Goal: Task Accomplishment & Management: Manage account settings

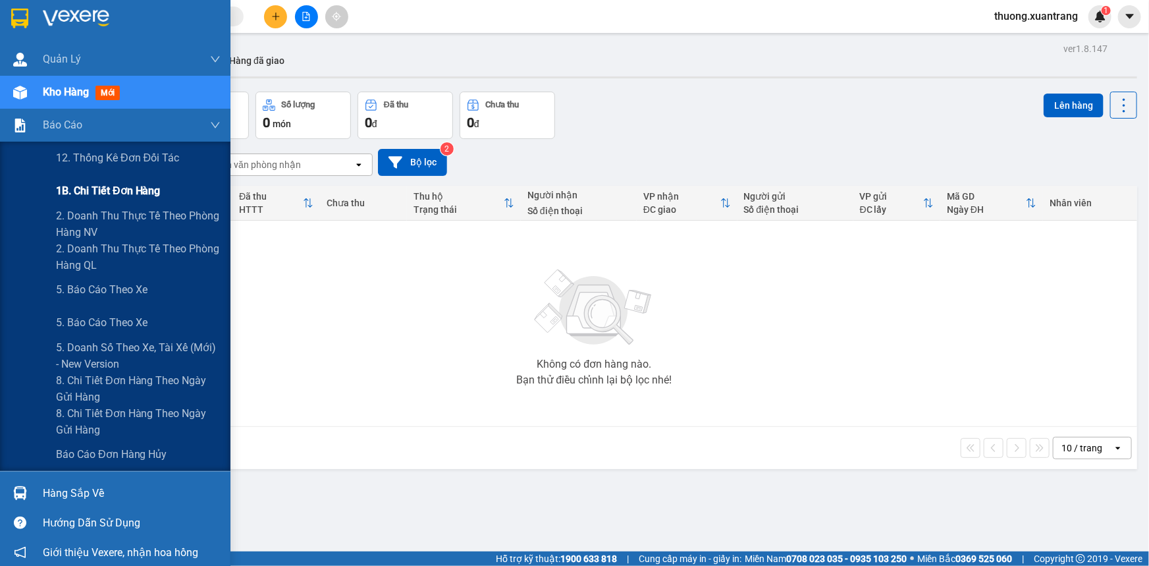
click at [99, 186] on span "1B. Chi tiết đơn hàng" at bounding box center [108, 190] width 105 height 16
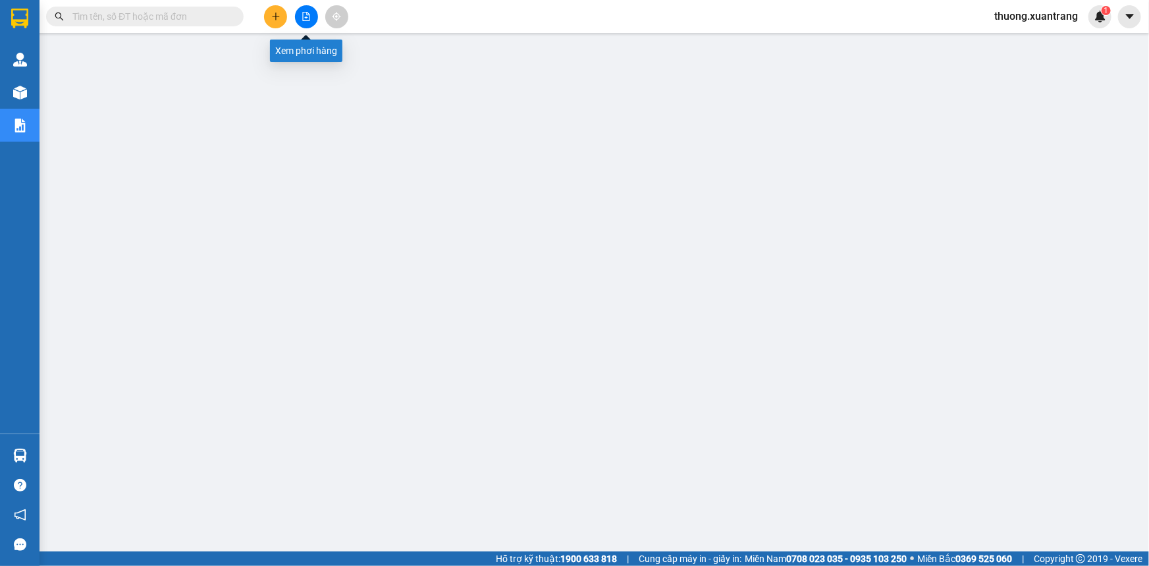
click at [309, 20] on icon "file-add" at bounding box center [306, 16] width 7 height 9
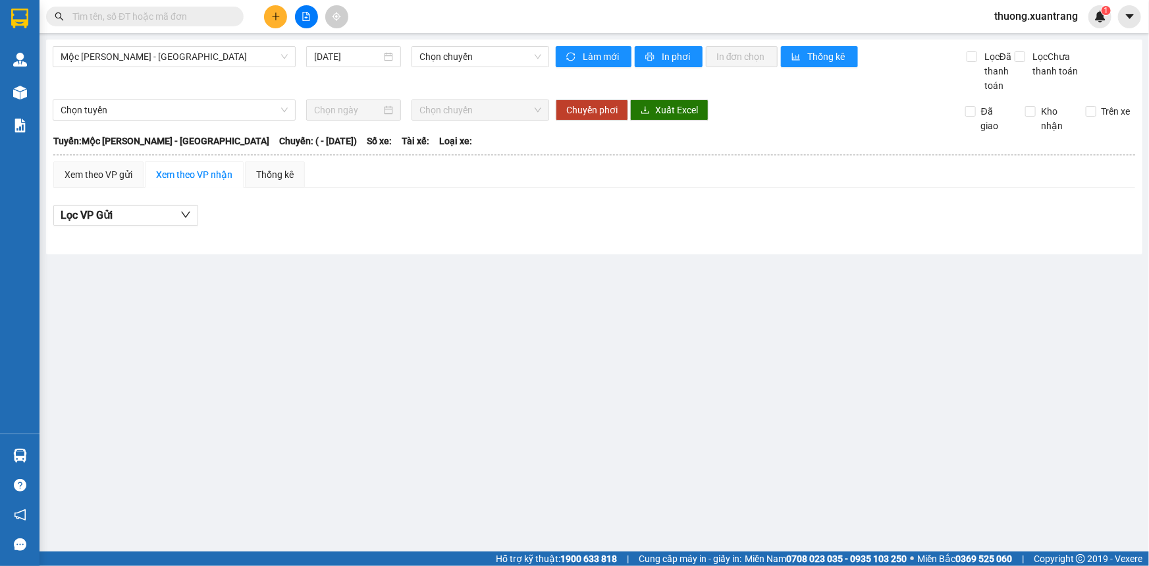
click at [180, 20] on input "text" at bounding box center [149, 16] width 155 height 14
click at [474, 61] on span "Chọn chuyến" at bounding box center [480, 57] width 122 height 20
click at [337, 63] on input "14/10/2025" at bounding box center [347, 56] width 67 height 14
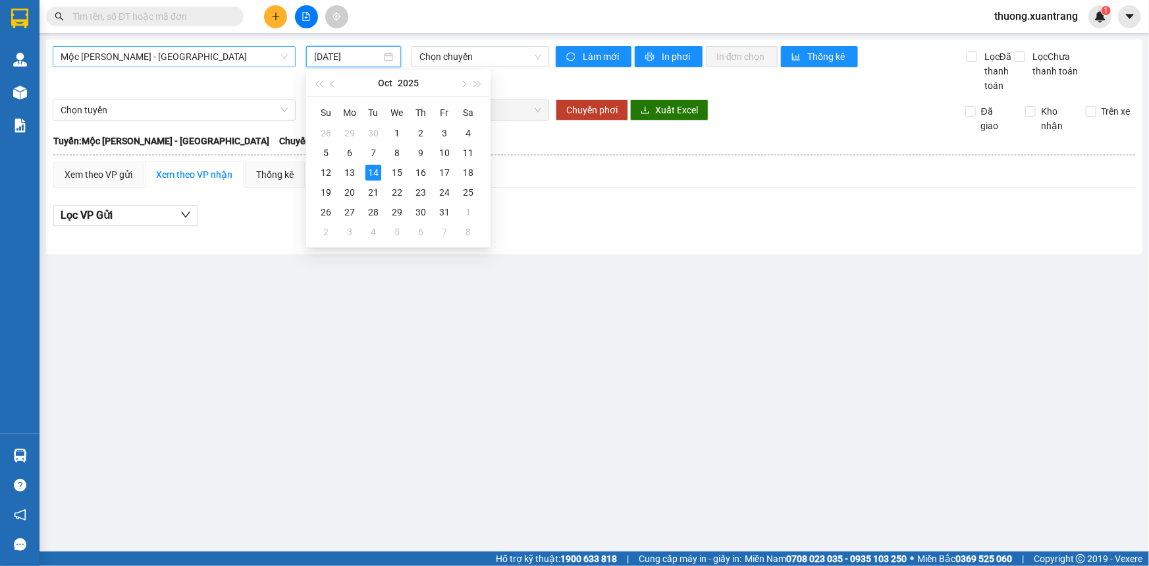
click at [126, 57] on span "Mộc Châu - Mỹ Đình" at bounding box center [174, 57] width 227 height 20
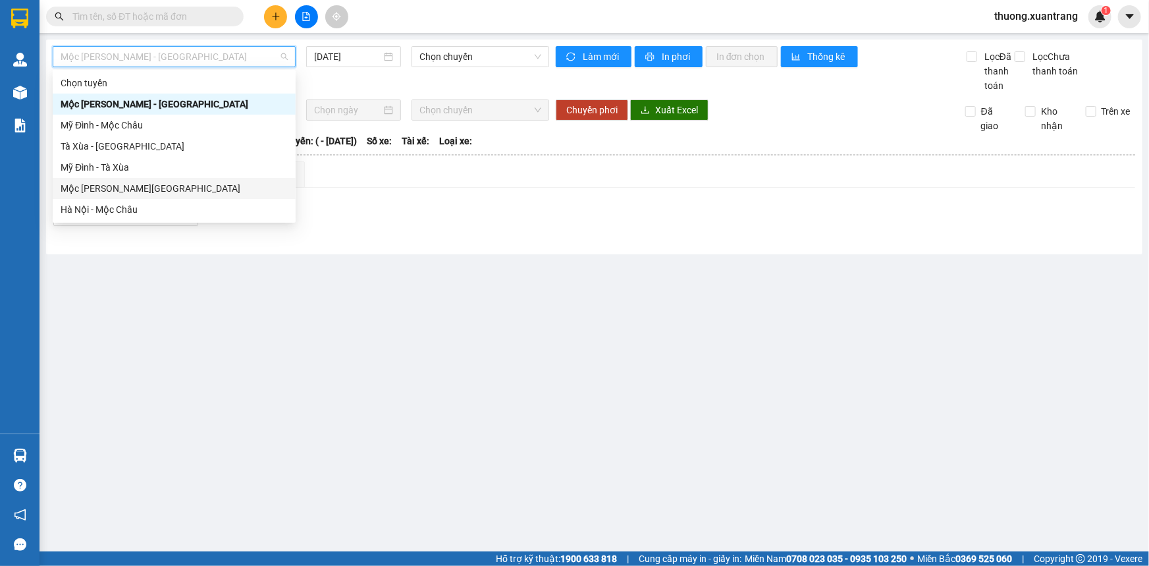
click at [97, 193] on div "Mộc Châu - Hà Nội" at bounding box center [174, 188] width 227 height 14
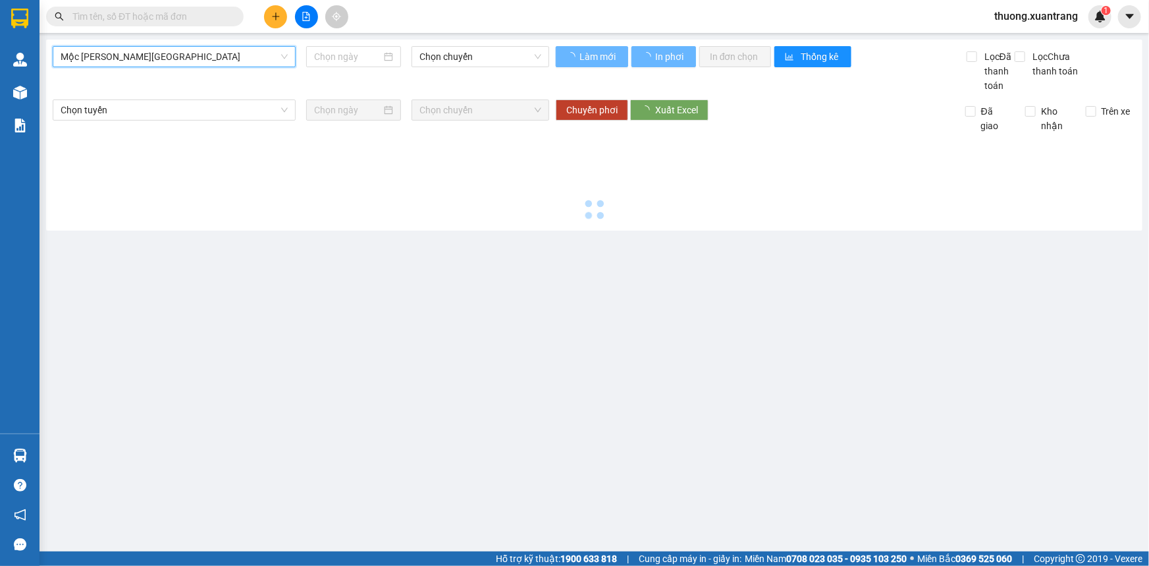
type input "14/10/2025"
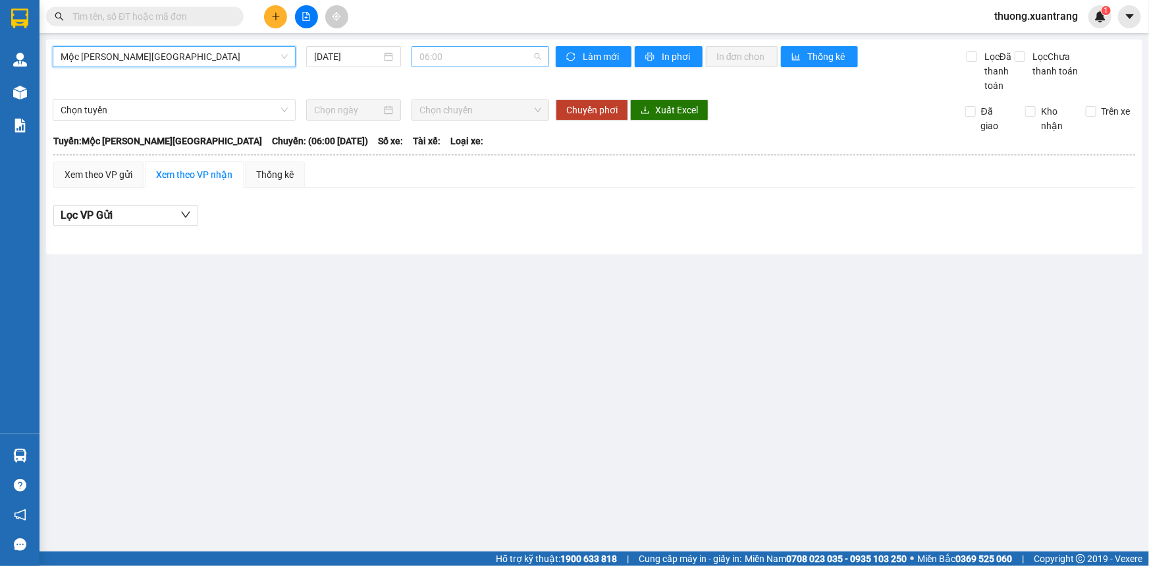
click at [479, 57] on span "06:00" at bounding box center [480, 57] width 122 height 20
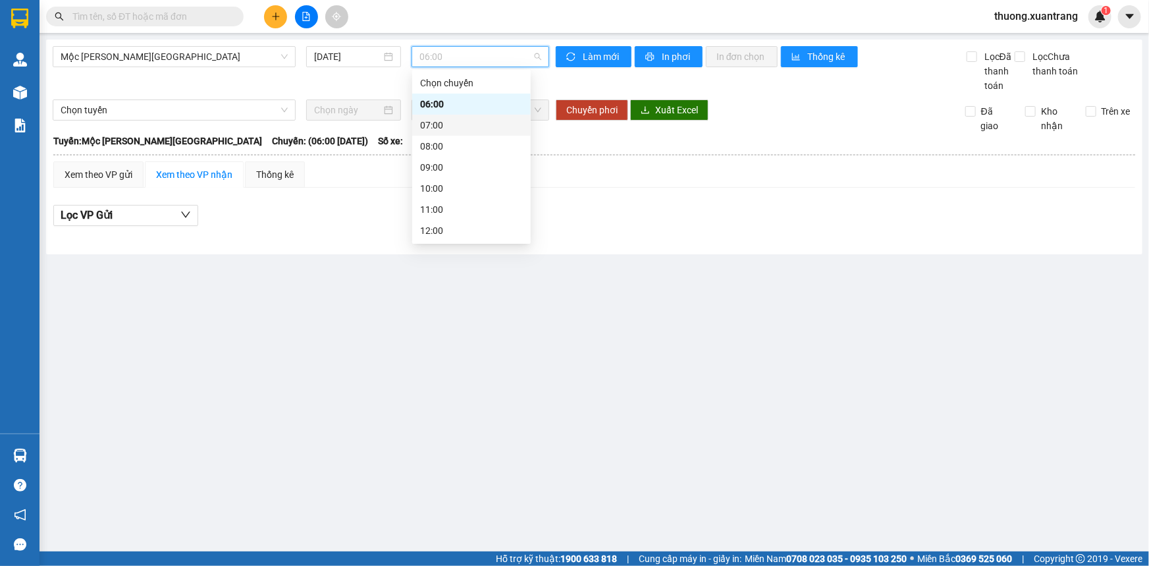
click at [450, 119] on div "07:00" at bounding box center [471, 125] width 103 height 14
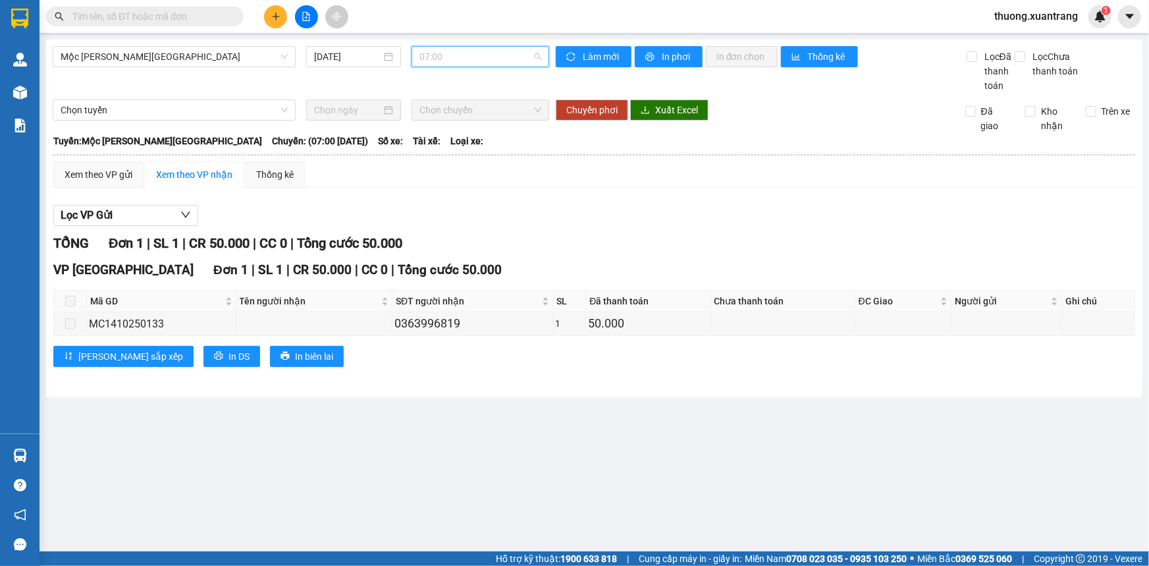
click at [460, 53] on span "07:00" at bounding box center [480, 57] width 122 height 20
click at [435, 153] on div "08:00" at bounding box center [471, 146] width 119 height 21
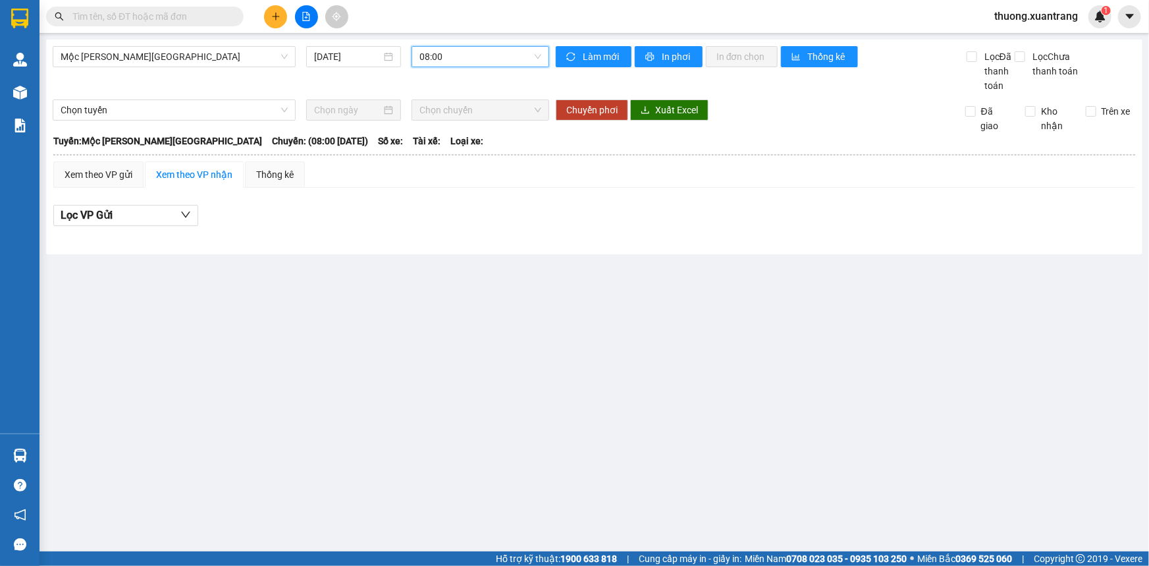
click at [466, 49] on span "08:00" at bounding box center [480, 57] width 122 height 20
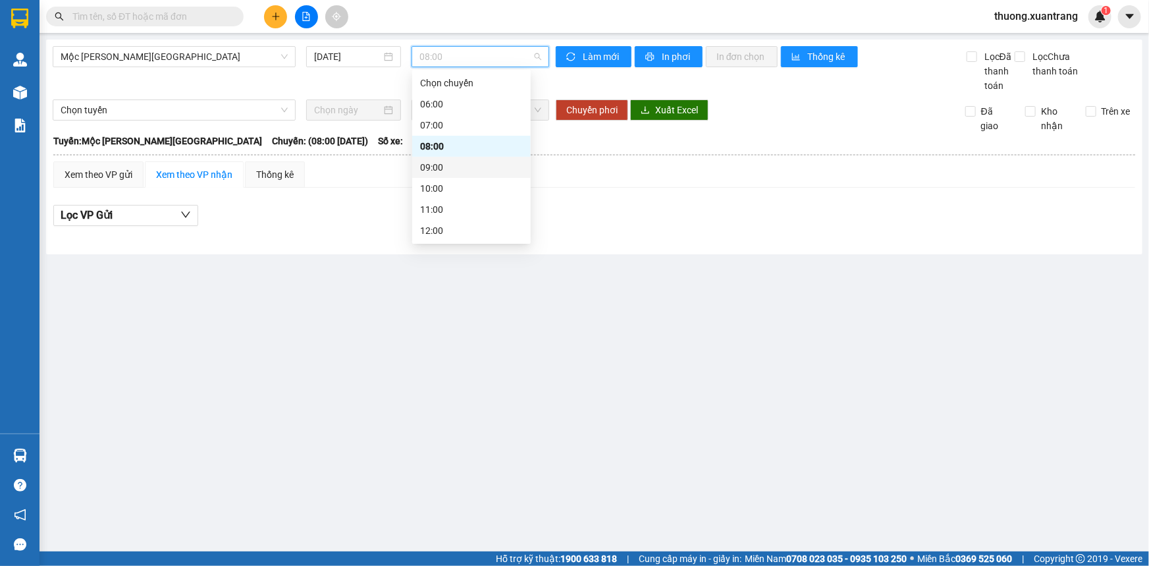
click at [434, 161] on div "09:00" at bounding box center [471, 167] width 103 height 14
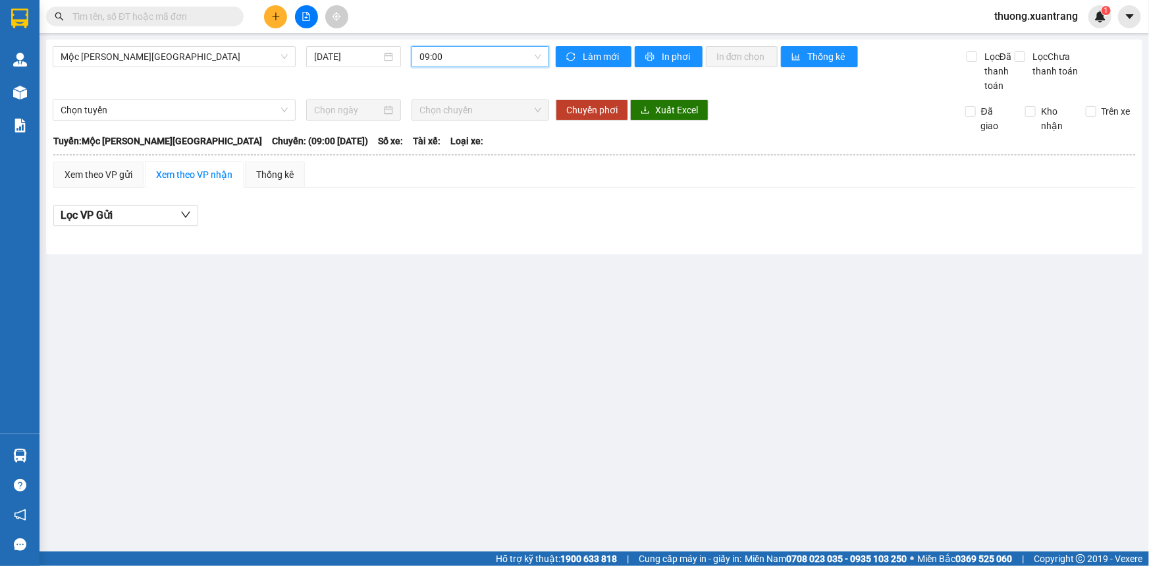
click at [477, 40] on div "Mộc Châu - Hà Nội 14/10/2025 09:00 09:00 Làm mới In phơi In đơn chọn Thống kê L…" at bounding box center [594, 147] width 1096 height 215
click at [483, 52] on span "09:00" at bounding box center [480, 57] width 122 height 20
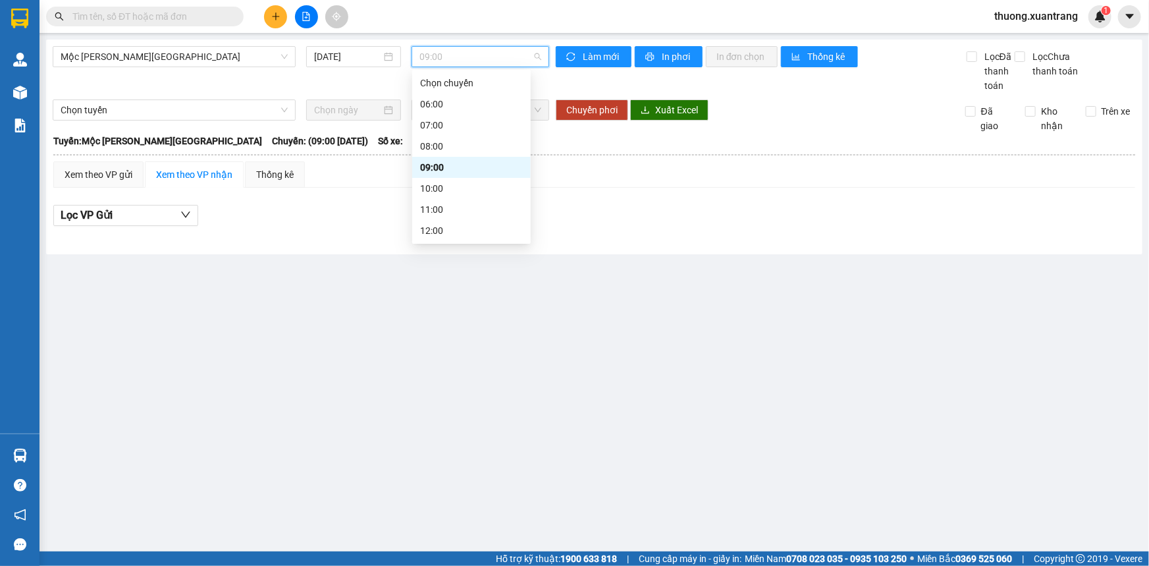
click at [448, 182] on div "10:00" at bounding box center [471, 188] width 103 height 14
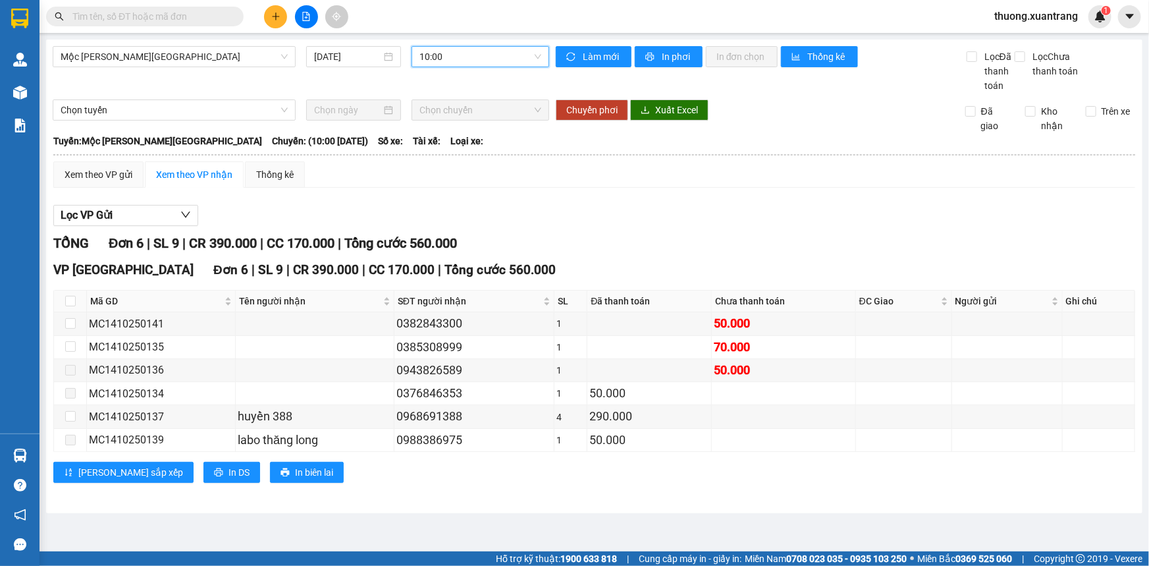
click at [483, 52] on span "10:00" at bounding box center [480, 57] width 122 height 20
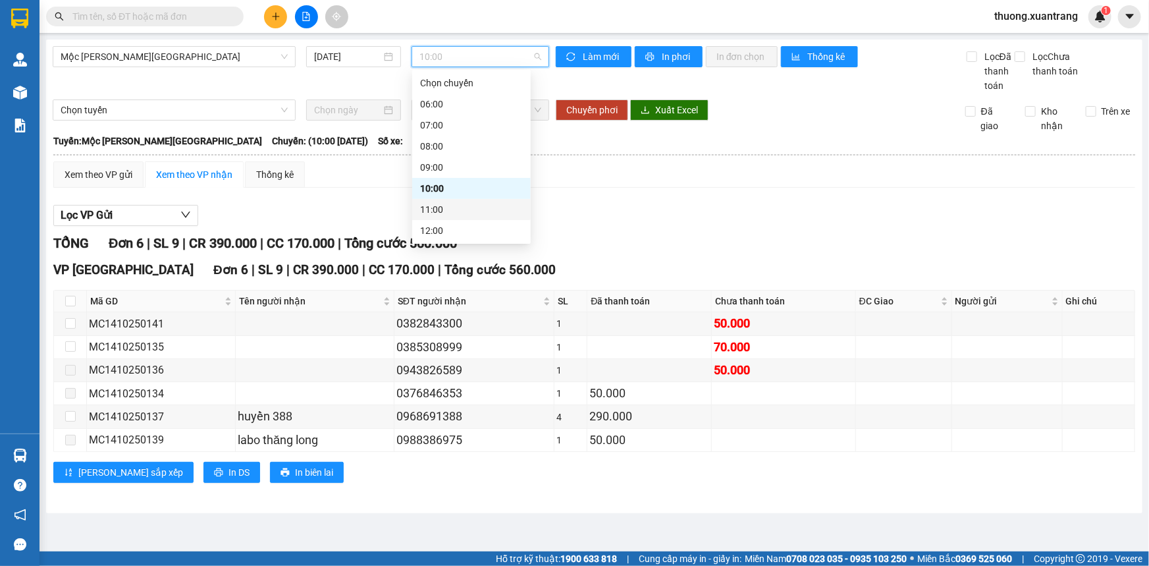
click at [457, 209] on div "11:00" at bounding box center [471, 209] width 103 height 14
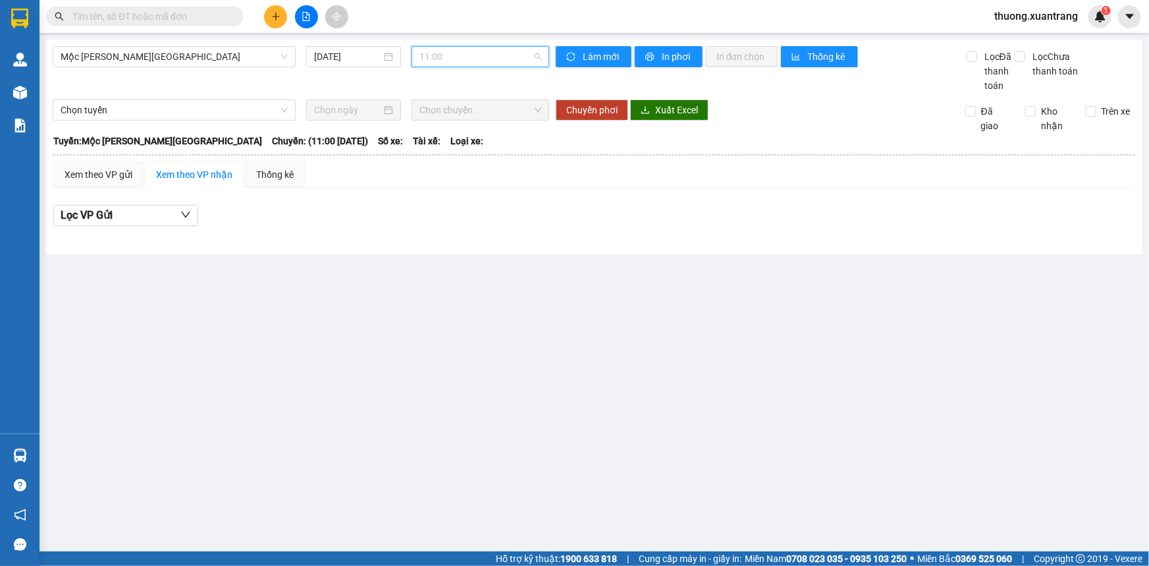
click at [494, 49] on span "11:00" at bounding box center [480, 57] width 122 height 20
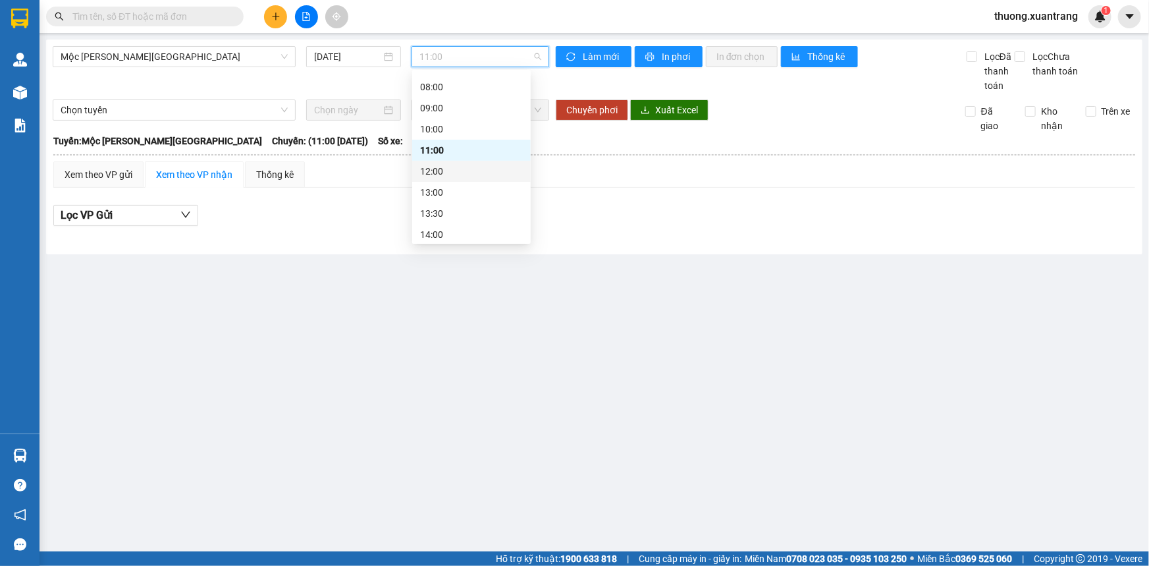
click at [453, 174] on div "12:00" at bounding box center [471, 171] width 103 height 14
click at [461, 57] on span "12:00" at bounding box center [480, 57] width 122 height 20
click at [449, 198] on div "13:00" at bounding box center [471, 192] width 103 height 14
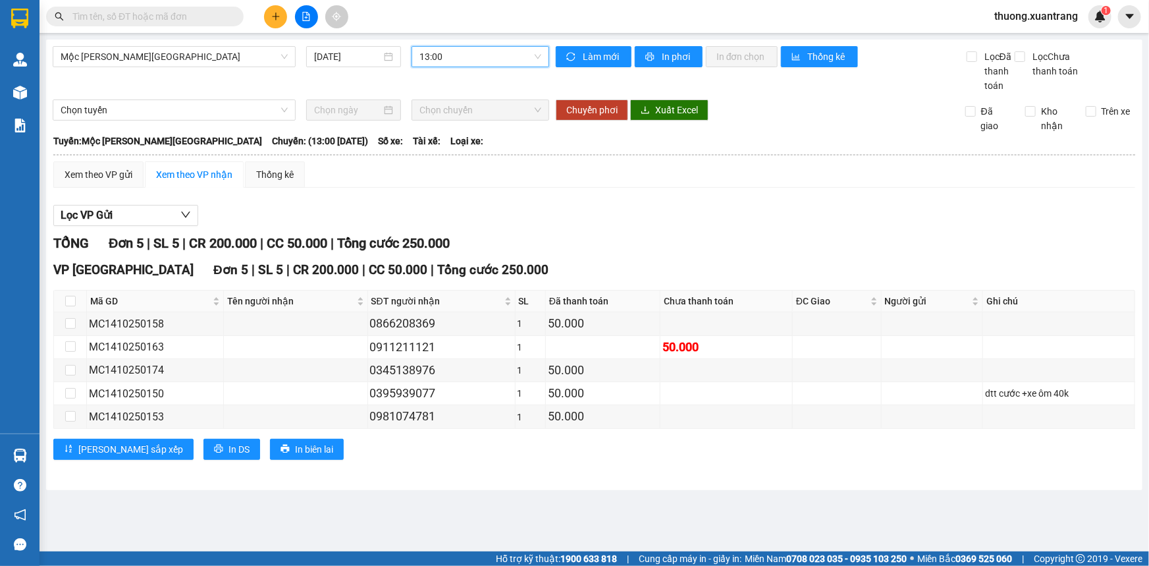
click at [1026, 11] on span "thuong.xuantrang" at bounding box center [1036, 16] width 105 height 16
click at [1021, 36] on span "Đăng xuất" at bounding box center [1042, 41] width 78 height 14
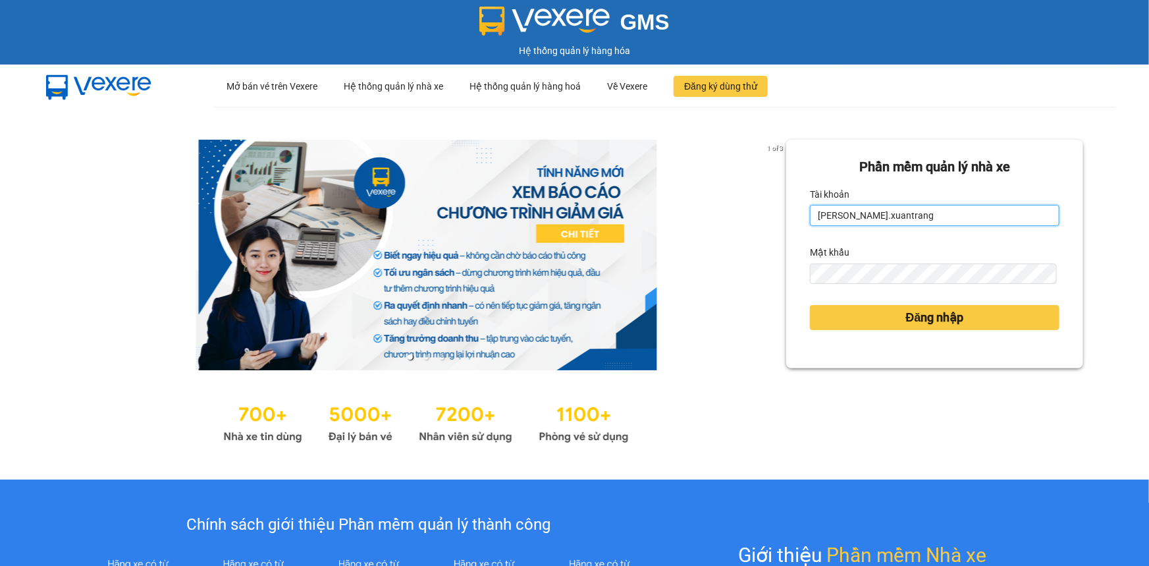
drag, startPoint x: 744, startPoint y: 203, endPoint x: 651, endPoint y: 200, distance: 92.9
click at [653, 200] on div "1 of 3 Phần mềm quản lý nhà xe Tài khoản nguyenhong.xuantrang Mật khẩu Đăng nhập" at bounding box center [574, 293] width 1149 height 373
drag, startPoint x: 863, startPoint y: 213, endPoint x: 764, endPoint y: 208, distance: 98.9
click at [769, 208] on div "1 of 3 Phần mềm quản lý nhà xe Tài khoản nguyenhong.xuantrang Mật khẩu Đăng nhập" at bounding box center [574, 293] width 1149 height 373
type input "thuong.xuantrang"
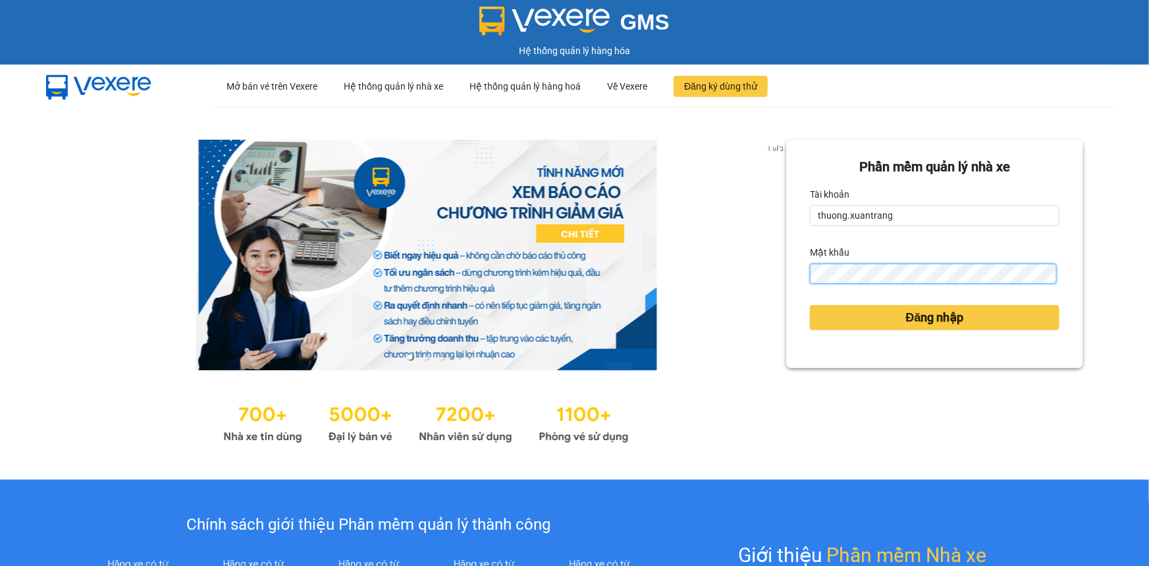
click at [697, 281] on div "1 of 3 Phần mềm quản lý nhà xe Tài khoản thuong.xuantrang Mật khẩu Đăng nhập" at bounding box center [574, 293] width 1149 height 373
click at [810, 305] on button "Đăng nhập" at bounding box center [935, 317] width 250 height 25
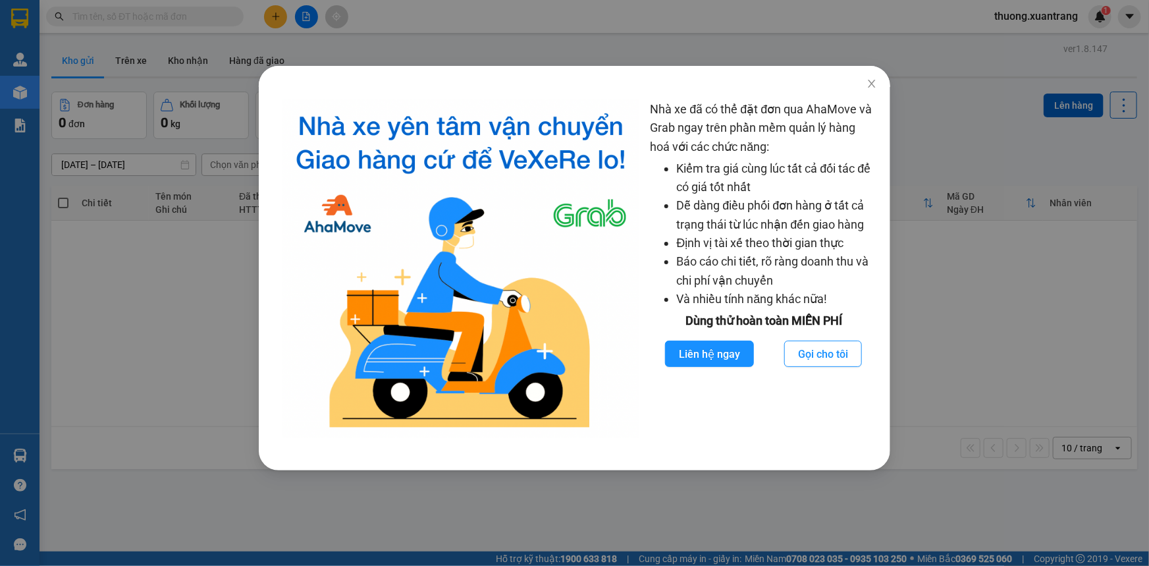
click at [334, 40] on div "Nhà xe đã có thể đặt đơn qua AhaMove và Grab ngay trên phần mềm quản lý hàng ho…" at bounding box center [574, 283] width 1149 height 566
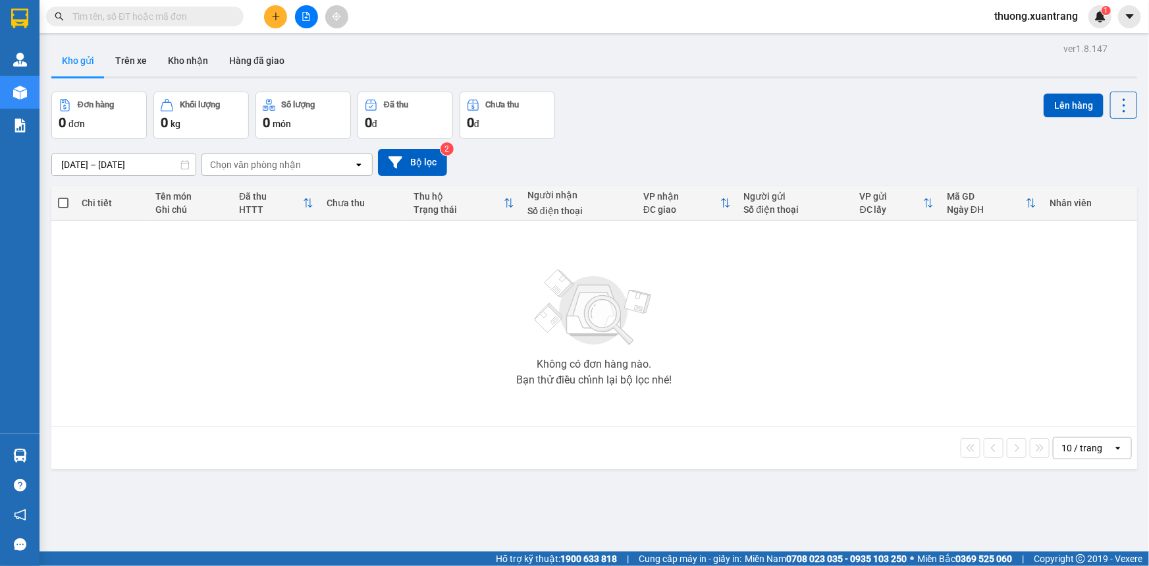
click at [151, 14] on input "text" at bounding box center [149, 16] width 155 height 14
paste input "MC1410250150"
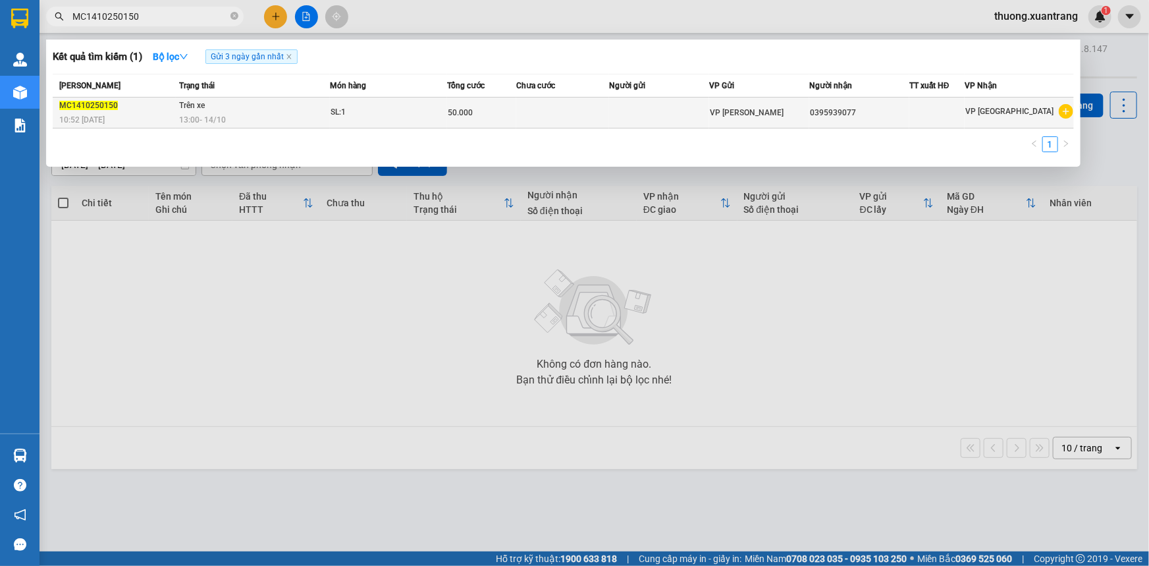
type input "MC1410250150"
click at [361, 99] on td "SL: 1" at bounding box center [388, 112] width 117 height 31
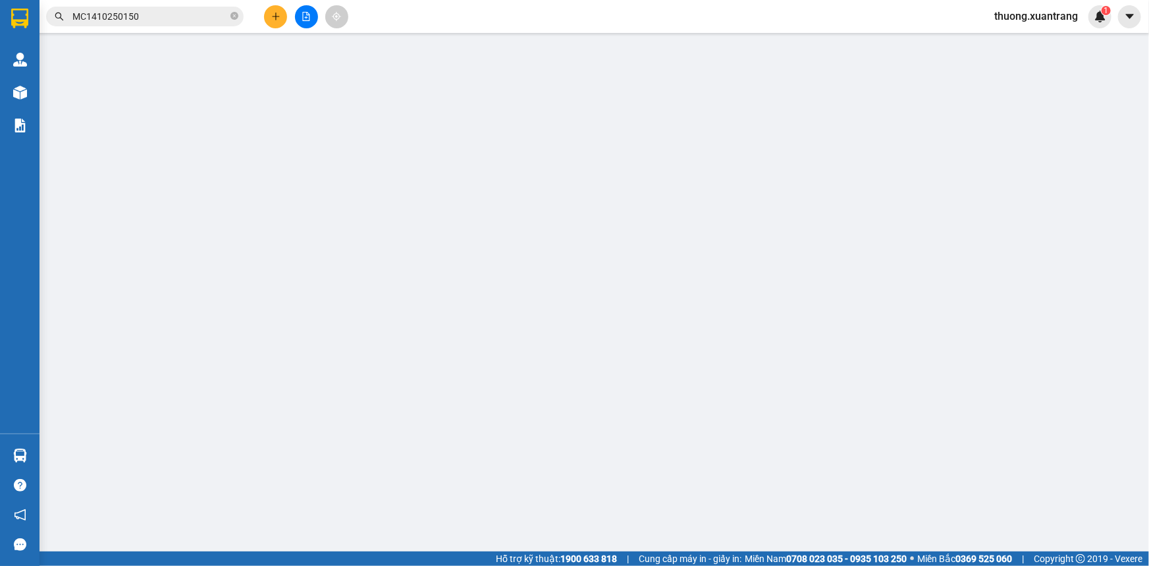
type input "0395939077"
type input "50.000"
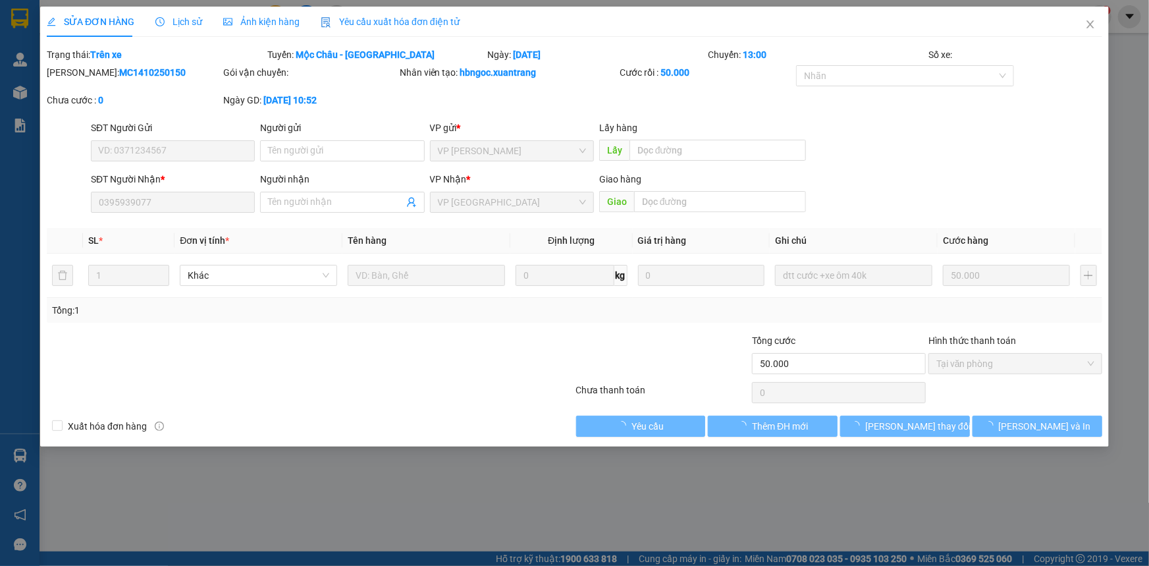
click at [264, 16] on span "Ảnh kiện hàng" at bounding box center [261, 21] width 76 height 11
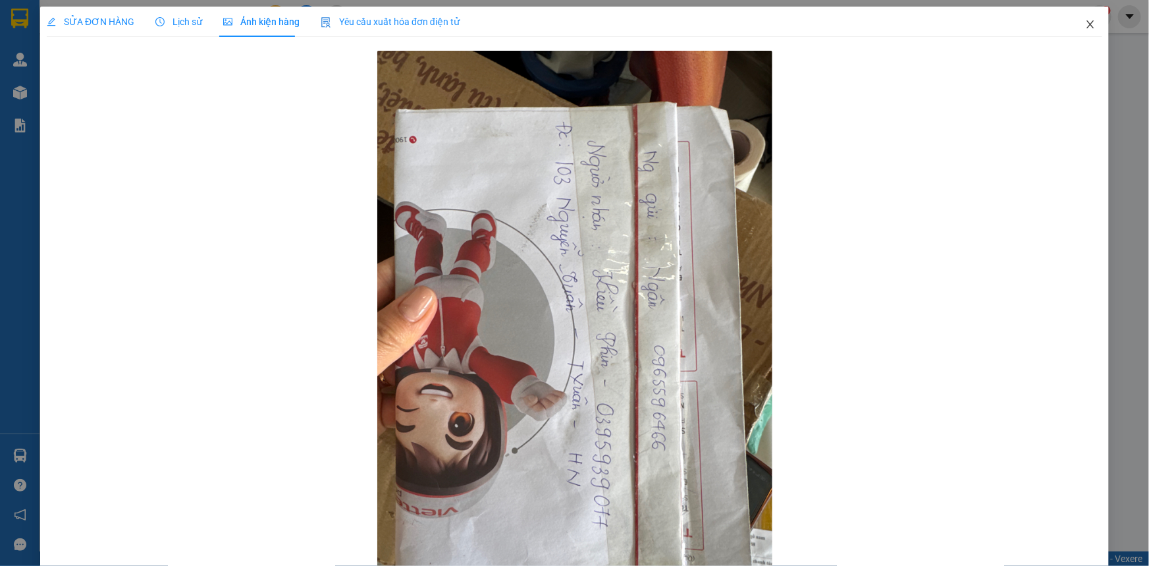
click at [1085, 25] on icon "close" at bounding box center [1090, 24] width 11 height 11
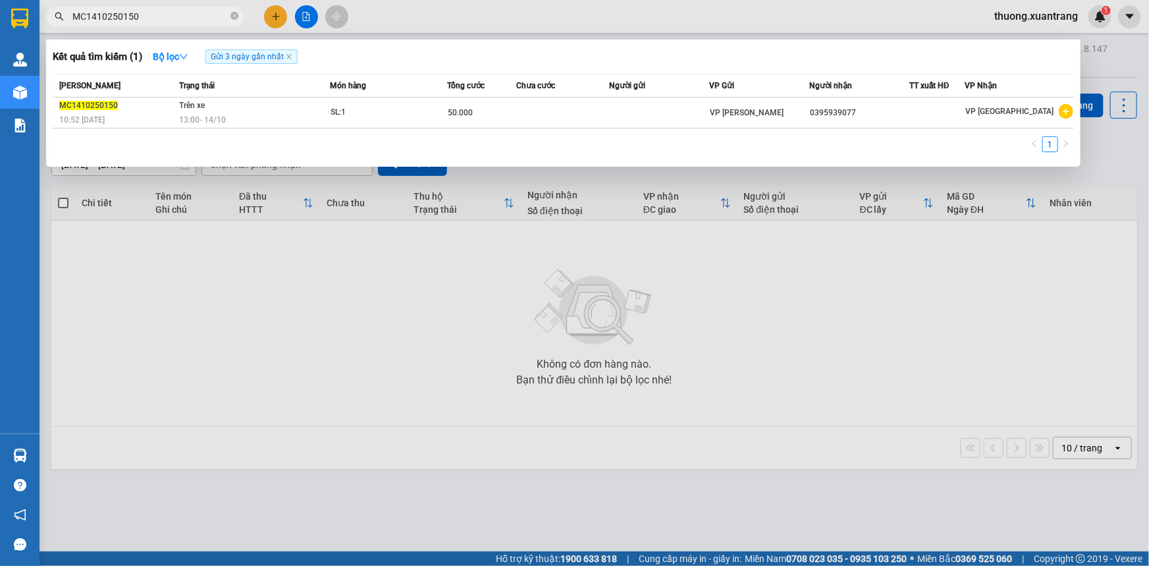
drag, startPoint x: 155, startPoint y: 14, endPoint x: 0, endPoint y: 5, distance: 155.7
click at [0, 5] on section "Kết quả tìm kiếm ( 1 ) Bộ lọc Gửi 3 ngày gần nhất Mã ĐH Trạng thái Món hàng Tổn…" at bounding box center [574, 283] width 1149 height 566
paste input "3"
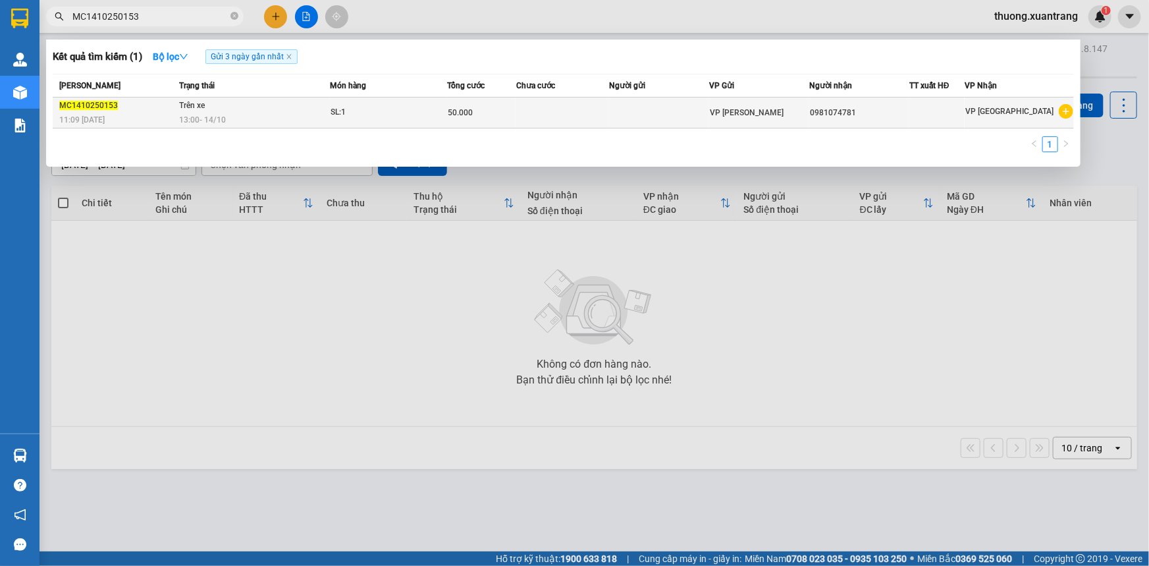
type input "MC1410250153"
click at [293, 120] on div "13:00 - 14/10" at bounding box center [254, 120] width 150 height 14
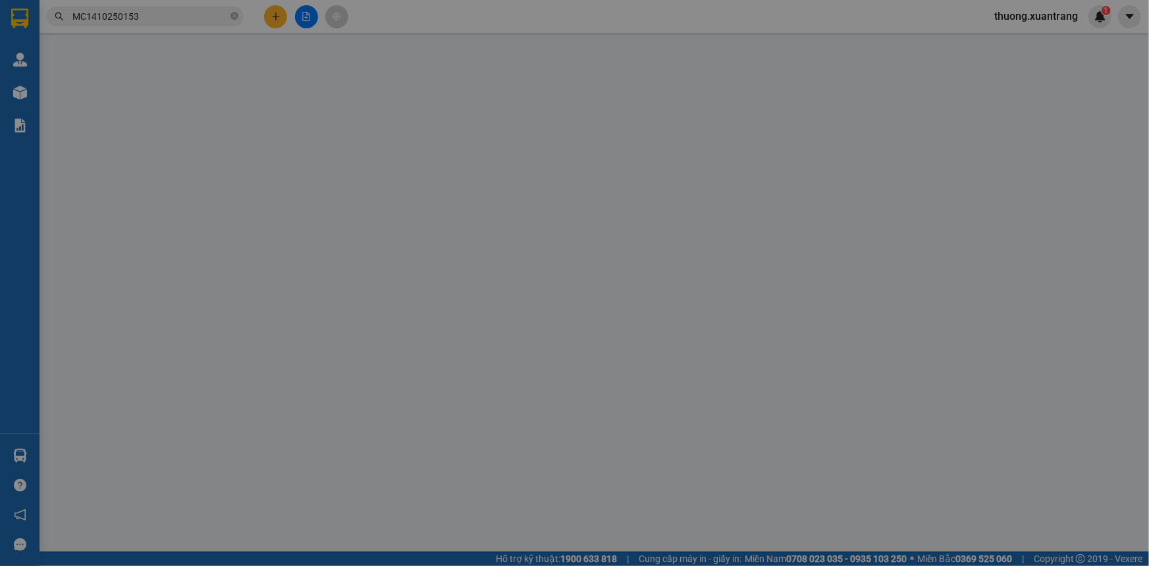
type input "0981074781"
type input "50.000"
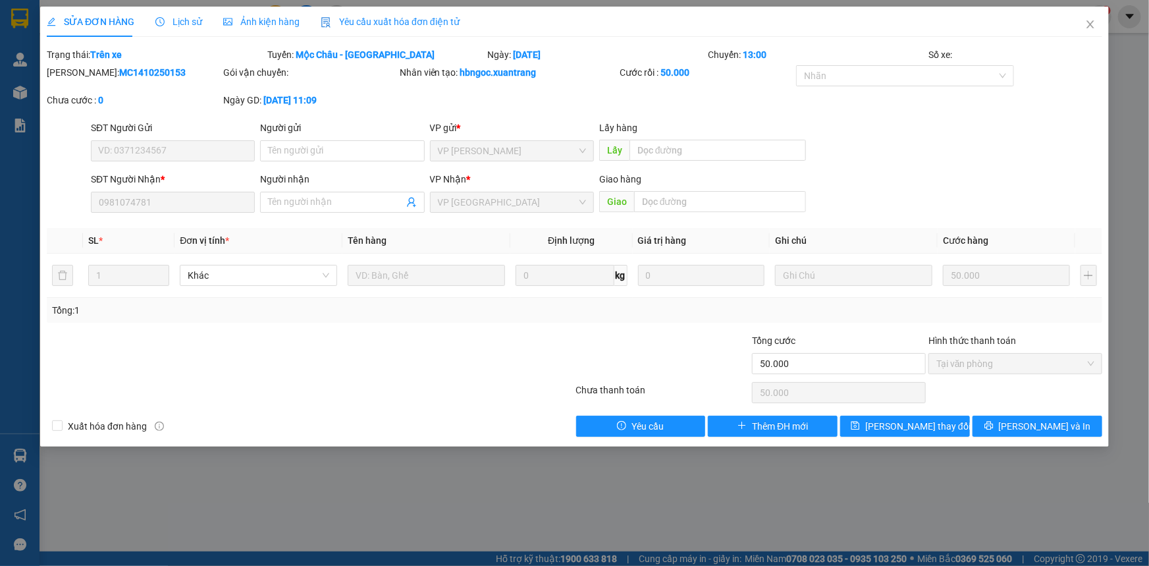
click at [250, 24] on span "Ảnh kiện hàng" at bounding box center [261, 21] width 76 height 11
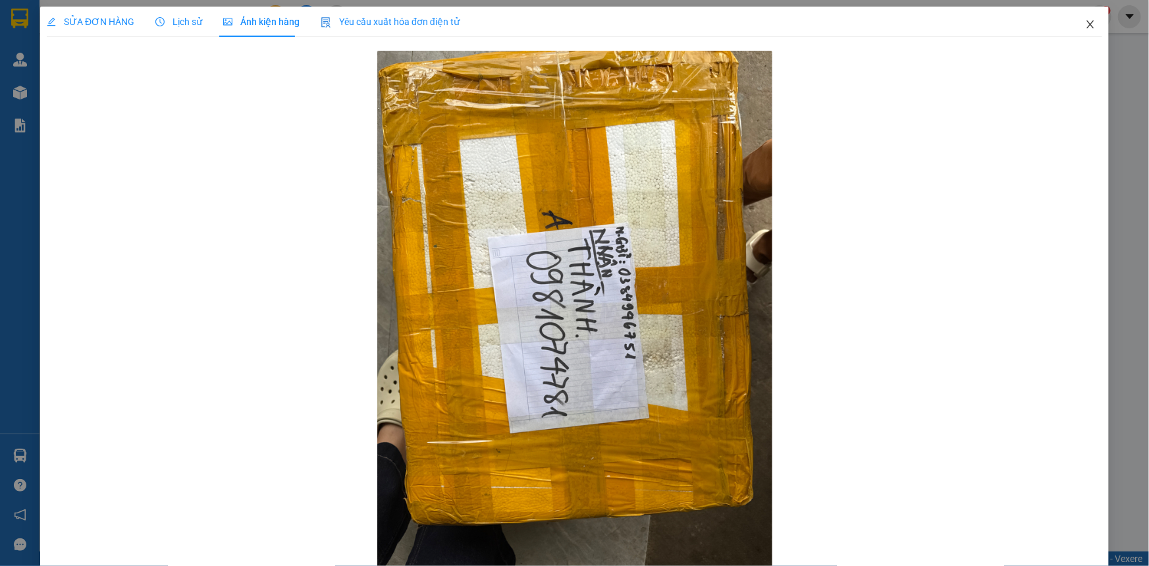
click at [1088, 24] on span "Close" at bounding box center [1090, 25] width 37 height 37
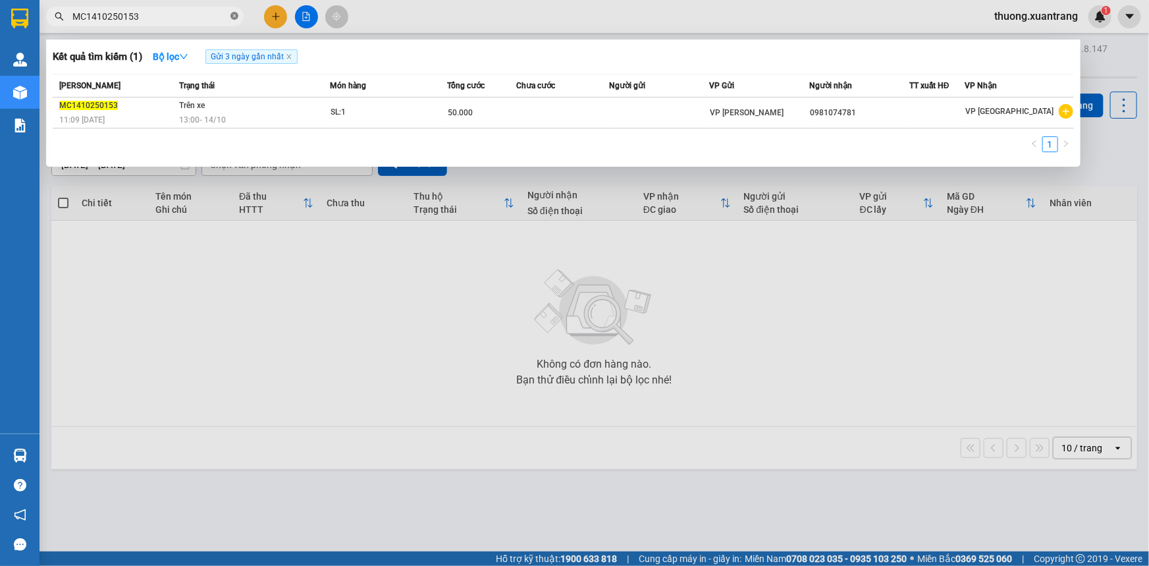
click at [237, 17] on icon "close-circle" at bounding box center [234, 16] width 8 height 8
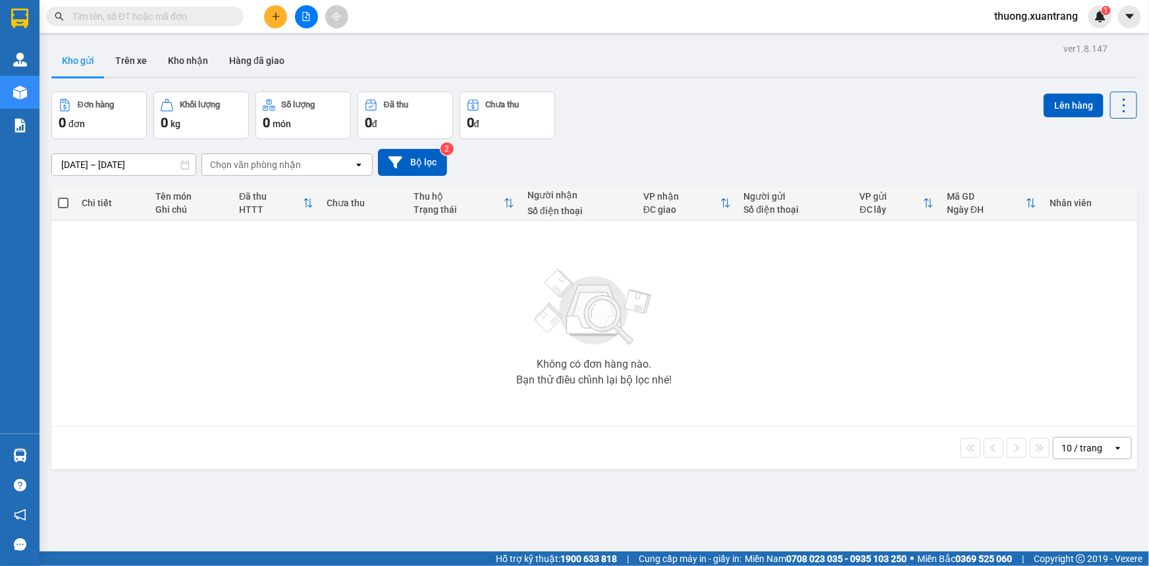
click at [221, 16] on input "text" at bounding box center [149, 16] width 155 height 14
paste input "HN1110250594"
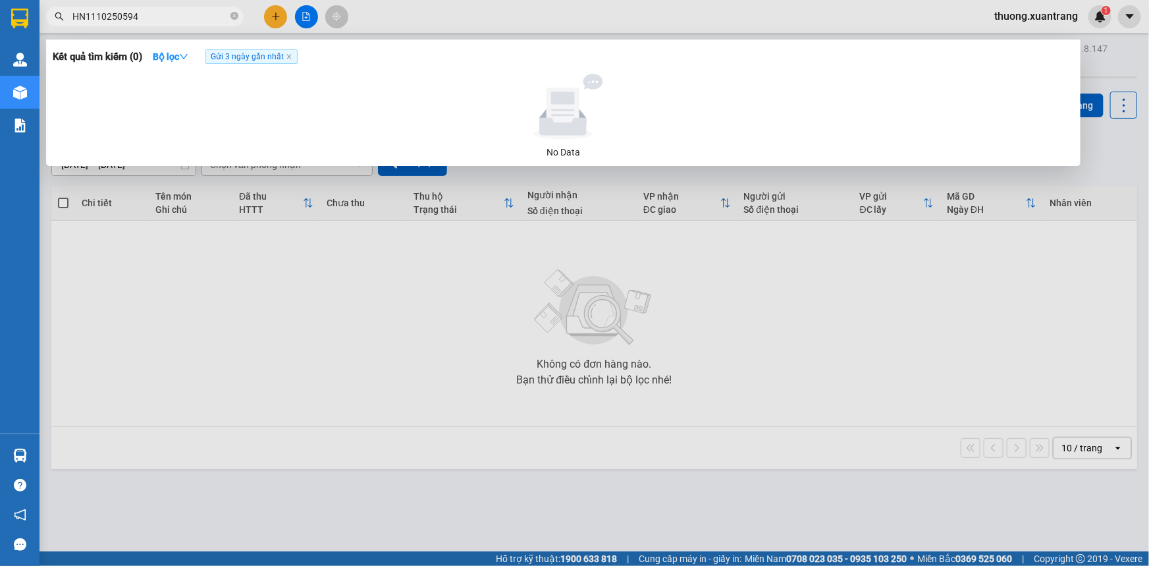
type input "HN1110250594"
click at [234, 18] on icon "close-circle" at bounding box center [234, 16] width 8 height 8
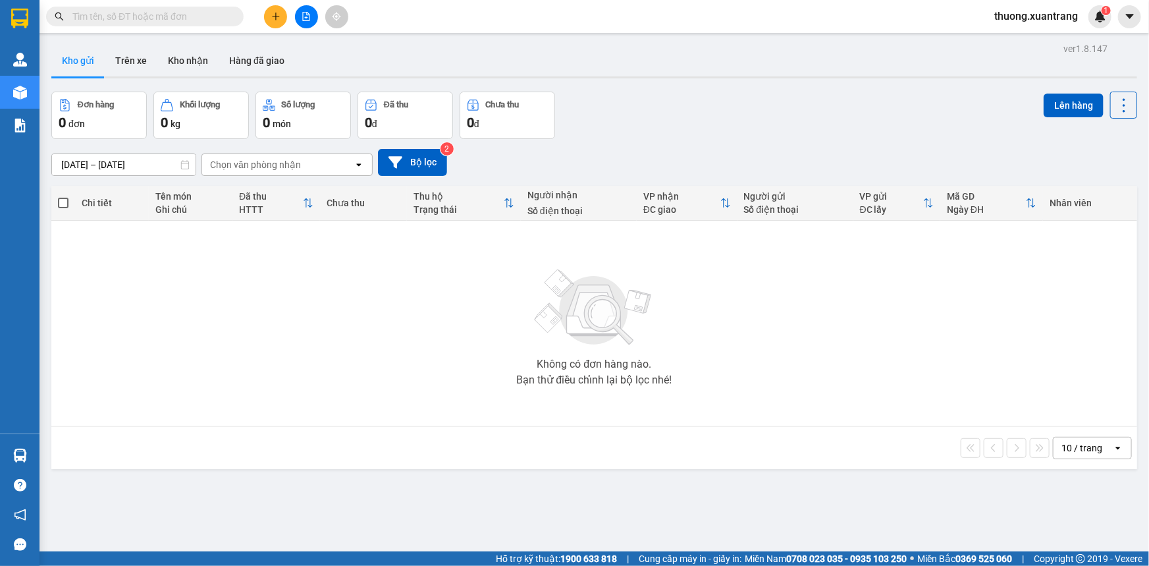
click at [191, 17] on input "text" at bounding box center [149, 16] width 155 height 14
paste input "0964102999"
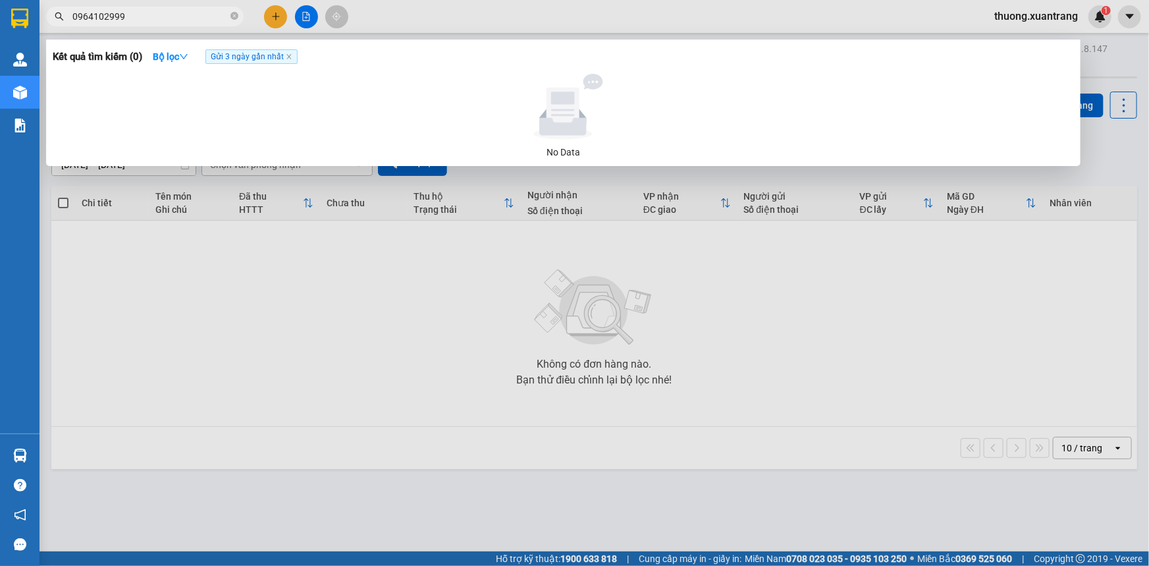
type input "0964102999"
click at [233, 13] on icon "close-circle" at bounding box center [234, 16] width 8 height 8
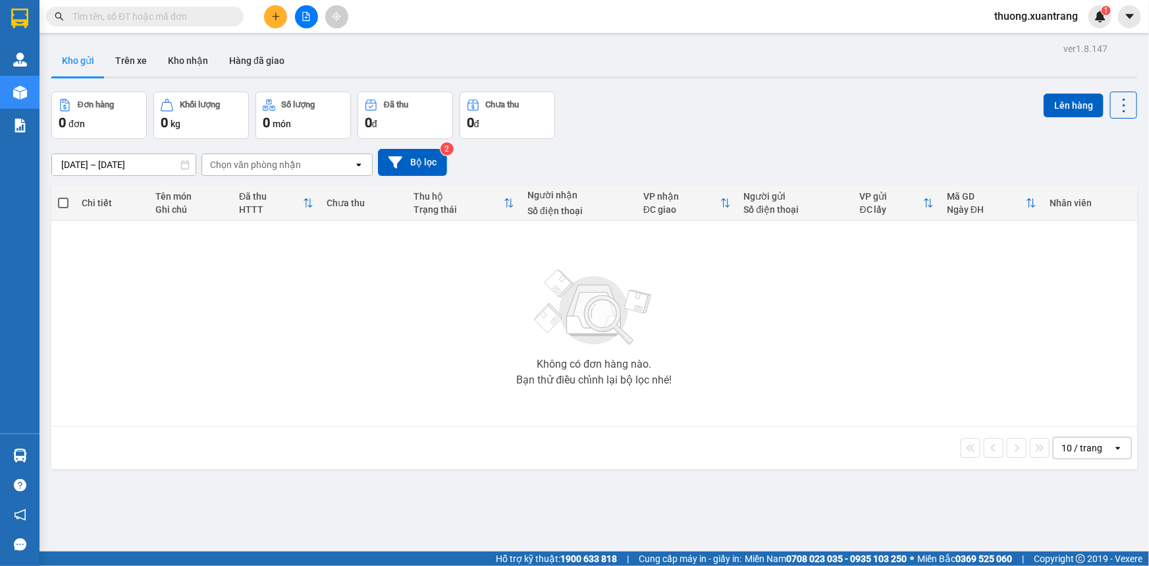
click at [205, 14] on input "text" at bounding box center [149, 16] width 155 height 14
paste input "0964102999"
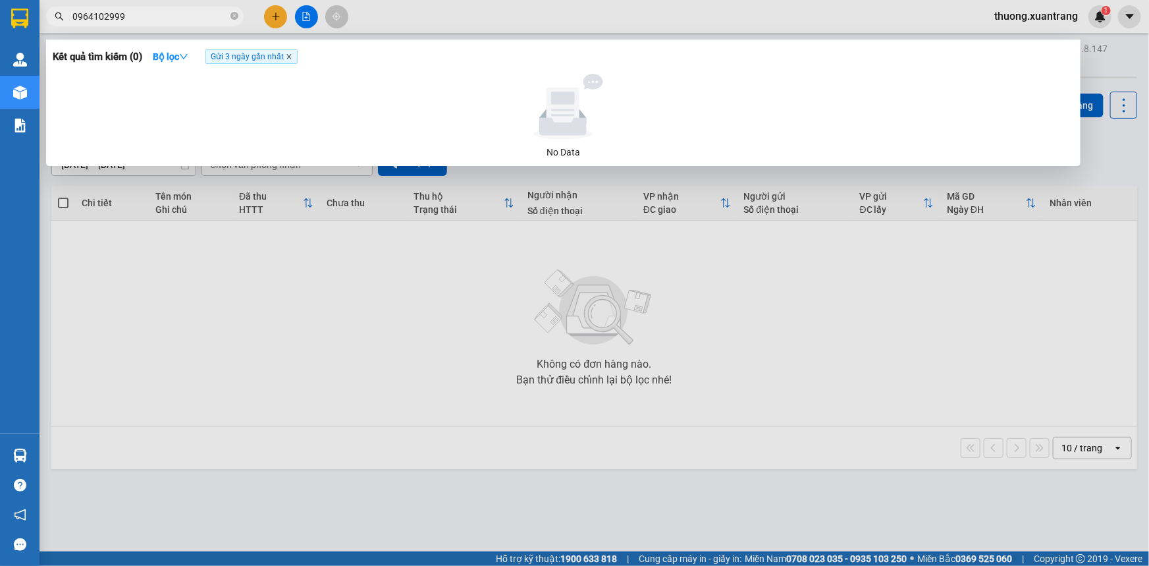
type input "0964102999"
click at [292, 57] on icon "close" at bounding box center [289, 56] width 7 height 7
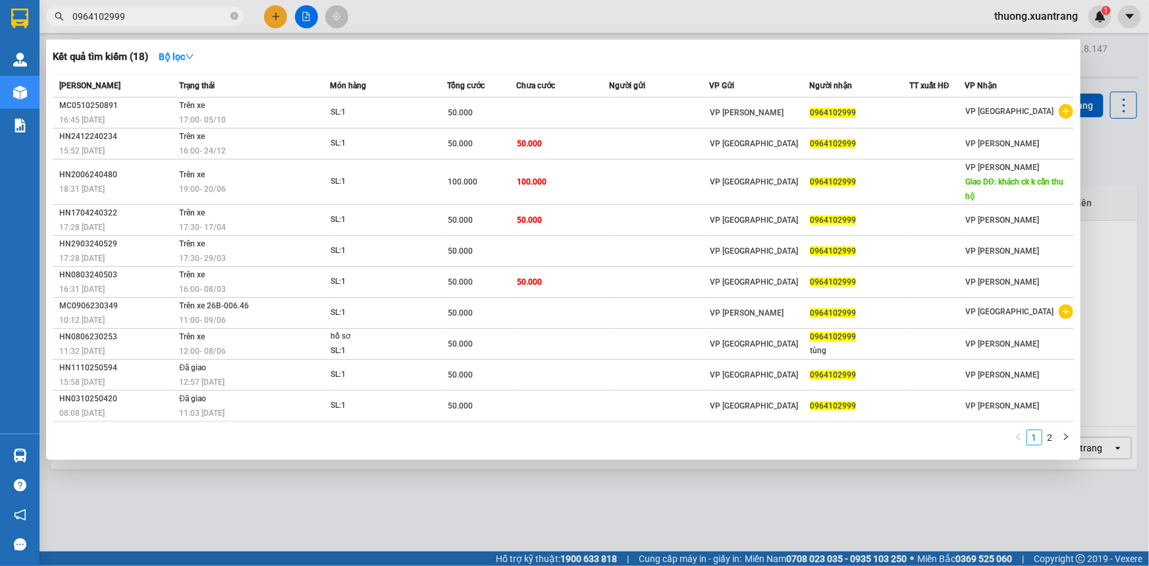
drag, startPoint x: 1113, startPoint y: 183, endPoint x: 880, endPoint y: 189, distance: 233.2
click at [1111, 184] on div at bounding box center [574, 283] width 1149 height 566
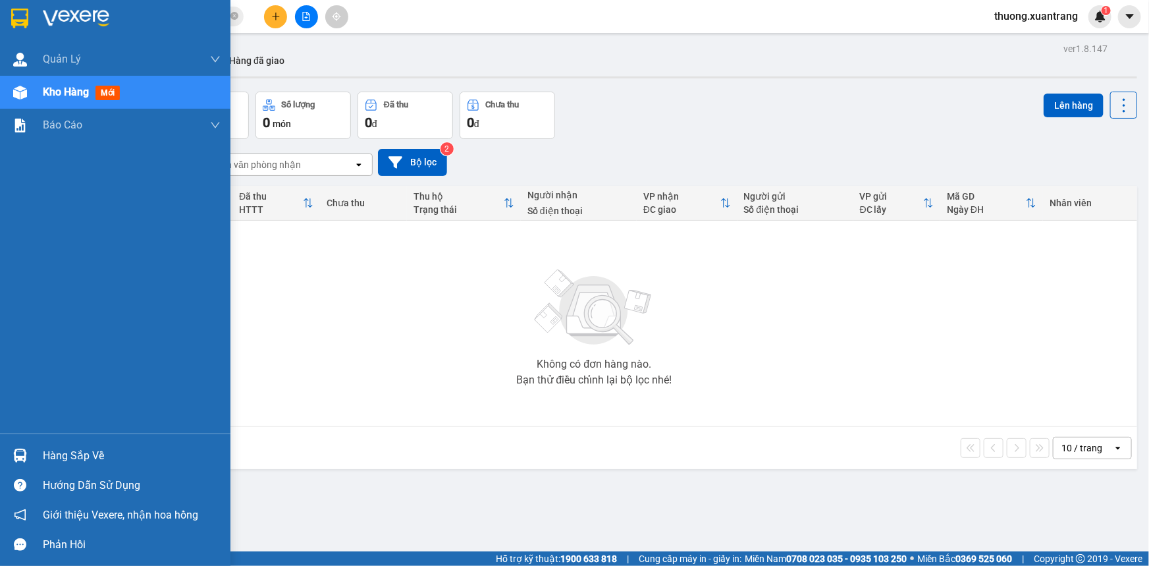
click at [19, 12] on img at bounding box center [19, 19] width 17 height 20
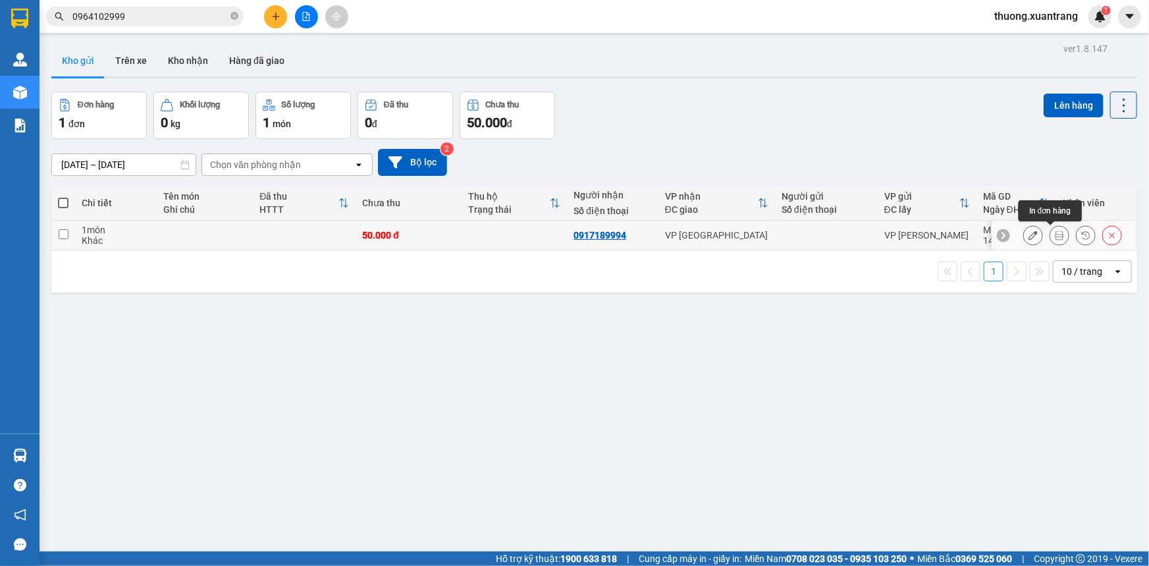
click at [1055, 237] on icon at bounding box center [1059, 234] width 9 height 9
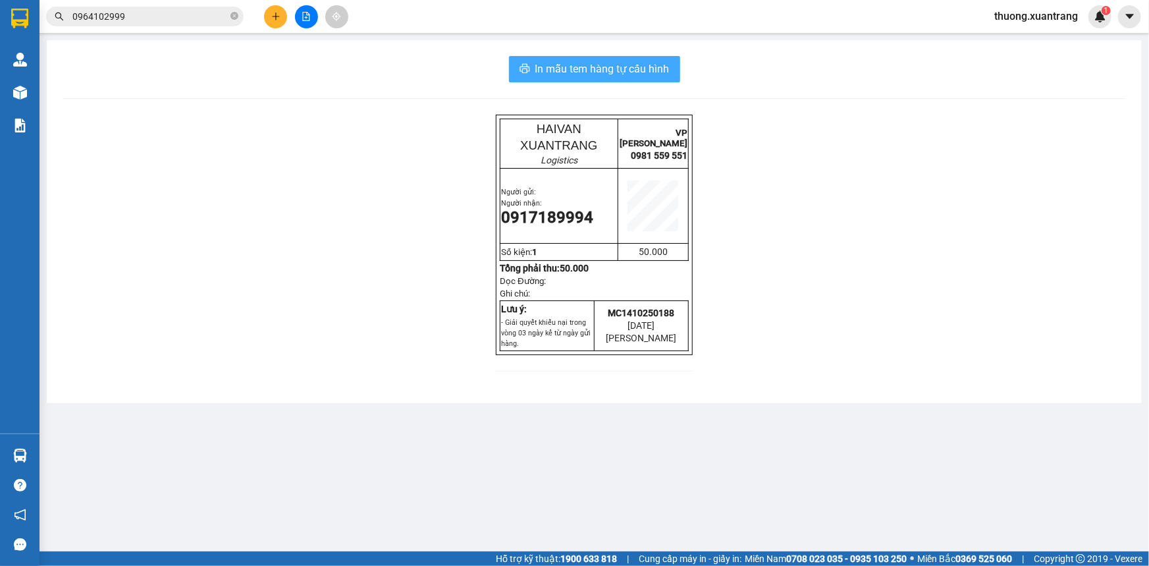
click at [610, 64] on span "In mẫu tem hàng tự cấu hình" at bounding box center [602, 69] width 134 height 16
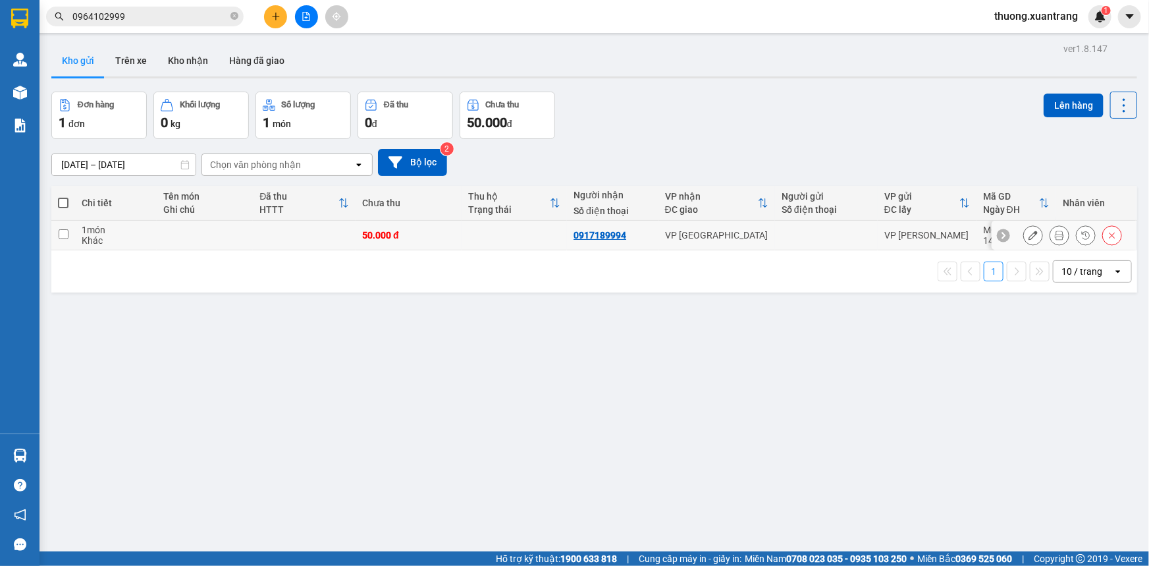
click at [743, 244] on td "VP [GEOGRAPHIC_DATA]" at bounding box center [716, 236] width 117 height 30
checkbox input "true"
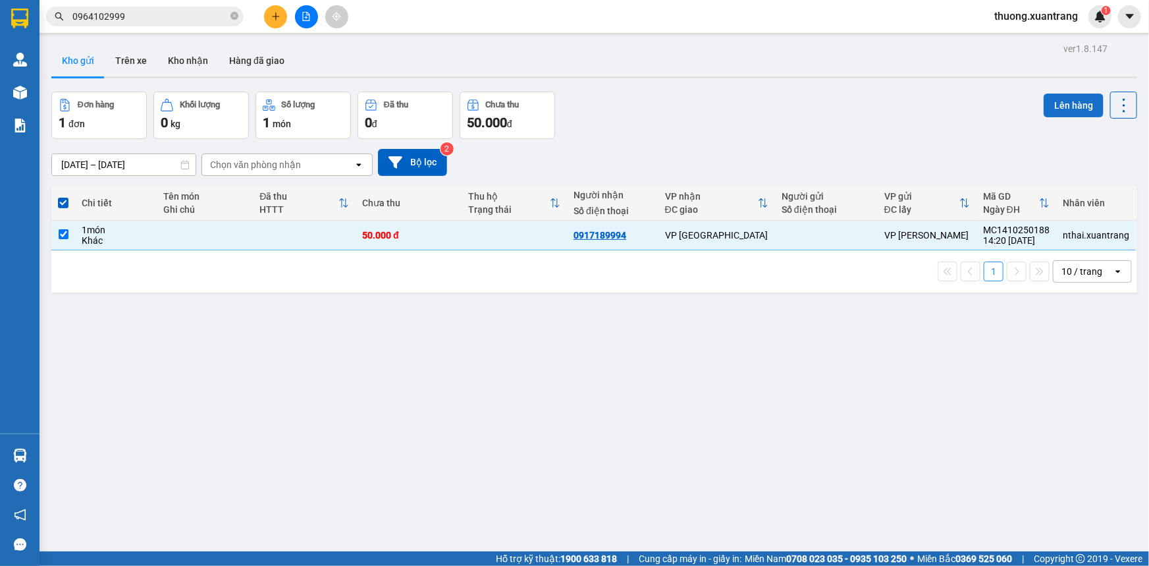
click at [1062, 111] on button "Lên hàng" at bounding box center [1074, 106] width 60 height 24
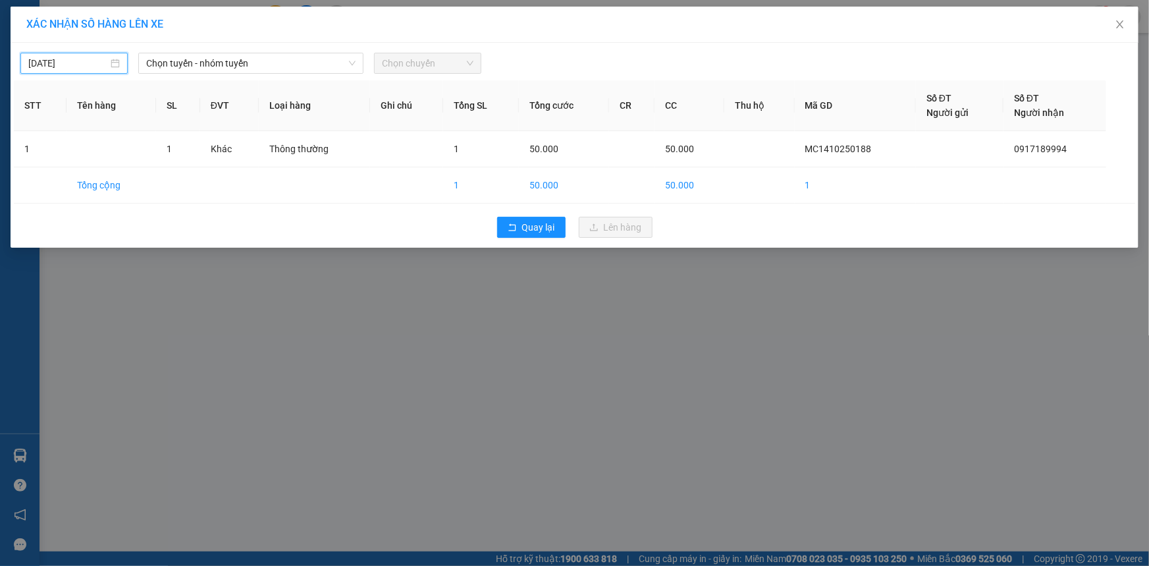
click at [67, 59] on input "[DATE]" at bounding box center [68, 63] width 80 height 14
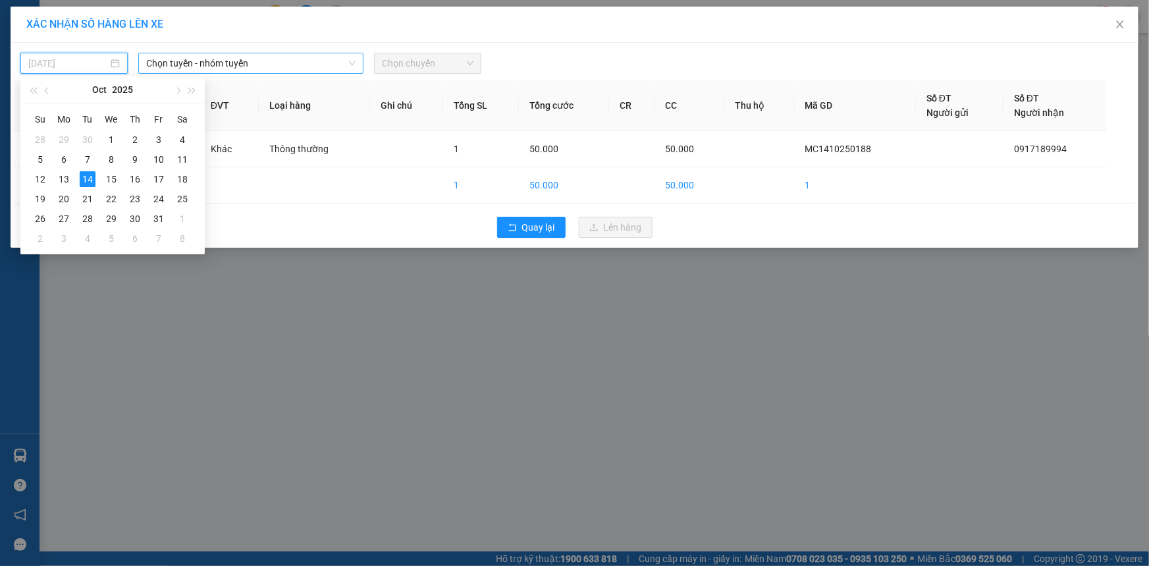
type input "[DATE]"
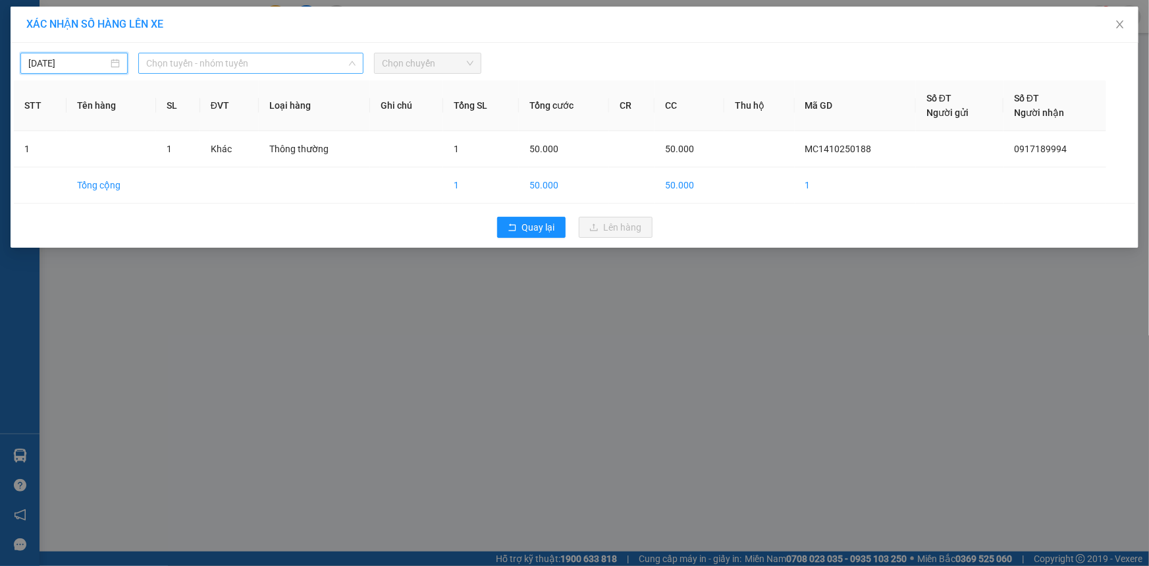
click at [201, 67] on span "Chọn tuyến - nhóm tuyến" at bounding box center [250, 63] width 209 height 20
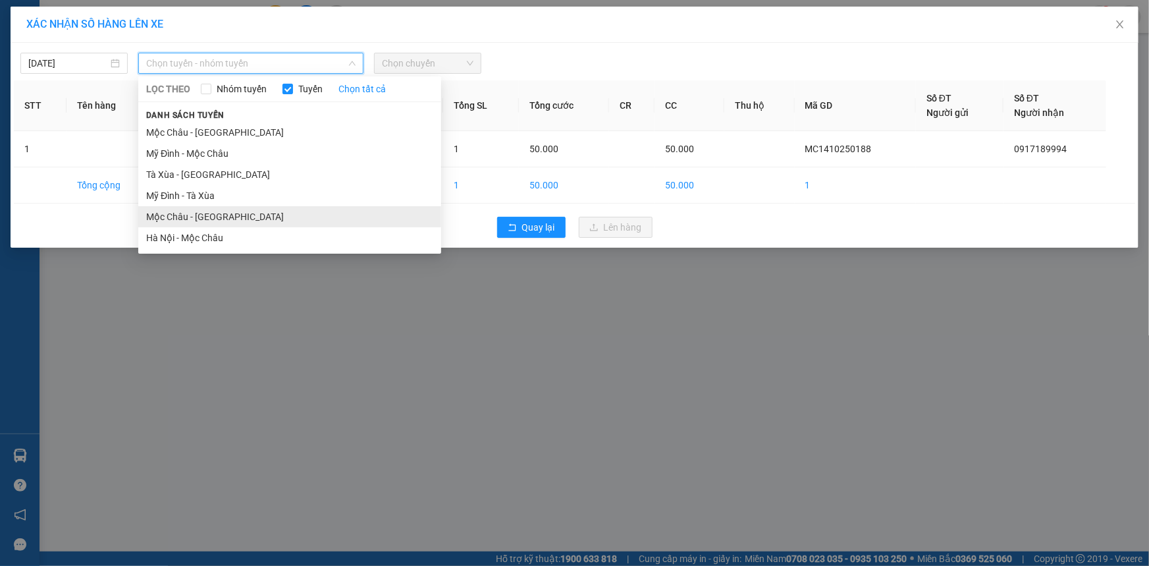
click at [199, 210] on li "Mộc Châu - [GEOGRAPHIC_DATA]" at bounding box center [289, 216] width 303 height 21
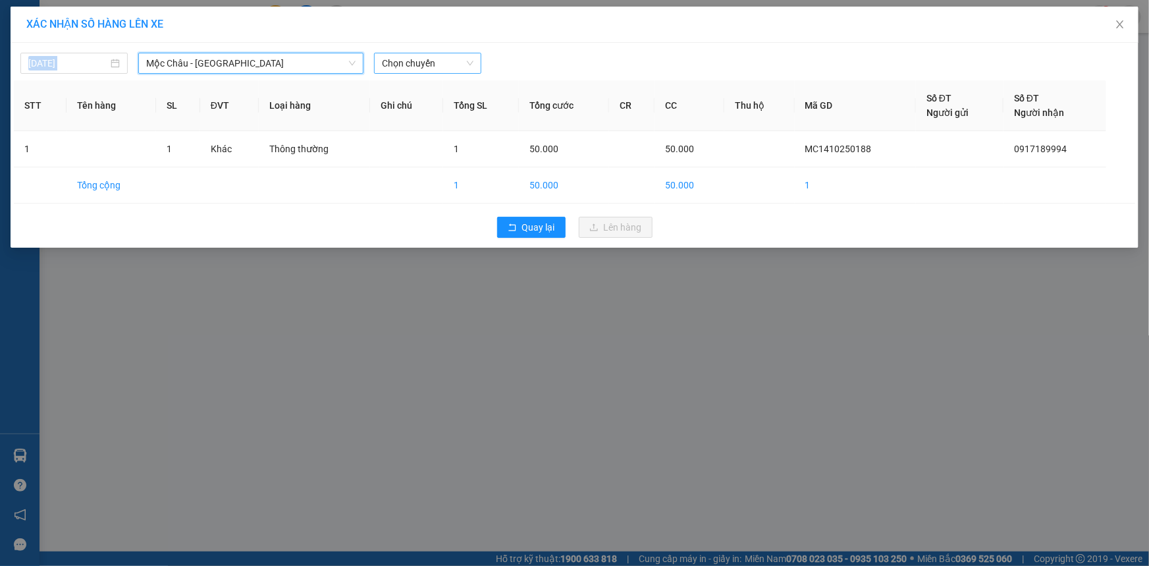
drag, startPoint x: 430, startPoint y: 39, endPoint x: 423, endPoint y: 55, distance: 17.7
click at [424, 54] on div "XÁC NHẬN SỐ HÀNG LÊN XE 14/10/2025 Mộc Châu - Hà Nội Mộc Châu - Hà Nội LỌC THEO…" at bounding box center [575, 127] width 1128 height 241
click at [423, 55] on span "Chọn chuyến" at bounding box center [428, 63] width 92 height 20
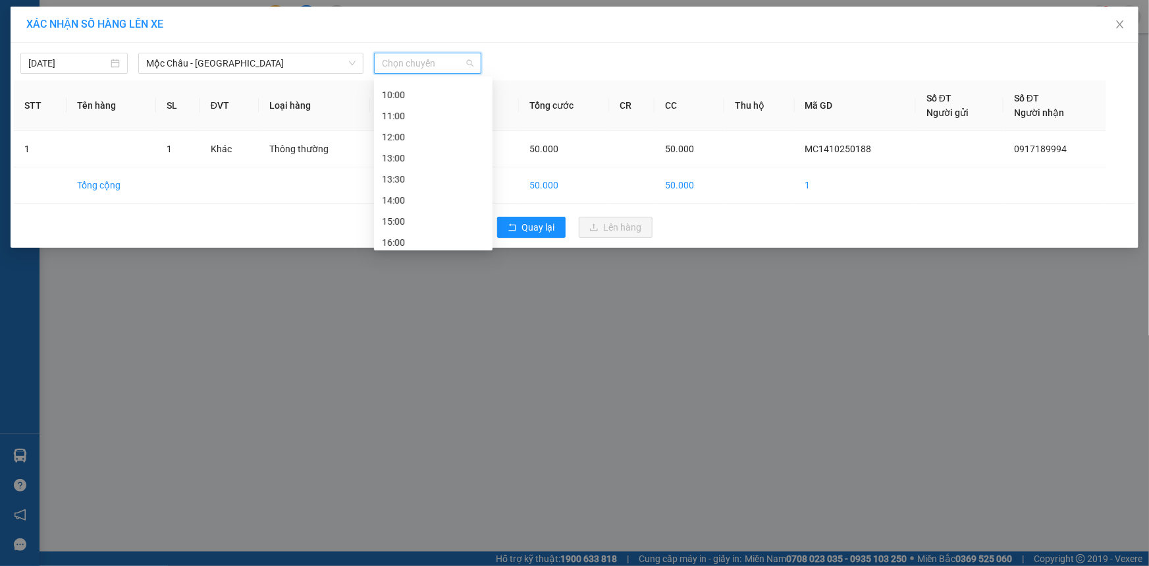
scroll to position [189, 0]
click at [399, 132] on div "15:00" at bounding box center [433, 132] width 103 height 14
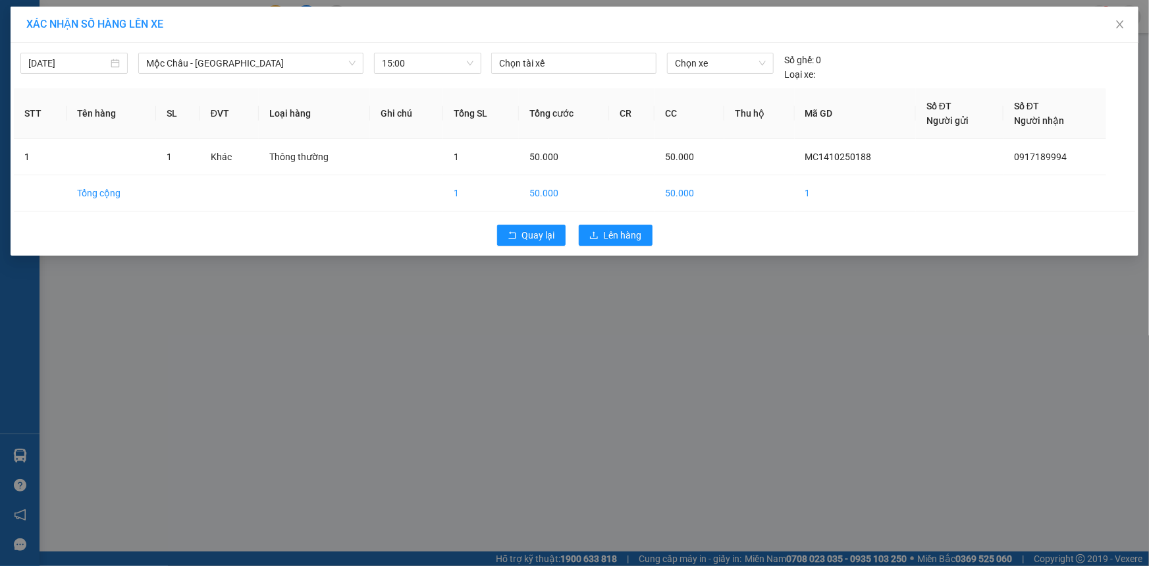
click at [592, 74] on div "Chọn tài xế" at bounding box center [574, 67] width 176 height 29
click at [577, 66] on div at bounding box center [574, 63] width 159 height 16
type input "ba"
click at [554, 92] on div "[PERSON_NAME]" at bounding box center [591, 89] width 182 height 14
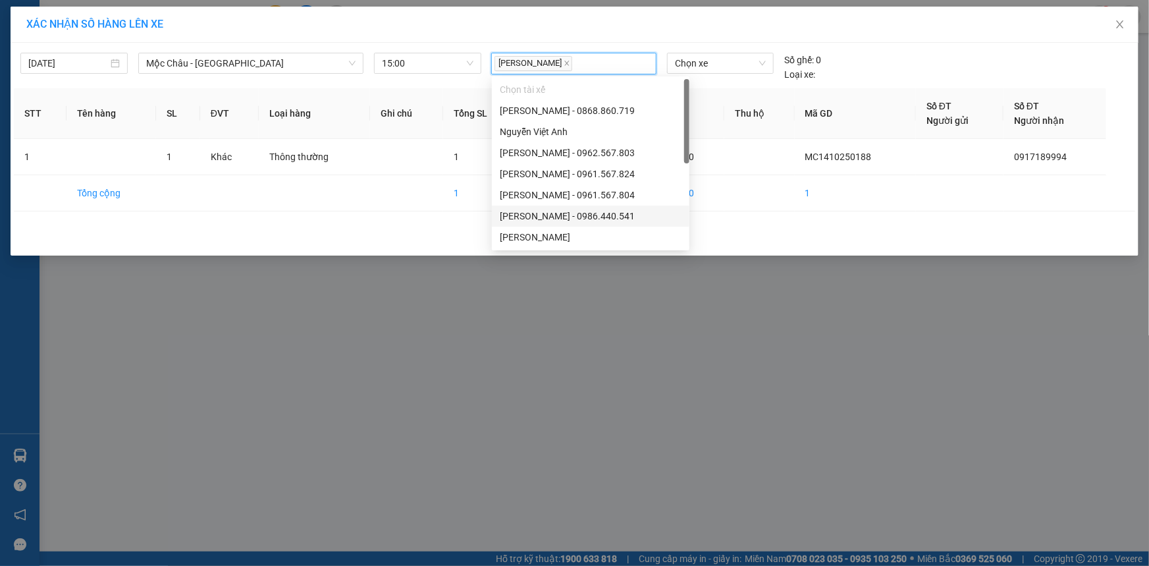
click at [746, 213] on div "14/10/2025 Mộc Châu - Hà Nội LỌC THEO Nhóm tuyến Tuyến Chọn tất cả Danh sách tu…" at bounding box center [575, 149] width 1128 height 213
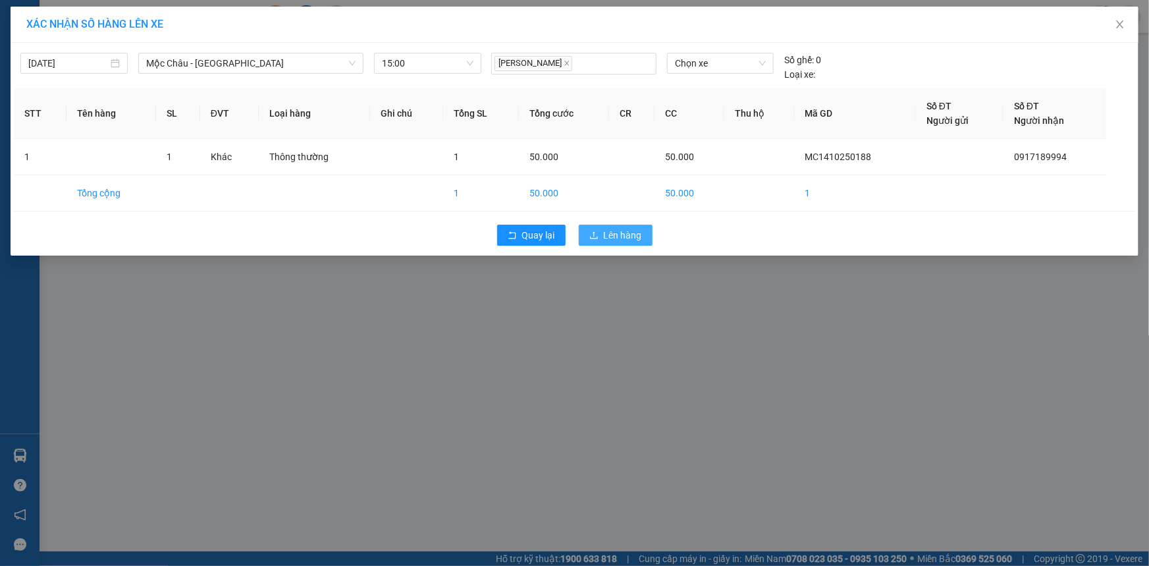
click at [605, 229] on span "Lên hàng" at bounding box center [623, 235] width 38 height 14
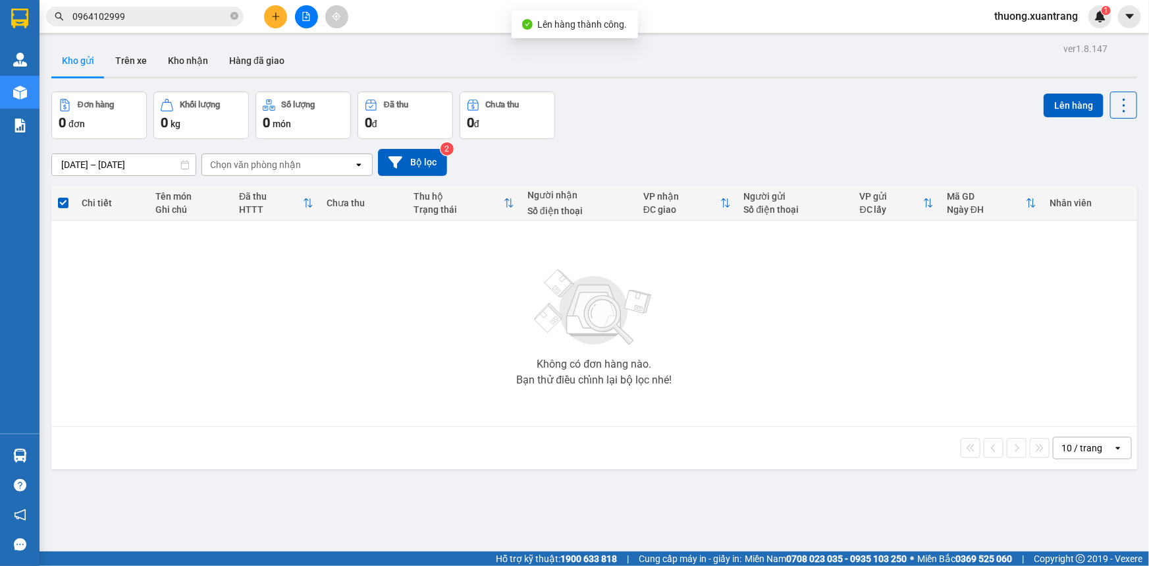
click at [1043, 13] on span "thuong.xuantrang" at bounding box center [1036, 16] width 105 height 16
click at [1030, 43] on span "Đăng xuất" at bounding box center [1042, 41] width 78 height 14
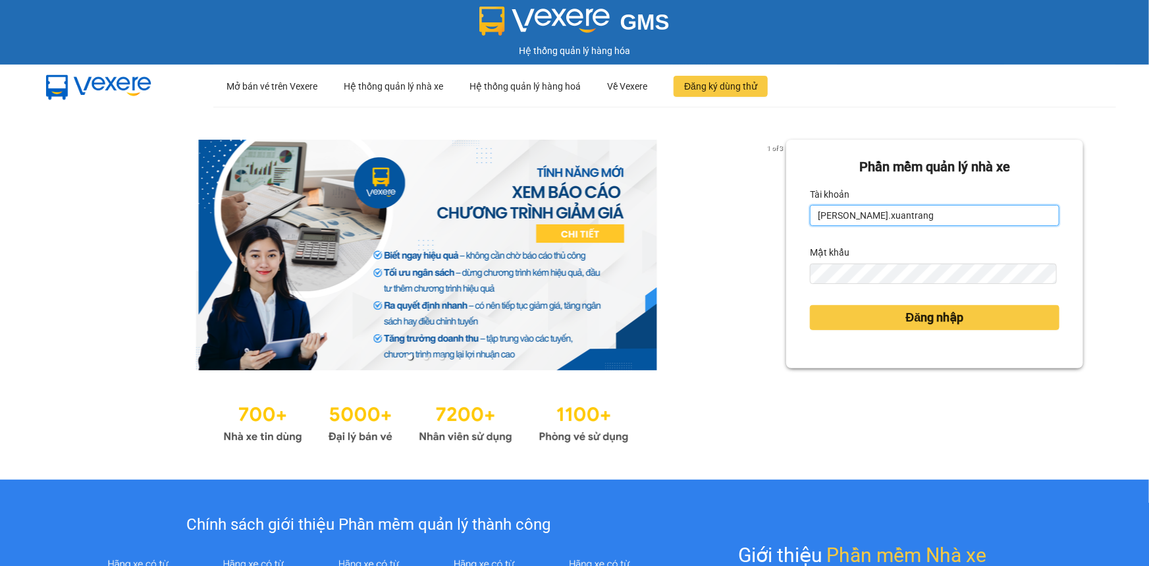
click at [851, 224] on input "nguyenhong.xuantrang" at bounding box center [935, 215] width 250 height 21
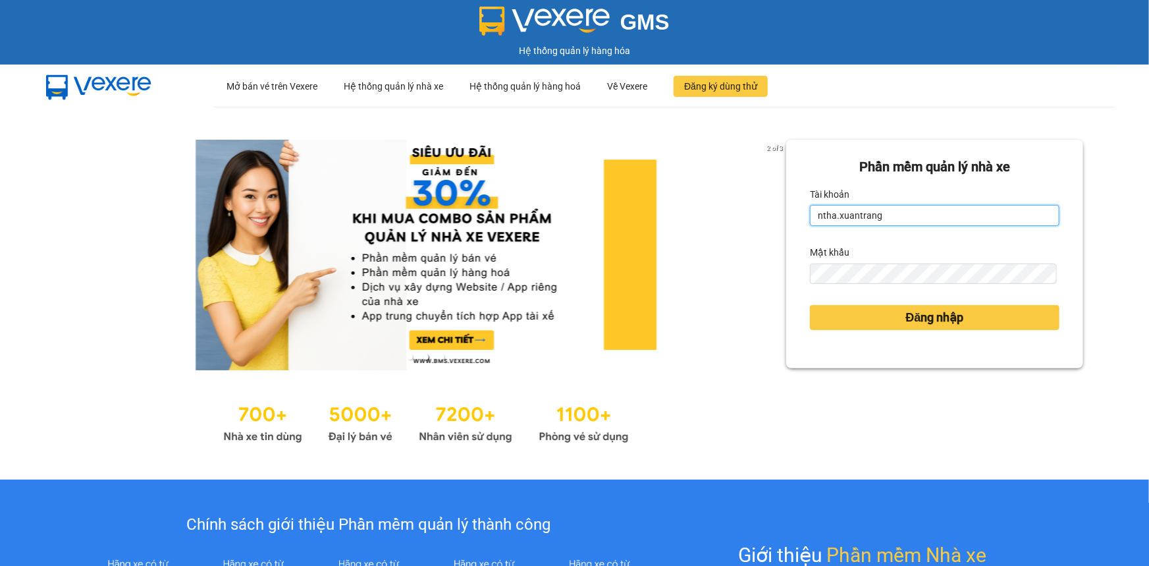
click at [886, 215] on input "ntha.xuantrang" at bounding box center [935, 215] width 250 height 21
click at [851, 215] on input "ntha.xuantrang" at bounding box center [935, 215] width 250 height 21
click at [830, 215] on input "ntha.xuantrang" at bounding box center [935, 215] width 250 height 21
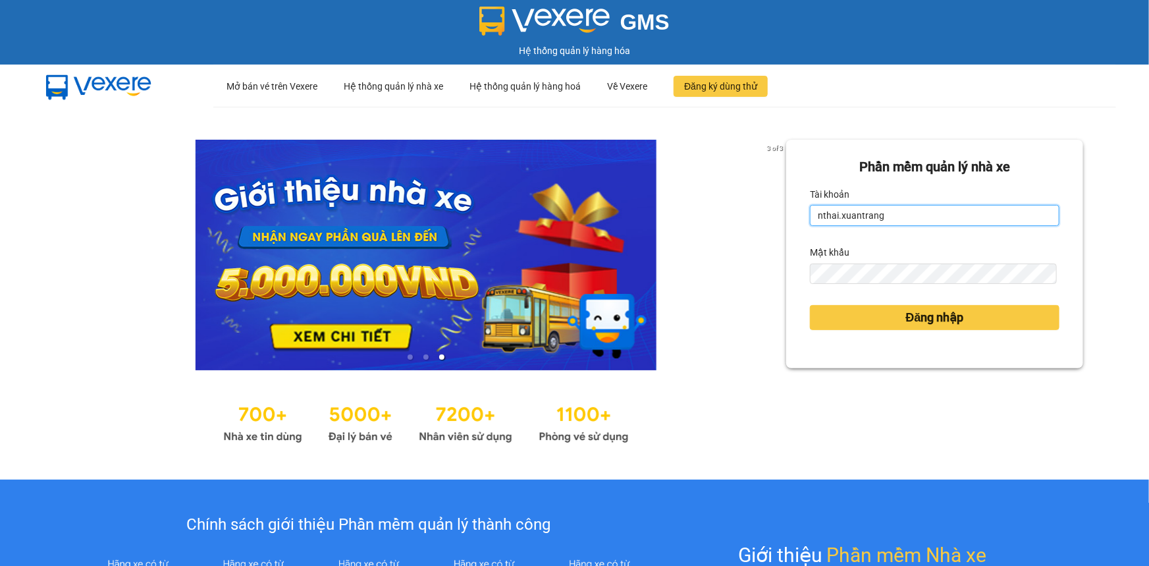
type input "nthai.xuantrang"
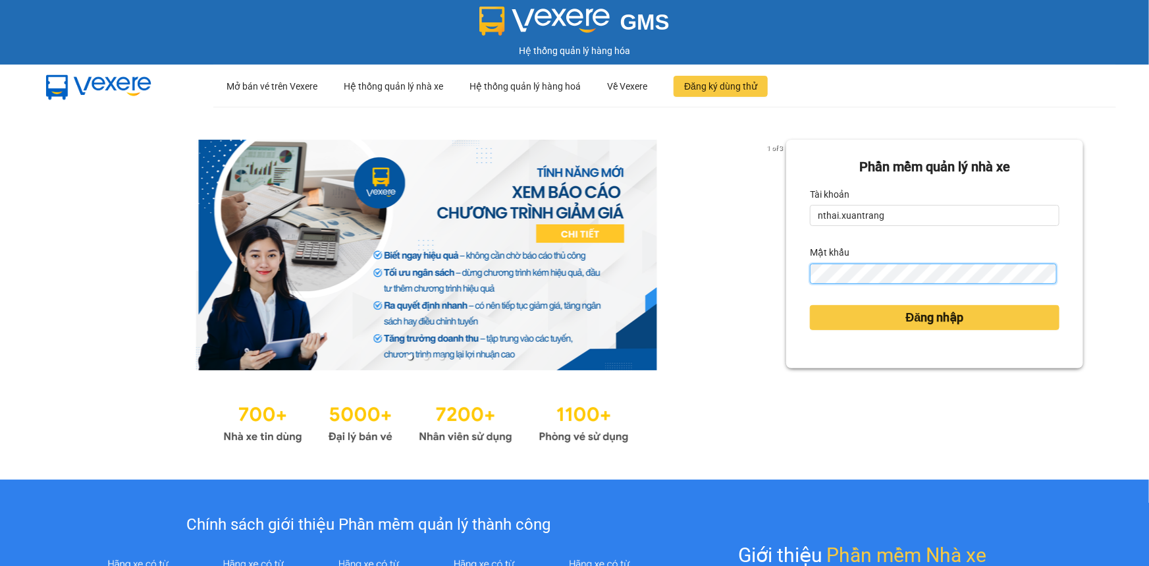
click at [810, 305] on button "Đăng nhập" at bounding box center [935, 317] width 250 height 25
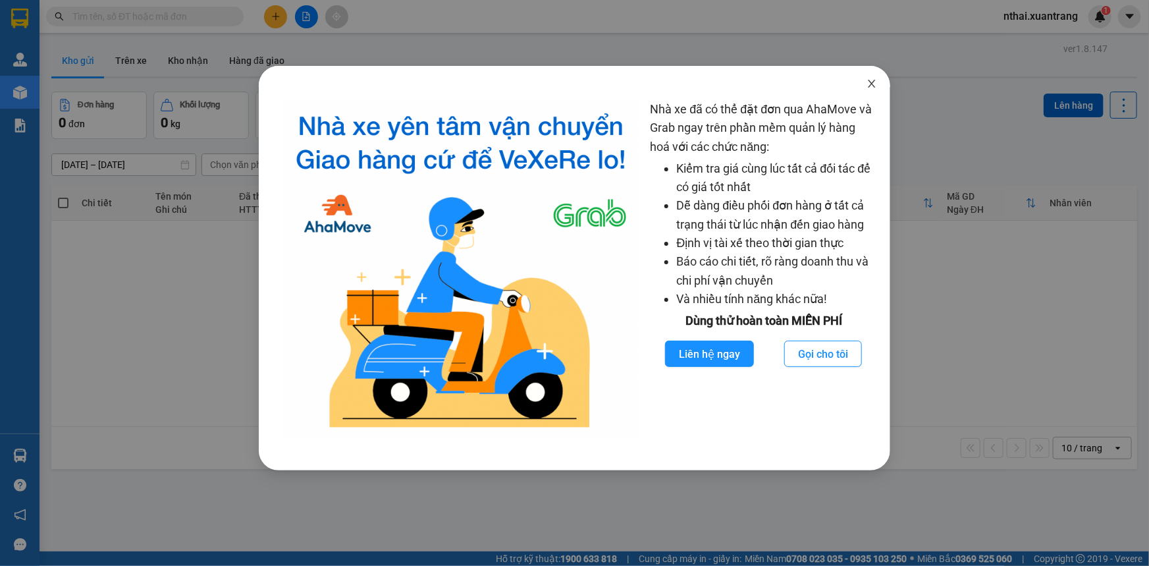
click at [870, 86] on icon "close" at bounding box center [872, 84] width 7 height 8
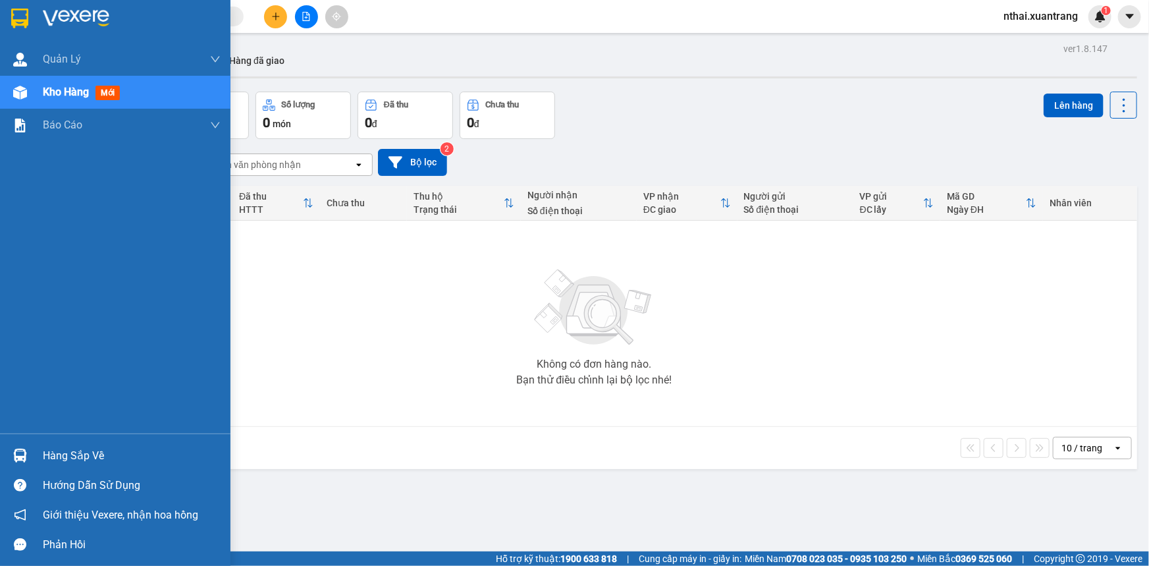
click at [18, 13] on img at bounding box center [19, 19] width 17 height 20
click at [1, 14] on div at bounding box center [115, 21] width 230 height 43
click at [11, 20] on img at bounding box center [19, 19] width 17 height 20
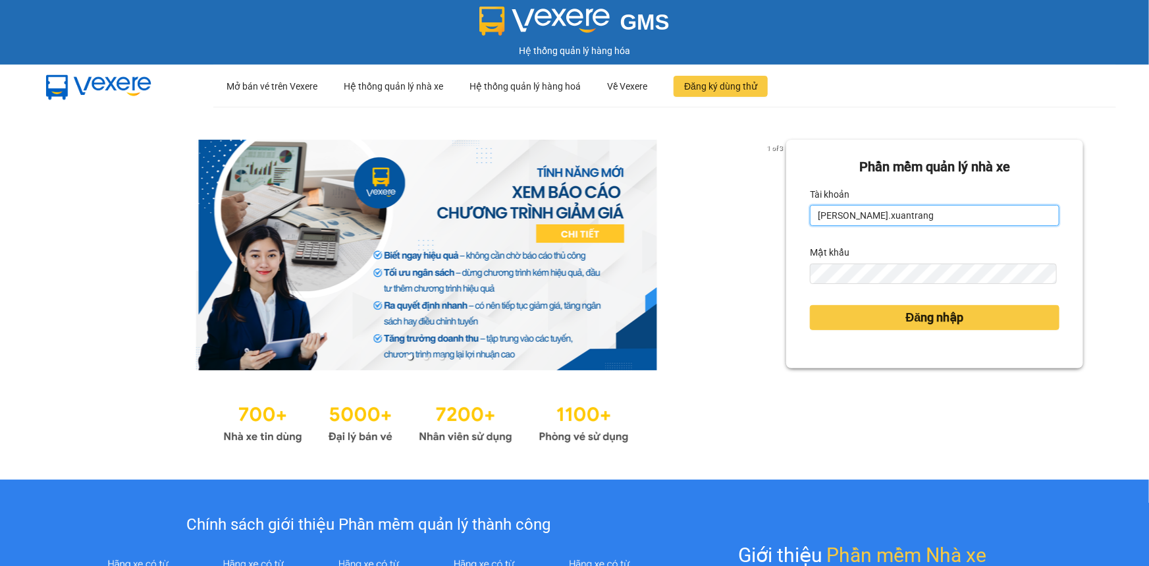
click at [862, 212] on input "nguyenhong.xuantrang" at bounding box center [935, 215] width 250 height 21
click at [862, 211] on input "nguyenhong.xuantrang" at bounding box center [935, 215] width 250 height 21
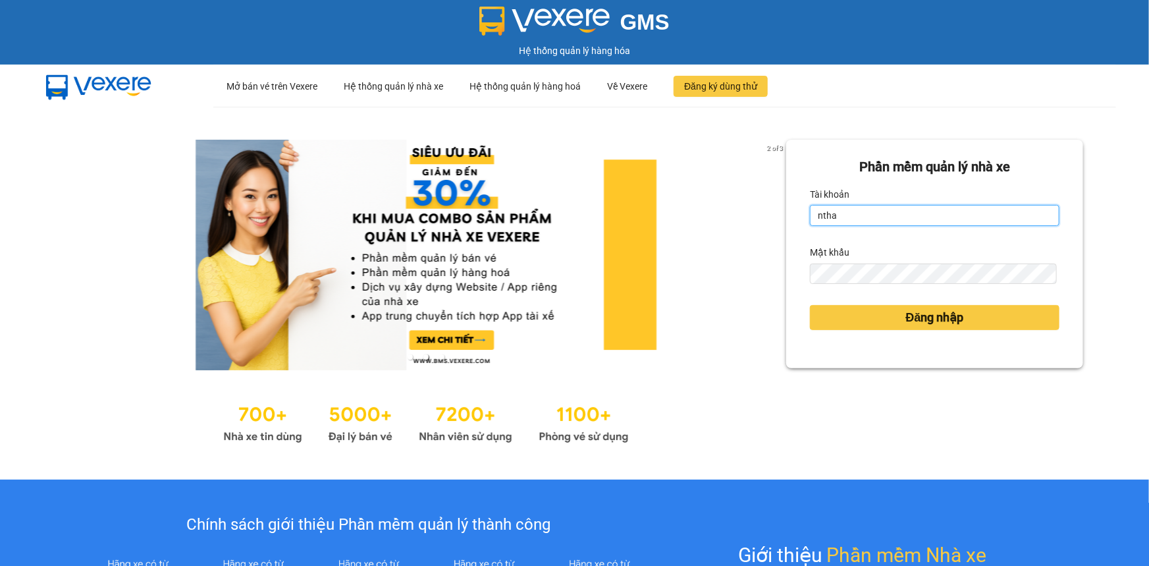
type input "nthai.xuantrang"
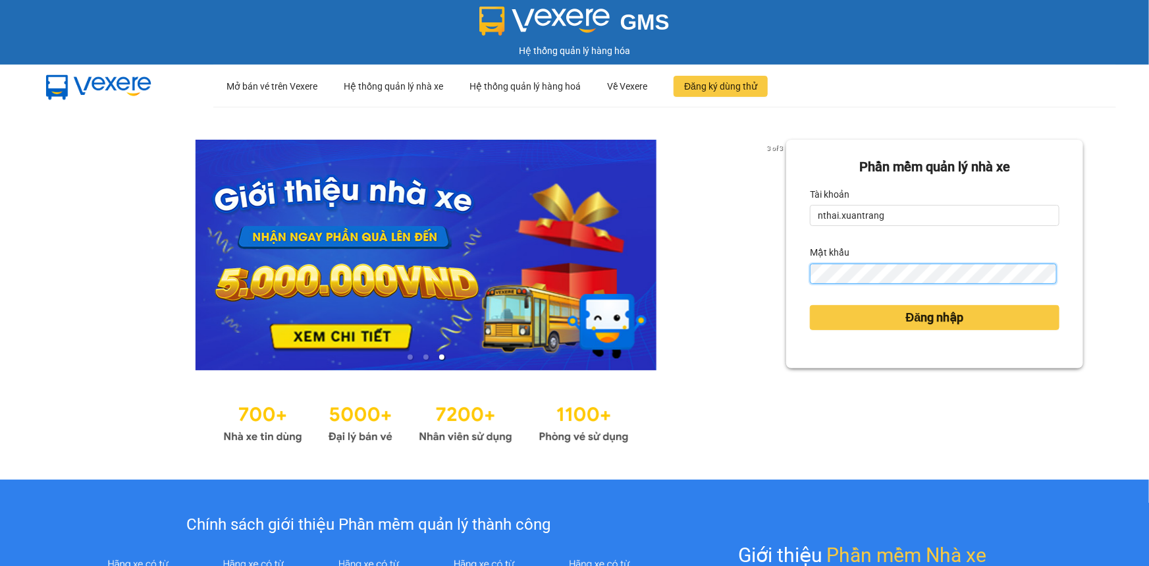
click at [810, 305] on button "Đăng nhập" at bounding box center [935, 317] width 250 height 25
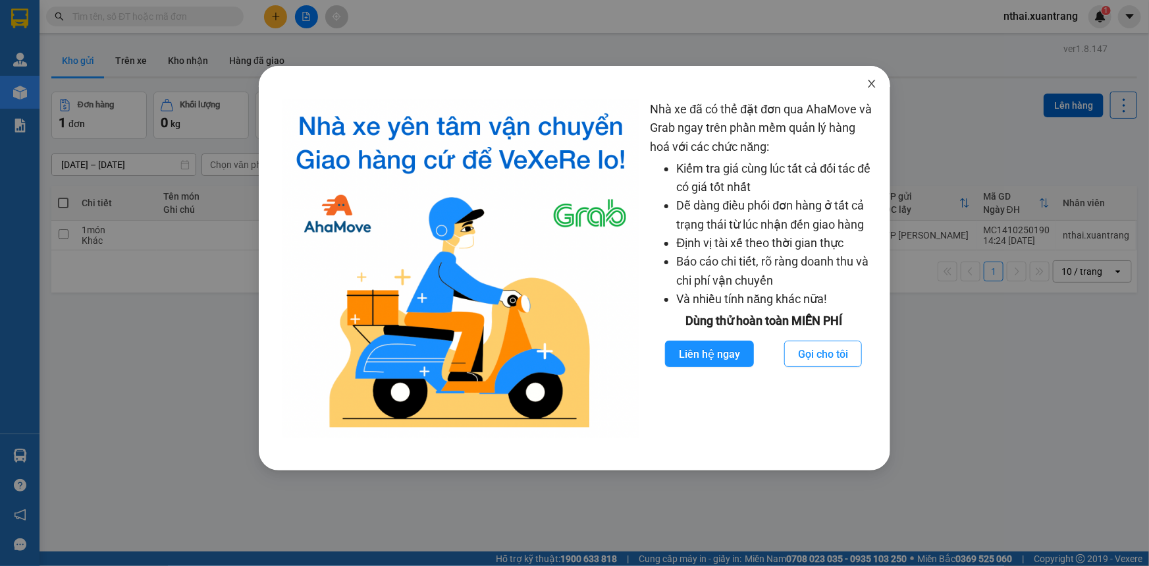
click at [872, 86] on icon "close" at bounding box center [872, 83] width 11 height 11
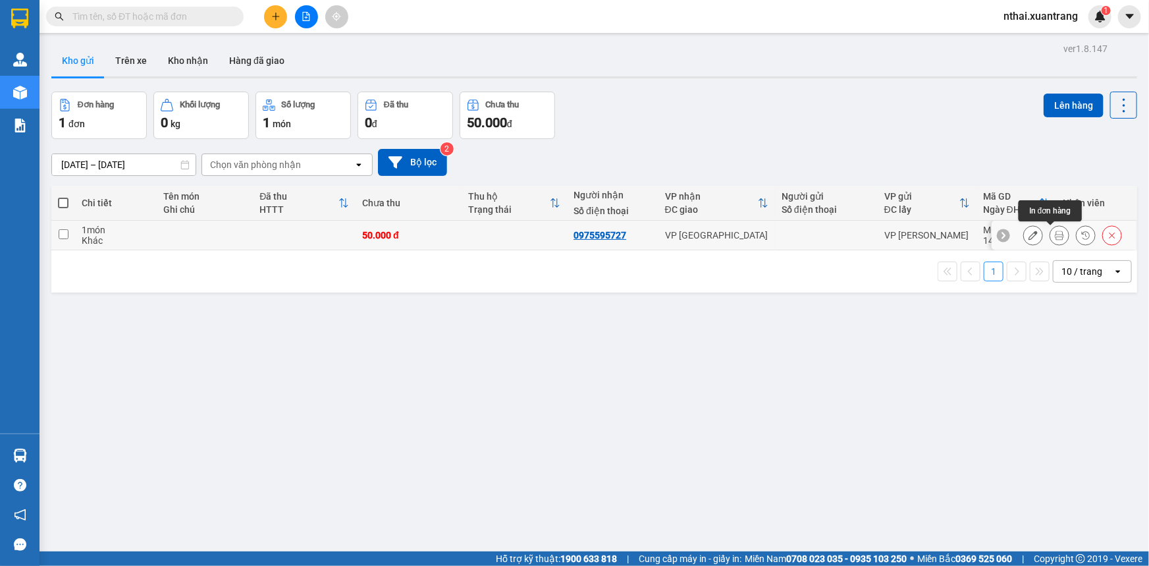
click at [1055, 236] on icon at bounding box center [1059, 234] width 9 height 9
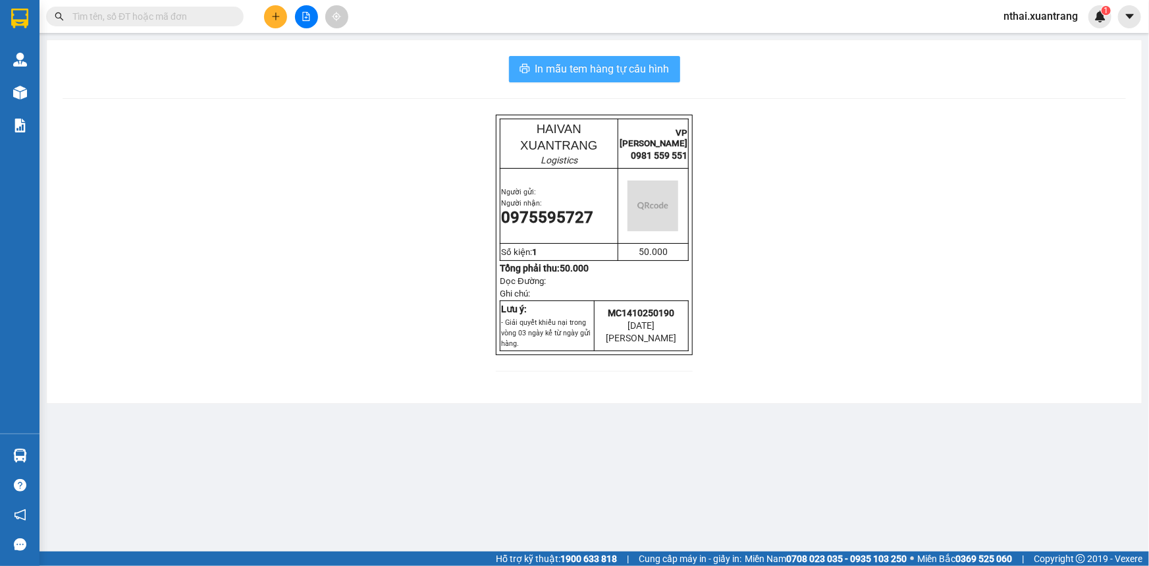
click at [576, 63] on span "In mẫu tem hàng tự cấu hình" at bounding box center [602, 69] width 134 height 16
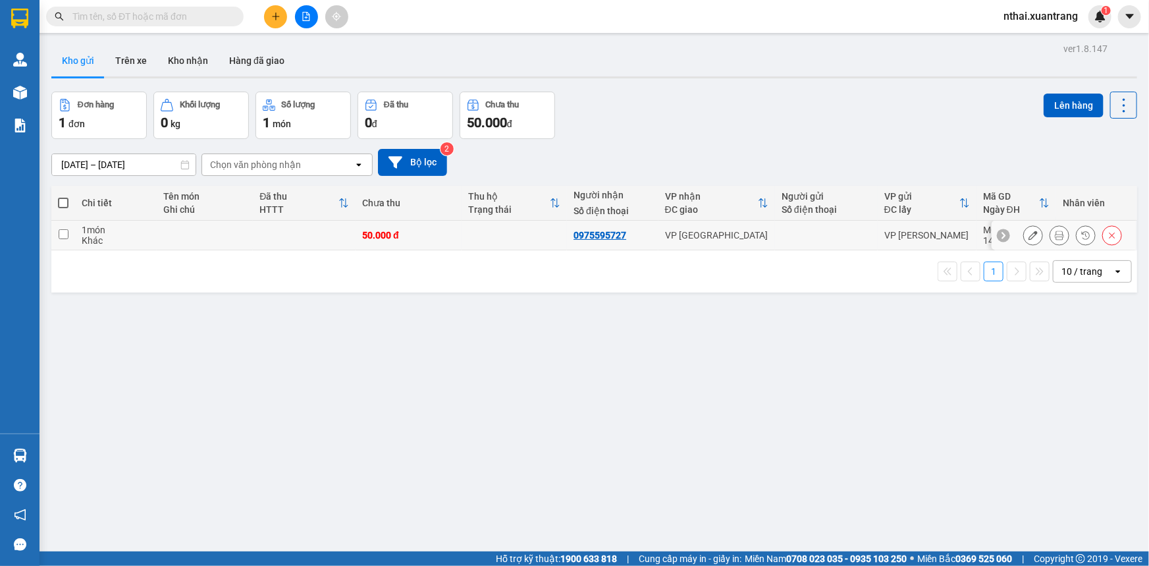
click at [467, 237] on td at bounding box center [515, 236] width 106 height 30
checkbox input "true"
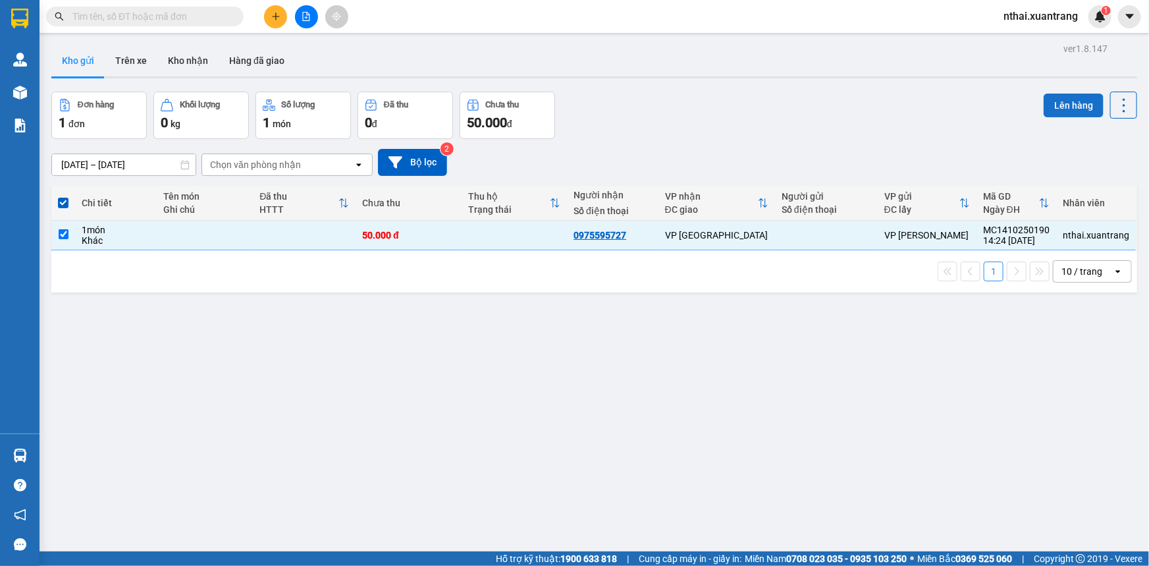
click at [1062, 99] on button "Lên hàng" at bounding box center [1074, 106] width 60 height 24
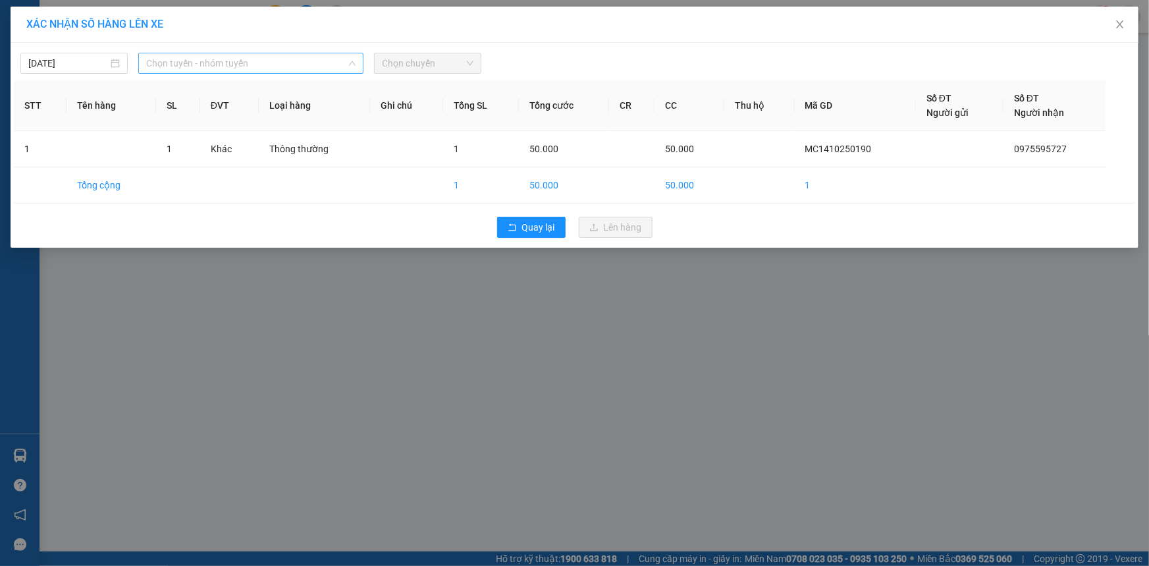
click at [210, 67] on span "Chọn tuyến - nhóm tuyến" at bounding box center [250, 63] width 209 height 20
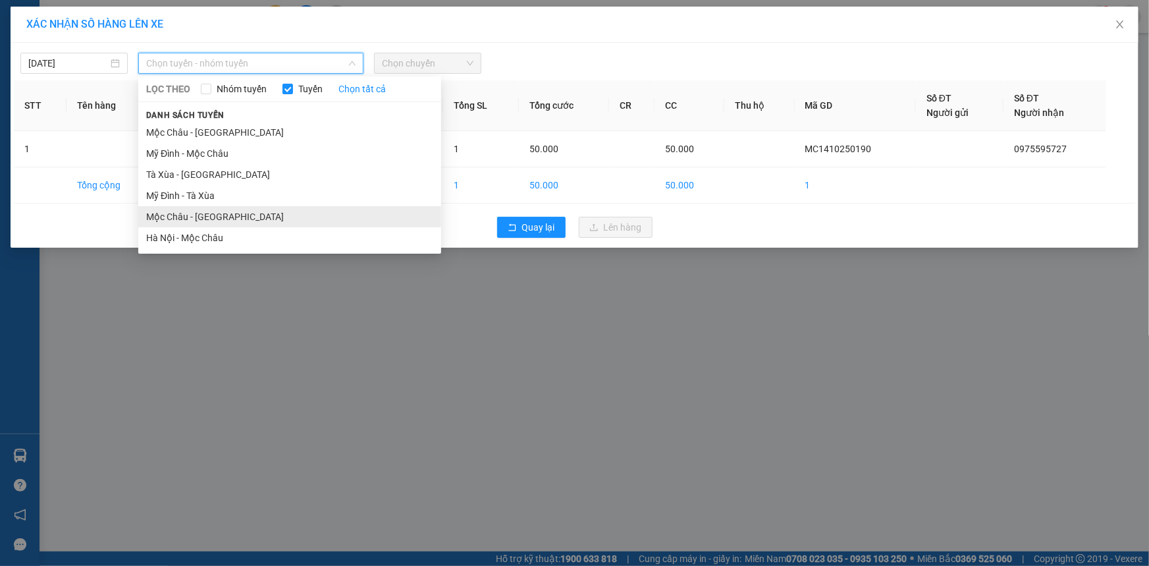
click at [195, 221] on li "Mộc Châu - [GEOGRAPHIC_DATA]" at bounding box center [289, 216] width 303 height 21
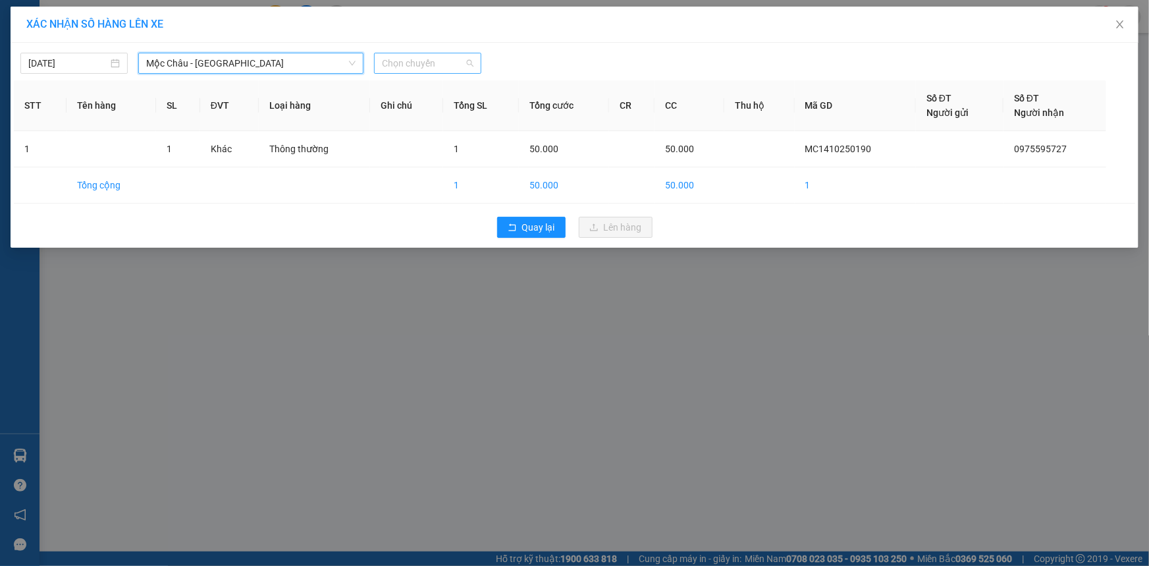
click at [411, 54] on span "Chọn chuyến" at bounding box center [428, 63] width 92 height 20
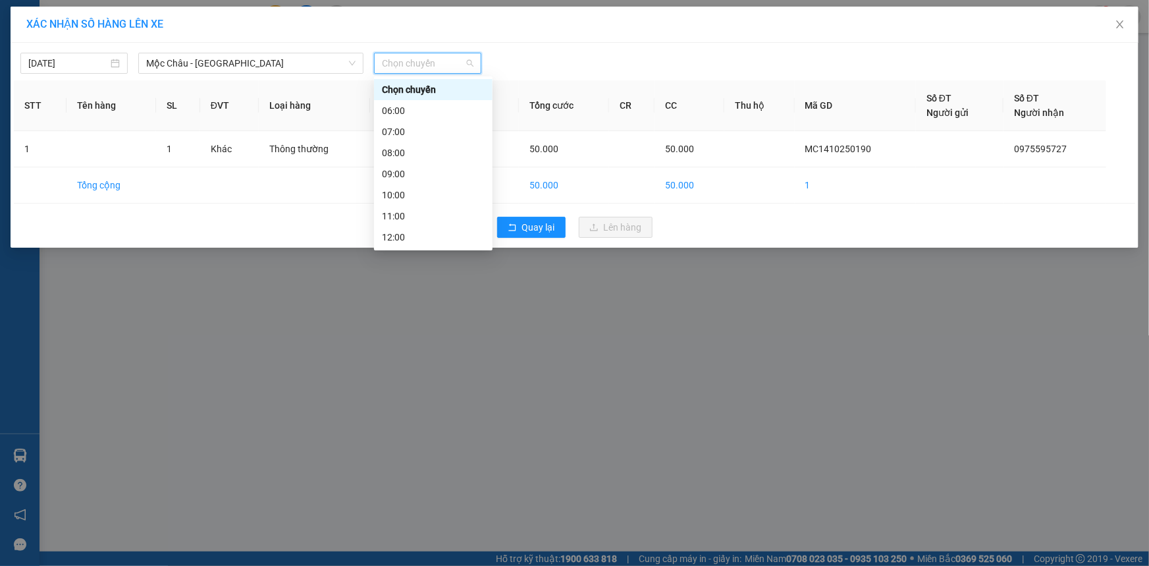
scroll to position [189, 0]
click at [400, 130] on div "15:00" at bounding box center [433, 132] width 103 height 14
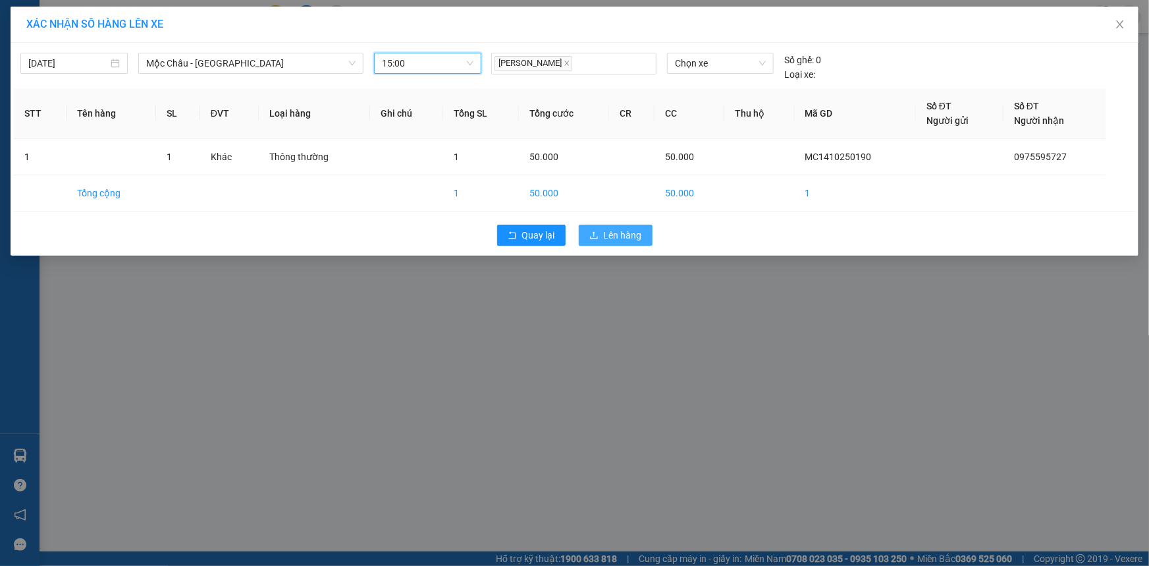
click at [624, 238] on span "Lên hàng" at bounding box center [623, 235] width 38 height 14
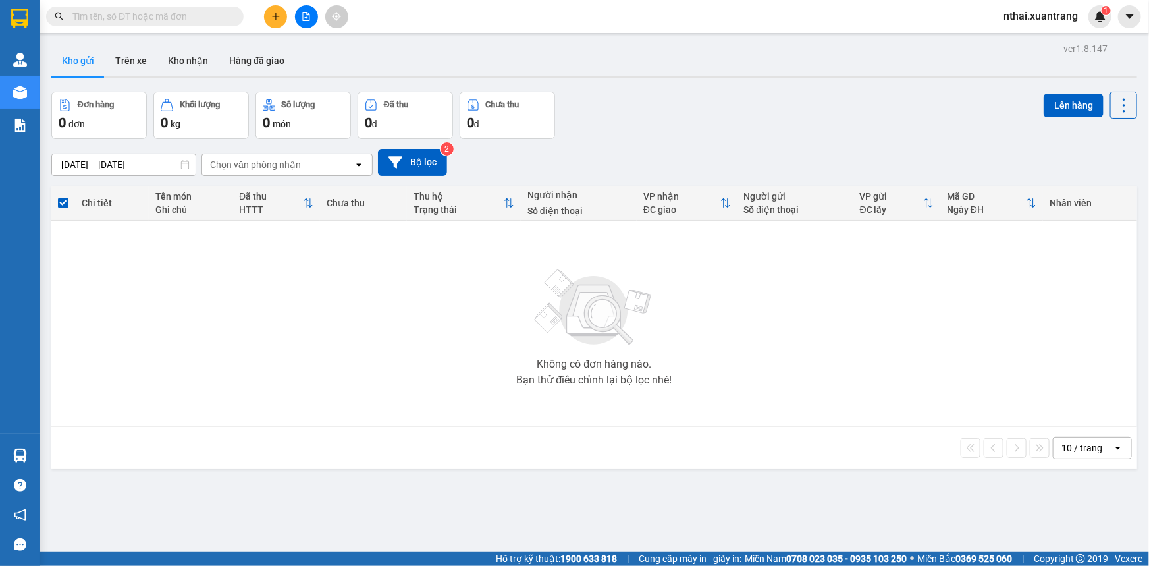
click at [306, 13] on icon "file-add" at bounding box center [306, 16] width 7 height 9
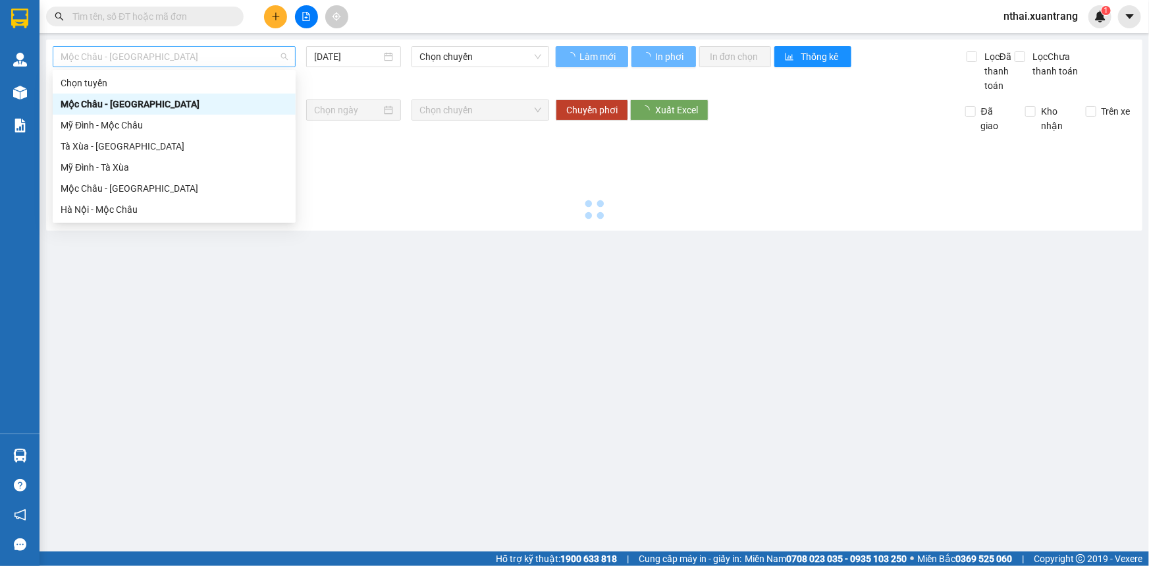
click at [176, 59] on span "Mộc Châu - [GEOGRAPHIC_DATA]" at bounding box center [174, 57] width 227 height 20
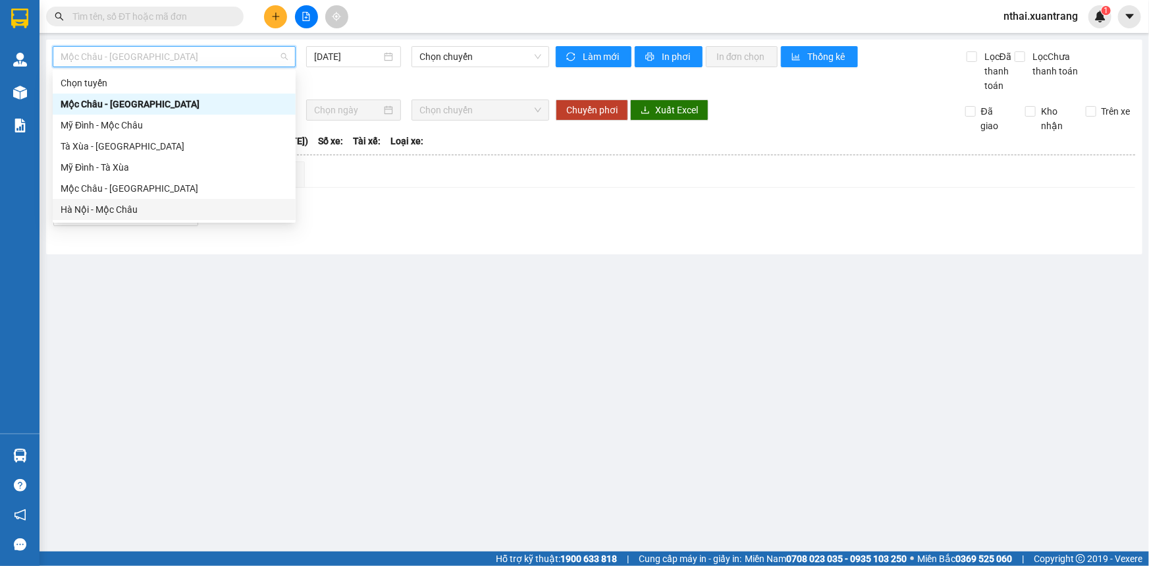
click at [108, 211] on div "Hà Nội - Mộc Châu" at bounding box center [174, 209] width 227 height 14
type input "[DATE]"
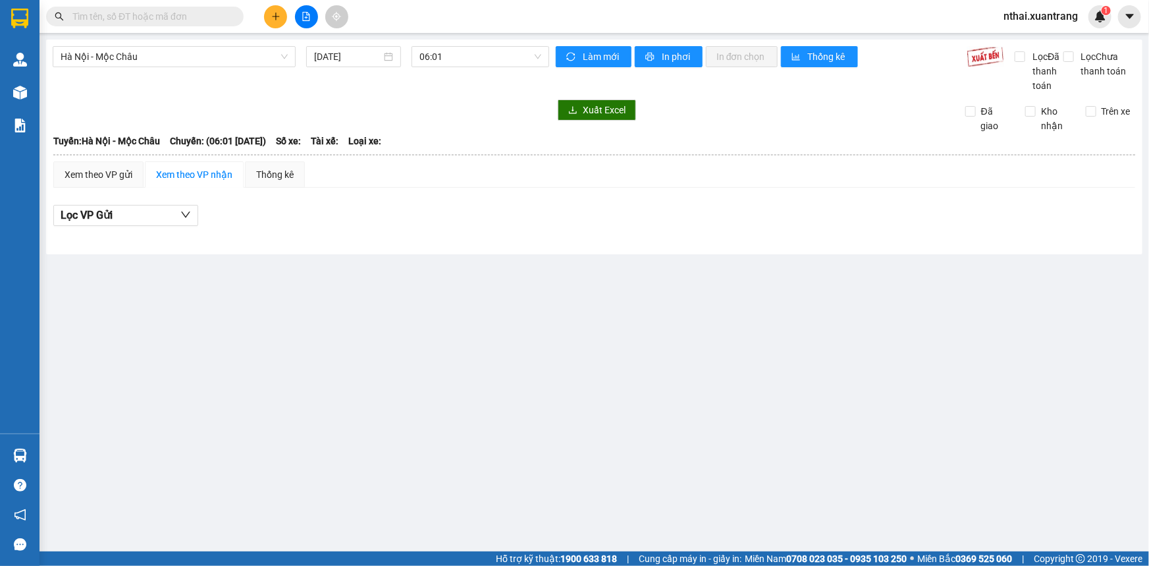
click at [458, 45] on div "Hà Nội - Mộc Châu 14/10/2025 06:01 Làm mới In phơi In đơn chọn Thống kê Lọc Đã …" at bounding box center [594, 147] width 1096 height 215
drag, startPoint x: 461, startPoint y: 49, endPoint x: 471, endPoint y: 82, distance: 33.9
click at [462, 53] on span "06:01" at bounding box center [480, 57] width 122 height 20
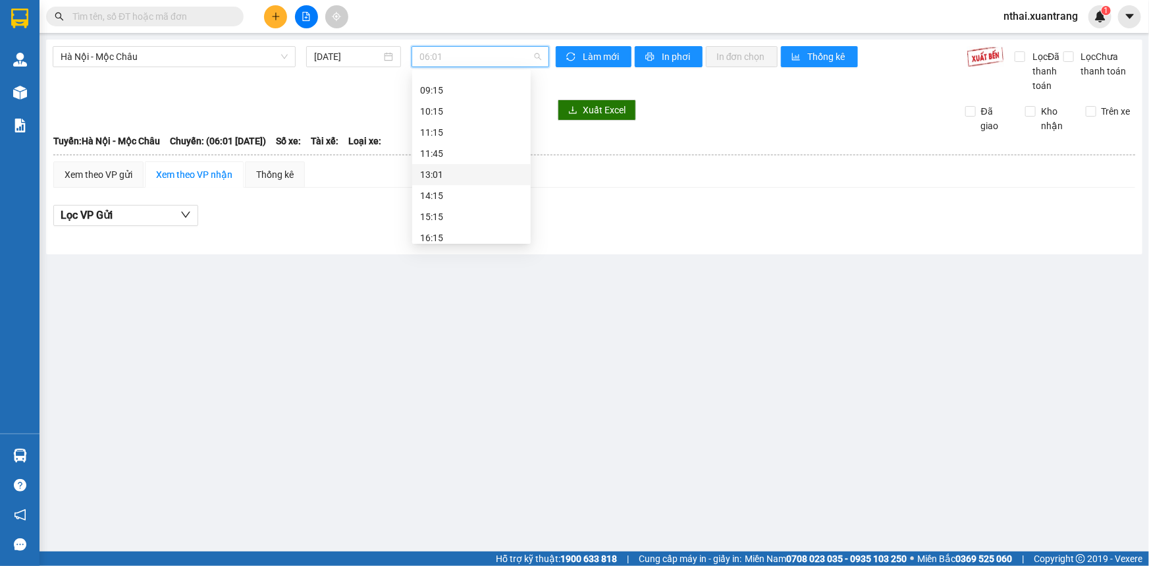
click at [435, 167] on div "13:01" at bounding box center [471, 174] width 103 height 14
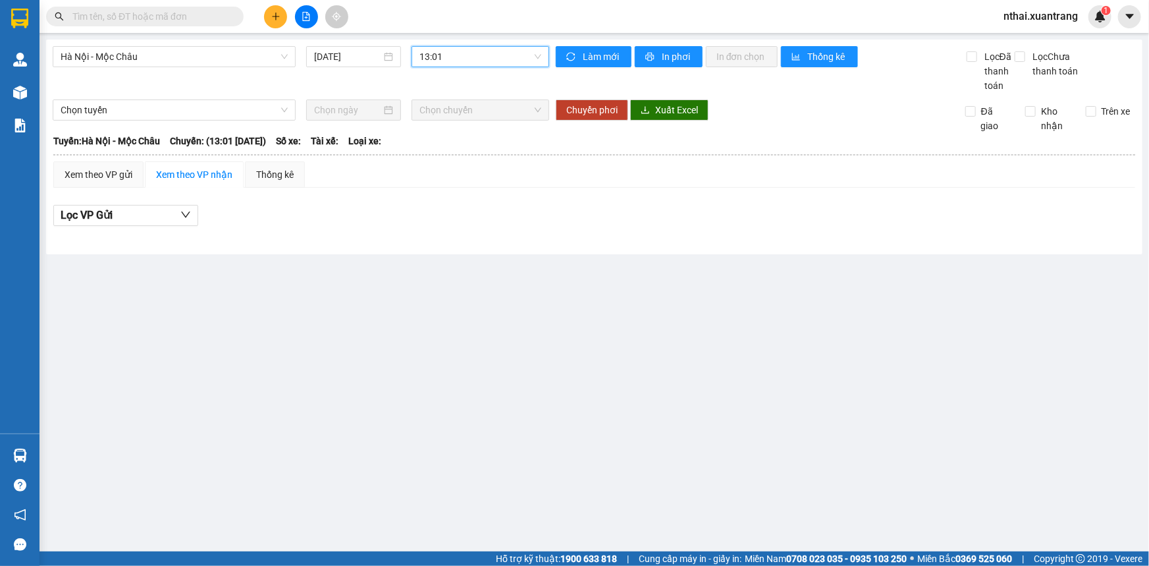
click at [443, 59] on span "13:01" at bounding box center [480, 57] width 122 height 20
click at [444, 151] on div "11:45" at bounding box center [471, 153] width 103 height 14
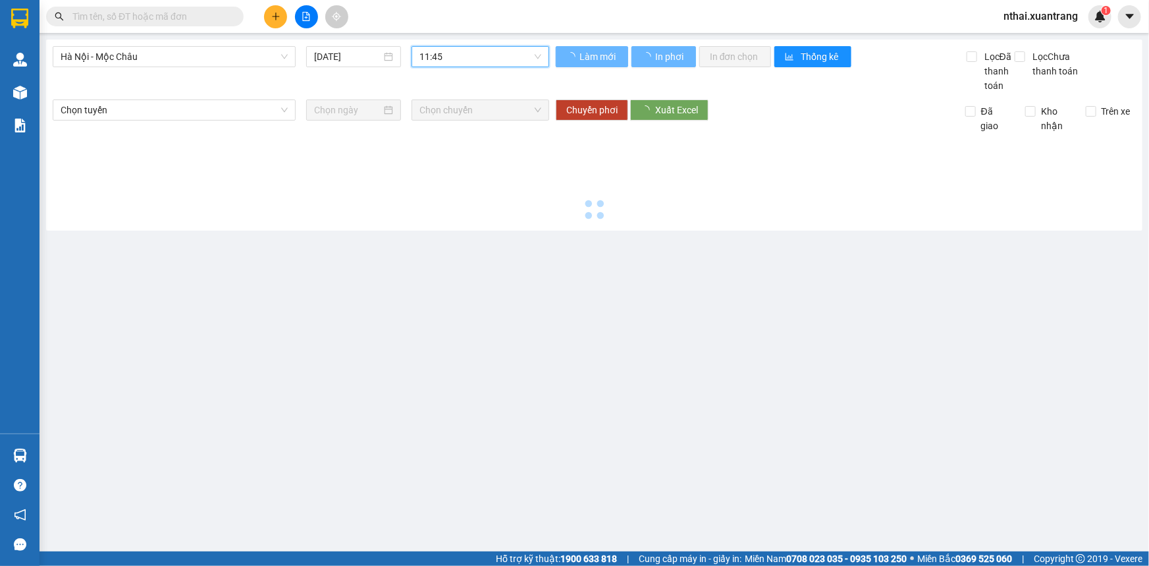
click at [453, 57] on span "11:45" at bounding box center [480, 57] width 122 height 20
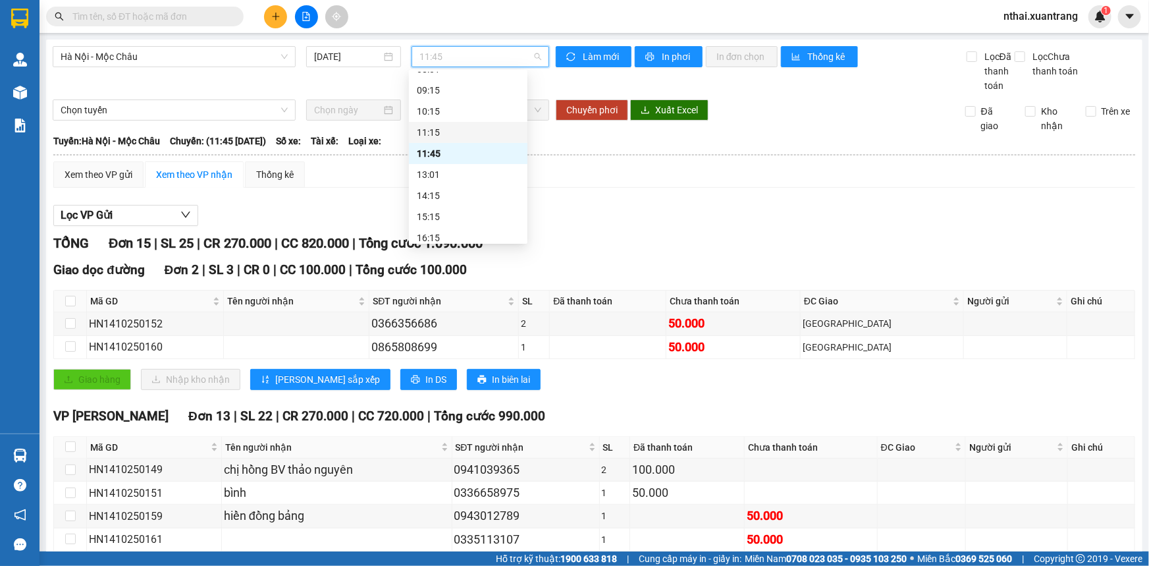
drag, startPoint x: 435, startPoint y: 141, endPoint x: 739, endPoint y: 192, distance: 308.4
click at [739, 192] on body "Kết quả tìm kiếm ( 0 ) Bộ lọc No Data nthai.xuantrang 1 Quản Lý Quản lý khách h…" at bounding box center [574, 283] width 1149 height 566
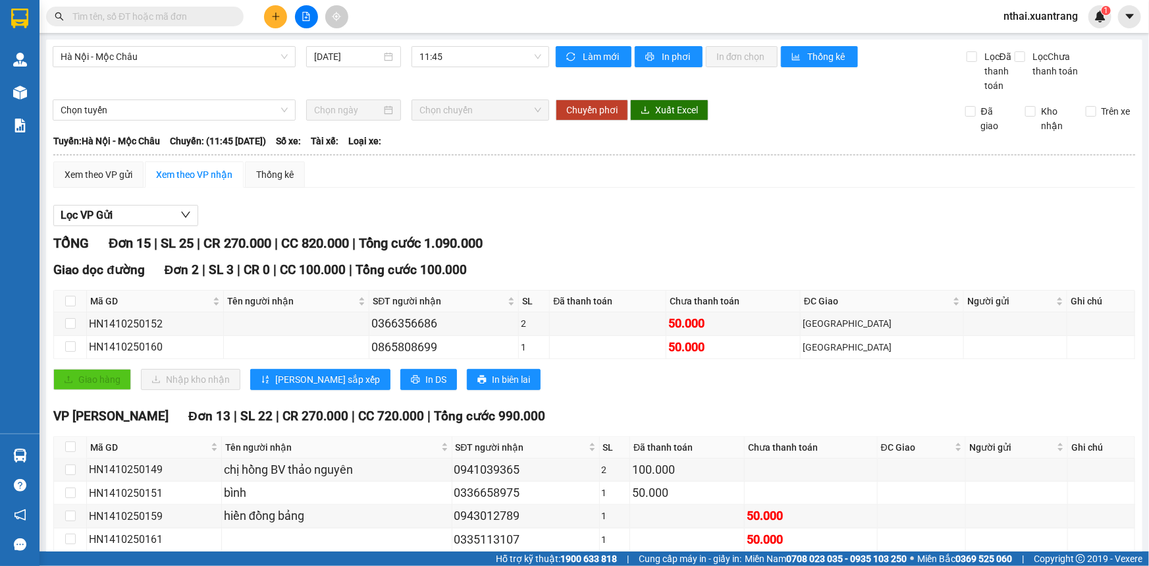
click at [739, 192] on div "Xem theo VP gửi Xem theo VP nhận Thống kê Lọc VP Gửi TỔNG Đơn 15 | SL 25 | CR …" at bounding box center [594, 484] width 1082 height 646
click at [662, 59] on span "In phơi" at bounding box center [677, 56] width 30 height 14
click at [453, 53] on span "11:45" at bounding box center [480, 57] width 122 height 20
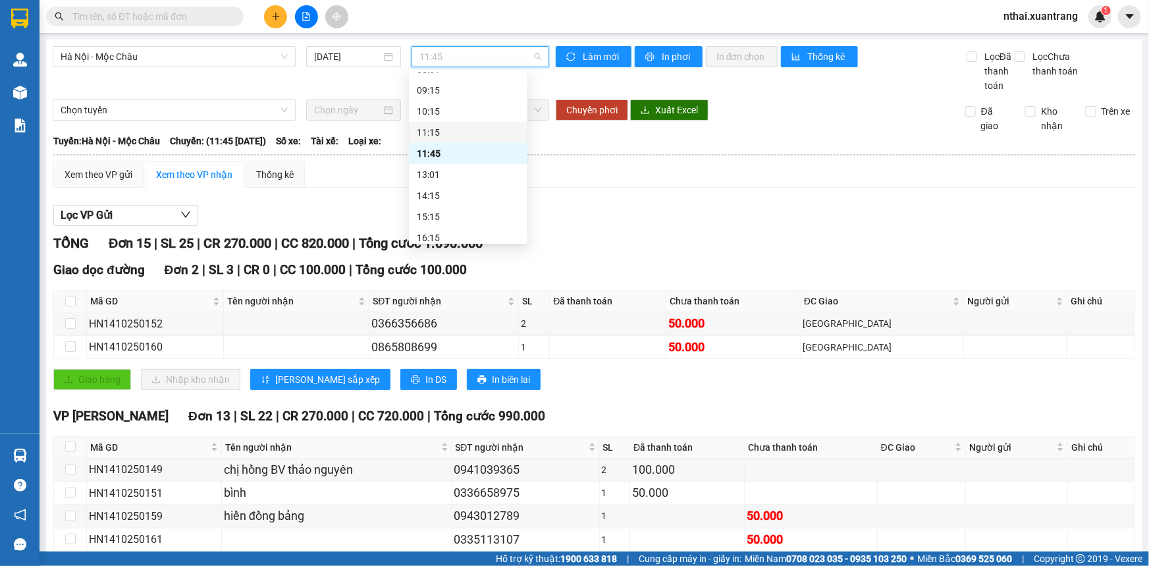
click at [443, 138] on div "11:15" at bounding box center [468, 132] width 103 height 14
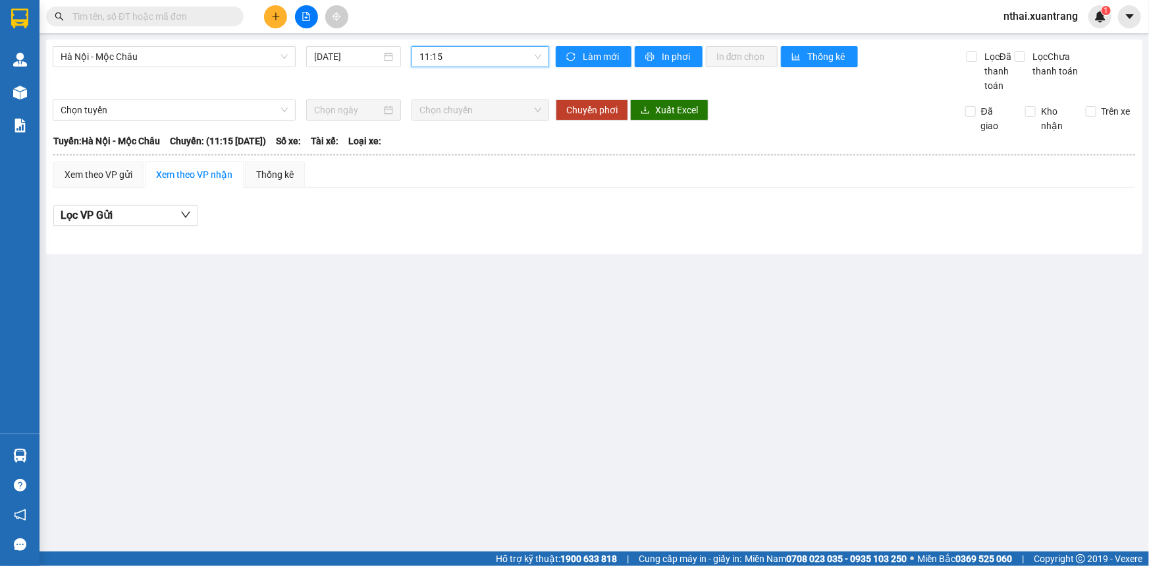
click at [437, 58] on span "11:15" at bounding box center [480, 57] width 122 height 20
click at [433, 117] on div "10:15" at bounding box center [471, 111] width 103 height 14
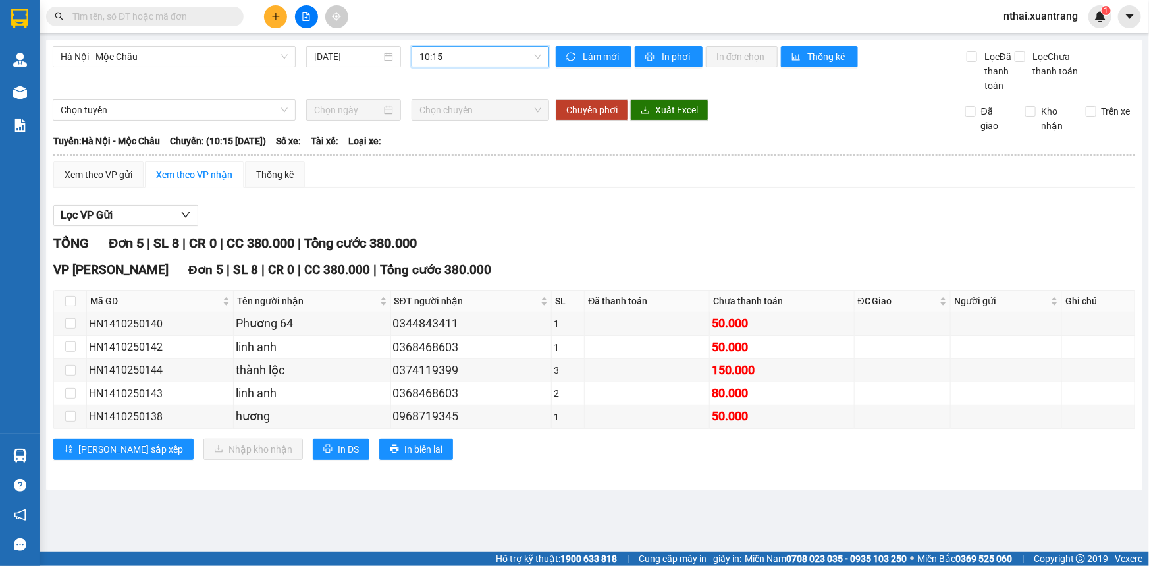
click at [450, 52] on span "10:15" at bounding box center [480, 57] width 122 height 20
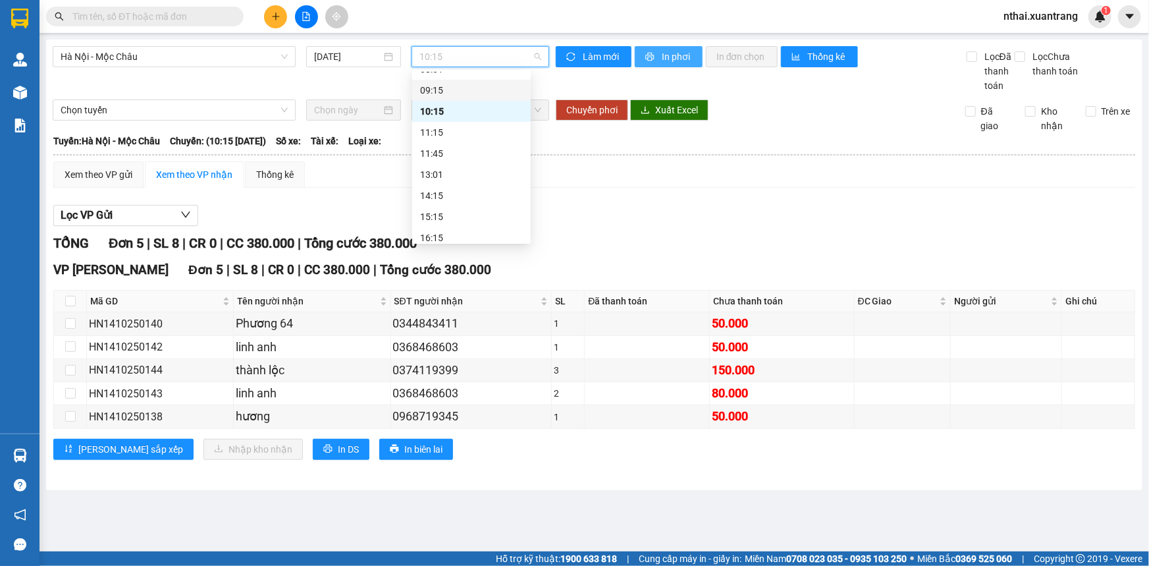
click at [662, 58] on span "In phơi" at bounding box center [677, 56] width 30 height 14
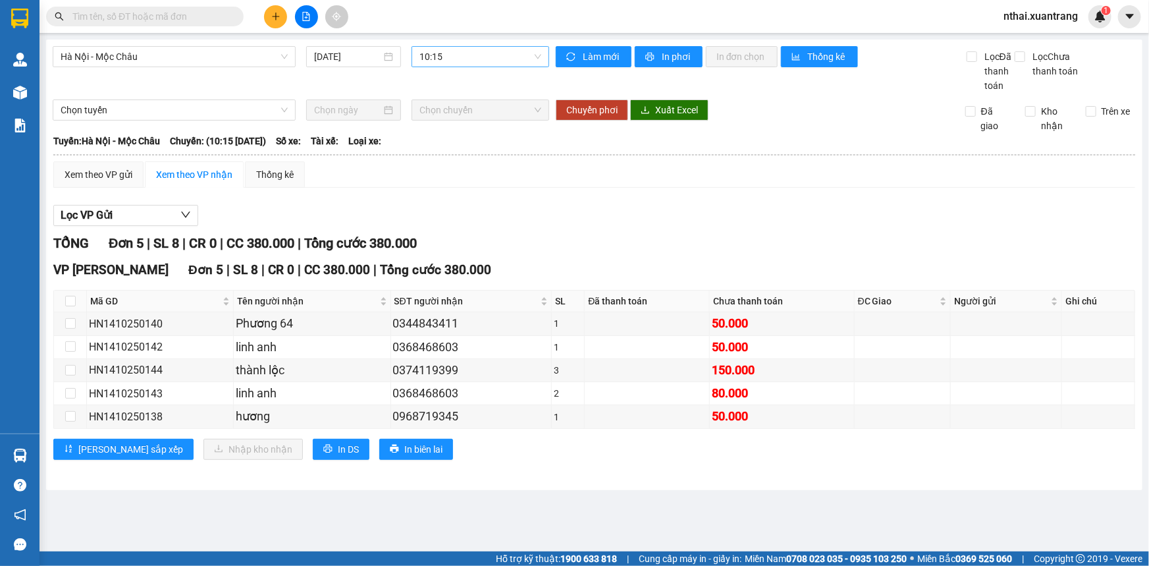
click at [472, 55] on span "10:15" at bounding box center [480, 57] width 122 height 20
click at [433, 80] on div "09:15" at bounding box center [471, 90] width 119 height 21
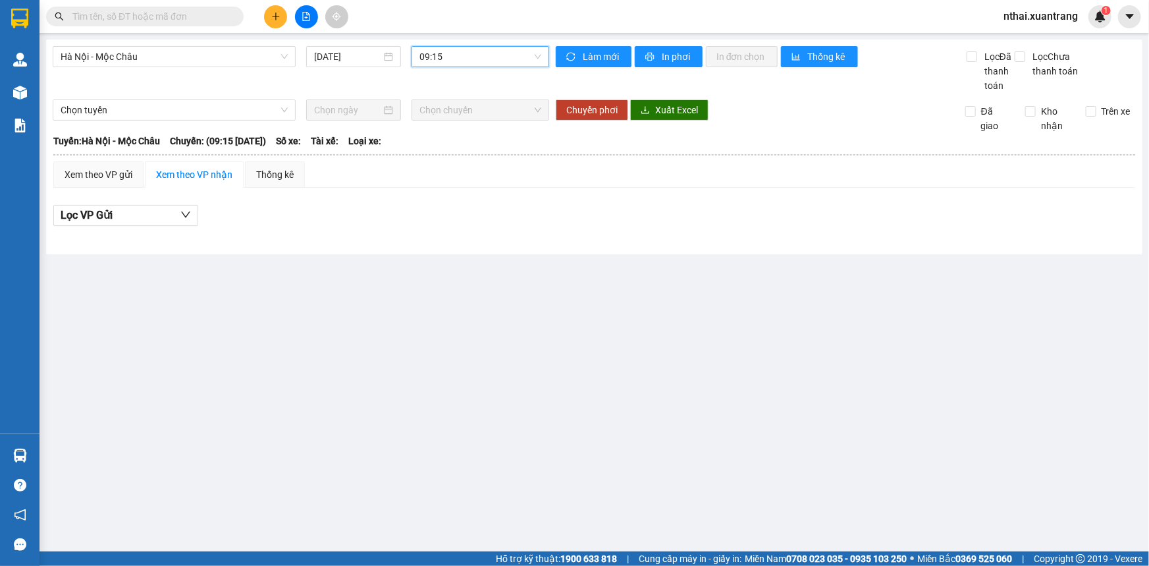
click at [454, 49] on span "09:15" at bounding box center [480, 57] width 122 height 20
click at [448, 131] on div "08:01" at bounding box center [471, 129] width 103 height 14
click at [458, 53] on span "08:01" at bounding box center [480, 57] width 122 height 20
click at [448, 109] on div "07:30" at bounding box center [471, 108] width 103 height 14
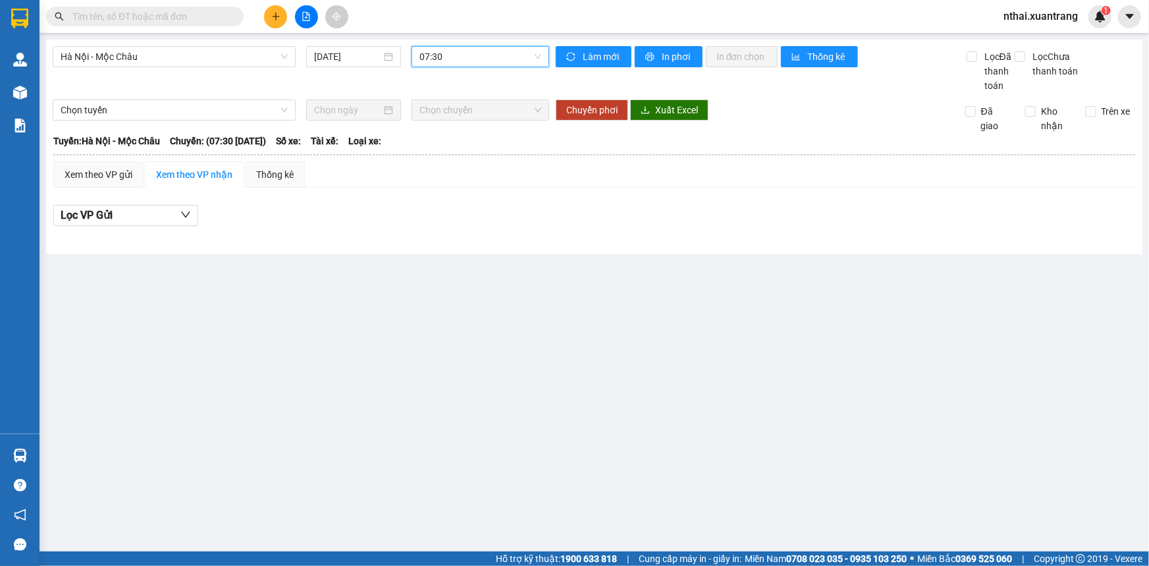
click at [457, 53] on span "07:30" at bounding box center [480, 57] width 122 height 20
click at [450, 88] on div "07:01" at bounding box center [471, 87] width 103 height 14
click at [461, 55] on span "07:30" at bounding box center [480, 57] width 122 height 20
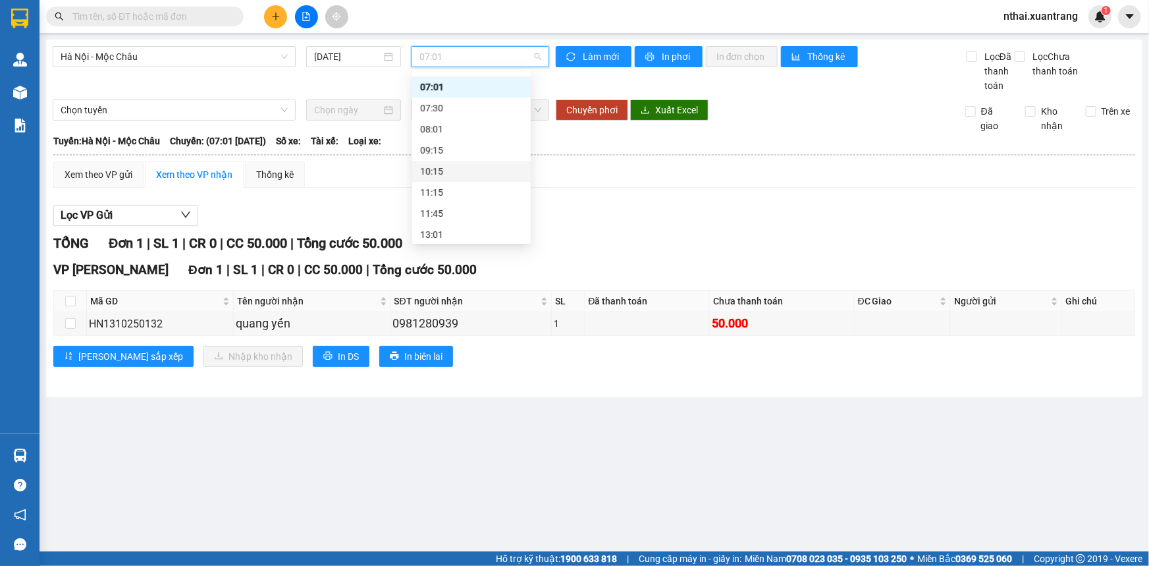
scroll to position [80, 0]
click at [440, 154] on div "10:15" at bounding box center [471, 151] width 103 height 14
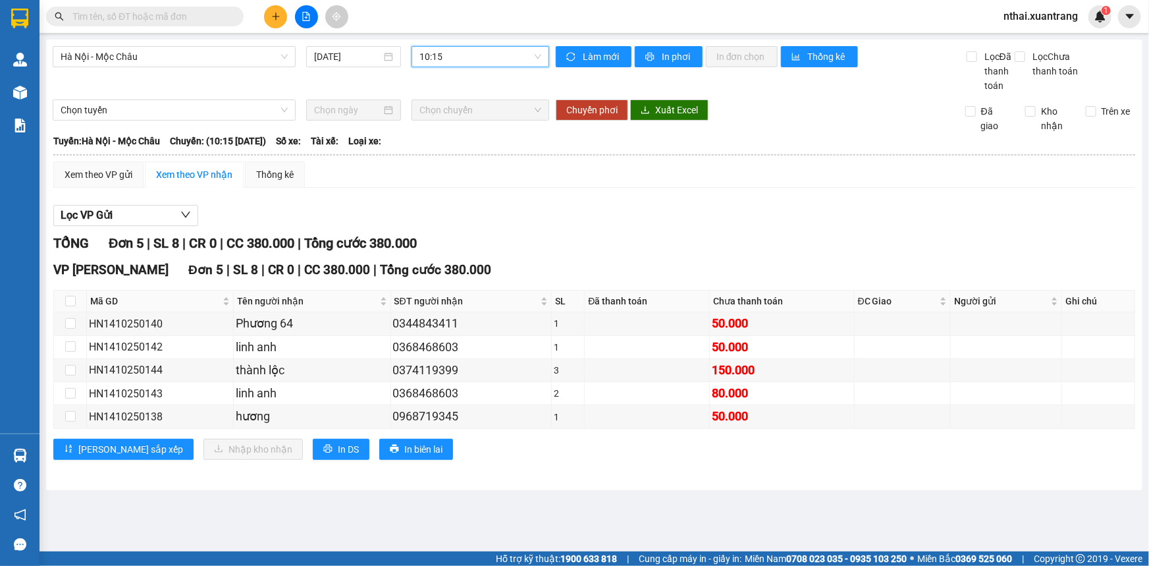
click at [435, 53] on span "10:15" at bounding box center [480, 57] width 122 height 20
click at [622, 143] on div "Tuyến: Hà Nội - Mộc Châu Chuyến: (10:15 - 14/10/2025) Số xe: Tài xế: Loại xe:" at bounding box center [594, 141] width 1082 height 14
drag, startPoint x: 500, startPoint y: 74, endPoint x: 464, endPoint y: 51, distance: 43.1
click at [498, 74] on div "Hà Nội - Mộc Châu 14/10/2025 10:15" at bounding box center [301, 69] width 496 height 47
click at [458, 47] on span "10:15" at bounding box center [480, 57] width 122 height 20
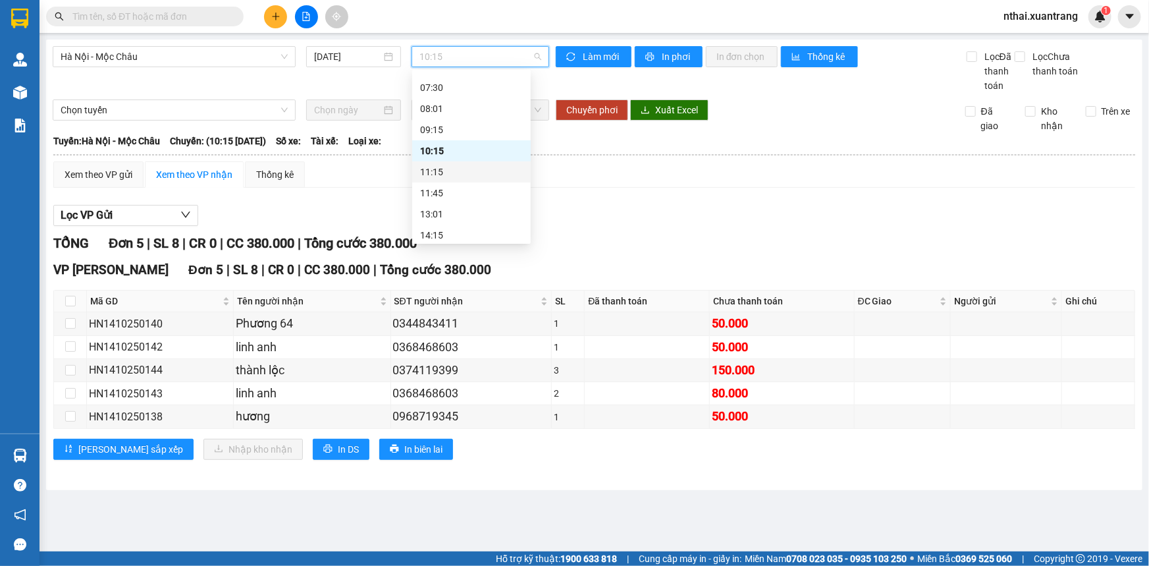
click at [429, 188] on div "11:45" at bounding box center [471, 193] width 103 height 14
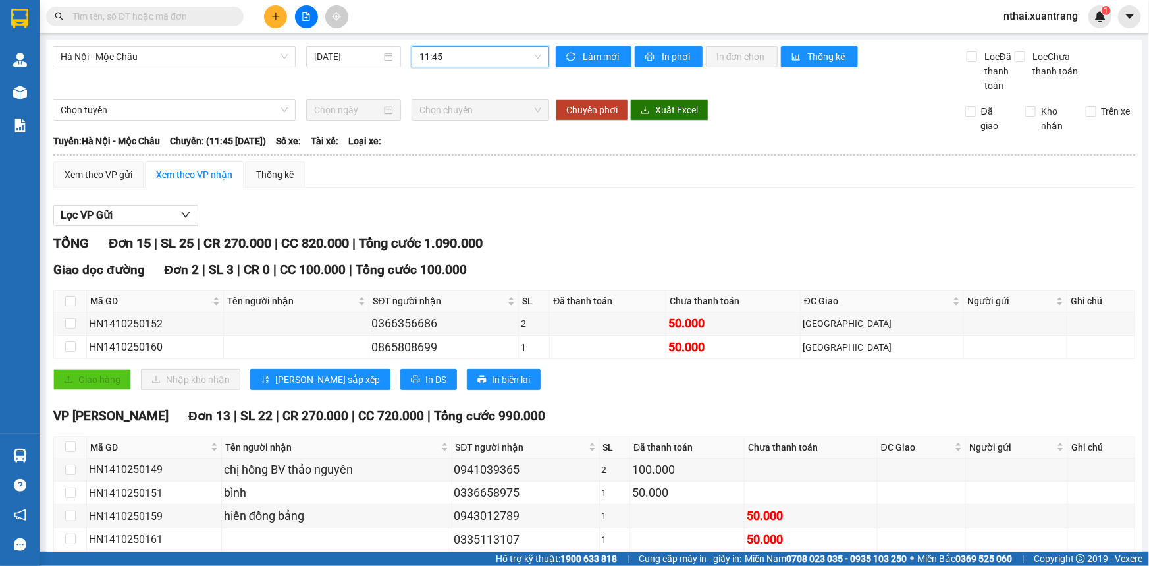
click at [471, 65] on div "Hà Nội - Mộc Châu 14/10/2025 11:45 11:45" at bounding box center [301, 69] width 496 height 47
click at [471, 65] on span "11:45" at bounding box center [480, 57] width 122 height 20
click at [600, 198] on div "Xem theo VP gửi Xem theo VP nhận Thống kê Lọc VP Gửi TỔNG Đơn 15 | SL 25 | CR …" at bounding box center [594, 484] width 1082 height 646
click at [684, 55] on span "In phơi" at bounding box center [677, 56] width 30 height 14
click at [448, 47] on div "Hà Nội - Mộc Châu 14/10/2025 11:45 Làm mới In phơi In đơn chọn Thống kê Lọc Đã …" at bounding box center [594, 431] width 1096 height 782
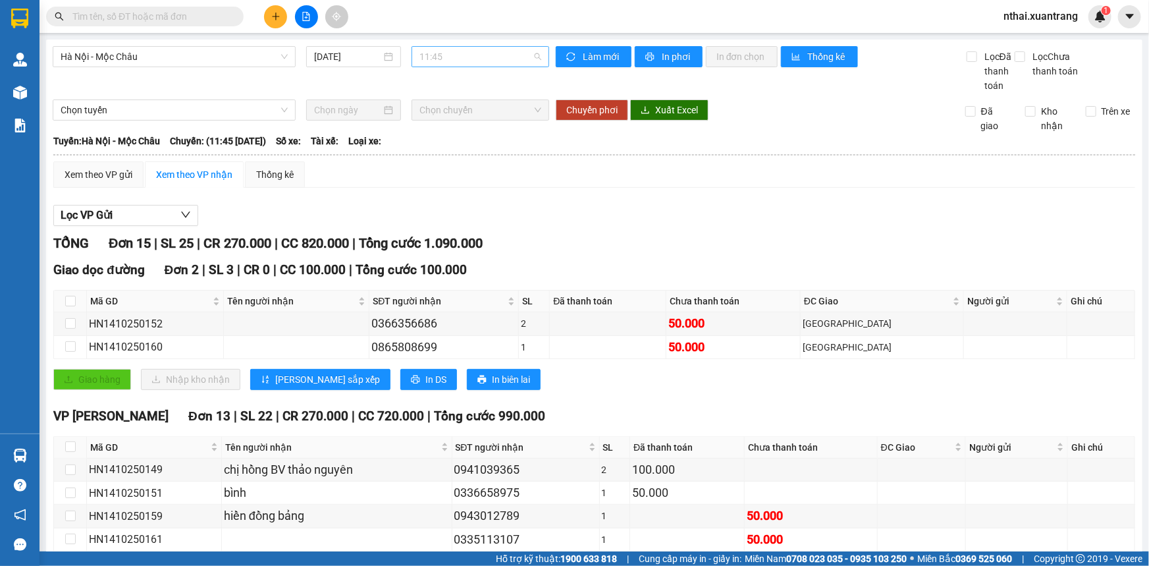
drag, startPoint x: 448, startPoint y: 49, endPoint x: 454, endPoint y: 81, distance: 32.0
click at [448, 50] on span "11:45" at bounding box center [480, 57] width 122 height 20
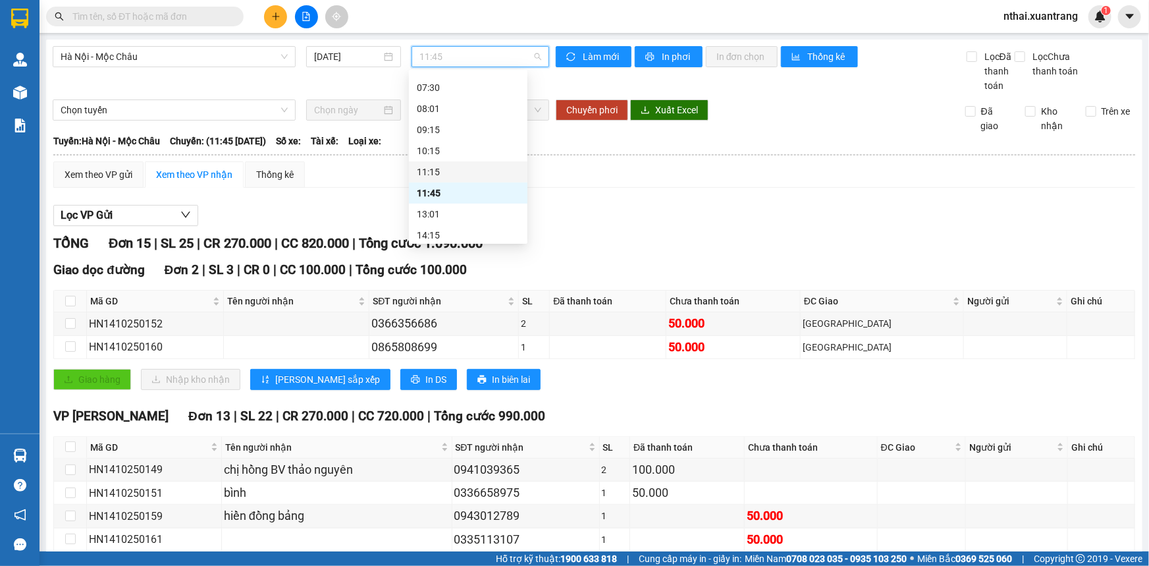
click at [439, 165] on div "11:15" at bounding box center [468, 172] width 103 height 14
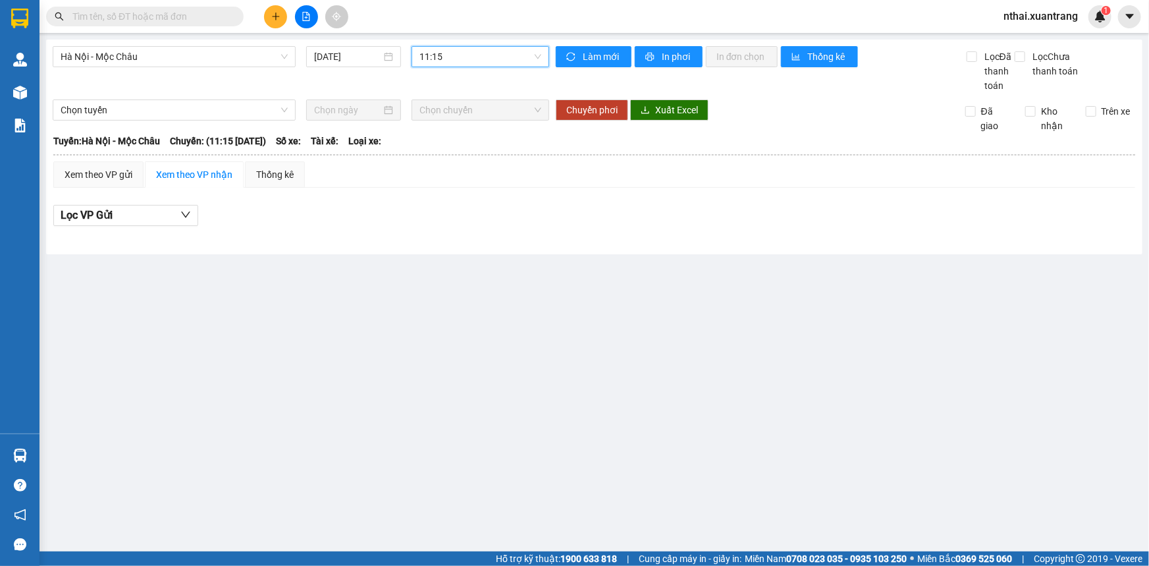
click at [468, 54] on span "11:15" at bounding box center [480, 57] width 122 height 20
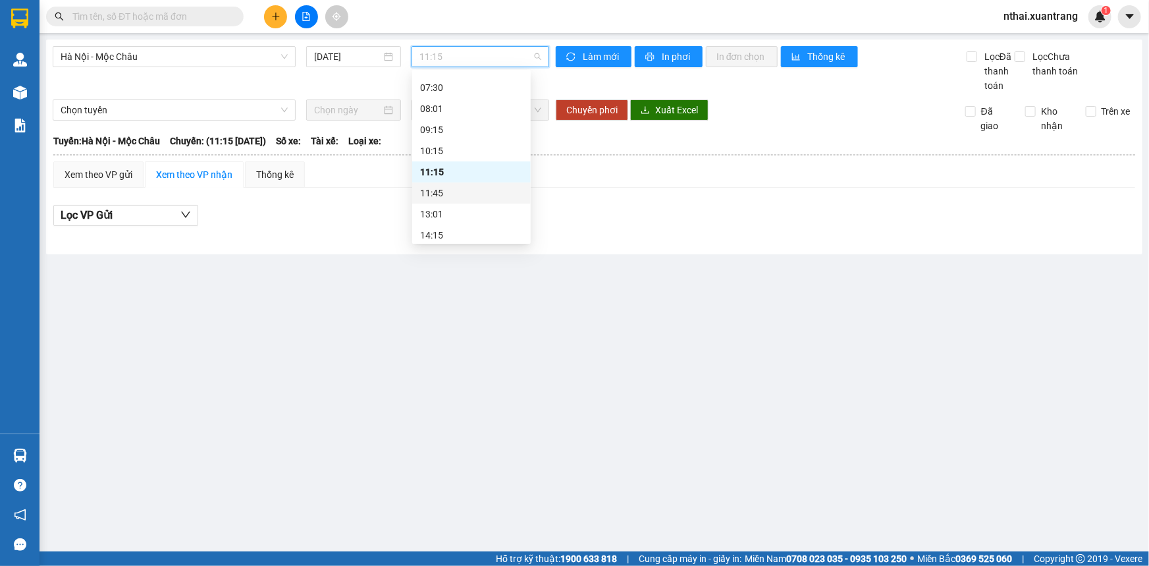
click at [437, 196] on div "11:45" at bounding box center [471, 193] width 103 height 14
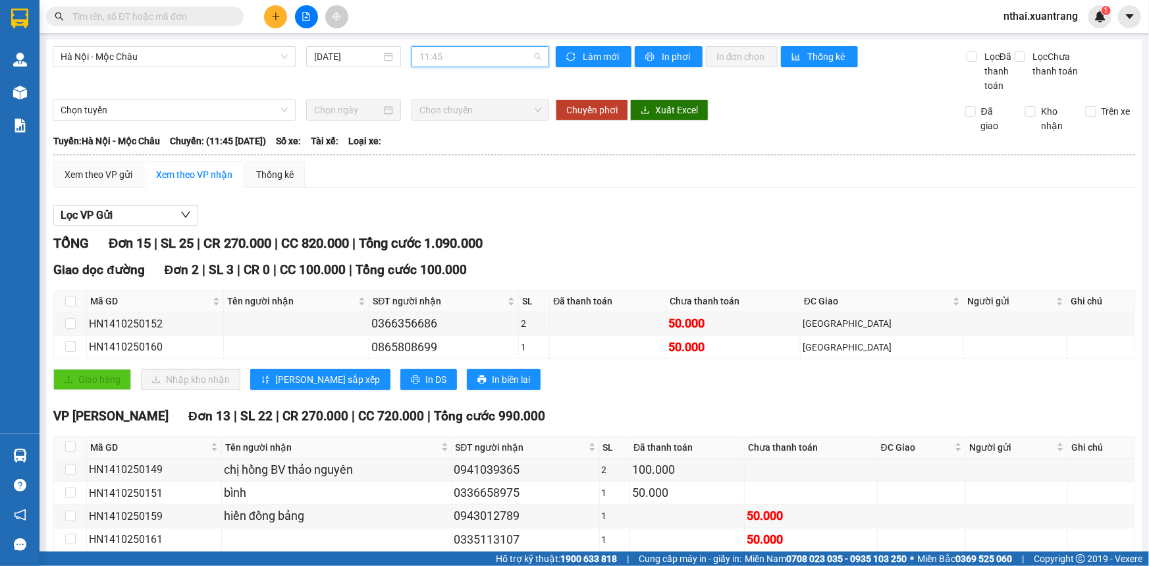
click at [470, 63] on span "11:45" at bounding box center [480, 57] width 122 height 20
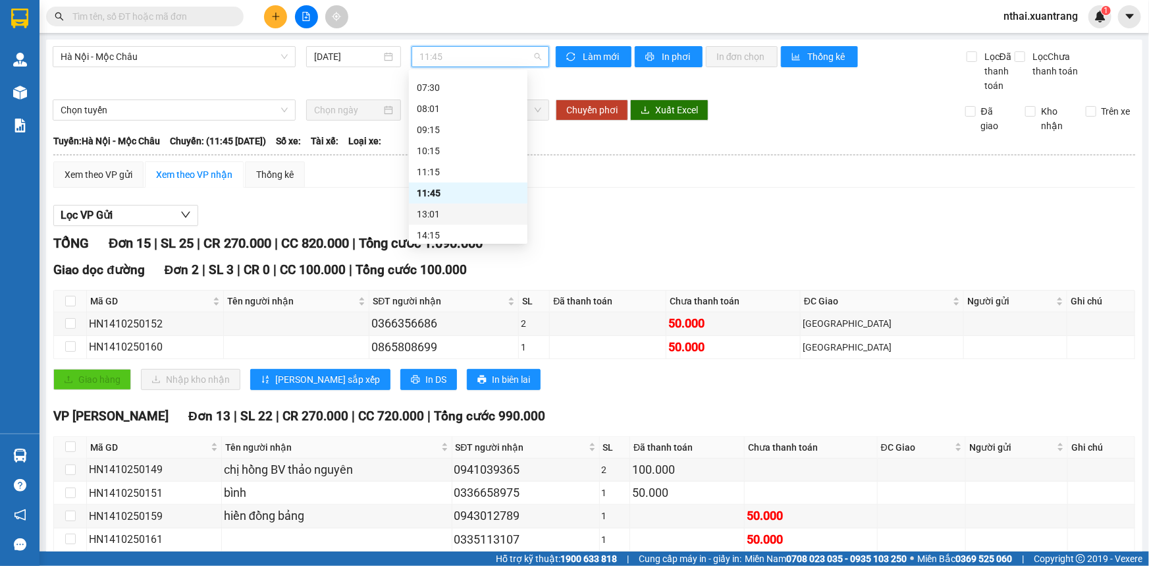
click at [439, 209] on div "13:01" at bounding box center [468, 214] width 103 height 14
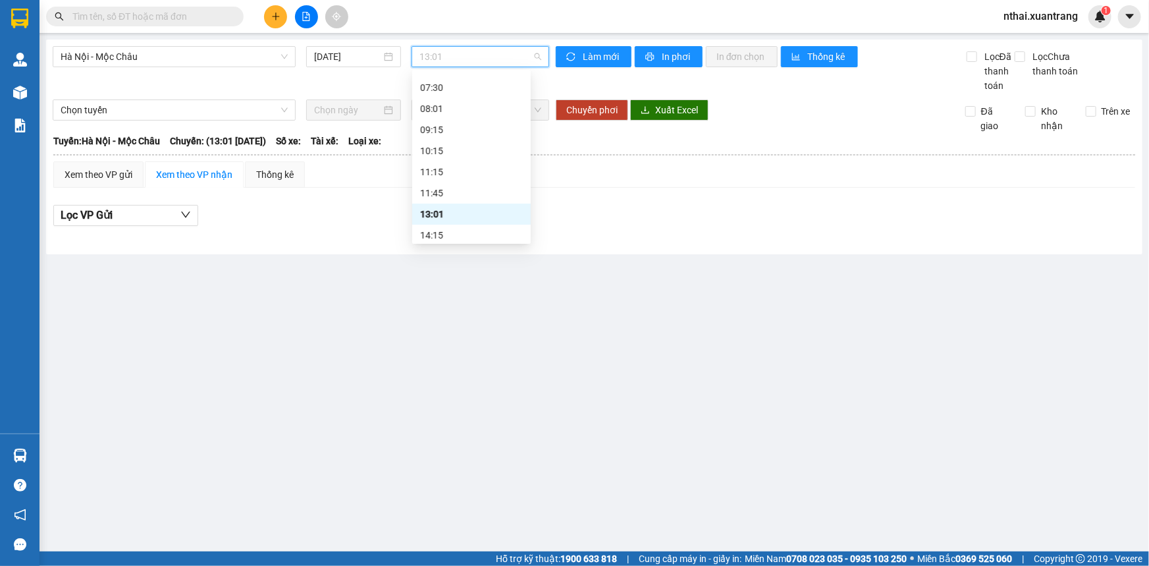
click at [480, 61] on span "13:01" at bounding box center [480, 57] width 122 height 20
click at [446, 236] on div "14:15" at bounding box center [471, 235] width 103 height 14
click at [466, 63] on span "14:15" at bounding box center [480, 57] width 122 height 20
click at [435, 190] on div "15:15" at bounding box center [471, 191] width 103 height 14
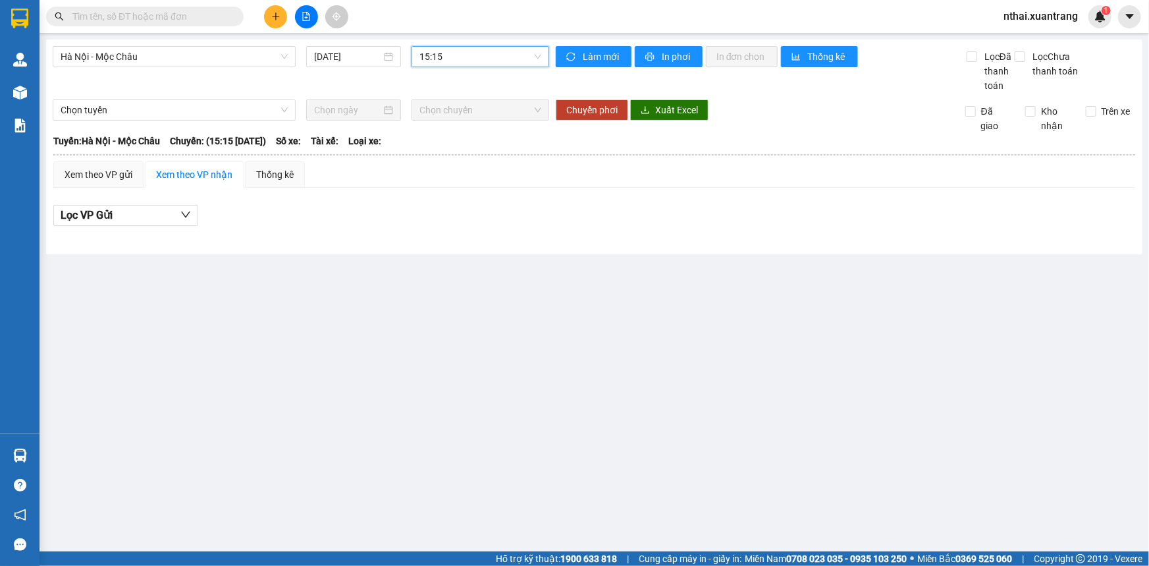
click at [452, 73] on div "Hà Nội - Mộc Châu 14/10/2025 15:15 15:15" at bounding box center [301, 69] width 496 height 47
click at [454, 66] on span "15:15" at bounding box center [480, 57] width 122 height 20
click at [598, 206] on div "Lọc VP Gửi" at bounding box center [594, 216] width 1082 height 22
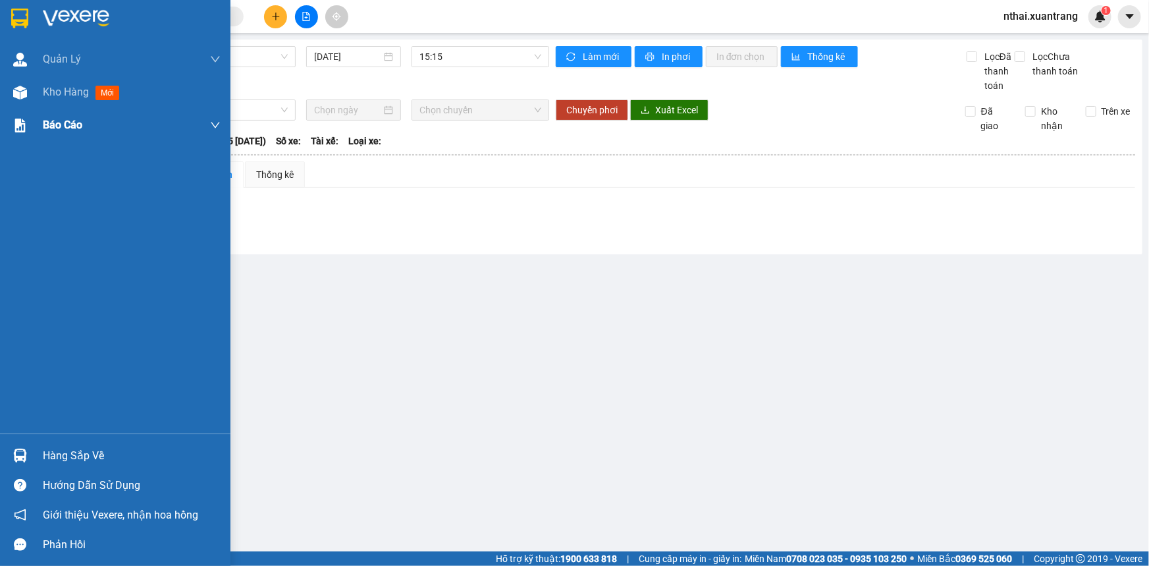
click at [19, 4] on div at bounding box center [115, 21] width 230 height 43
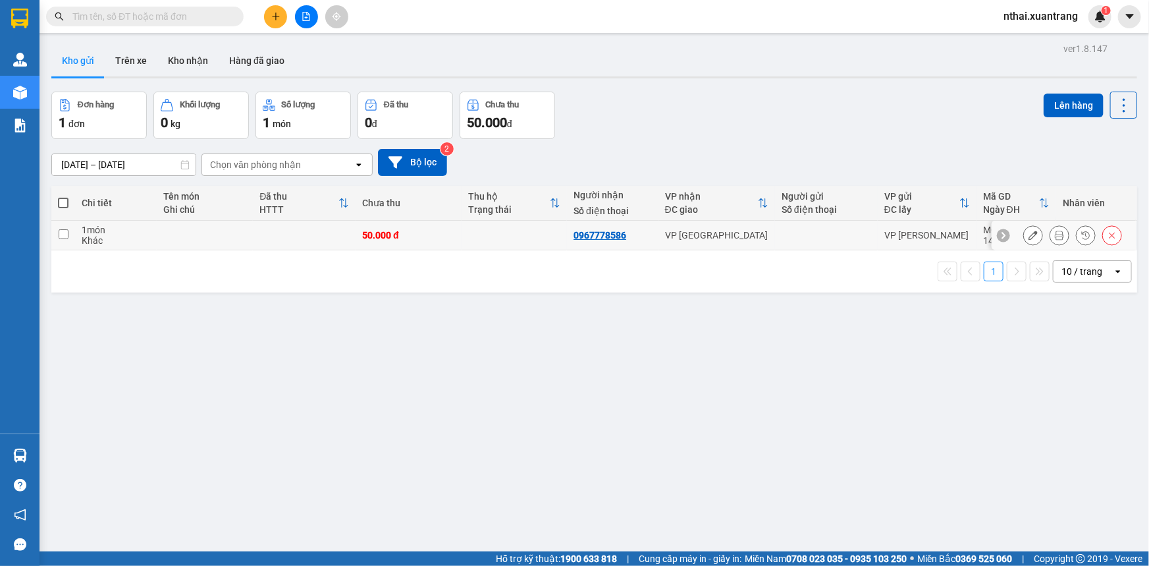
click at [1055, 236] on icon at bounding box center [1059, 234] width 9 height 9
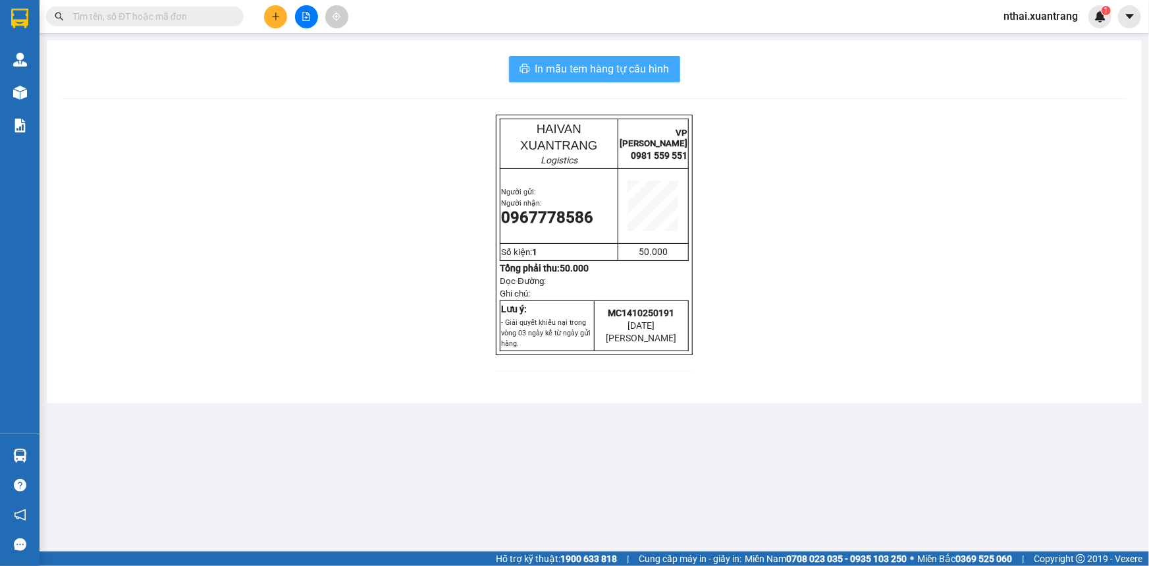
click at [606, 72] on span "In mẫu tem hàng tự cấu hình" at bounding box center [602, 69] width 134 height 16
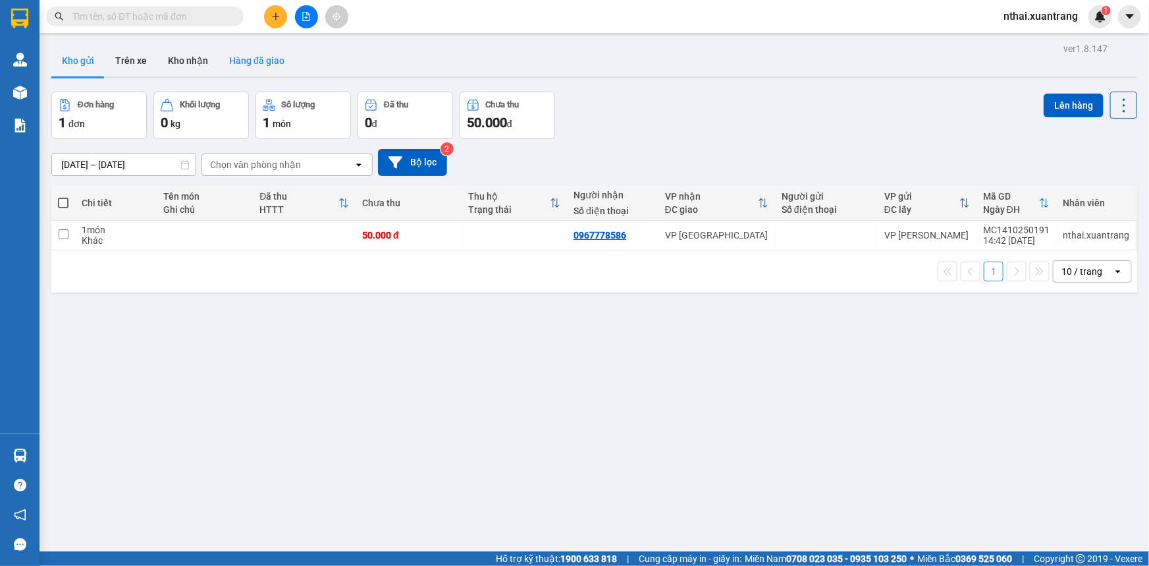
click at [238, 64] on button "Hàng đã giao" at bounding box center [257, 61] width 76 height 32
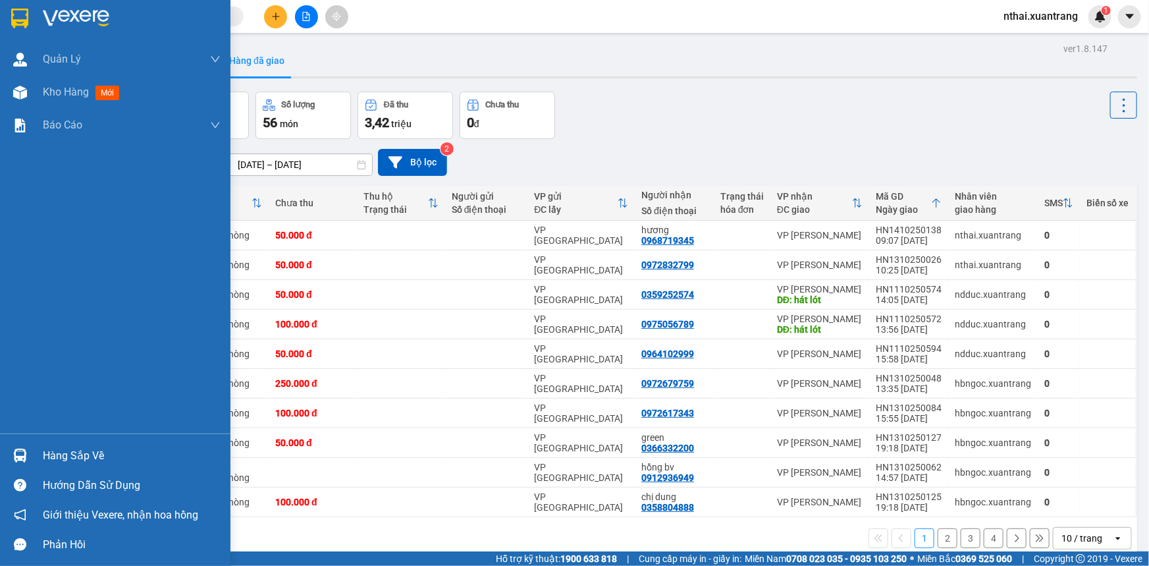
click at [48, 16] on img at bounding box center [76, 19] width 67 height 20
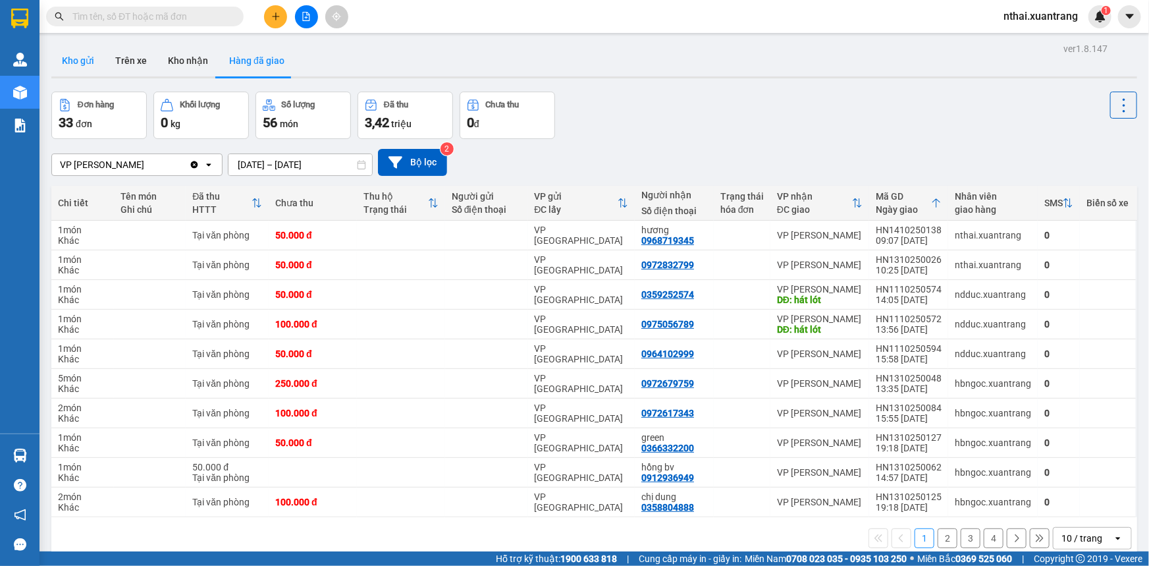
click at [80, 62] on button "Kho gửi" at bounding box center [77, 61] width 53 height 32
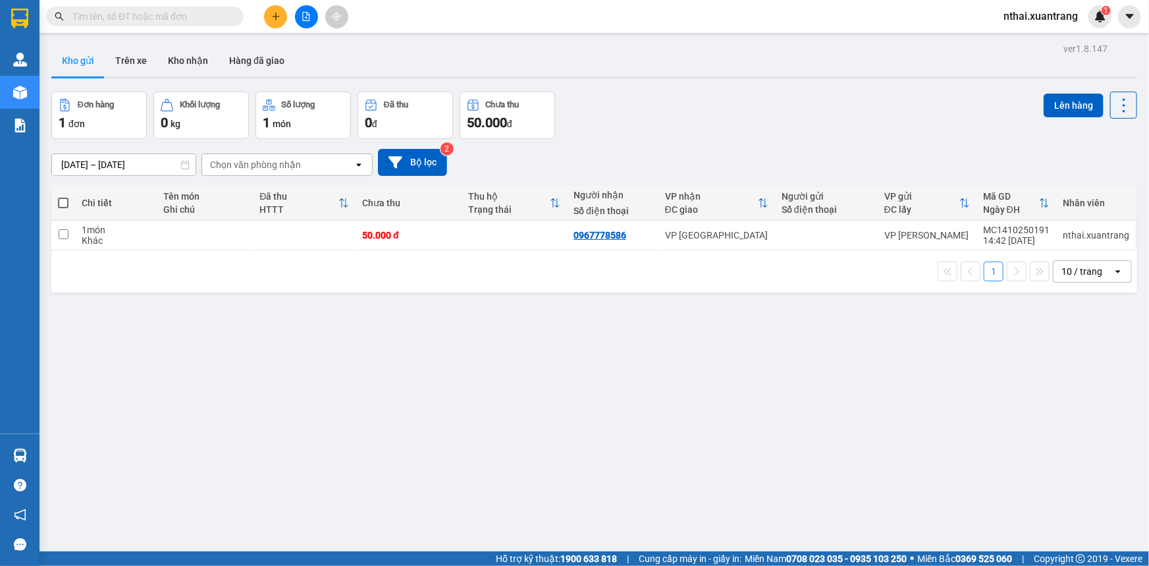
click at [296, 13] on button at bounding box center [306, 16] width 23 height 23
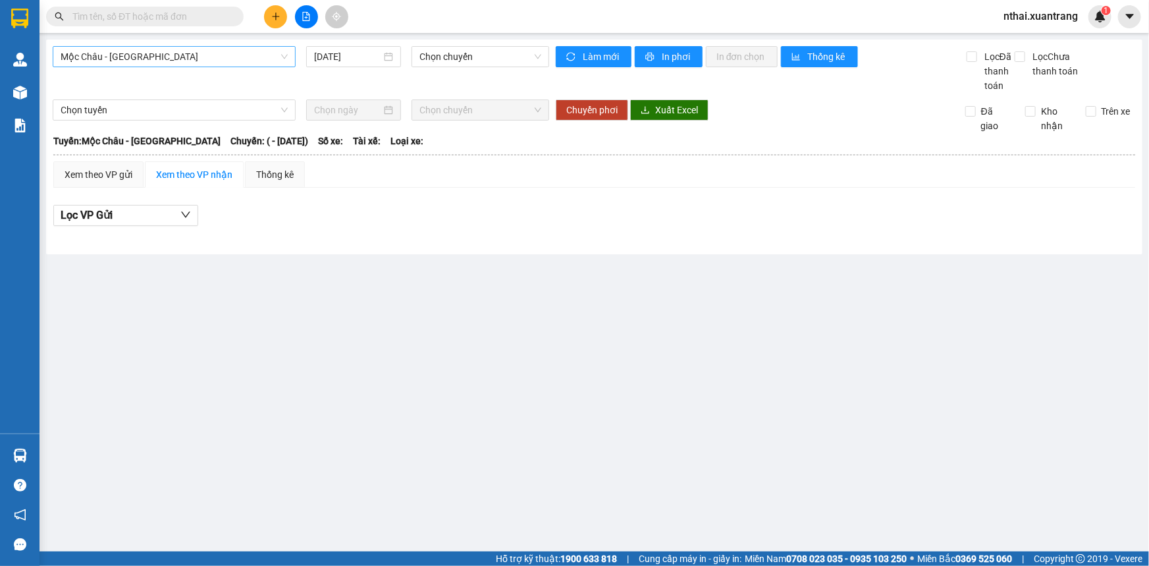
click at [92, 53] on span "Mộc Châu - [GEOGRAPHIC_DATA]" at bounding box center [174, 57] width 227 height 20
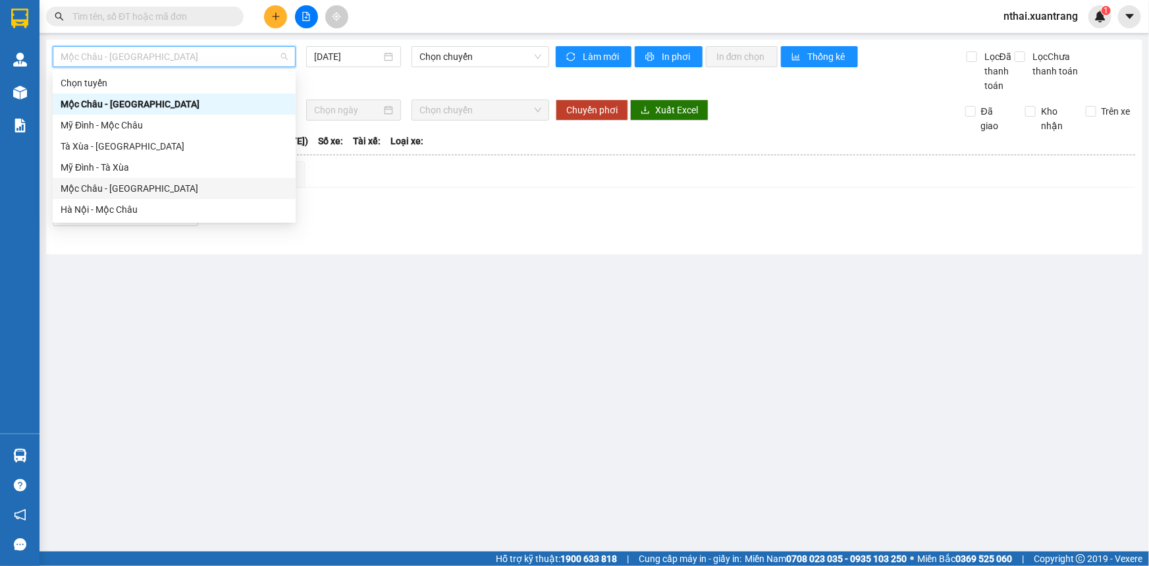
click at [96, 190] on div "Mộc Châu - [GEOGRAPHIC_DATA]" at bounding box center [174, 188] width 227 height 14
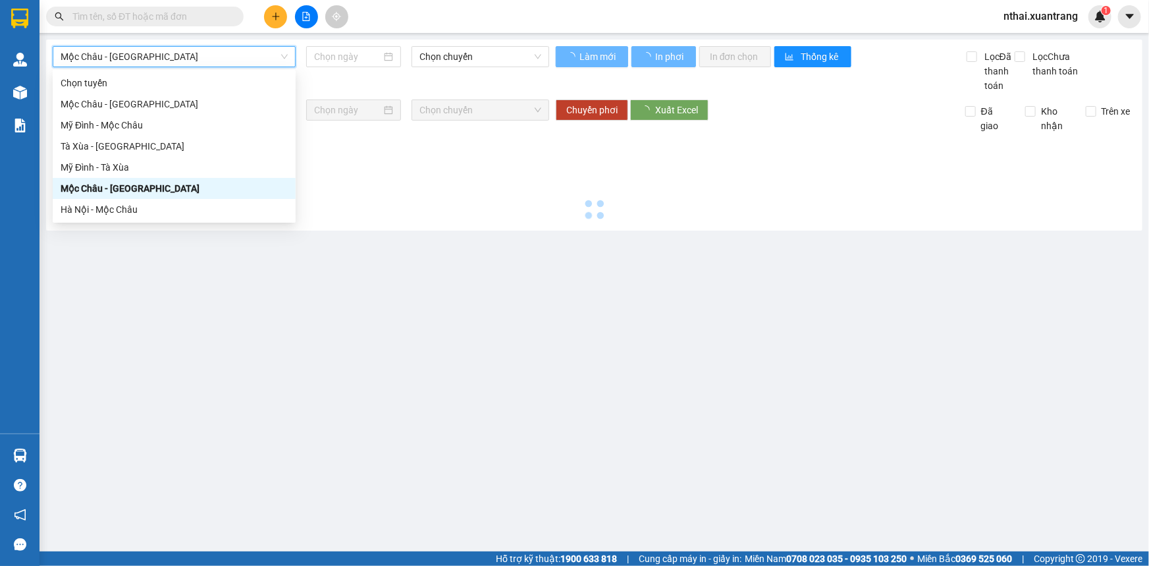
type input "[DATE]"
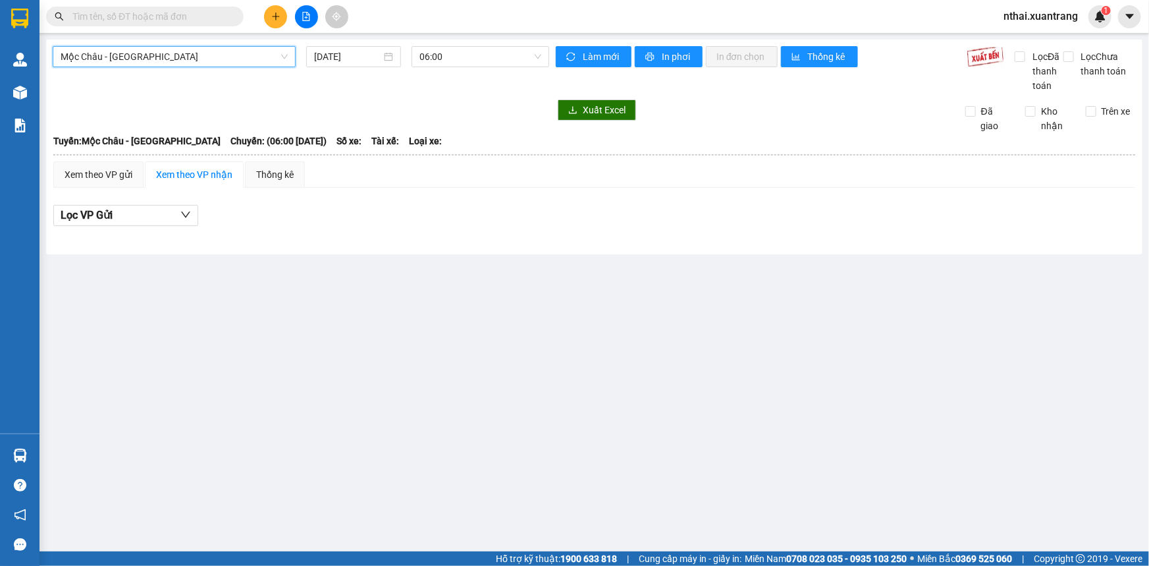
click at [150, 48] on span "Mộc Châu - [GEOGRAPHIC_DATA]" at bounding box center [174, 57] width 227 height 20
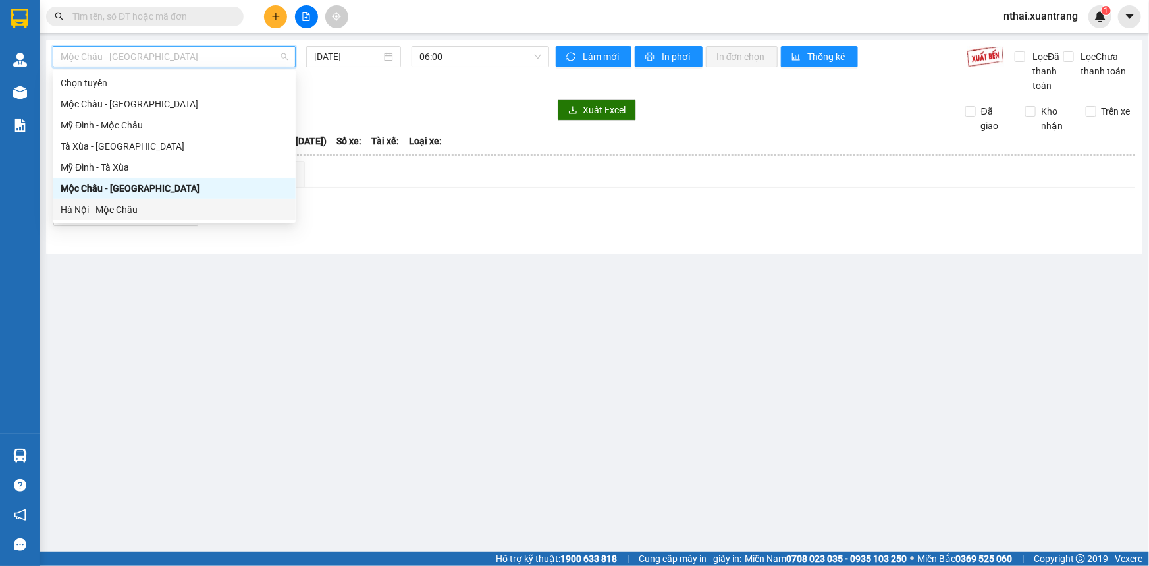
click at [88, 211] on div "Hà Nội - Mộc Châu" at bounding box center [174, 209] width 227 height 14
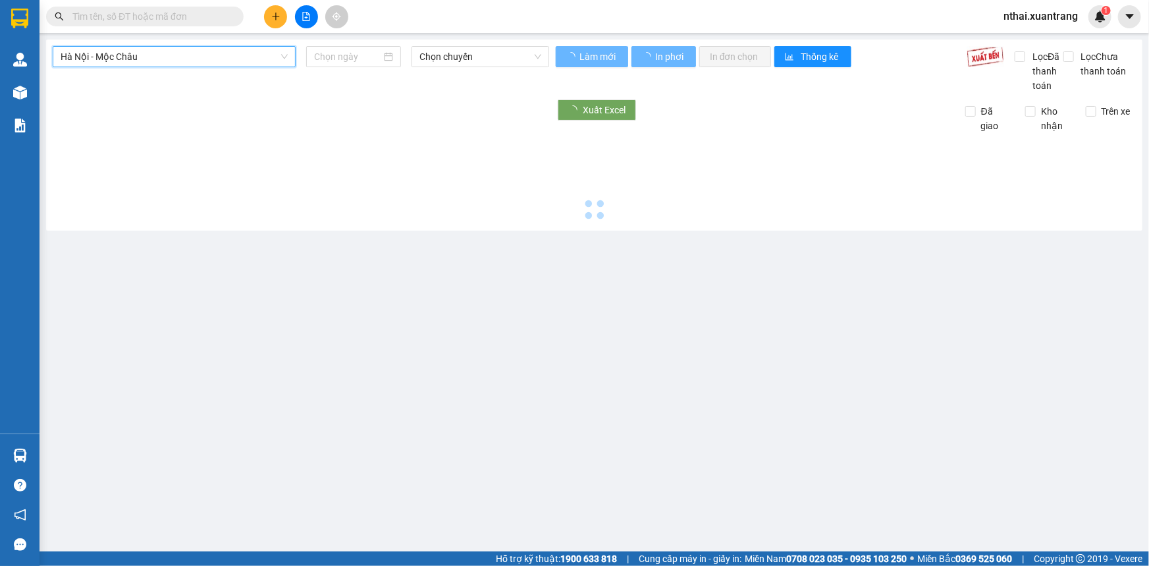
type input "[DATE]"
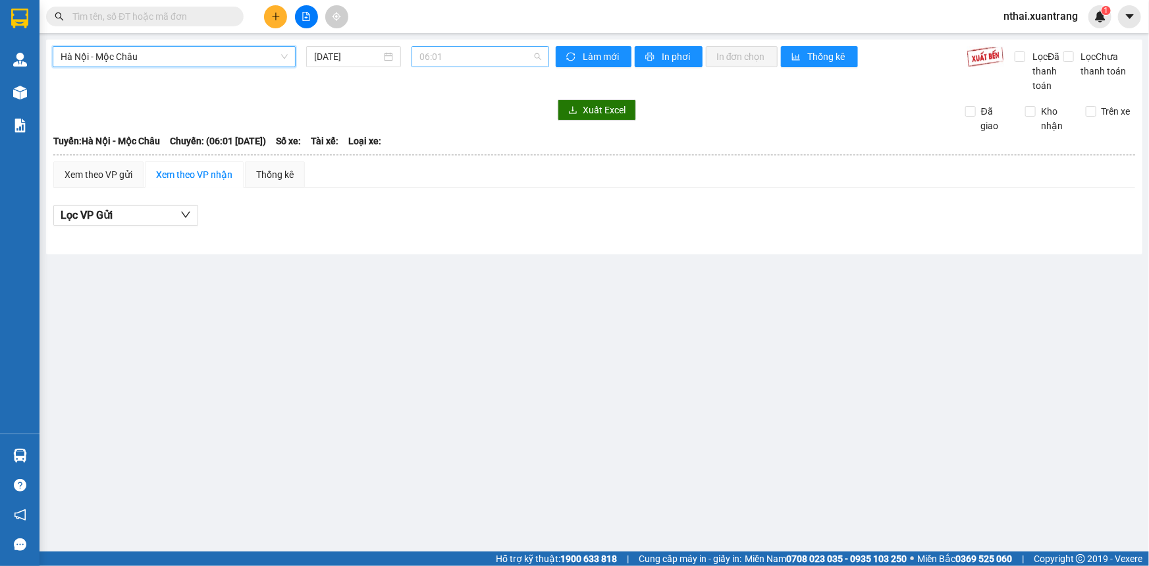
click at [448, 61] on span "06:01" at bounding box center [480, 57] width 122 height 20
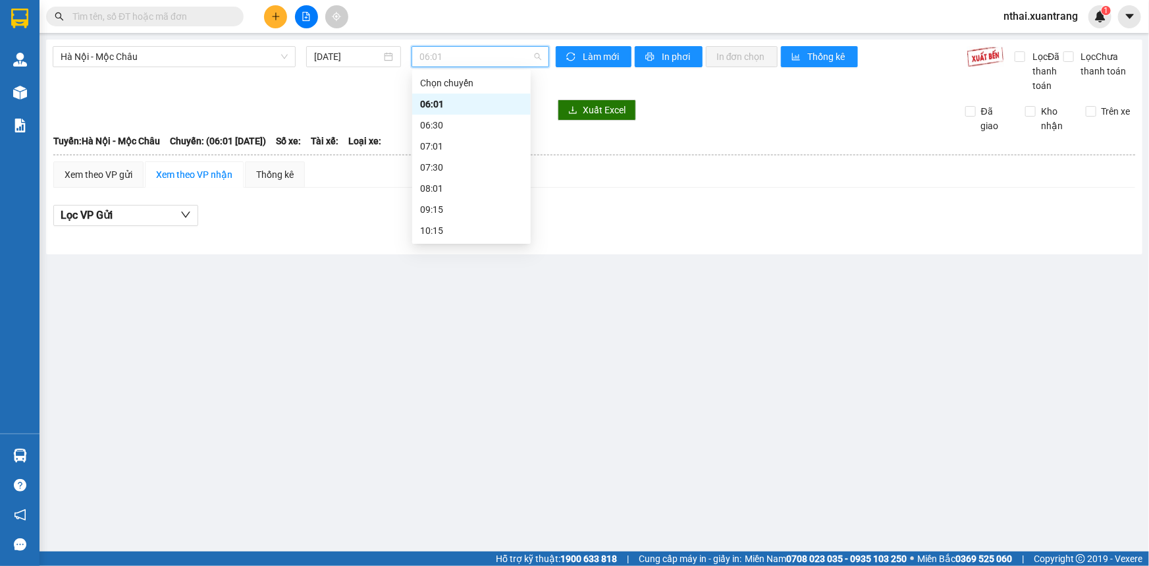
click at [440, 101] on div "06:01" at bounding box center [471, 104] width 103 height 14
click at [448, 57] on span "06:01" at bounding box center [480, 57] width 122 height 20
click at [438, 130] on div "06:30" at bounding box center [471, 125] width 103 height 14
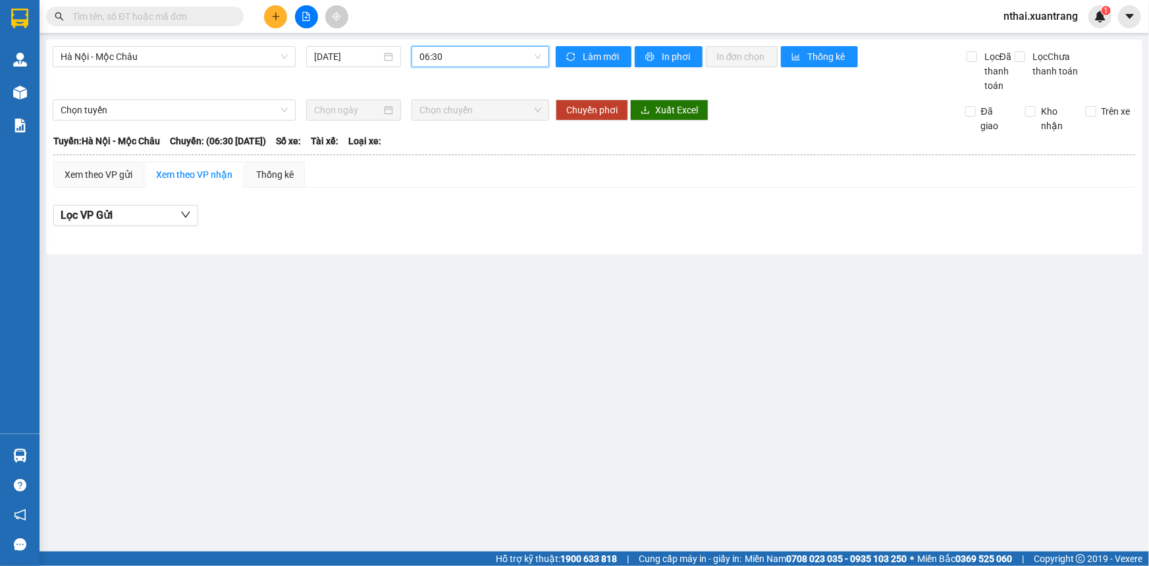
click at [454, 59] on span "06:30" at bounding box center [480, 57] width 122 height 20
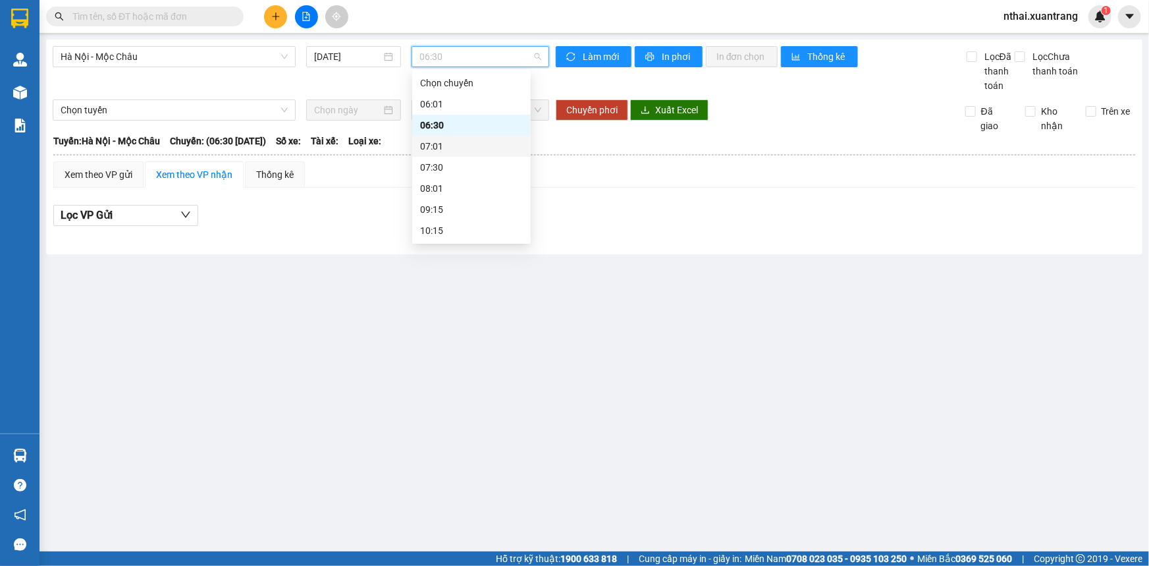
click at [439, 151] on div "07:01" at bounding box center [471, 146] width 103 height 14
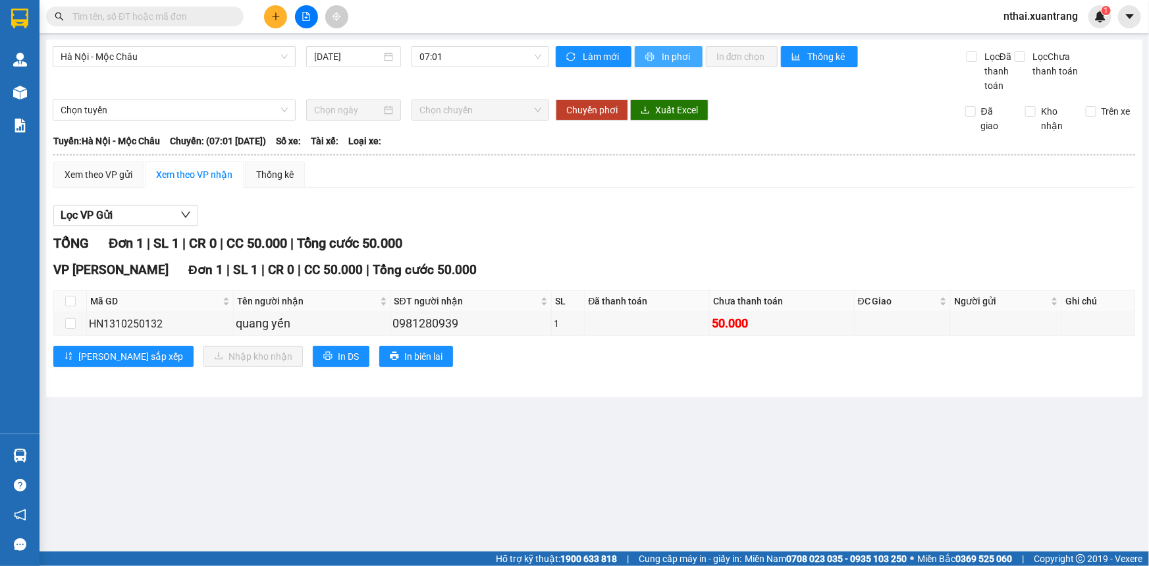
click at [658, 61] on button "In phơi" at bounding box center [669, 56] width 68 height 21
click at [459, 53] on span "07:01" at bounding box center [480, 57] width 122 height 20
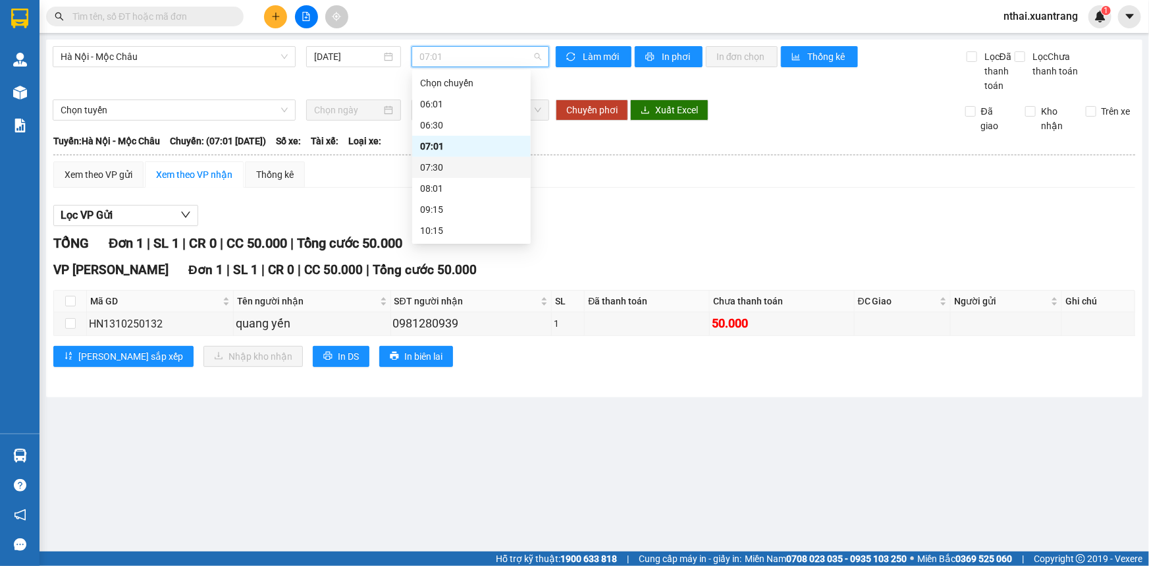
click at [456, 167] on div "07:30" at bounding box center [471, 167] width 103 height 14
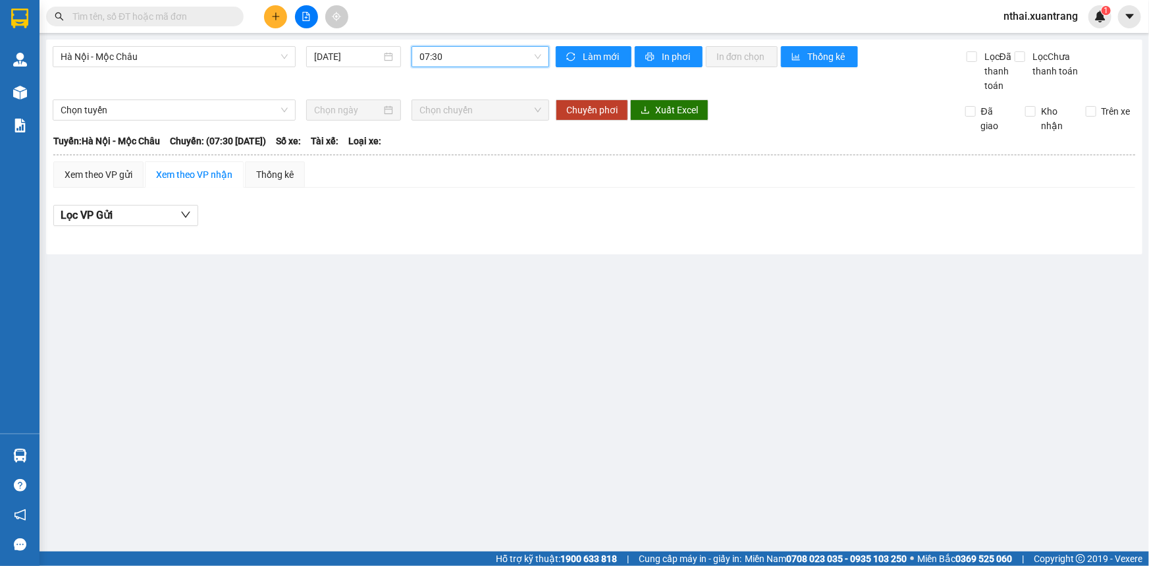
click at [467, 59] on span "07:30" at bounding box center [480, 57] width 122 height 20
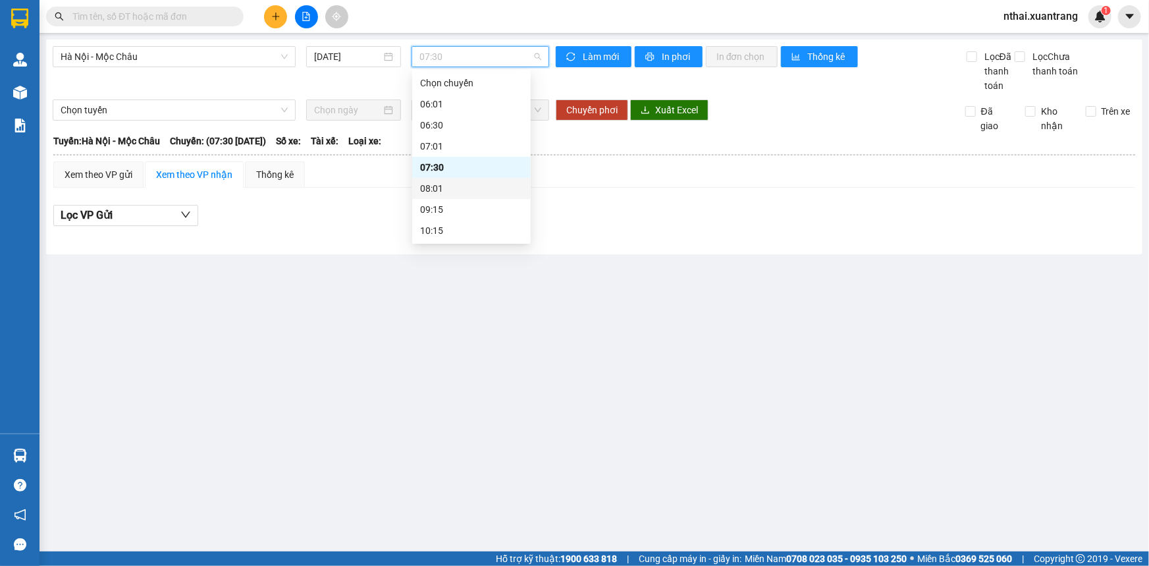
click at [454, 190] on div "08:01" at bounding box center [471, 188] width 103 height 14
click at [473, 51] on span "08:01" at bounding box center [480, 57] width 122 height 20
click at [448, 219] on div "09:15" at bounding box center [471, 209] width 119 height 21
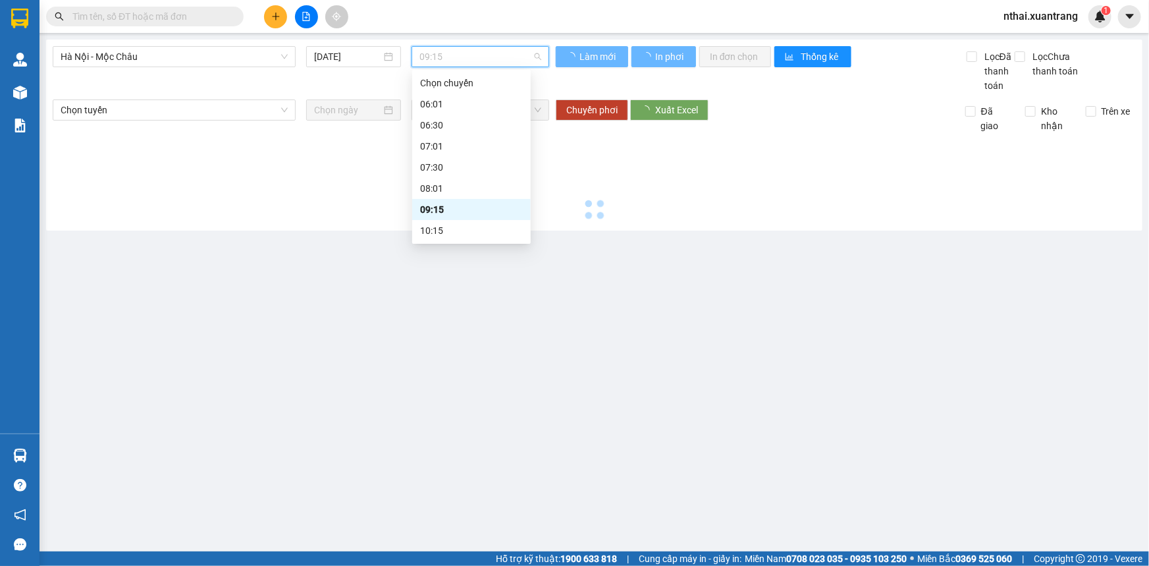
click at [449, 58] on span "09:15" at bounding box center [480, 57] width 122 height 20
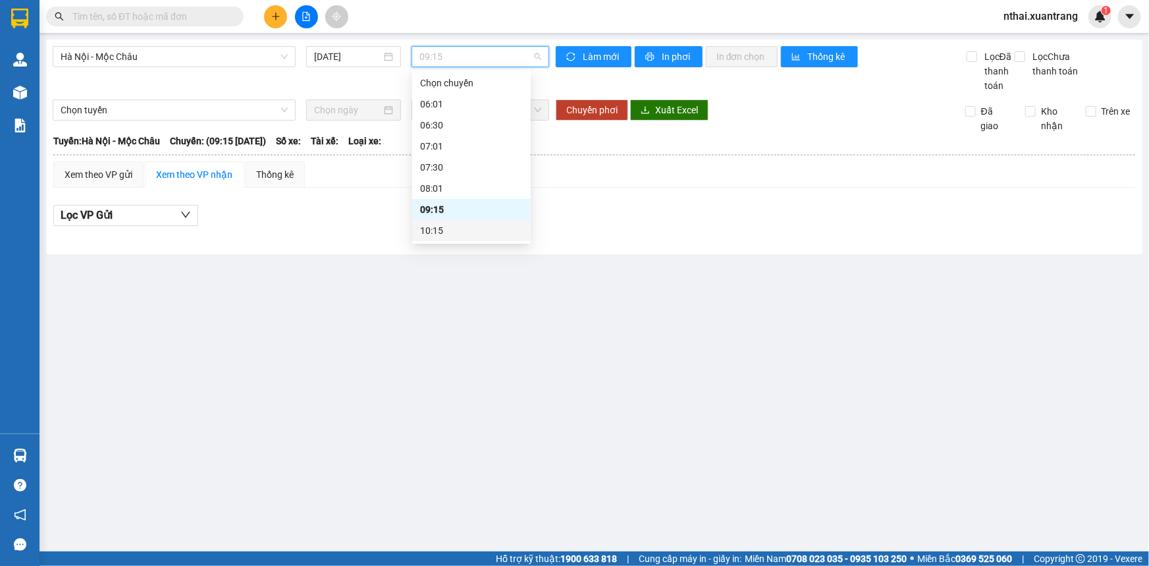
click at [431, 238] on div "10:15" at bounding box center [471, 230] width 119 height 21
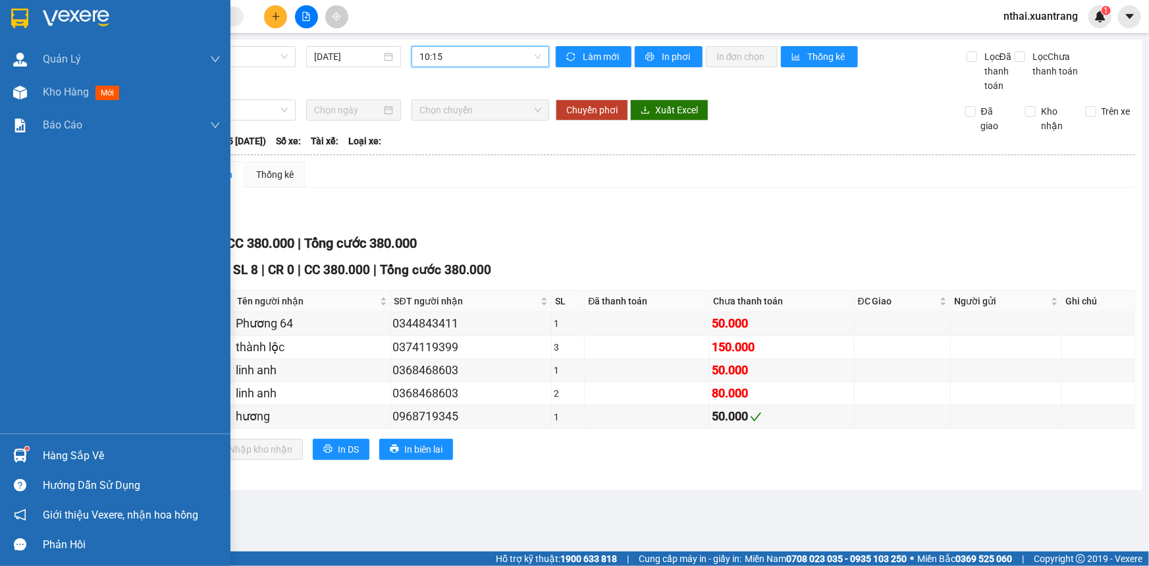
click at [13, 9] on img at bounding box center [19, 19] width 17 height 20
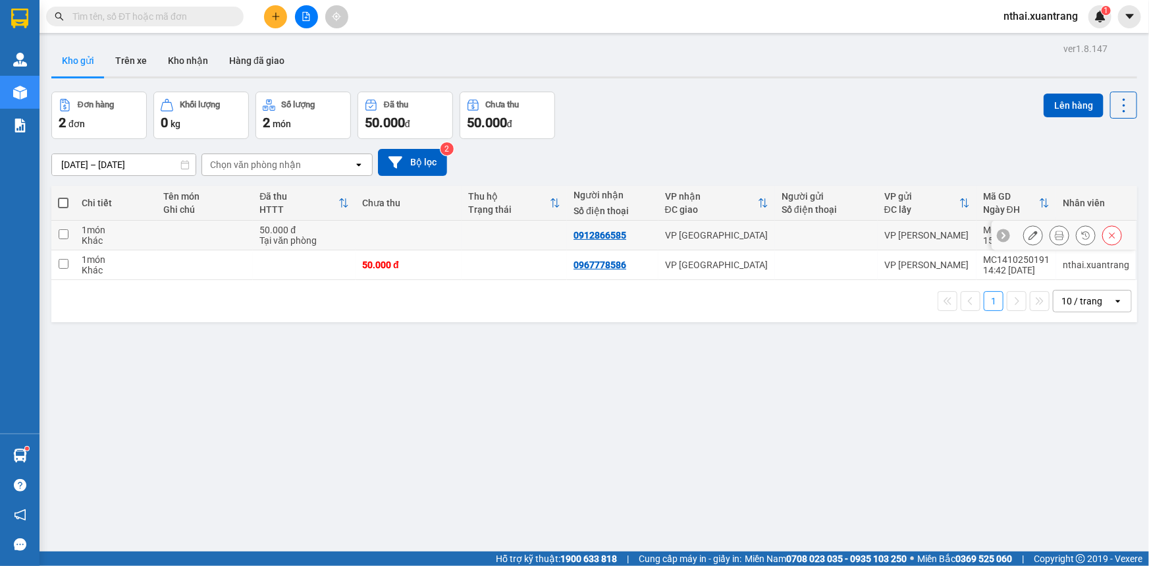
click at [1034, 230] on div at bounding box center [1033, 235] width 20 height 20
click at [1050, 234] on button at bounding box center [1059, 235] width 18 height 23
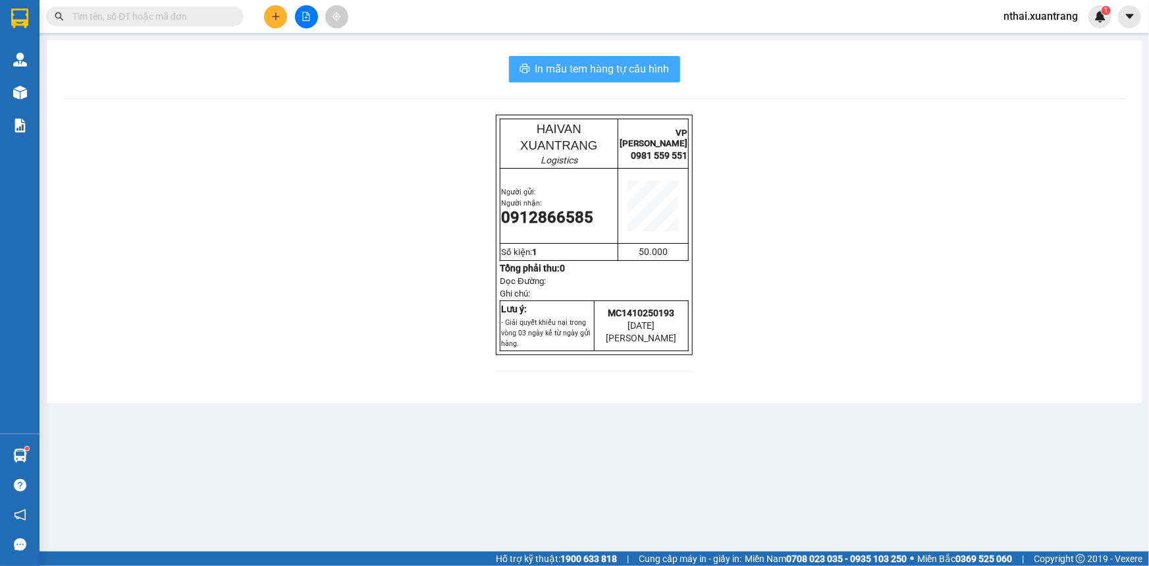
click at [630, 74] on span "In mẫu tem hàng tự cấu hình" at bounding box center [602, 69] width 134 height 16
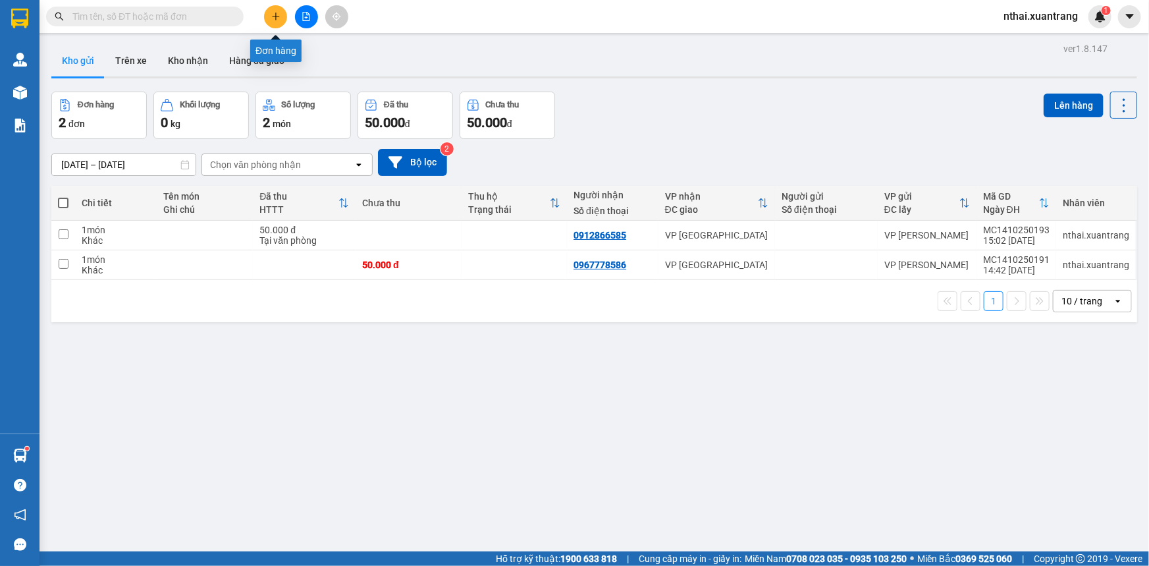
click at [277, 27] on button at bounding box center [275, 16] width 23 height 23
click at [1029, 238] on icon at bounding box center [1033, 234] width 9 height 9
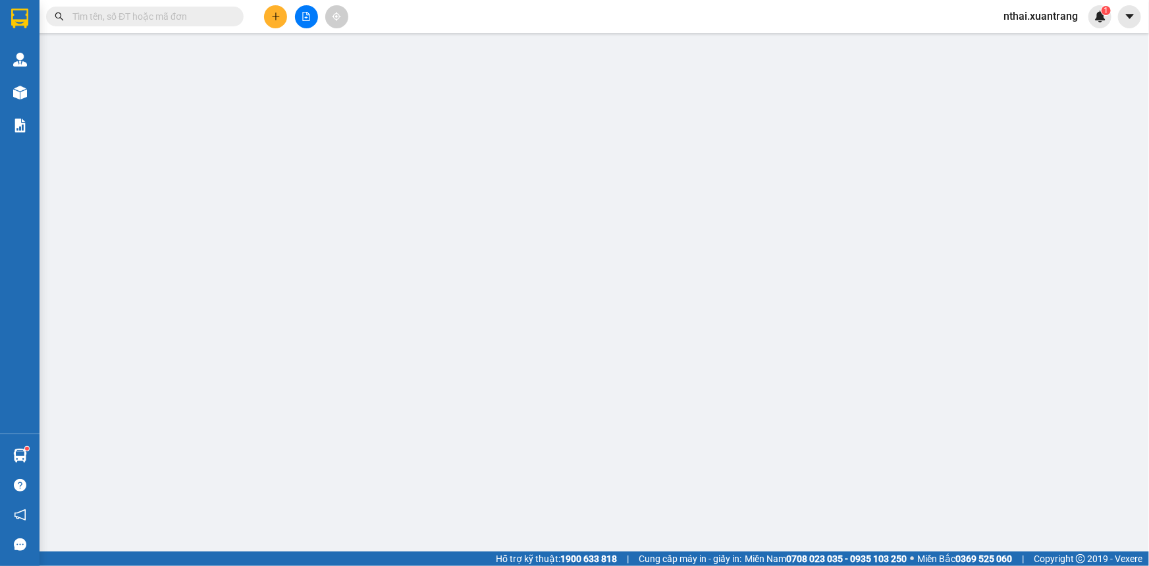
type input "0912866585"
type input "50.000"
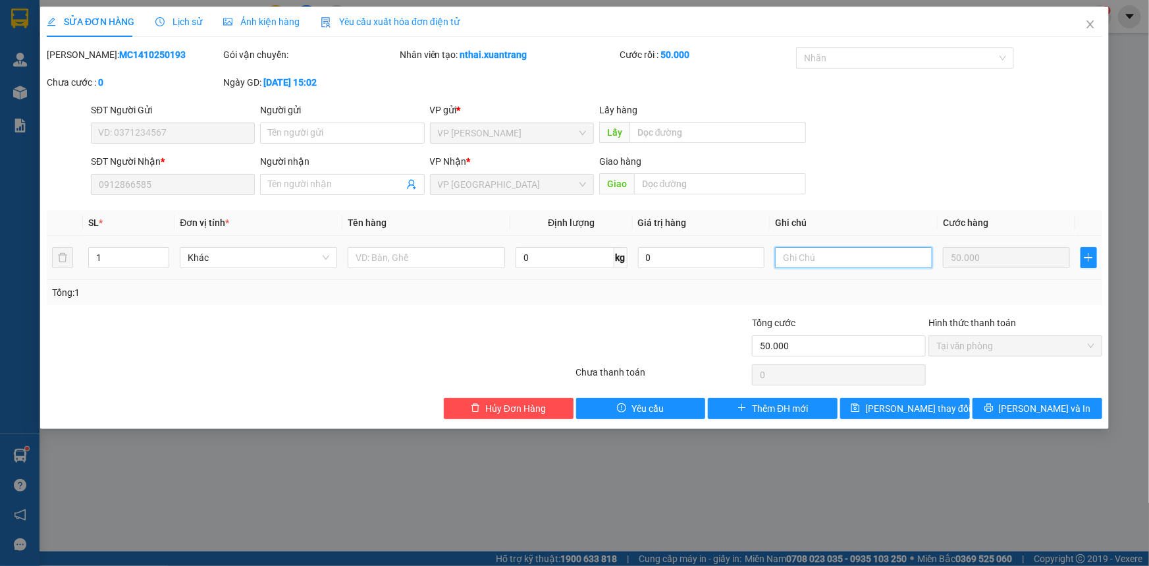
click at [842, 259] on input "text" at bounding box center [853, 257] width 157 height 21
type input "xe giường 15g"
click at [857, 422] on div "SỬA ĐƠN HÀNG Lịch sử Ảnh kiện hàng Yêu cầu xuất hóa đơn điện tử Total Paid Fee …" at bounding box center [574, 218] width 1069 height 422
click at [857, 415] on button "[PERSON_NAME] thay đổi" at bounding box center [905, 408] width 130 height 21
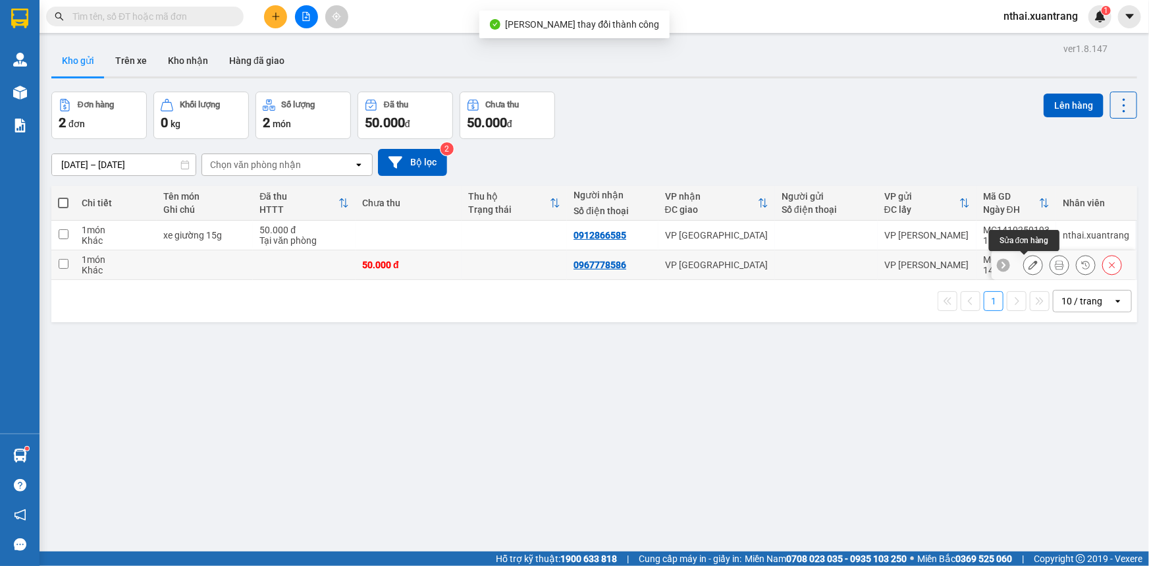
click at [1029, 269] on icon at bounding box center [1033, 264] width 9 height 9
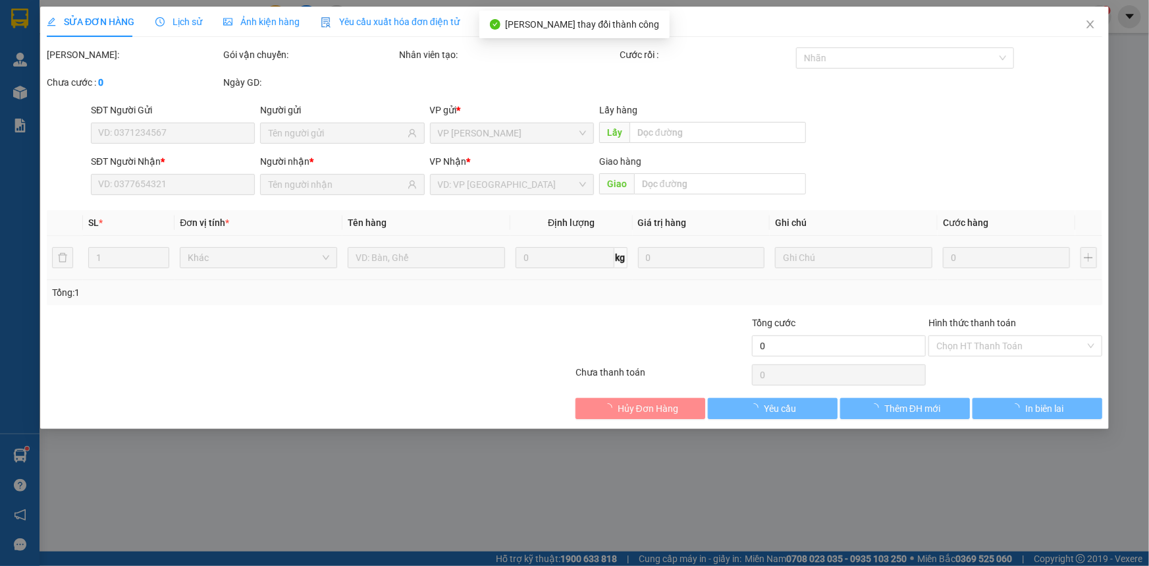
type input "0967778586"
type input "50.000"
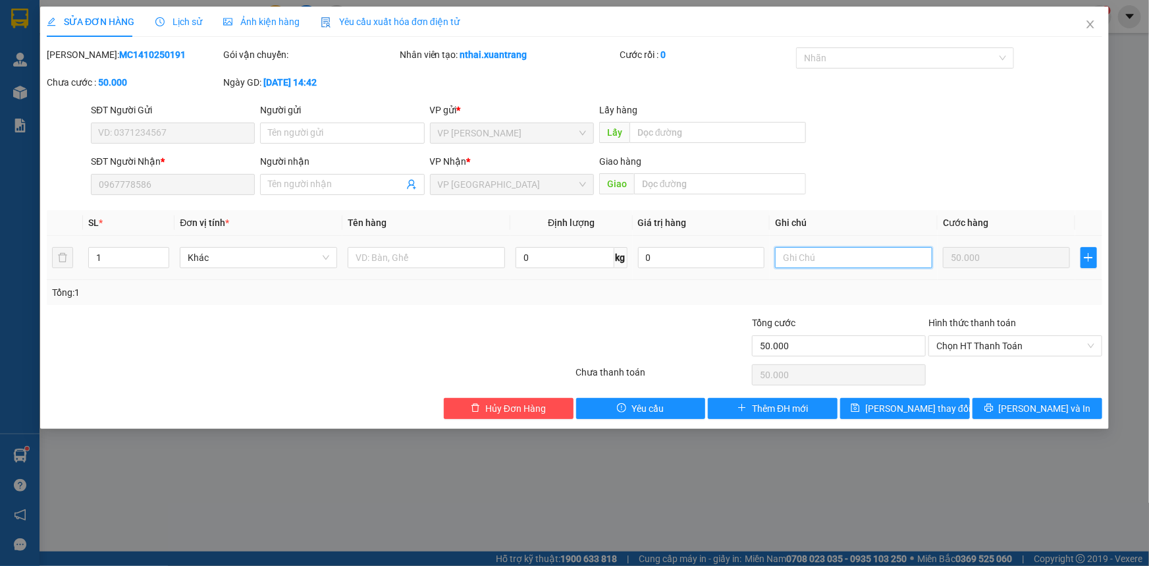
click at [780, 257] on input "text" at bounding box center [853, 257] width 157 height 21
type input "xe giường 15g"
click at [898, 419] on div "SỬA ĐƠN HÀNG Lịch sử Ảnh kiện hàng Yêu cầu xuất hóa đơn điện tử Total Paid Fee …" at bounding box center [574, 218] width 1069 height 422
click at [899, 414] on span "[PERSON_NAME] thay đổi" at bounding box center [917, 408] width 105 height 14
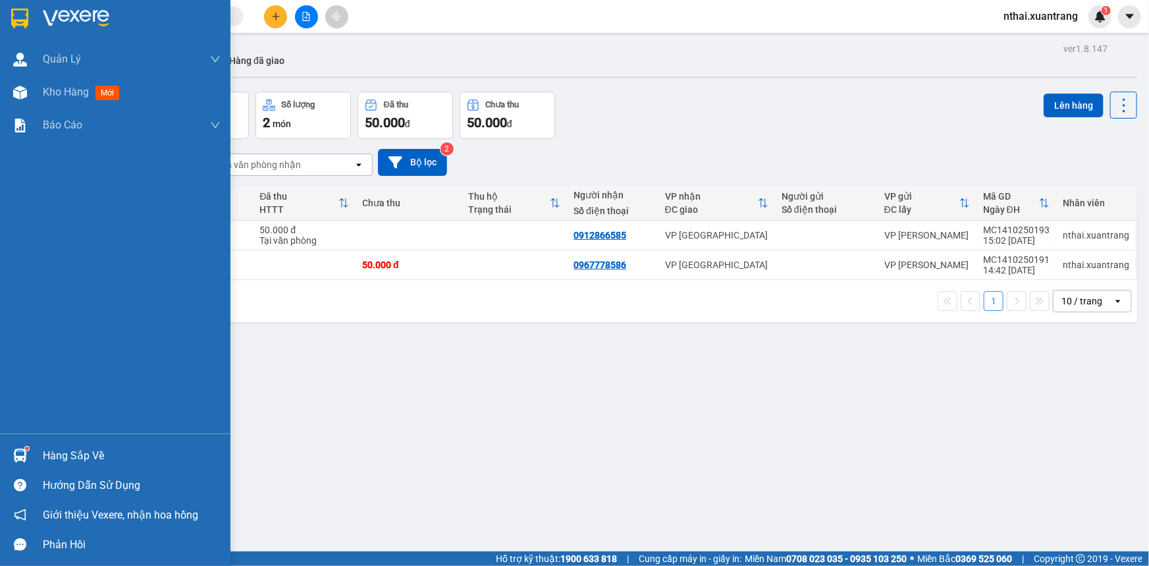
click at [70, 0] on div at bounding box center [115, 21] width 230 height 43
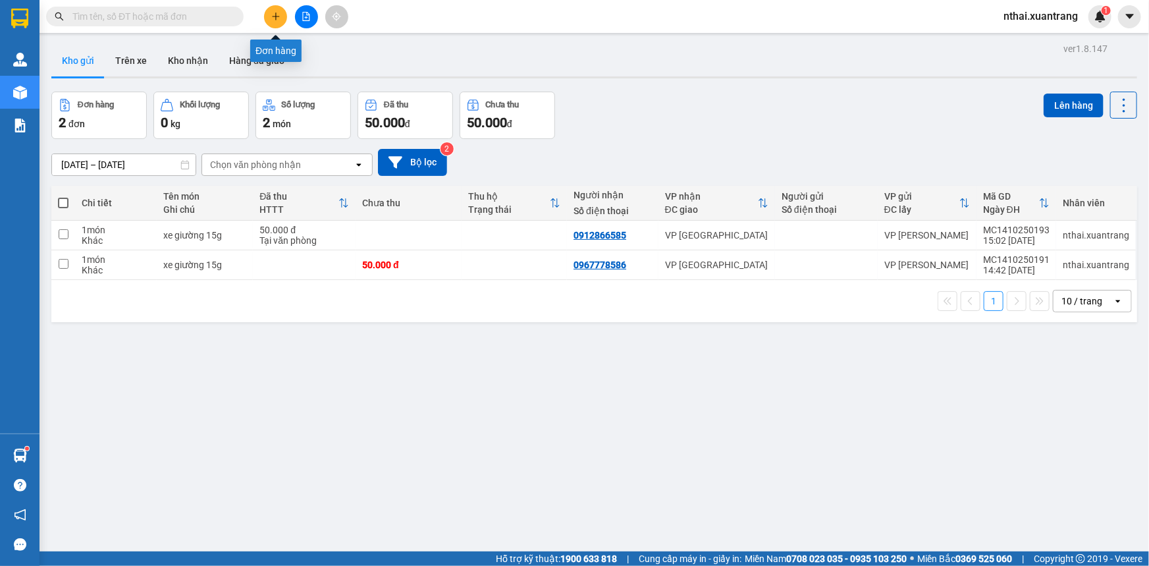
click at [267, 25] on button at bounding box center [275, 16] width 23 height 23
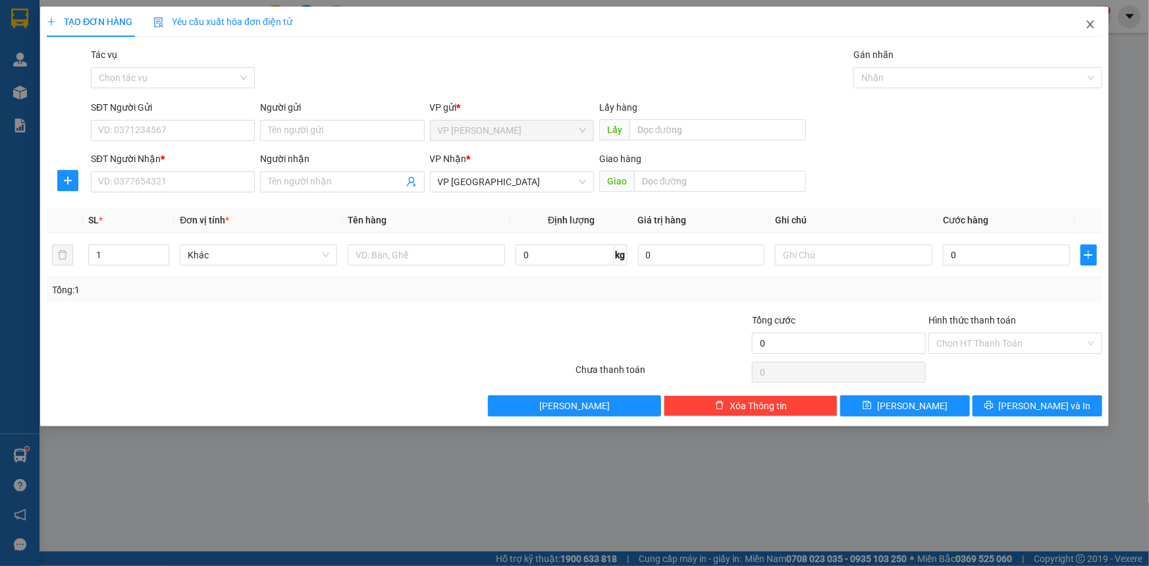
click at [1087, 26] on icon "close" at bounding box center [1090, 24] width 11 height 11
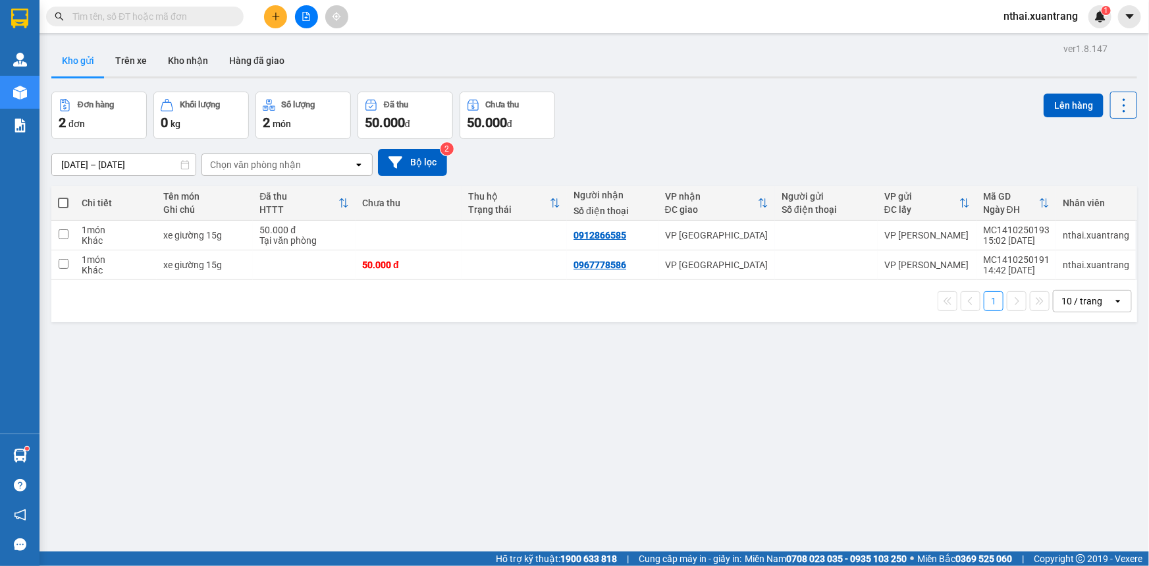
click at [1126, 112] on button at bounding box center [1123, 105] width 27 height 27
click at [1121, 154] on li "Xuất excel" at bounding box center [1091, 164] width 99 height 24
click at [215, 230] on div "xe giường 15g" at bounding box center [204, 235] width 83 height 11
checkbox input "true"
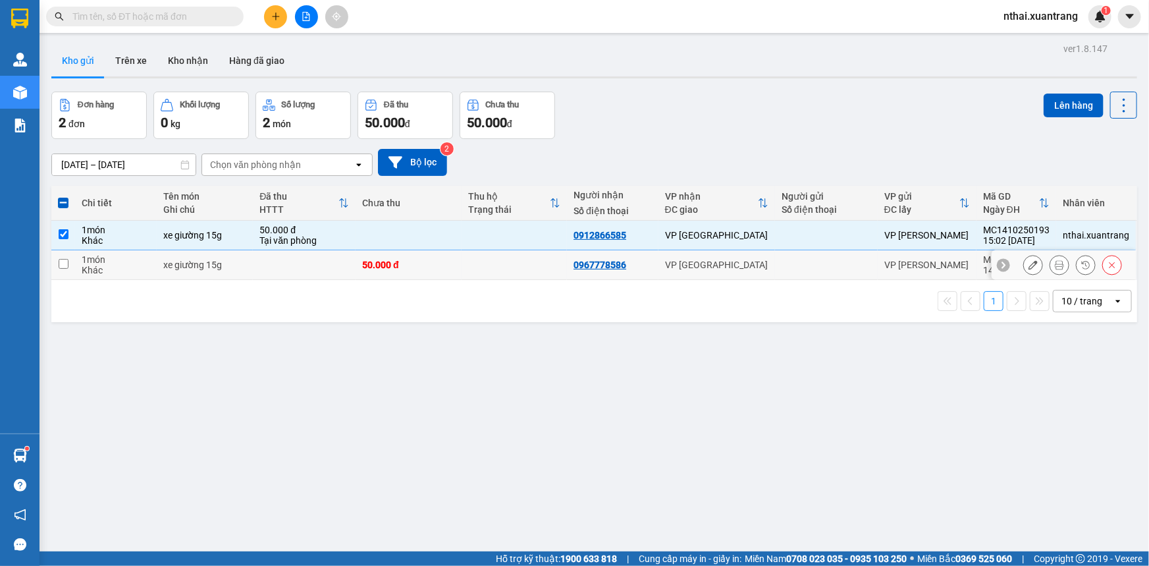
drag, startPoint x: 228, startPoint y: 271, endPoint x: 286, endPoint y: 257, distance: 58.9
click at [229, 270] on td "xe giường 15g" at bounding box center [205, 265] width 96 height 30
checkbox input "true"
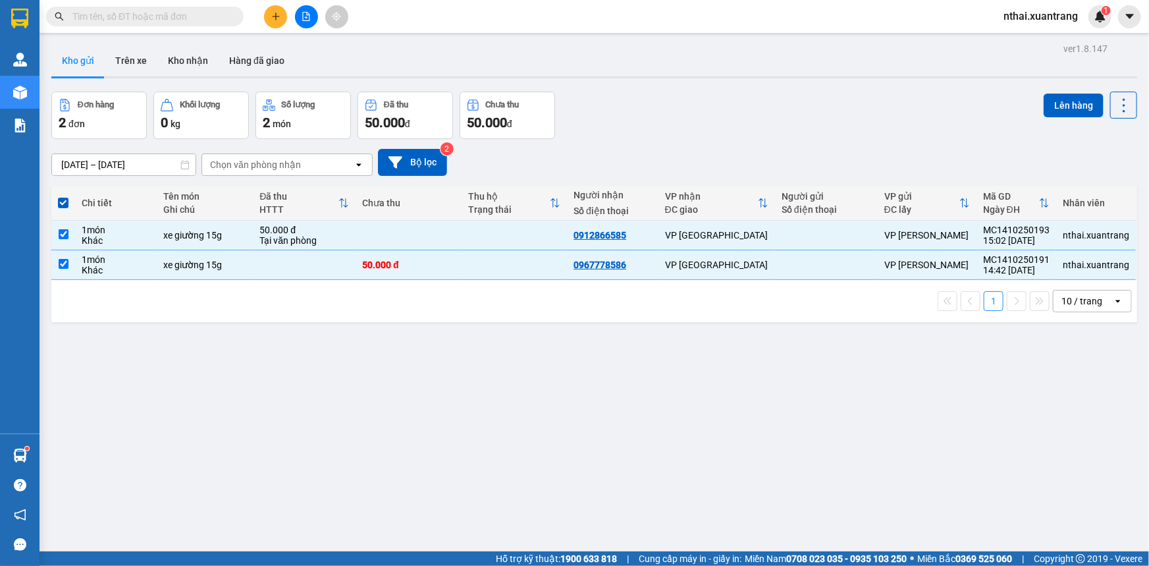
click at [92, 5] on div "Kết quả tìm kiếm ( 0 ) Bộ lọc No Data" at bounding box center [128, 16] width 257 height 23
click at [94, 13] on input "text" at bounding box center [149, 16] width 155 height 14
paste input "0979695932"
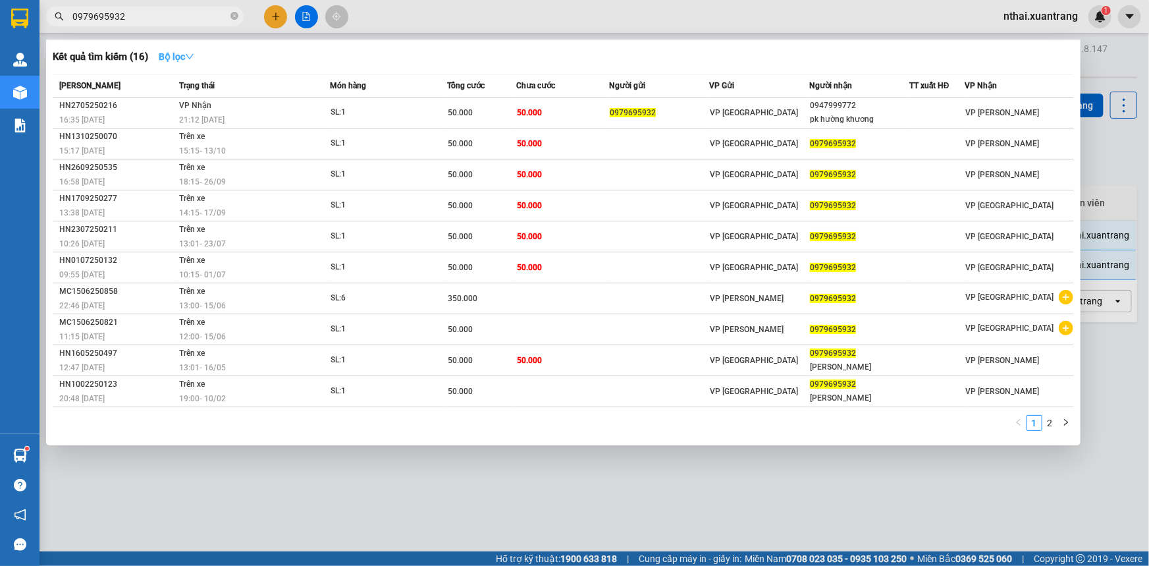
type input "0979695932"
click at [163, 56] on strong "Bộ lọc" at bounding box center [177, 56] width 36 height 11
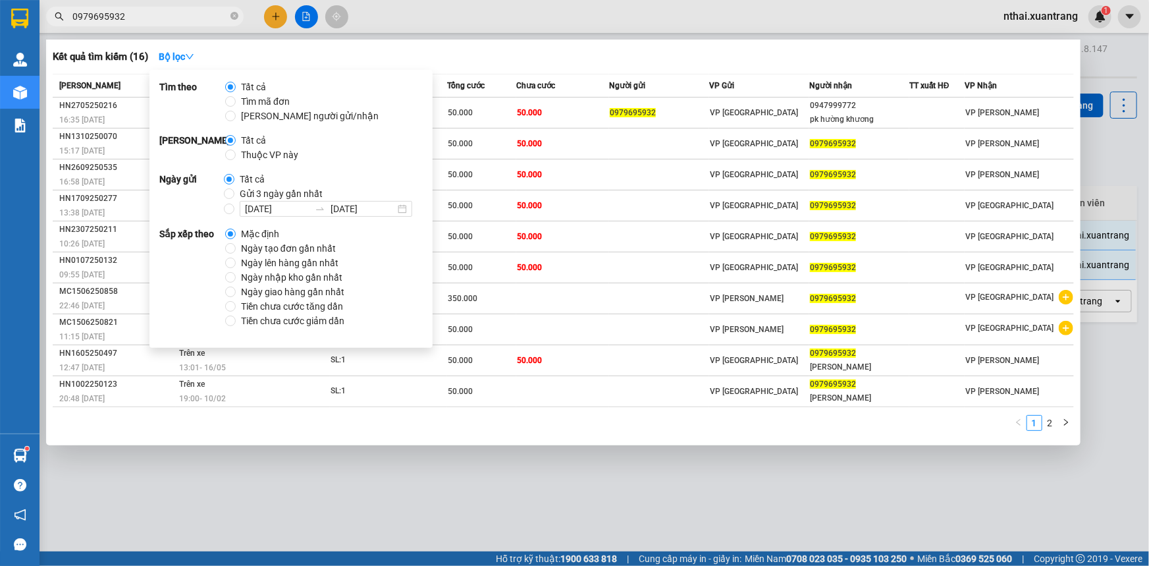
click at [269, 193] on span "Gửi 3 ngày gần nhất" at bounding box center [281, 193] width 94 height 14
click at [234, 193] on input "Gửi 3 ngày gần nhất" at bounding box center [229, 193] width 11 height 11
radio input "true"
radio input "false"
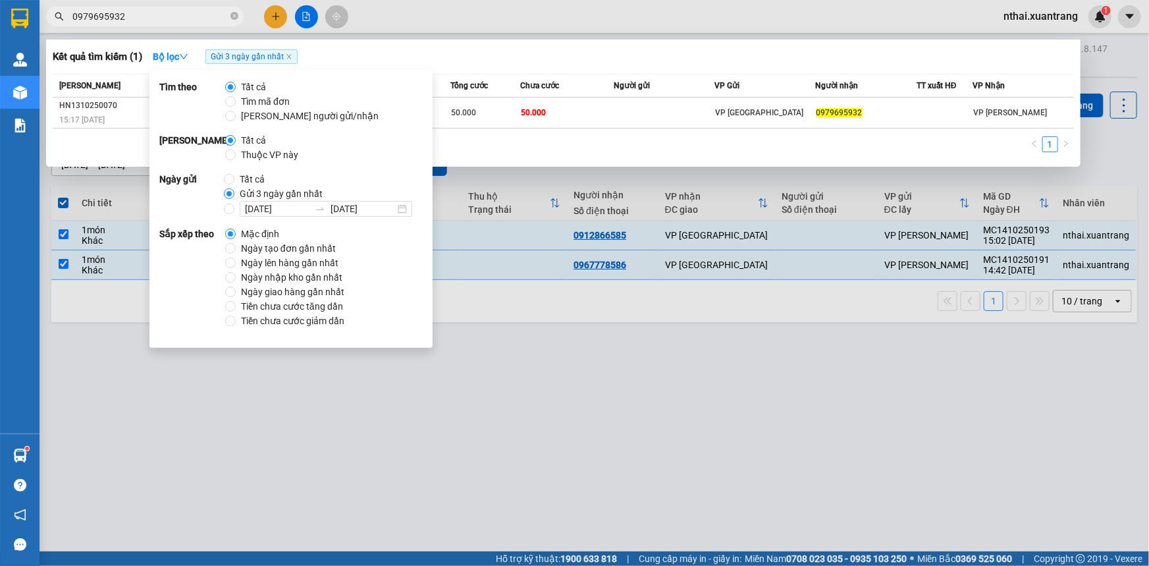
click at [363, 51] on div "Kết quả tìm kiếm ( 1 ) Bộ lọc Gửi 3 ngày gần nhất" at bounding box center [563, 56] width 1021 height 21
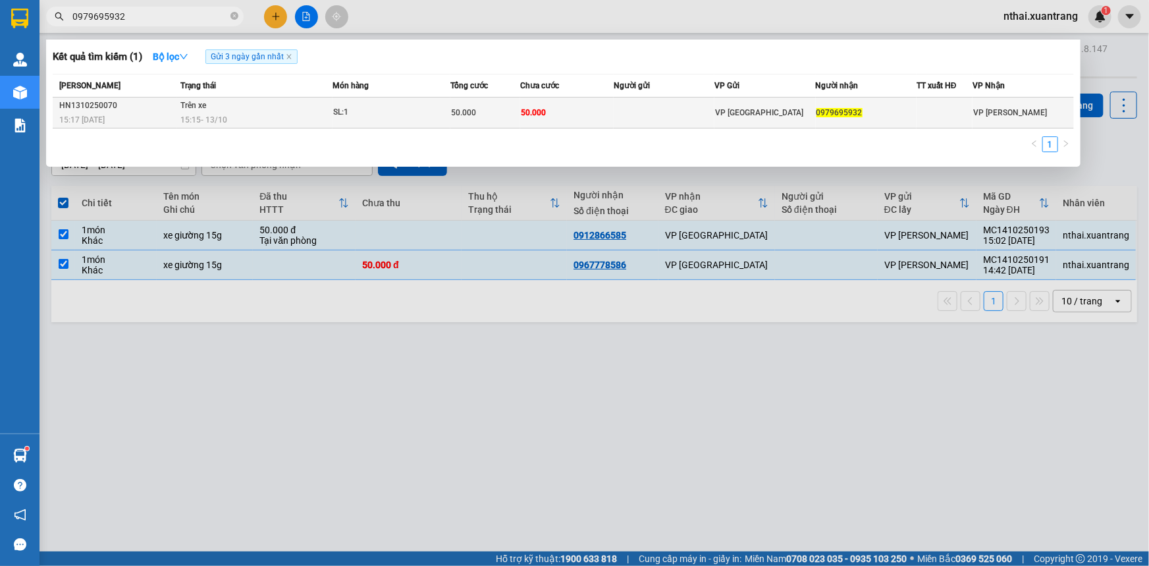
click at [379, 107] on div "SL: 1" at bounding box center [382, 112] width 99 height 14
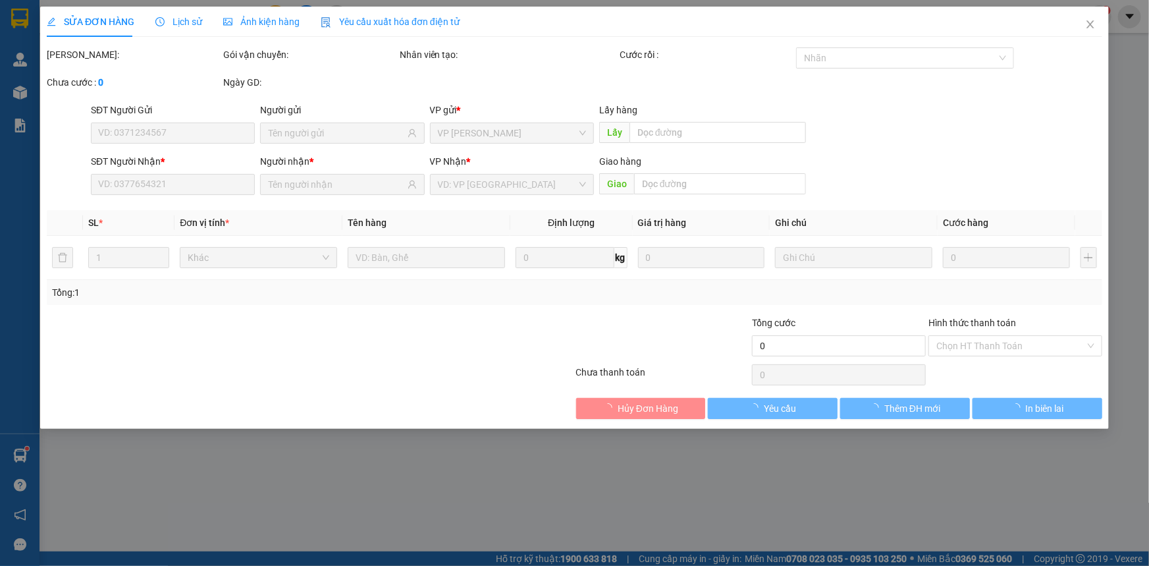
click at [263, 26] on span "Ảnh kiện hàng" at bounding box center [261, 21] width 76 height 11
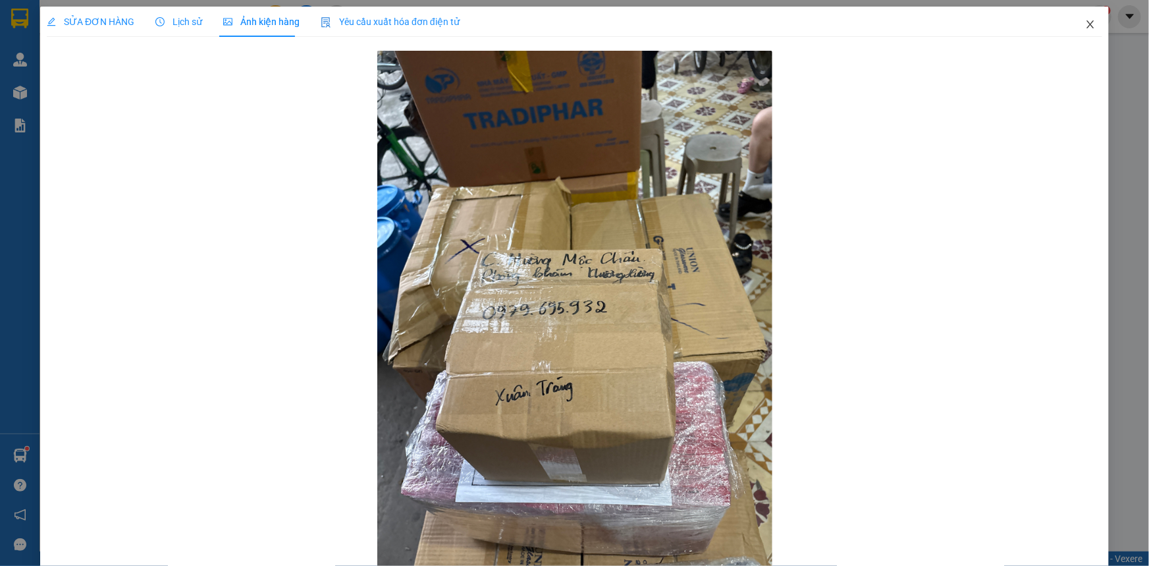
click at [1086, 22] on icon "close" at bounding box center [1090, 24] width 11 height 11
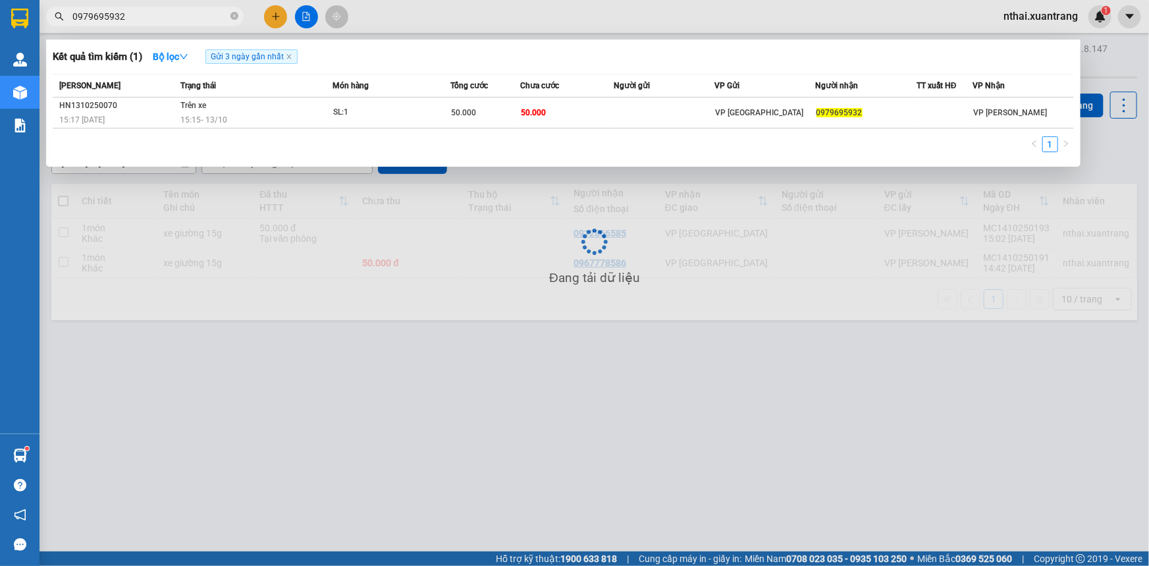
click at [174, 19] on input "0979695932" at bounding box center [149, 16] width 155 height 14
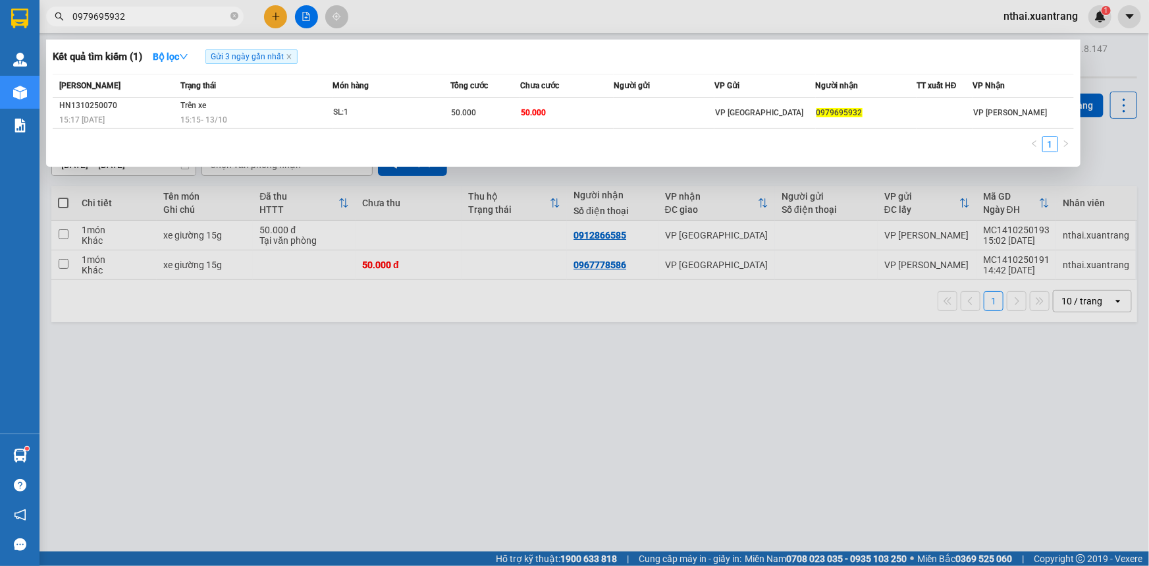
click at [173, 19] on input "0979695932" at bounding box center [149, 16] width 155 height 14
drag, startPoint x: 173, startPoint y: 19, endPoint x: 149, endPoint y: 8, distance: 26.8
click at [173, 18] on input "0979695932" at bounding box center [149, 16] width 155 height 14
click at [516, 431] on div at bounding box center [574, 283] width 1149 height 566
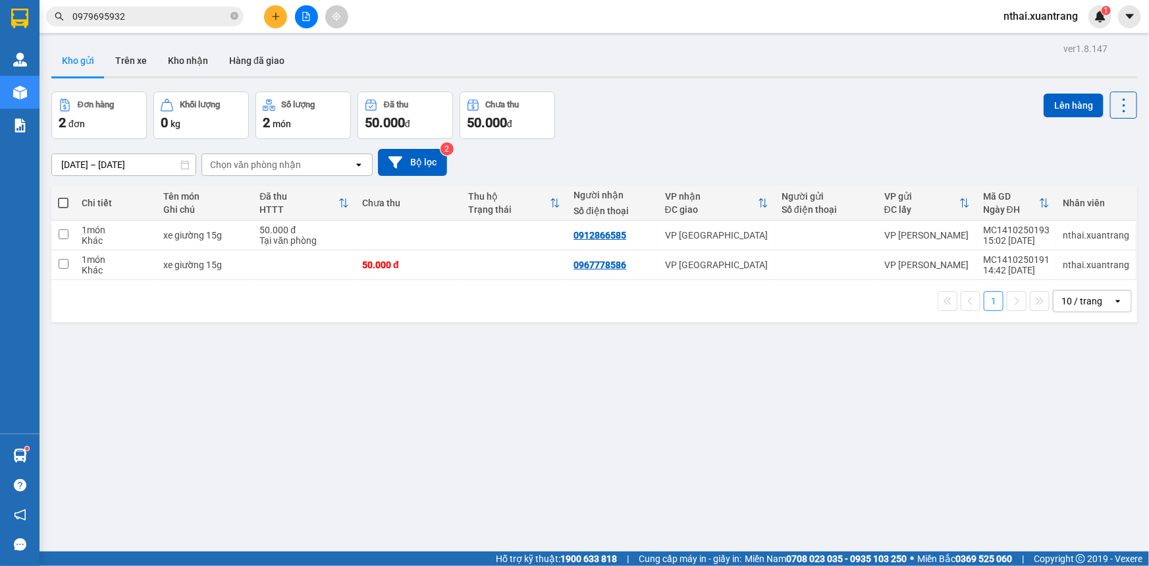
click at [22, 13] on img at bounding box center [19, 19] width 17 height 20
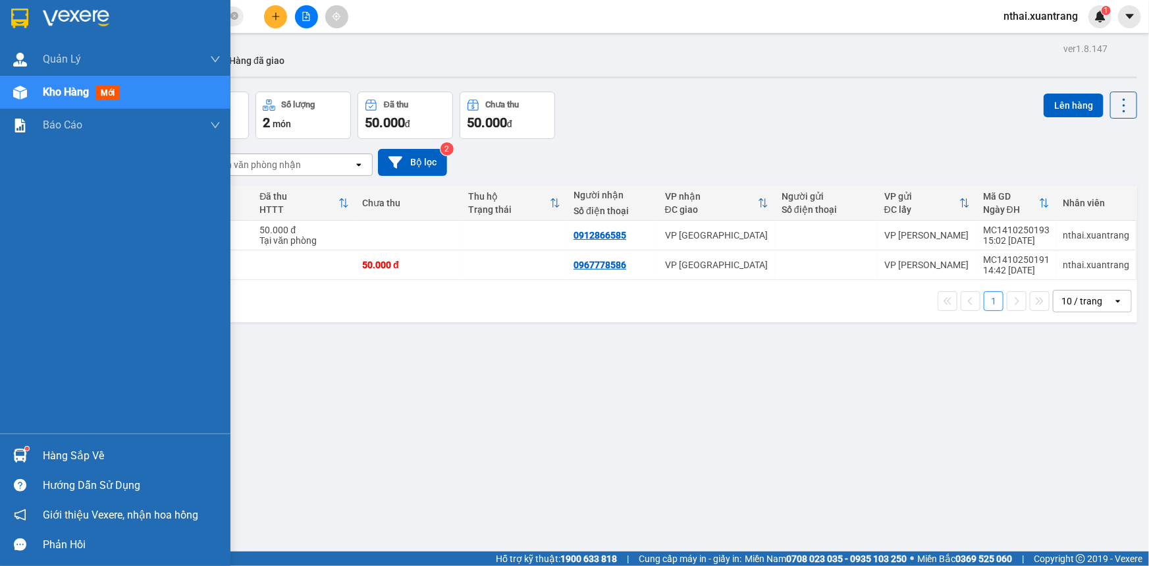
click at [7, 19] on div at bounding box center [115, 21] width 230 height 43
click at [0, 16] on div at bounding box center [115, 21] width 230 height 43
click at [23, 19] on img at bounding box center [19, 19] width 17 height 20
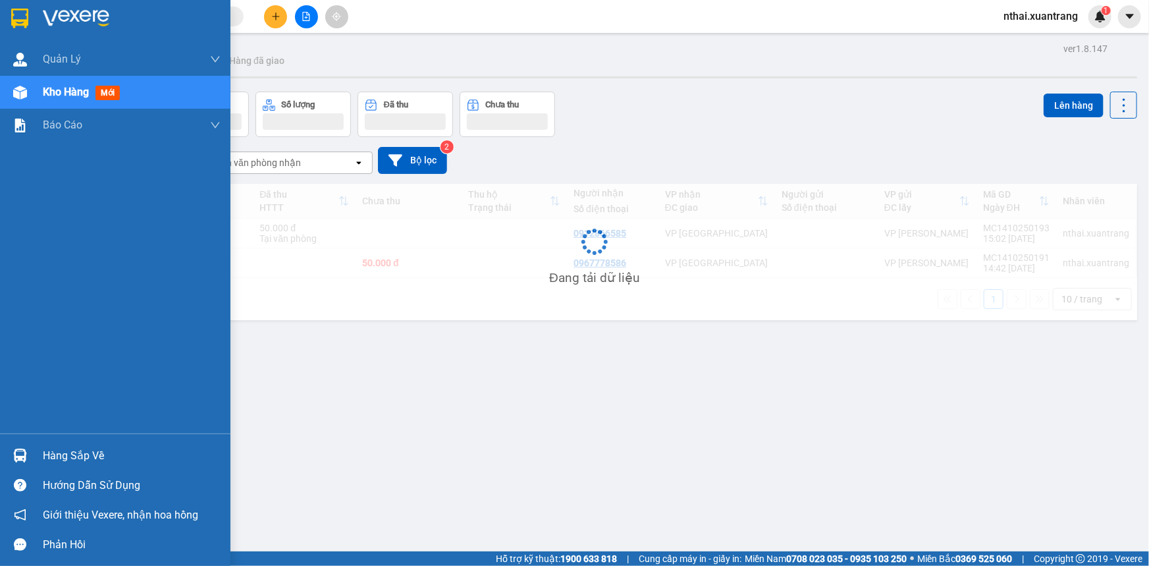
click at [37, 14] on div at bounding box center [115, 21] width 230 height 43
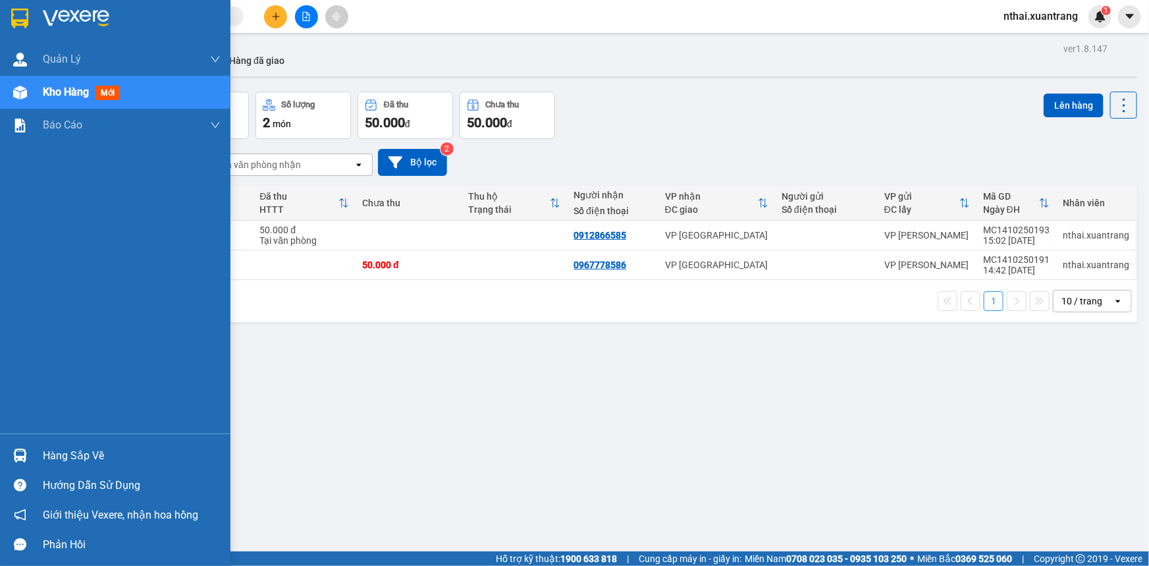
click at [20, 19] on img at bounding box center [19, 19] width 17 height 20
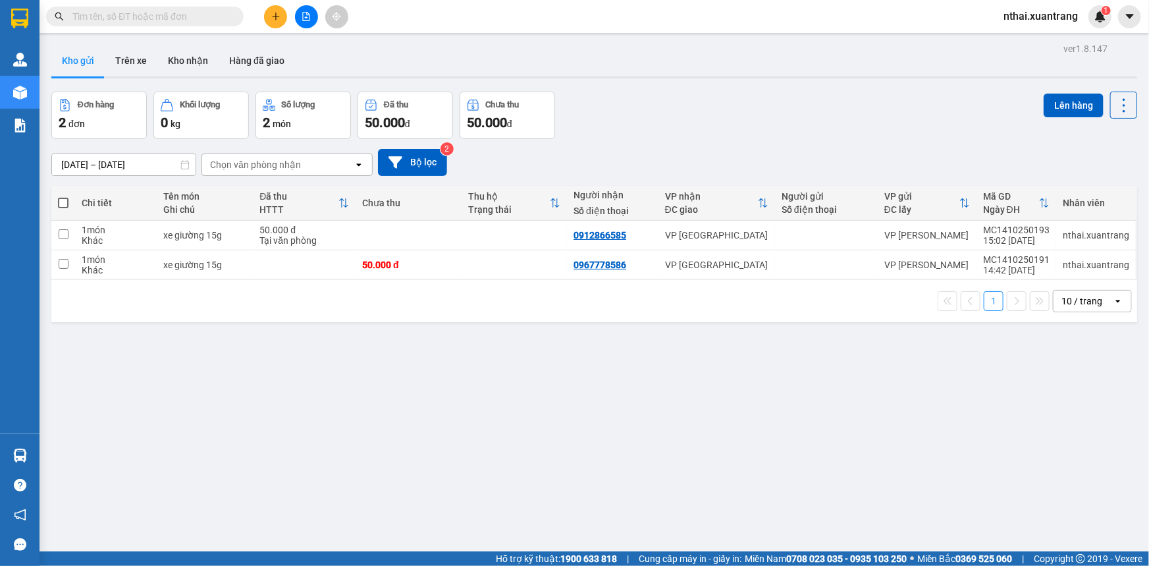
click at [448, 398] on div "ver 1.8.147 Kho gửi Trên xe Kho nhận Hàng đã giao Đơn hàng 2 đơn Khối lượng 0 k…" at bounding box center [594, 323] width 1096 height 566
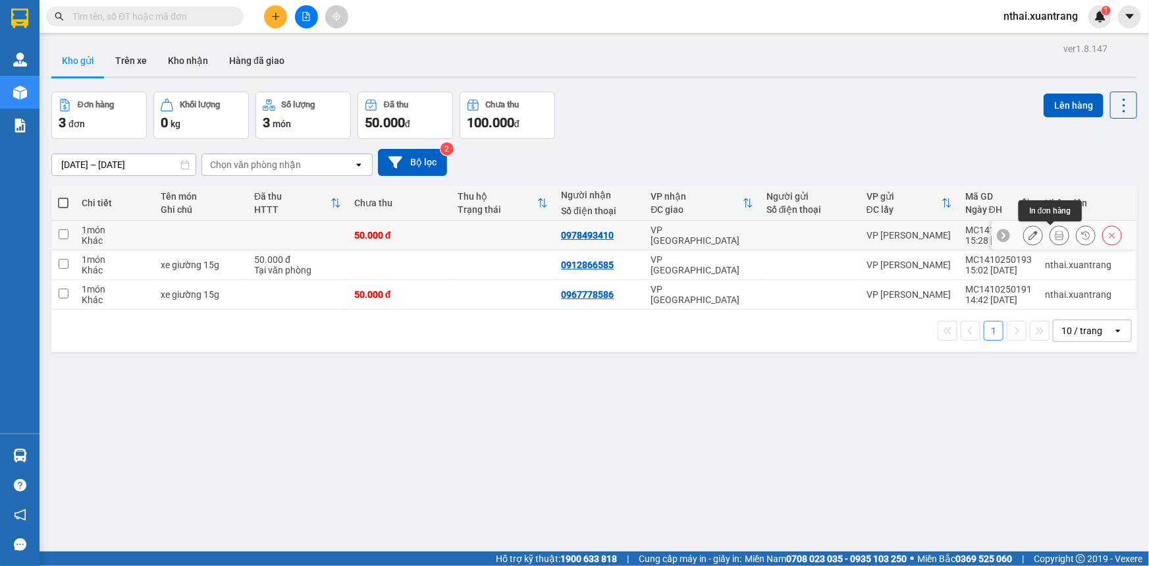
click at [1054, 228] on button at bounding box center [1059, 235] width 18 height 23
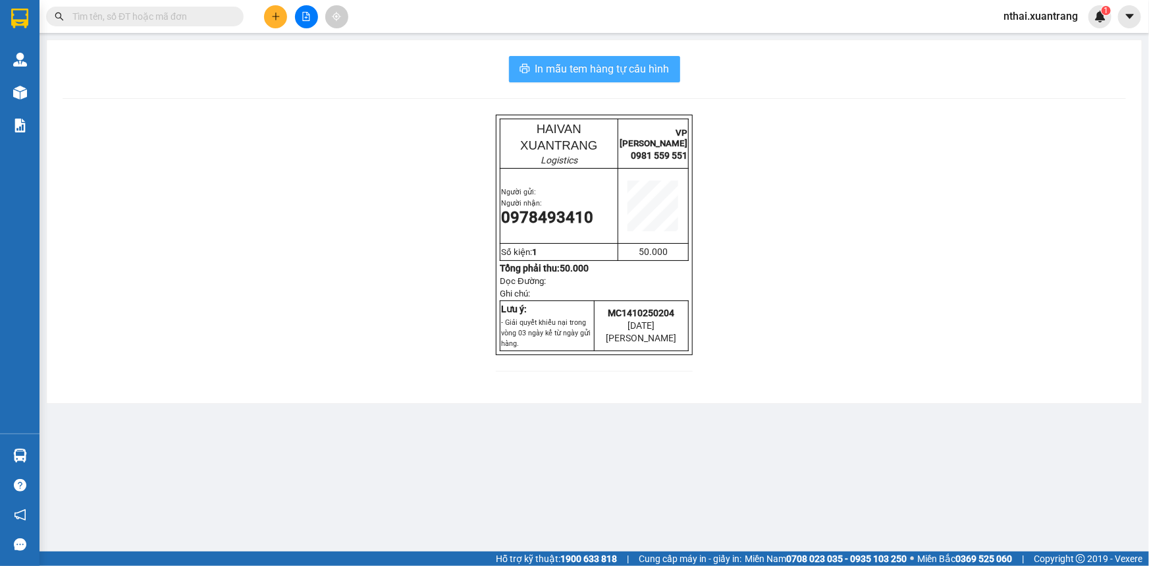
click at [597, 74] on span "In mẫu tem hàng tự cấu hình" at bounding box center [602, 69] width 134 height 16
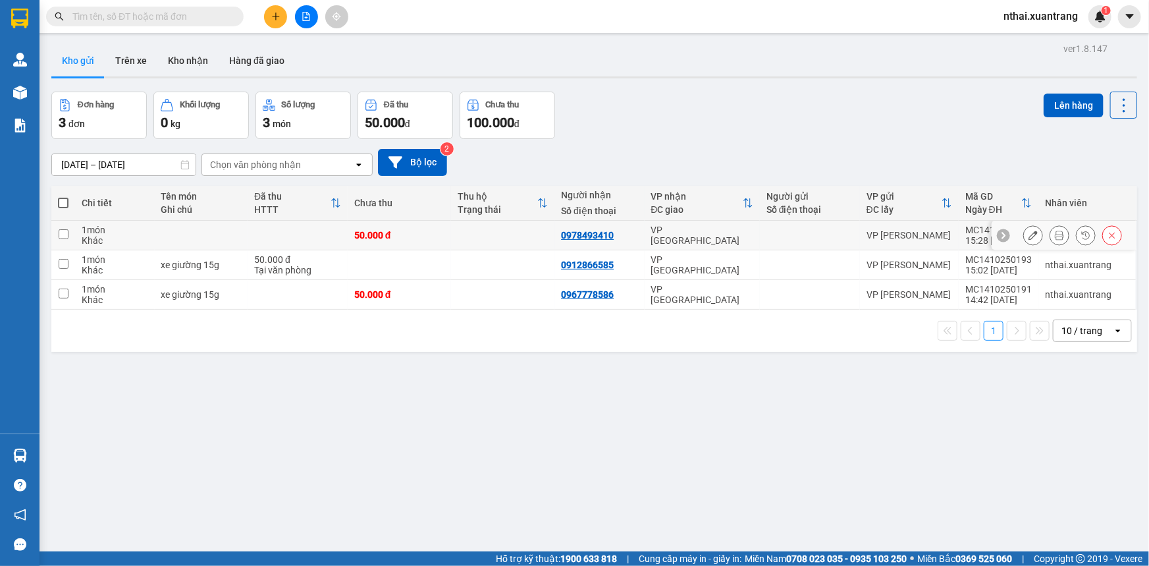
click at [1029, 236] on icon at bounding box center [1033, 234] width 9 height 9
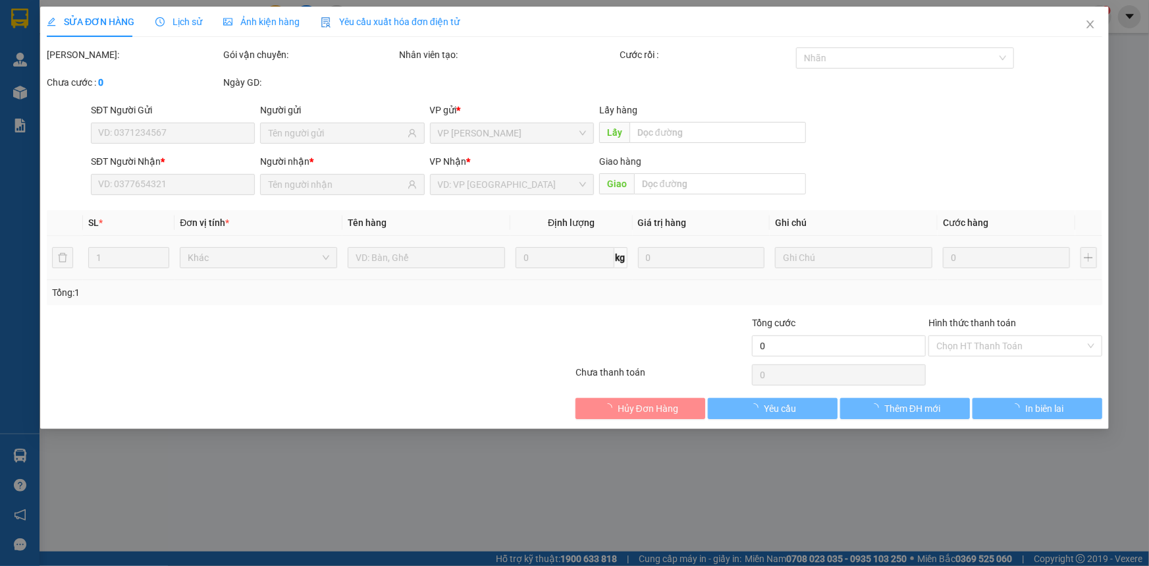
type input "0978493410"
type input "50.000"
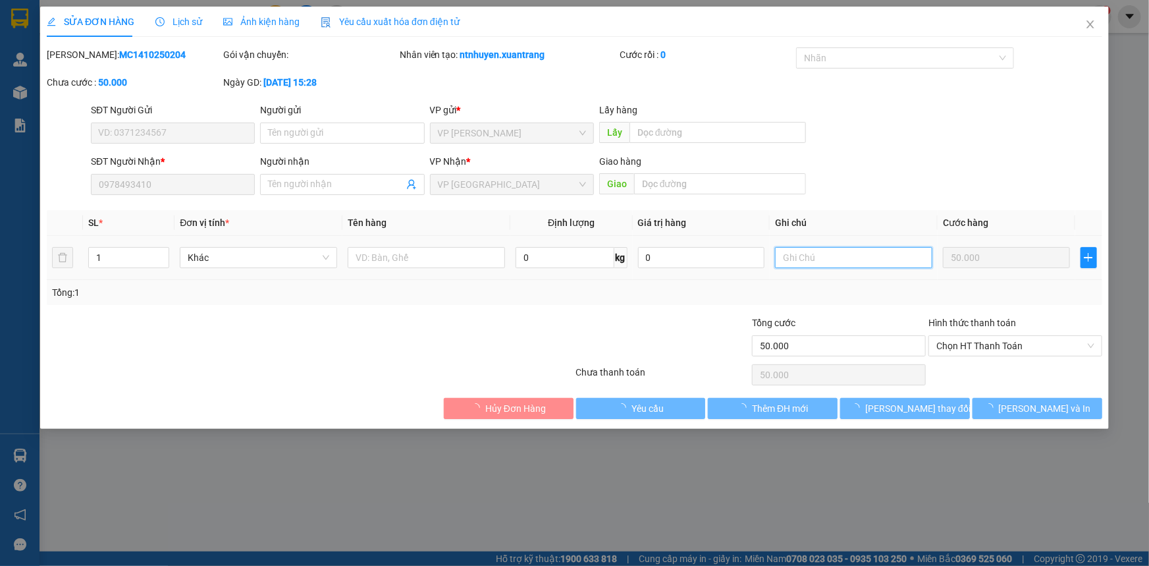
click at [803, 252] on input "text" at bounding box center [853, 257] width 157 height 21
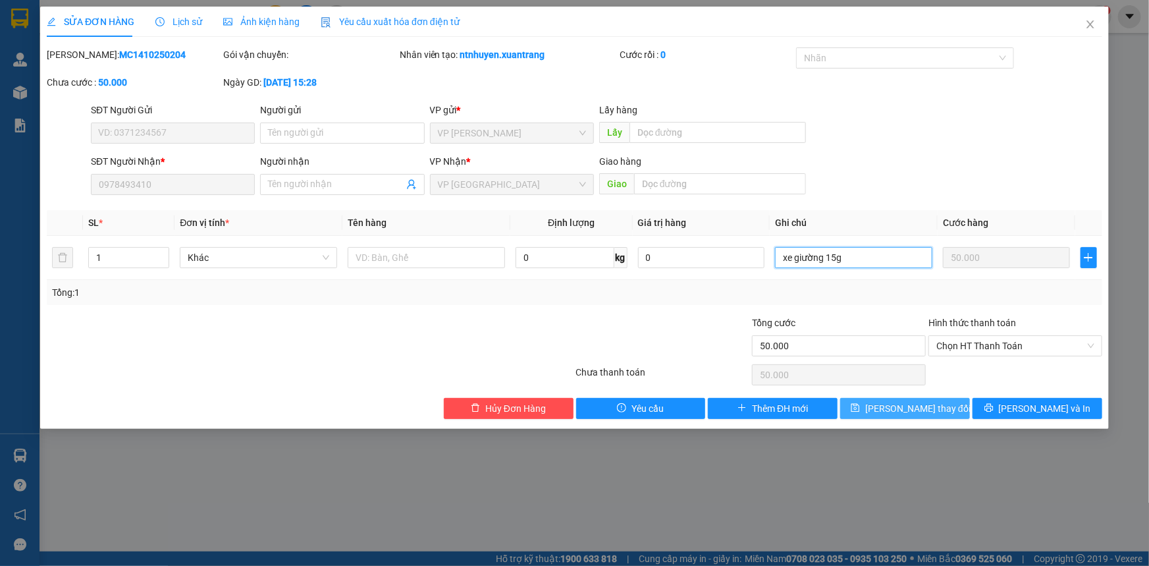
type input "xe giường 15g"
click at [936, 414] on span "[PERSON_NAME] thay đổi" at bounding box center [917, 408] width 105 height 14
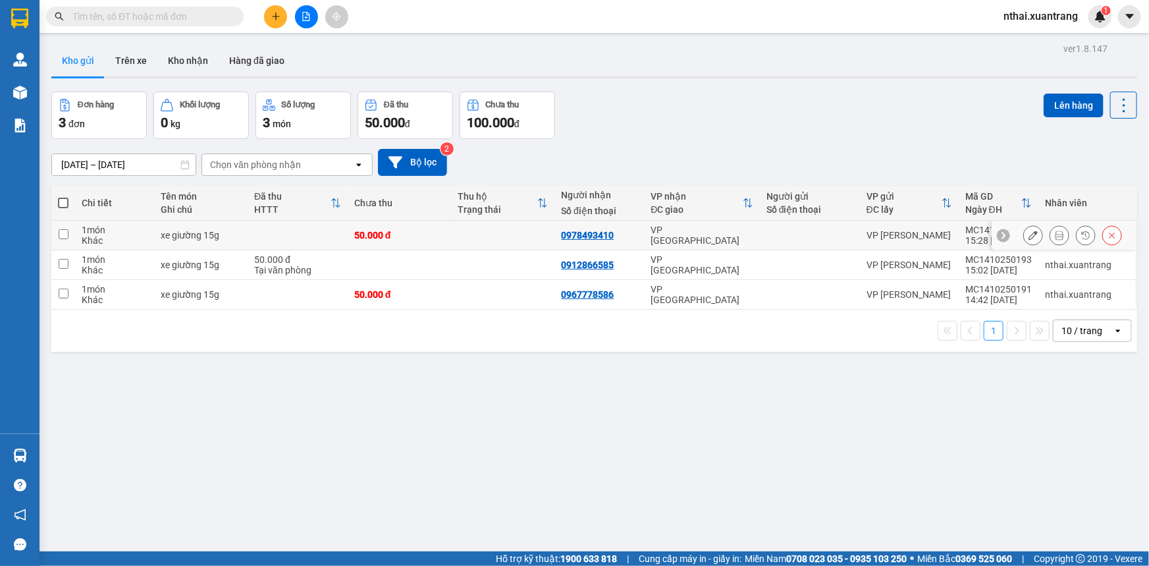
click at [294, 238] on td at bounding box center [298, 236] width 100 height 30
checkbox input "true"
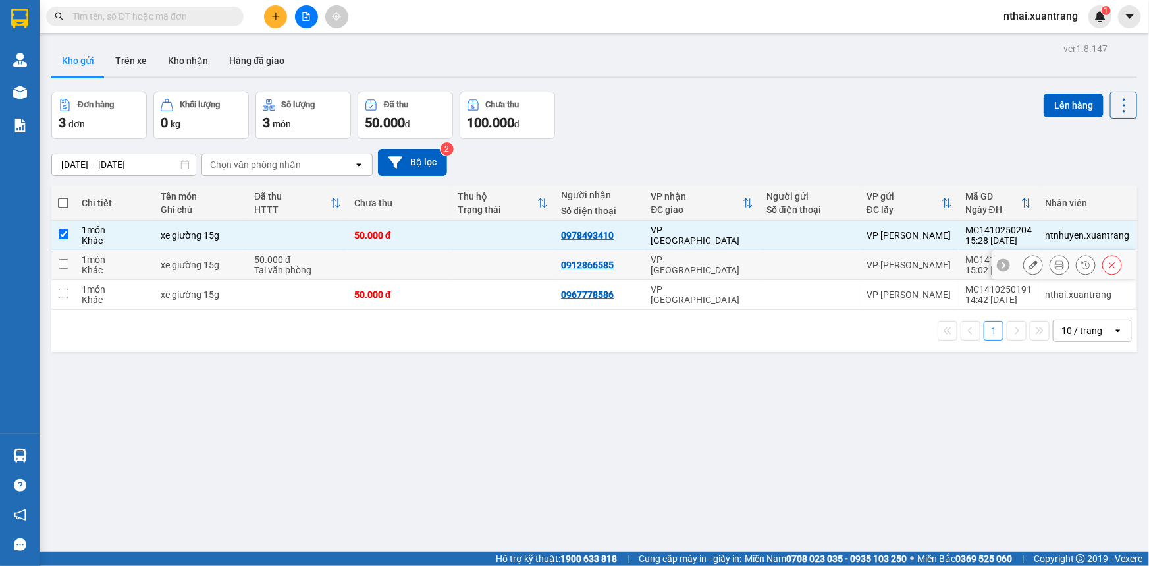
click at [288, 271] on div "Tại văn phòng" at bounding box center [297, 270] width 87 height 11
checkbox input "true"
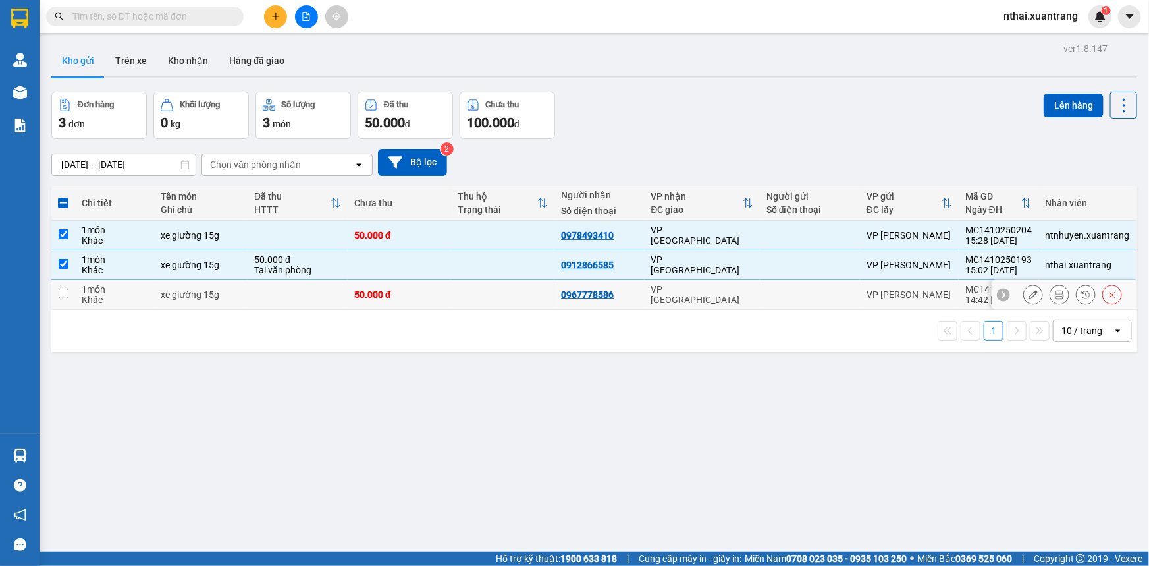
drag, startPoint x: 288, startPoint y: 295, endPoint x: 373, endPoint y: 281, distance: 86.7
click at [288, 297] on td at bounding box center [298, 295] width 100 height 30
checkbox input "true"
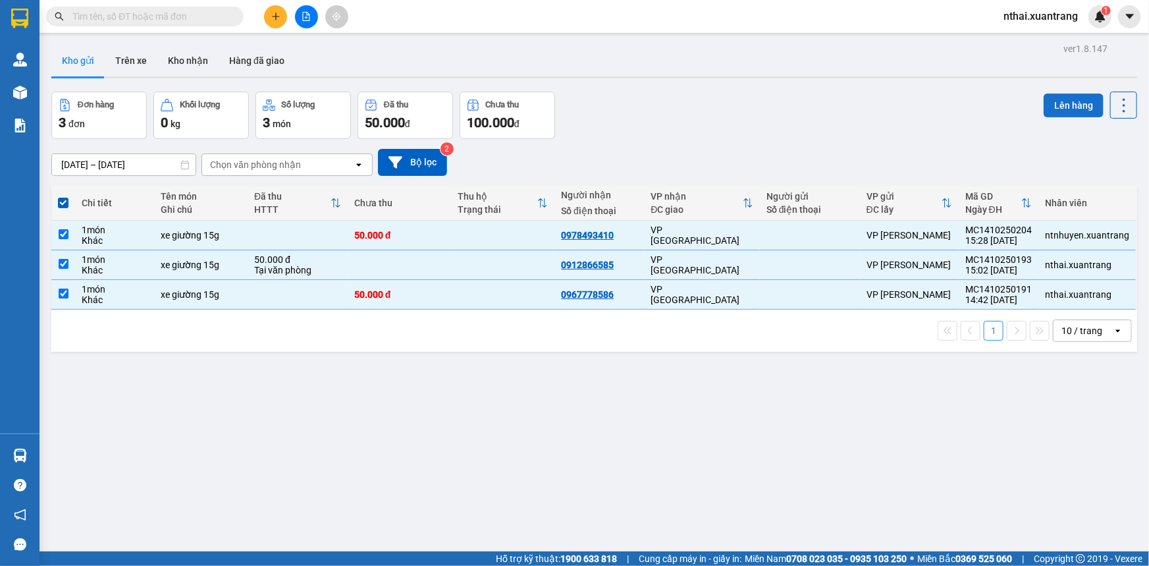
click at [1075, 109] on button "Lên hàng" at bounding box center [1074, 106] width 60 height 24
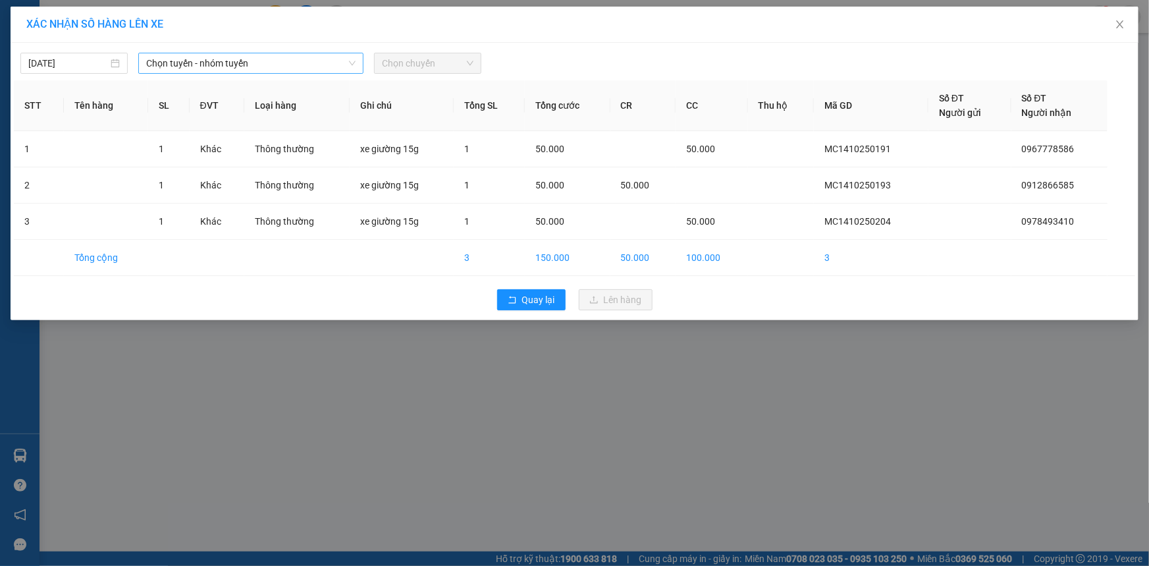
click at [178, 53] on span "Chọn tuyến - nhóm tuyến" at bounding box center [250, 63] width 209 height 20
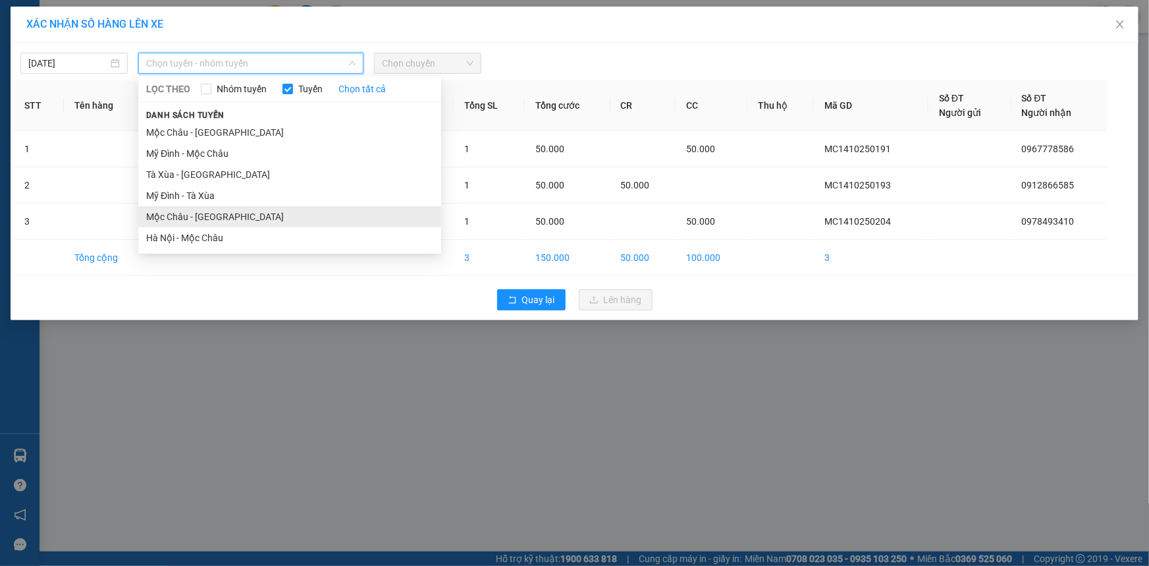
click at [194, 217] on li "Mộc Châu - [GEOGRAPHIC_DATA]" at bounding box center [289, 216] width 303 height 21
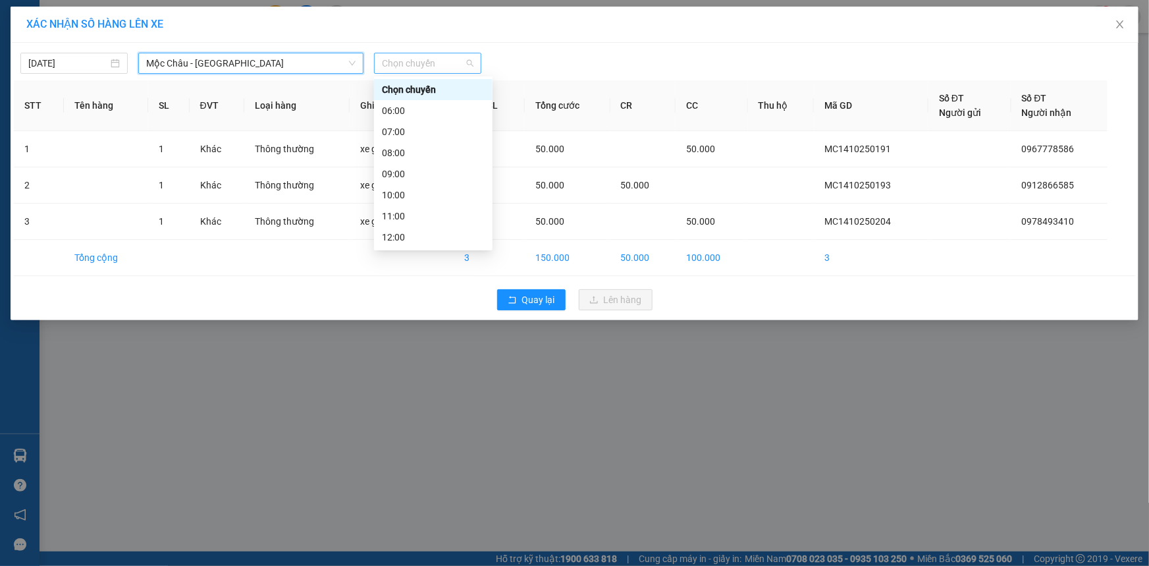
click at [411, 62] on span "Chọn chuyến" at bounding box center [428, 63] width 92 height 20
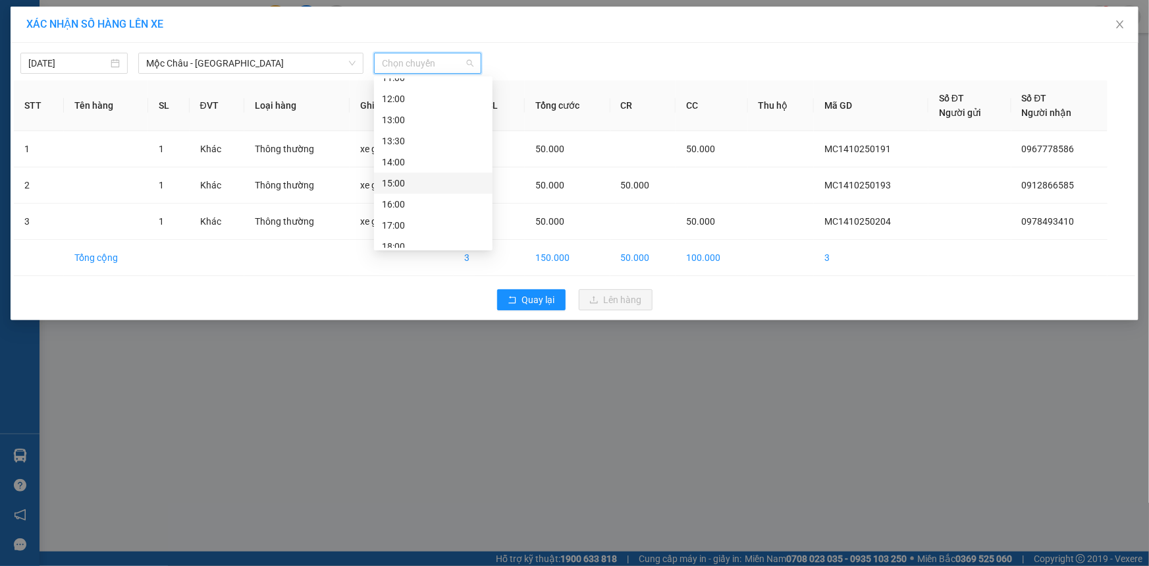
click at [406, 179] on div "15:00" at bounding box center [433, 183] width 103 height 14
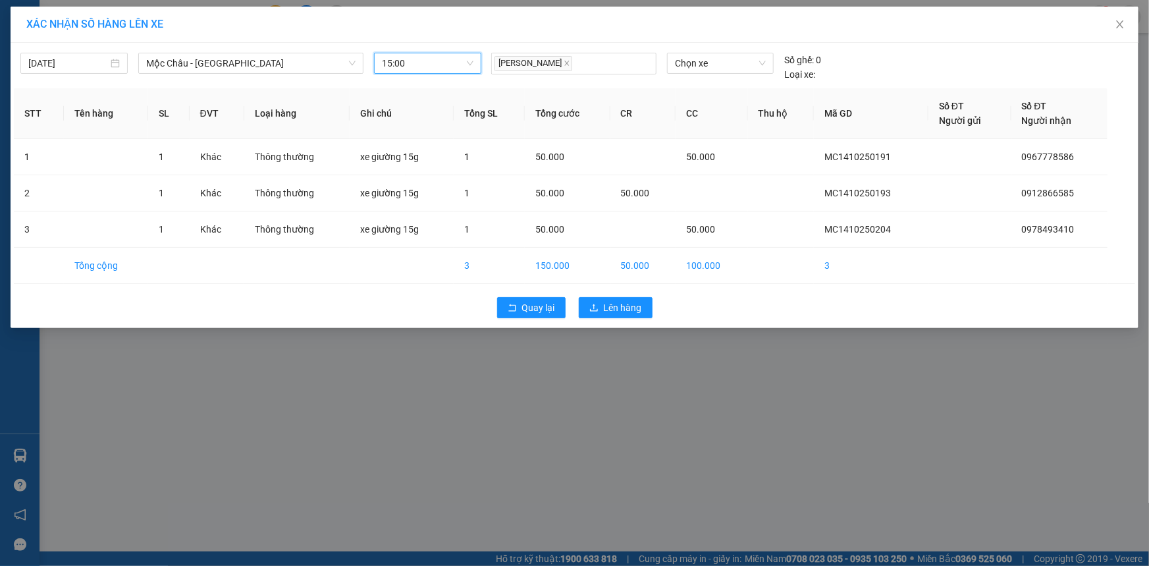
click at [400, 70] on span "15:00" at bounding box center [428, 63] width 92 height 20
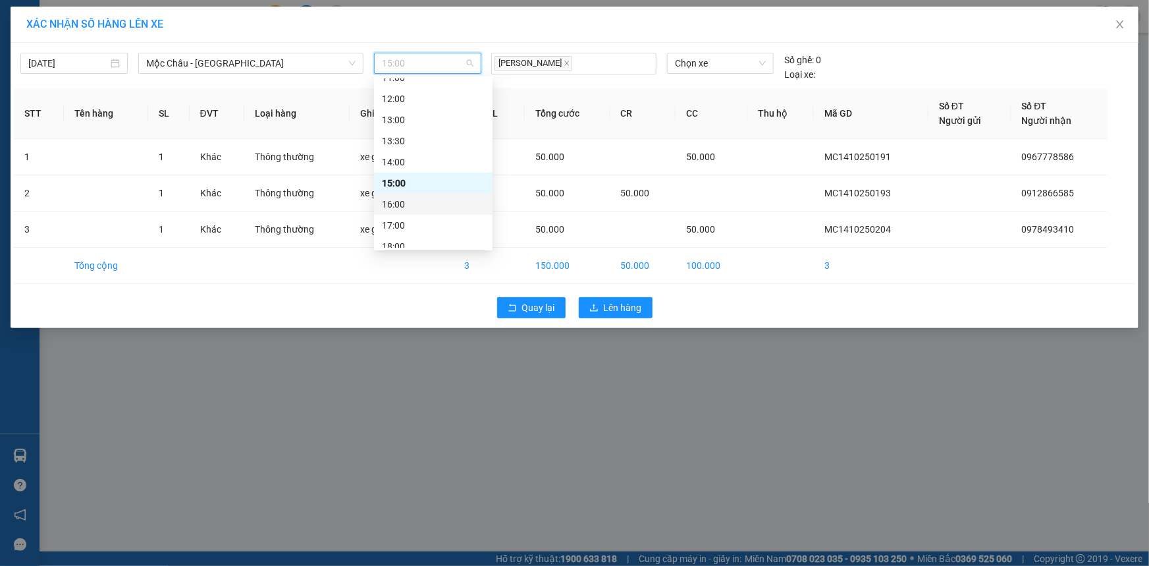
click at [403, 200] on div "16:00" at bounding box center [433, 204] width 103 height 14
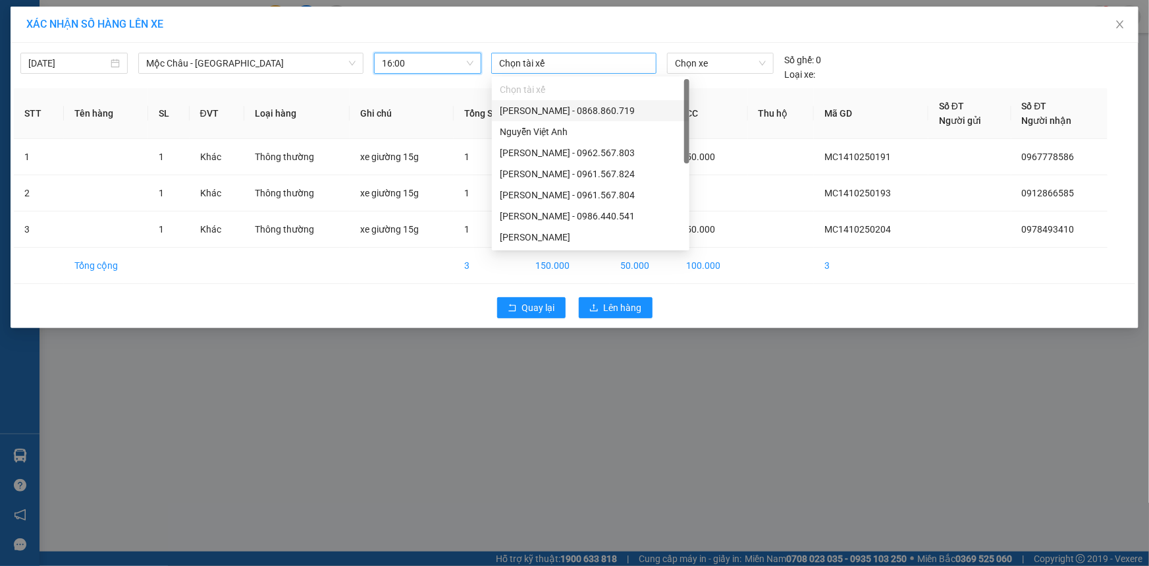
click at [560, 55] on div at bounding box center [574, 63] width 159 height 16
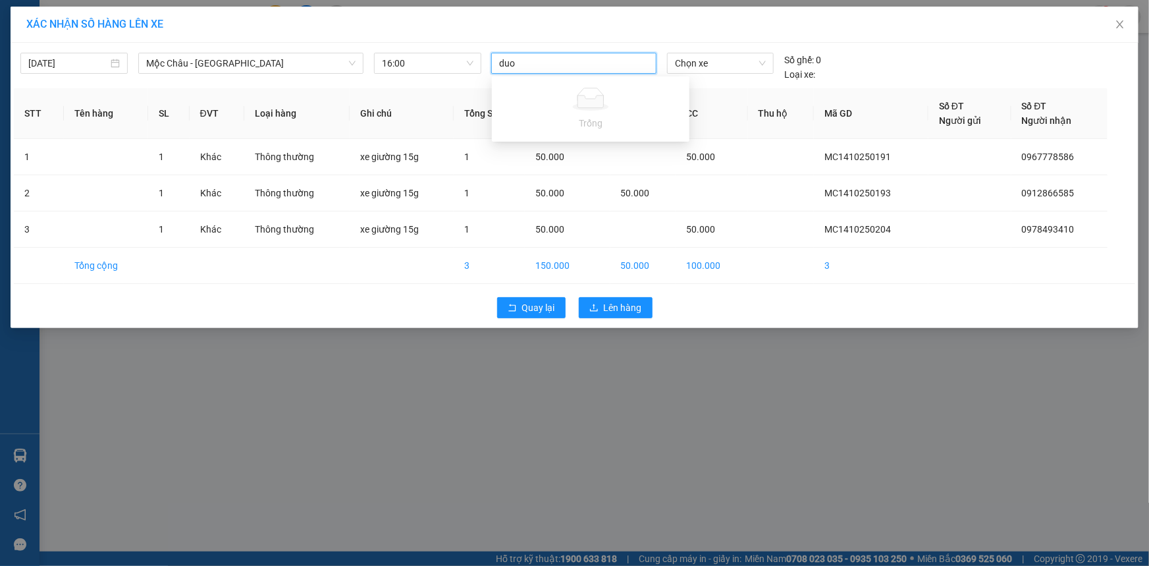
type input "du"
click at [556, 67] on div "du" at bounding box center [574, 63] width 159 height 16
click at [556, 67] on div at bounding box center [574, 63] width 159 height 16
drag, startPoint x: 732, startPoint y: 327, endPoint x: 693, endPoint y: 315, distance: 41.2
click at [726, 327] on div "[DATE] [GEOGRAPHIC_DATA] - [GEOGRAPHIC_DATA] LỌC THEO Nhóm tuyến Tuyến Chọn tất…" at bounding box center [575, 185] width 1128 height 285
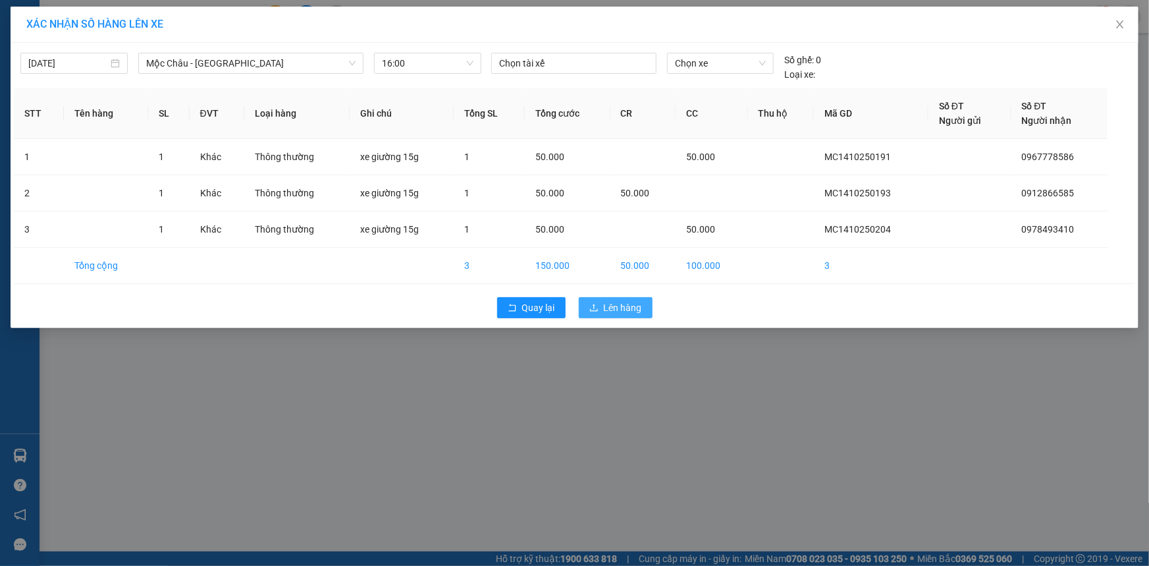
click at [625, 309] on span "Lên hàng" at bounding box center [623, 307] width 38 height 14
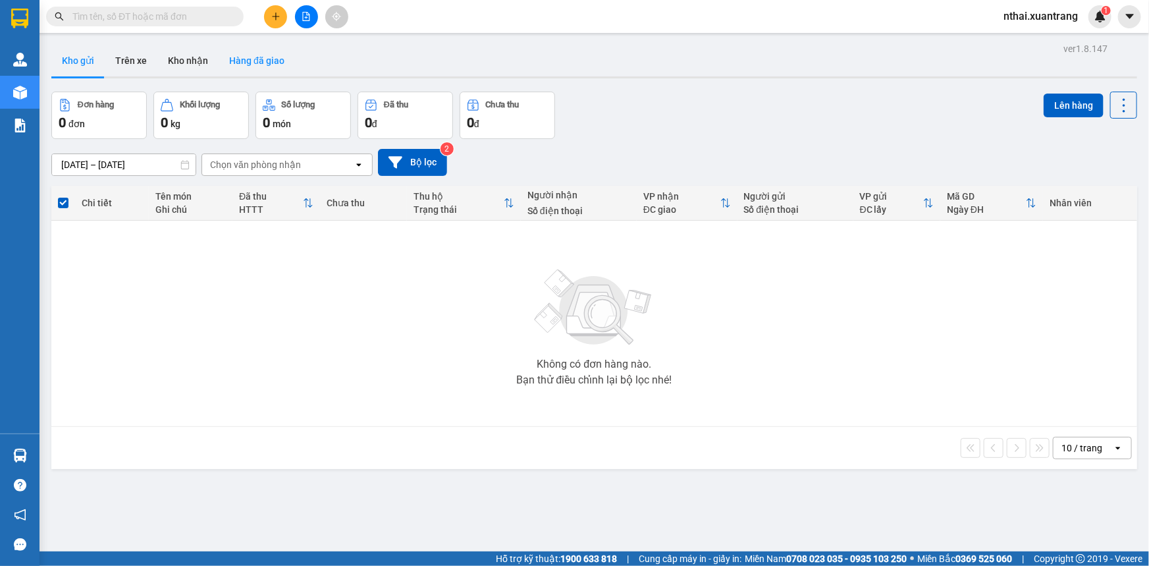
click at [275, 59] on button "Hàng đã giao" at bounding box center [257, 61] width 76 height 32
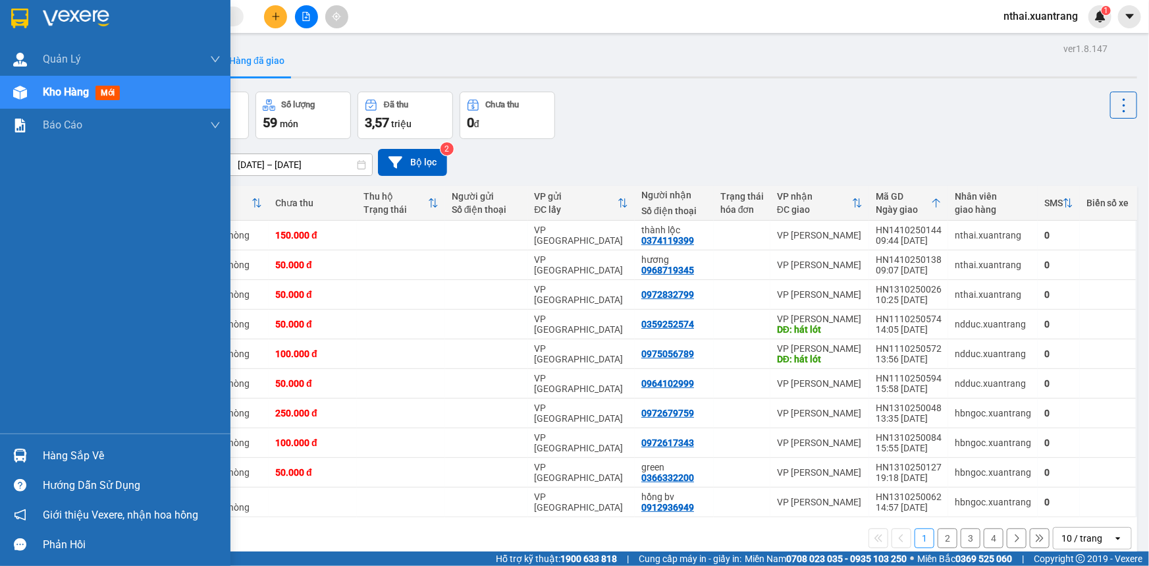
click at [14, 20] on img at bounding box center [19, 19] width 17 height 20
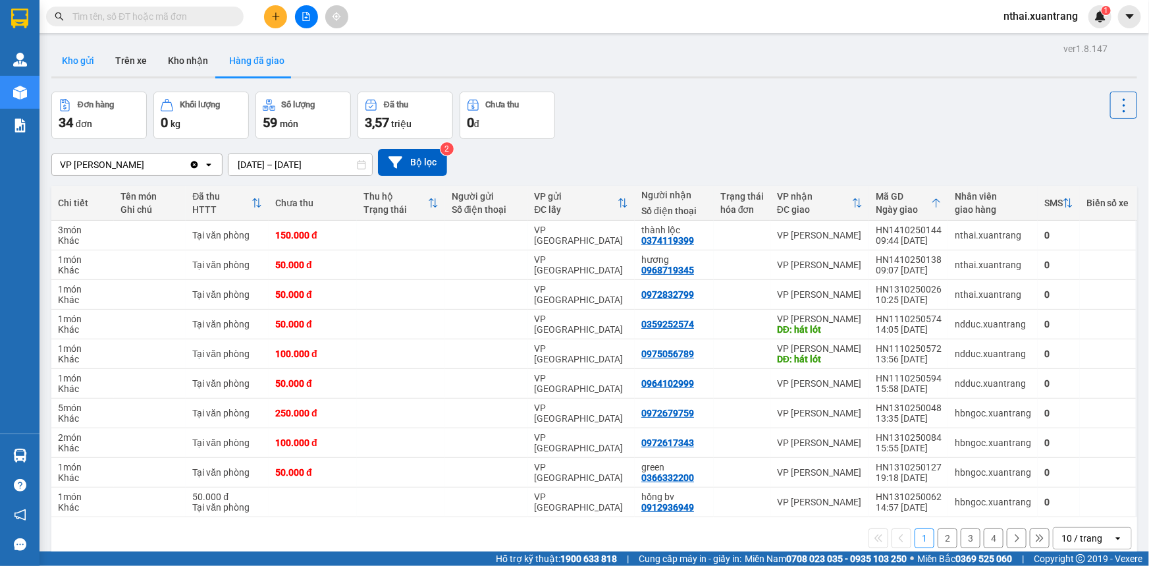
click at [84, 59] on button "Kho gửi" at bounding box center [77, 61] width 53 height 32
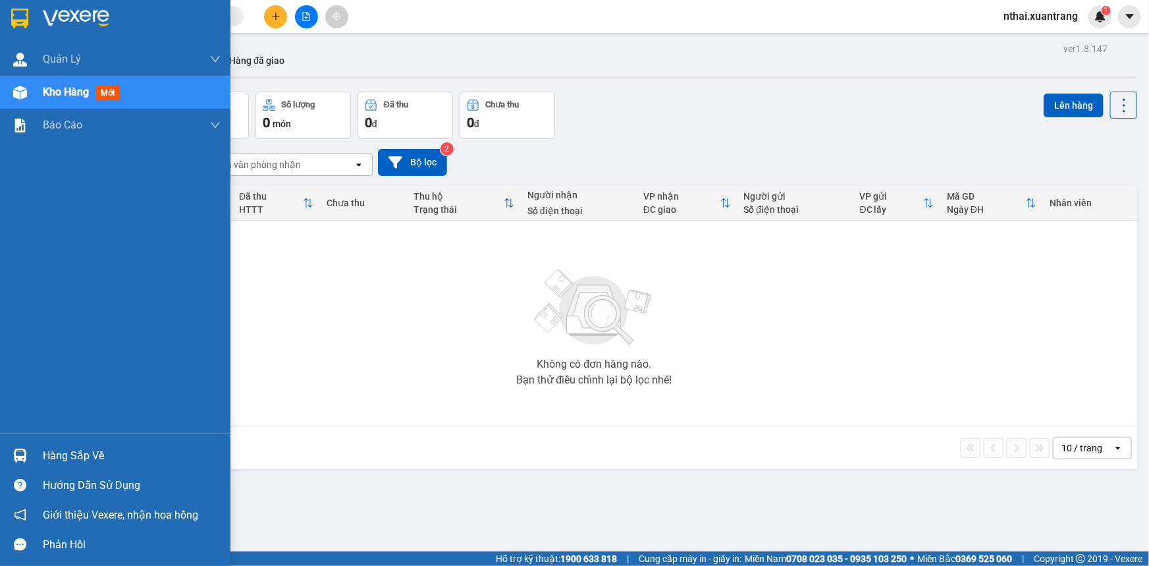
click at [45, 22] on img at bounding box center [76, 19] width 67 height 20
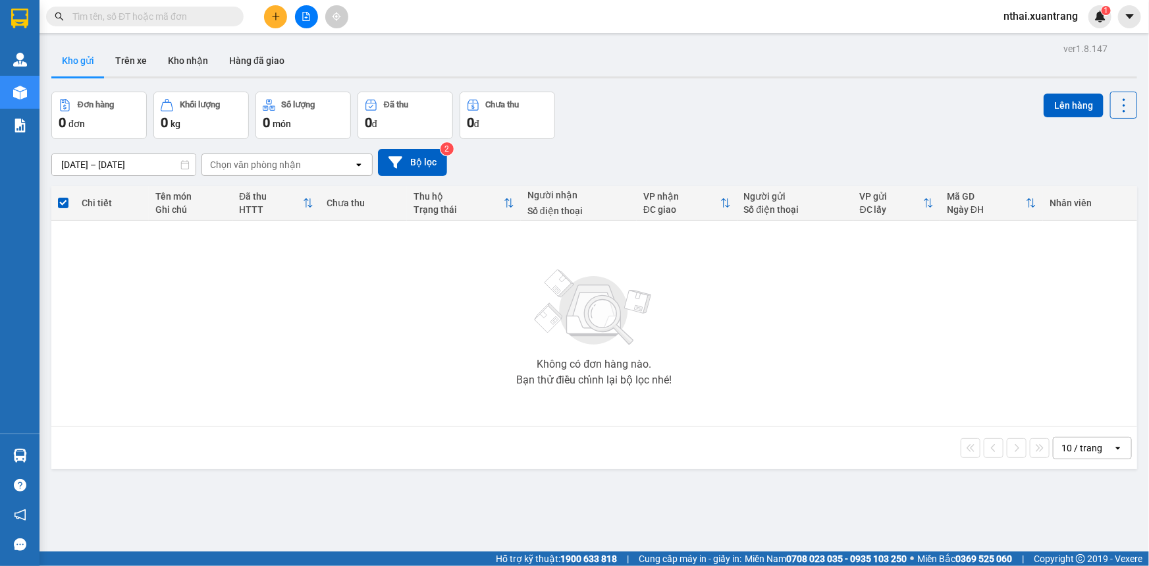
drag, startPoint x: 784, startPoint y: 503, endPoint x: 730, endPoint y: 490, distance: 55.6
click at [764, 496] on div "ver 1.8.147 Kho gửi Trên xe Kho nhận Hàng đã giao Đơn hàng 0 đơn Khối lượng 0 k…" at bounding box center [594, 323] width 1096 height 566
click at [312, 14] on button at bounding box center [306, 16] width 23 height 23
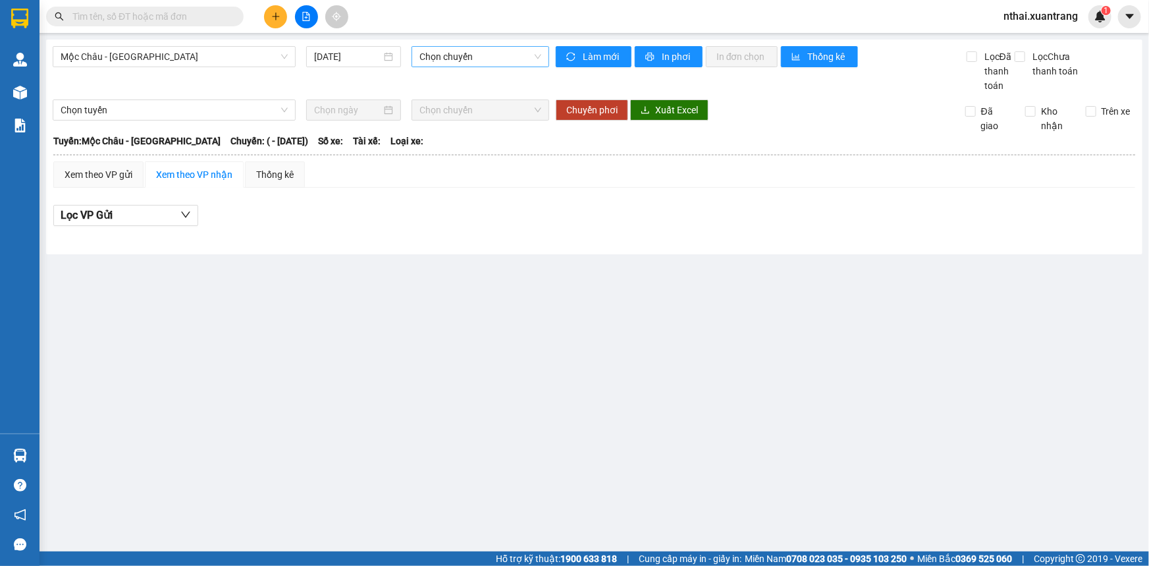
click at [438, 61] on span "Chọn chuyến" at bounding box center [480, 57] width 122 height 20
click at [146, 58] on span "Mộc Châu - [GEOGRAPHIC_DATA]" at bounding box center [174, 57] width 227 height 20
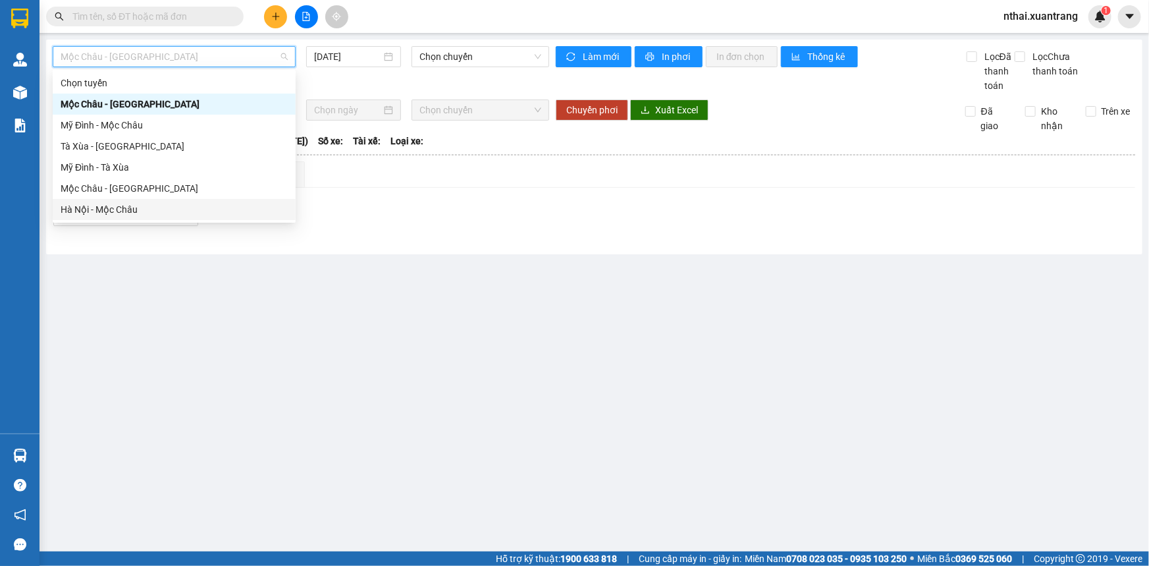
click at [101, 211] on div "Hà Nội - Mộc Châu" at bounding box center [174, 209] width 227 height 14
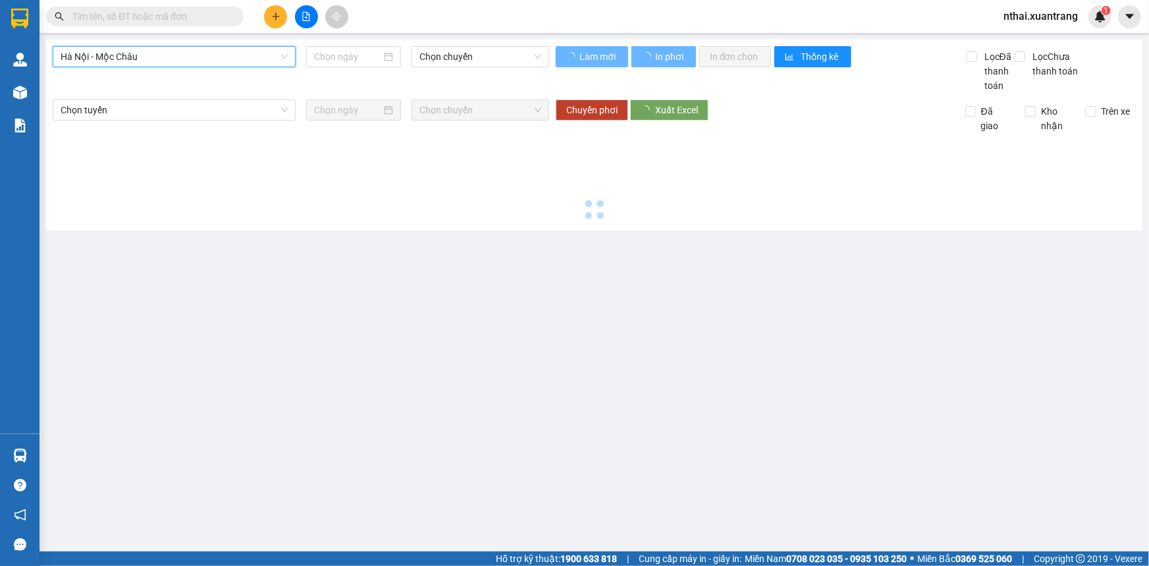
type input "[DATE]"
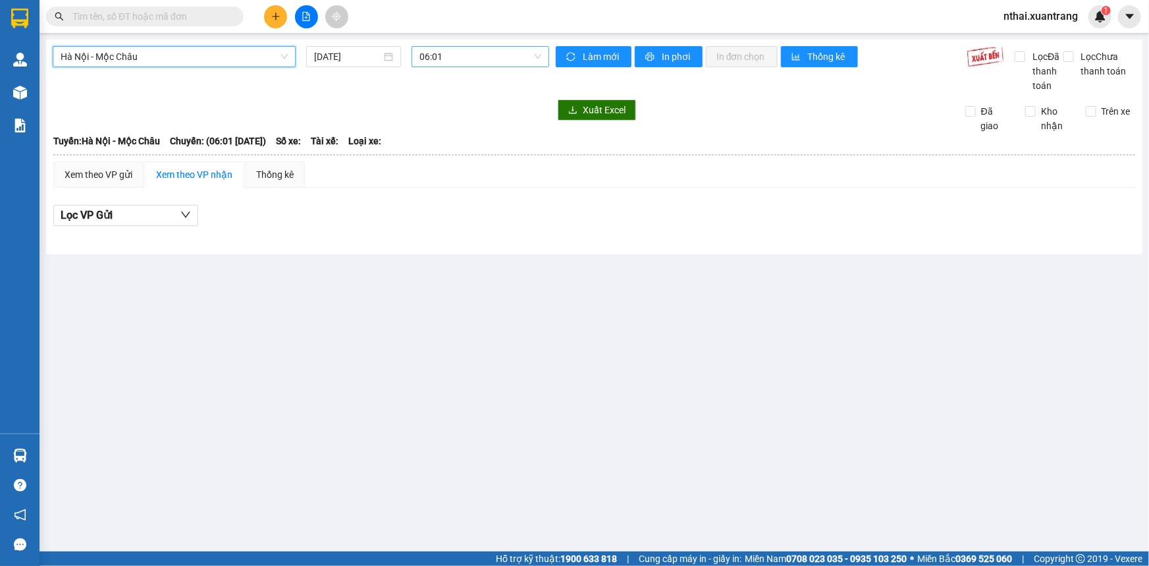
click at [434, 50] on span "06:01" at bounding box center [480, 57] width 122 height 20
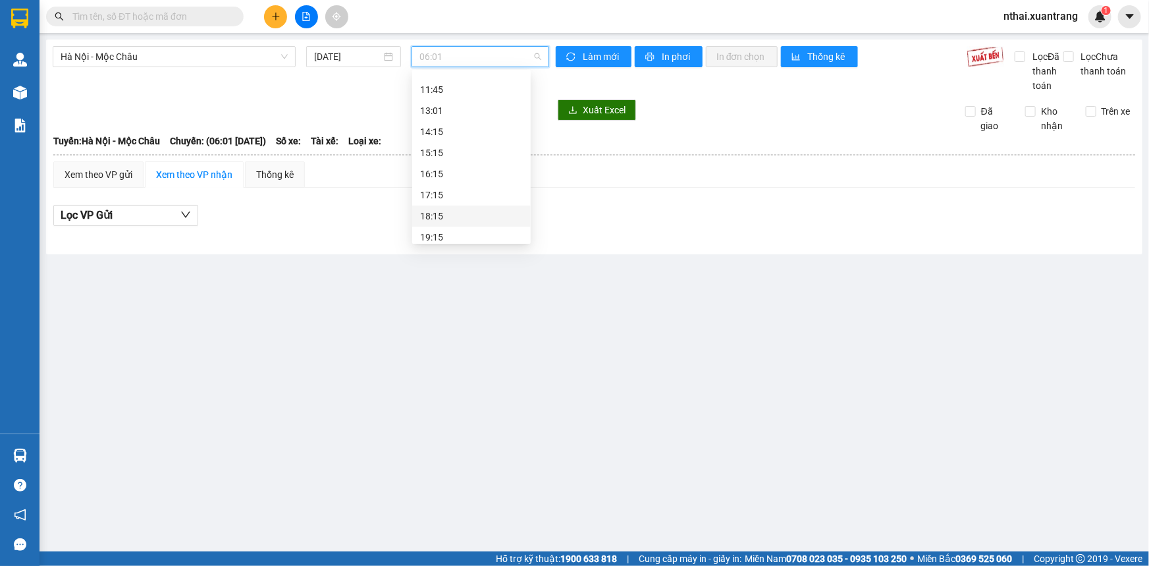
scroll to position [189, 0]
click at [445, 169] on div "16:15" at bounding box center [471, 168] width 103 height 14
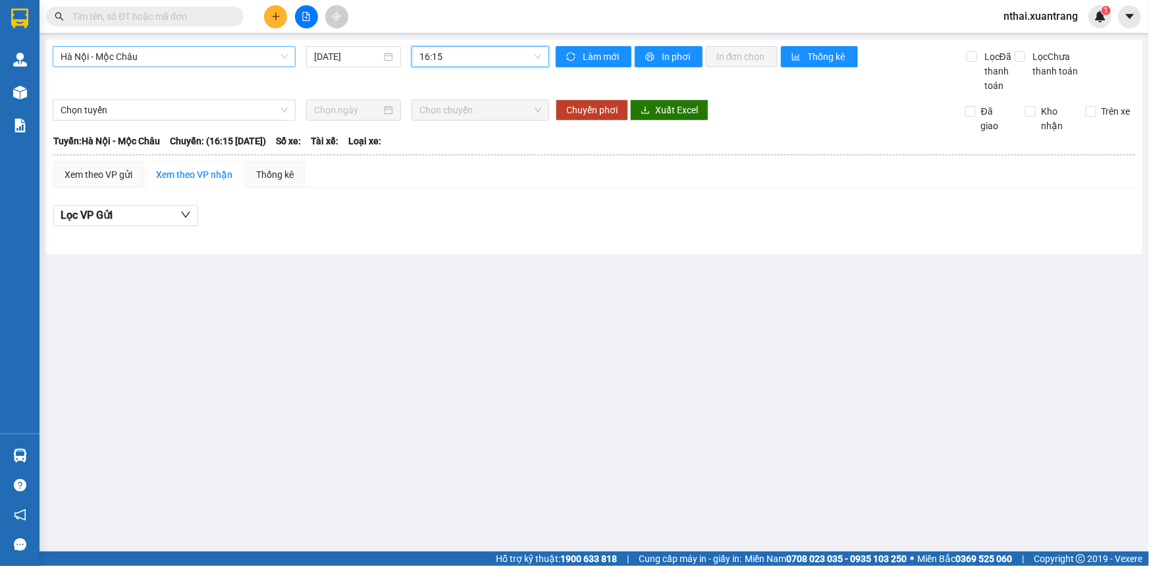
click at [140, 65] on span "Hà Nội - Mộc Châu" at bounding box center [174, 57] width 227 height 20
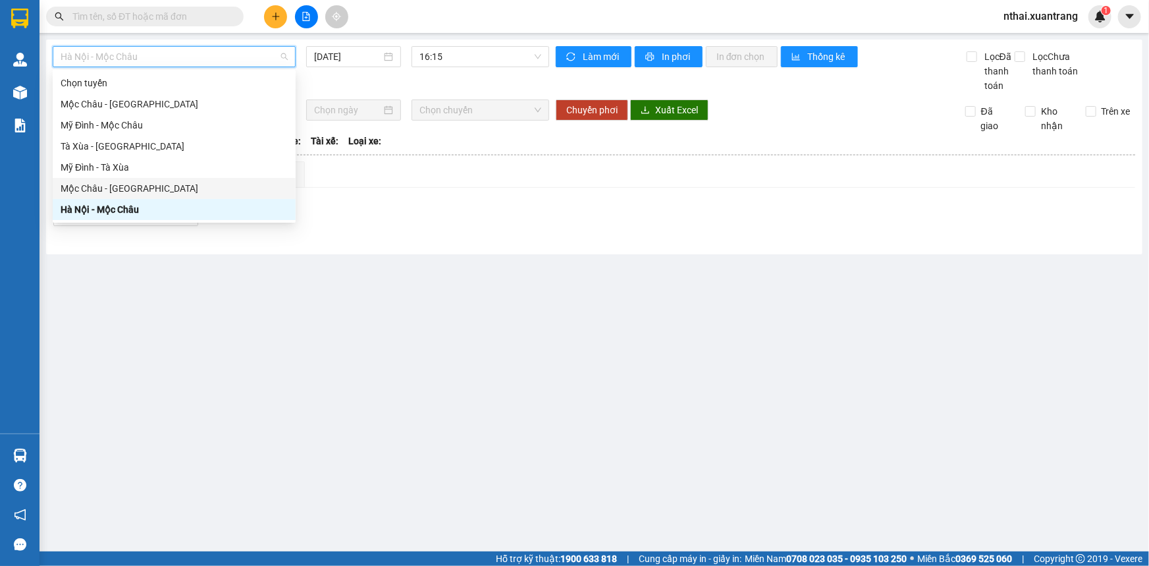
click at [122, 184] on div "Mộc Châu - [GEOGRAPHIC_DATA]" at bounding box center [174, 188] width 227 height 14
type input "[DATE]"
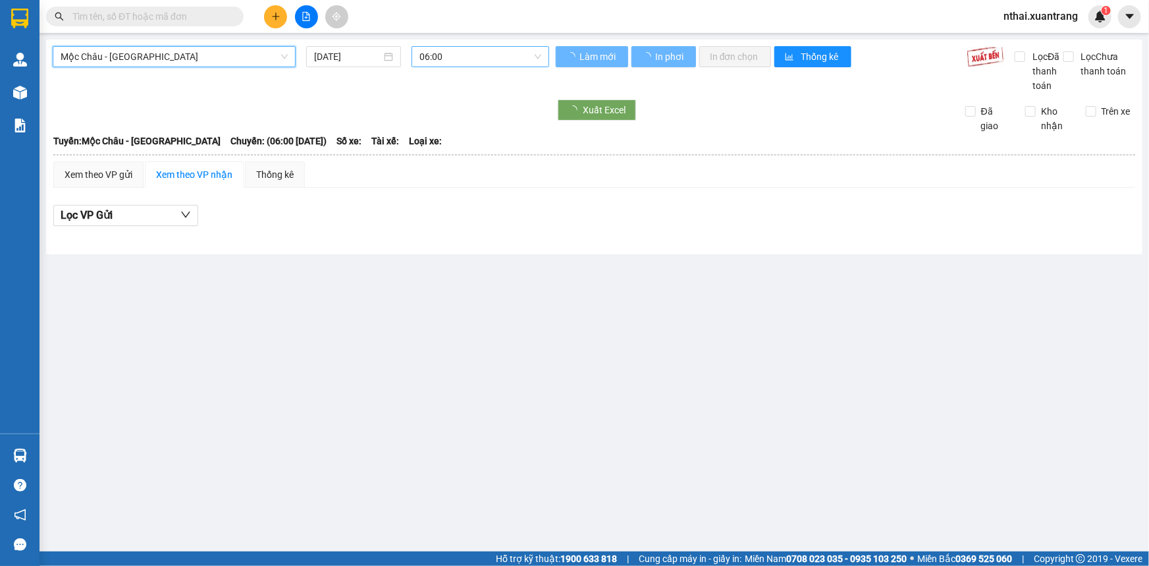
click at [429, 61] on span "06:00" at bounding box center [480, 57] width 122 height 20
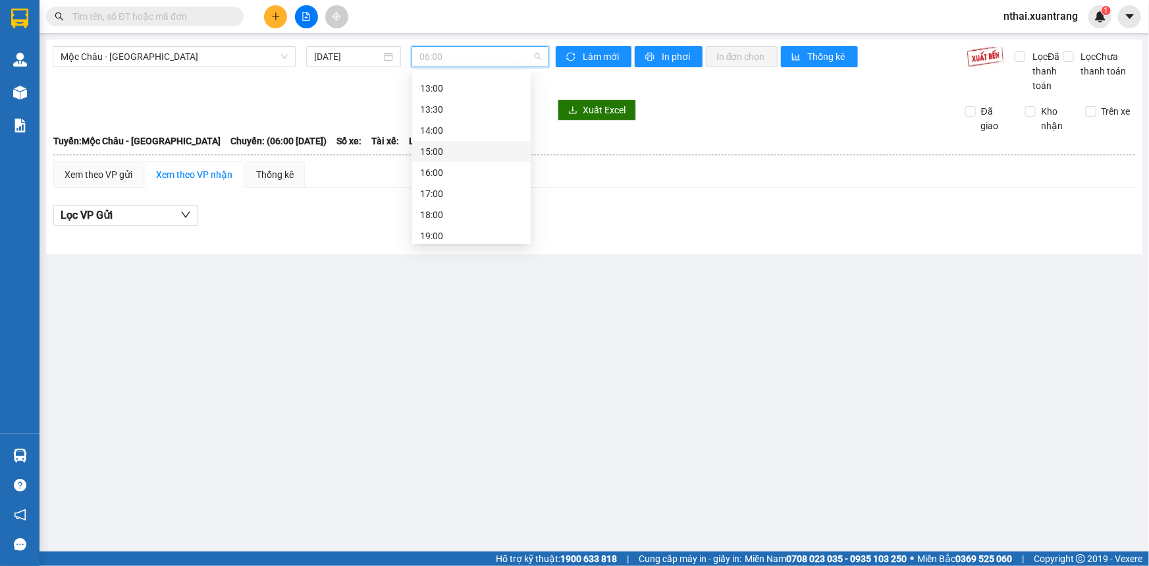
scroll to position [189, 0]
click at [443, 151] on div "16:00" at bounding box center [471, 147] width 103 height 14
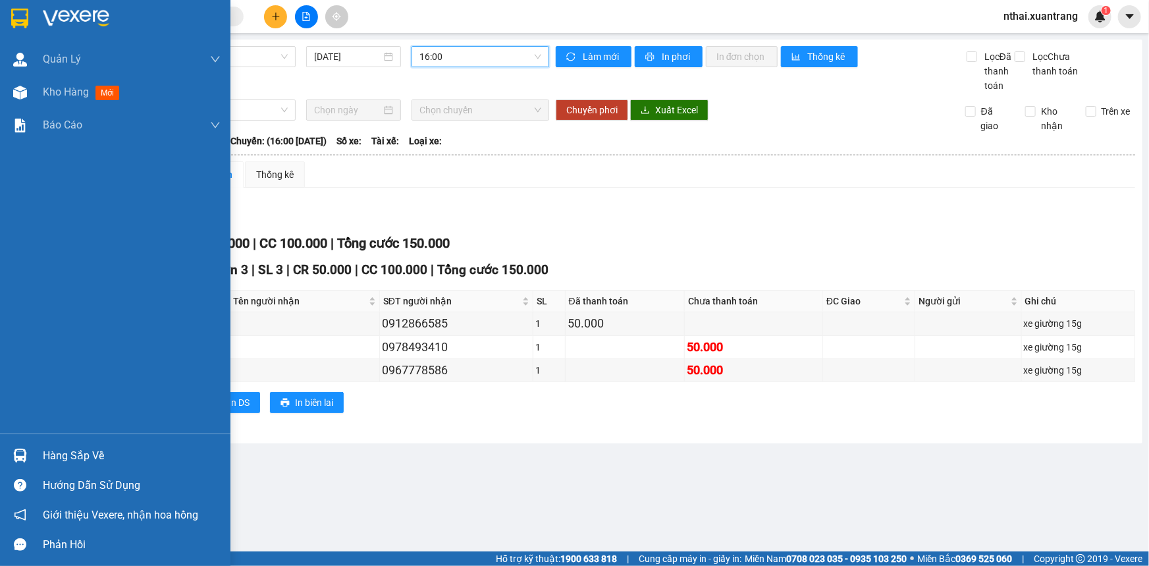
click at [24, 17] on img at bounding box center [19, 19] width 17 height 20
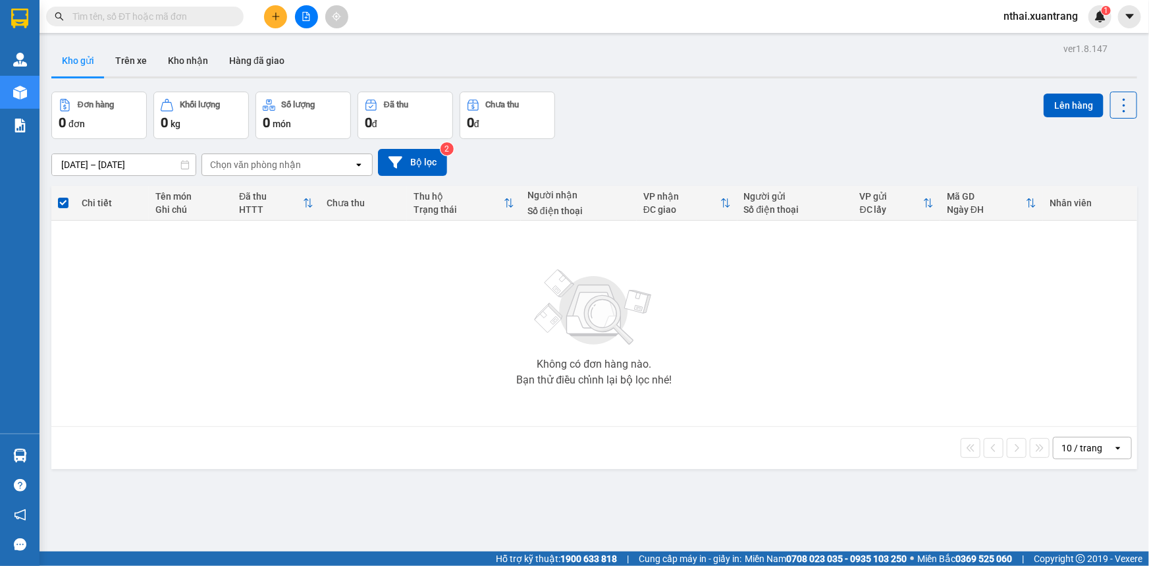
click at [314, 19] on button at bounding box center [306, 16] width 23 height 23
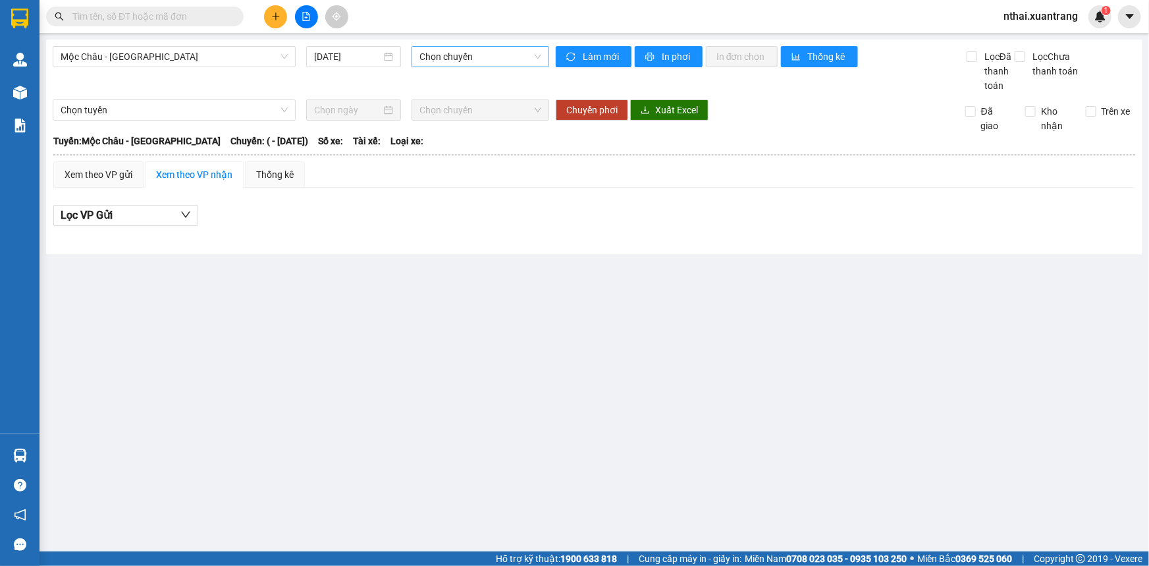
click at [448, 59] on span "Chọn chuyến" at bounding box center [480, 57] width 122 height 20
click at [455, 59] on span "Chọn chuyến" at bounding box center [480, 57] width 122 height 20
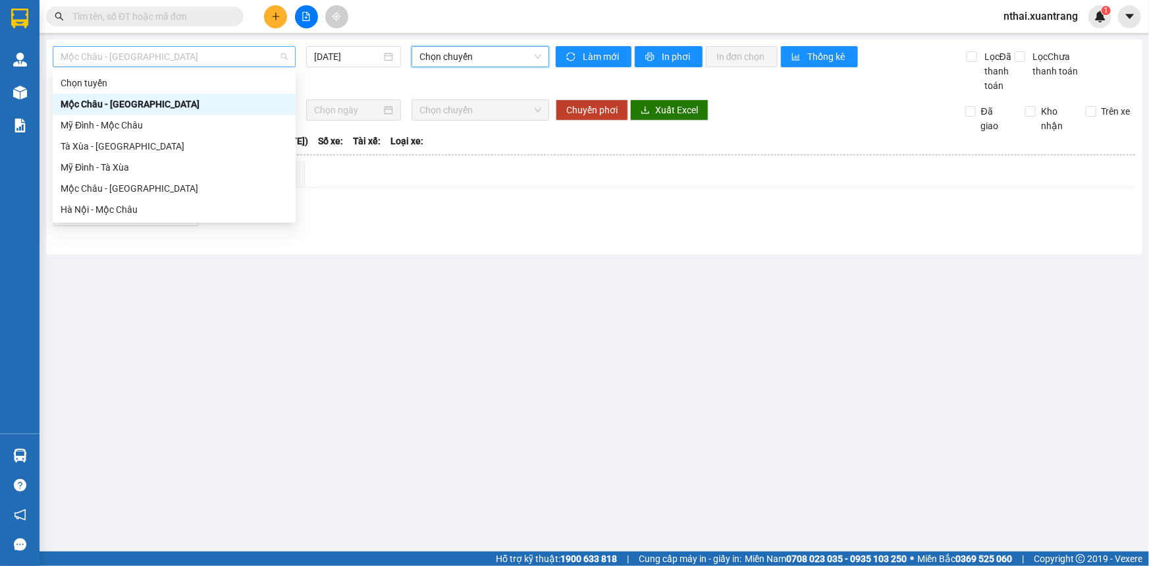
click at [156, 62] on span "Mộc Châu - [GEOGRAPHIC_DATA]" at bounding box center [174, 57] width 227 height 20
click at [108, 186] on div "Mộc Châu - [GEOGRAPHIC_DATA]" at bounding box center [174, 188] width 227 height 14
type input "[DATE]"
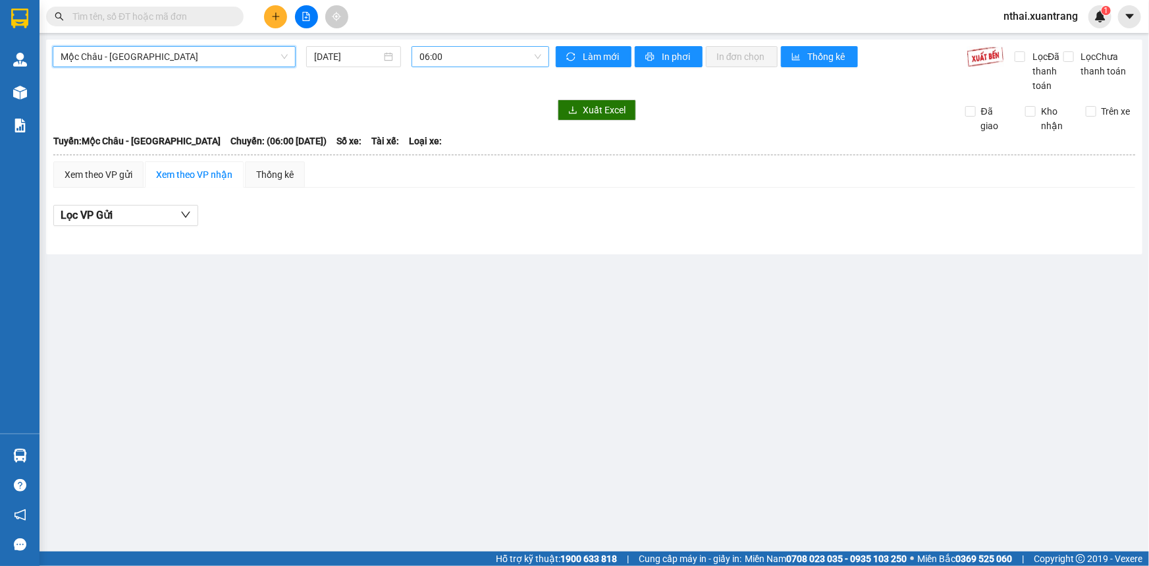
click at [444, 57] on span "06:00" at bounding box center [480, 57] width 122 height 20
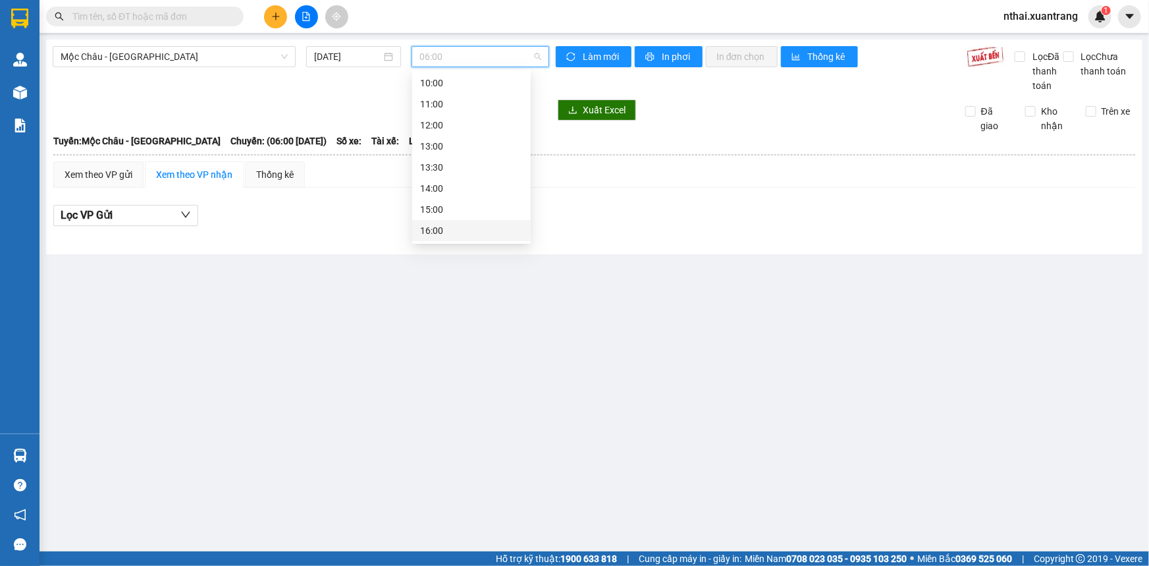
scroll to position [189, 0]
click at [439, 150] on div "16:00" at bounding box center [471, 147] width 103 height 14
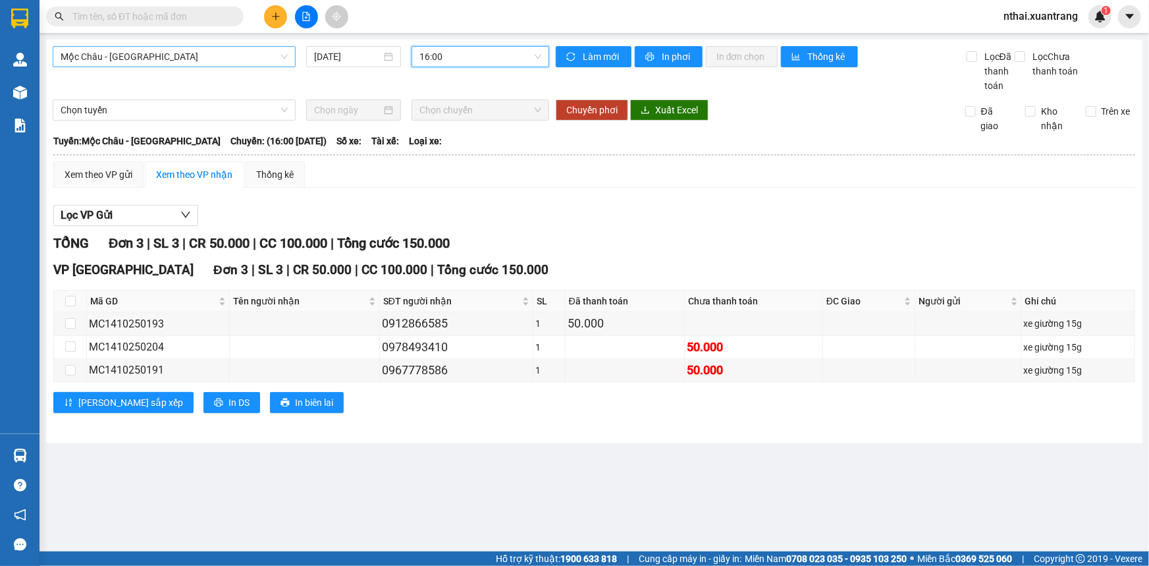
click at [188, 54] on span "Mộc Châu - [GEOGRAPHIC_DATA]" at bounding box center [174, 57] width 227 height 20
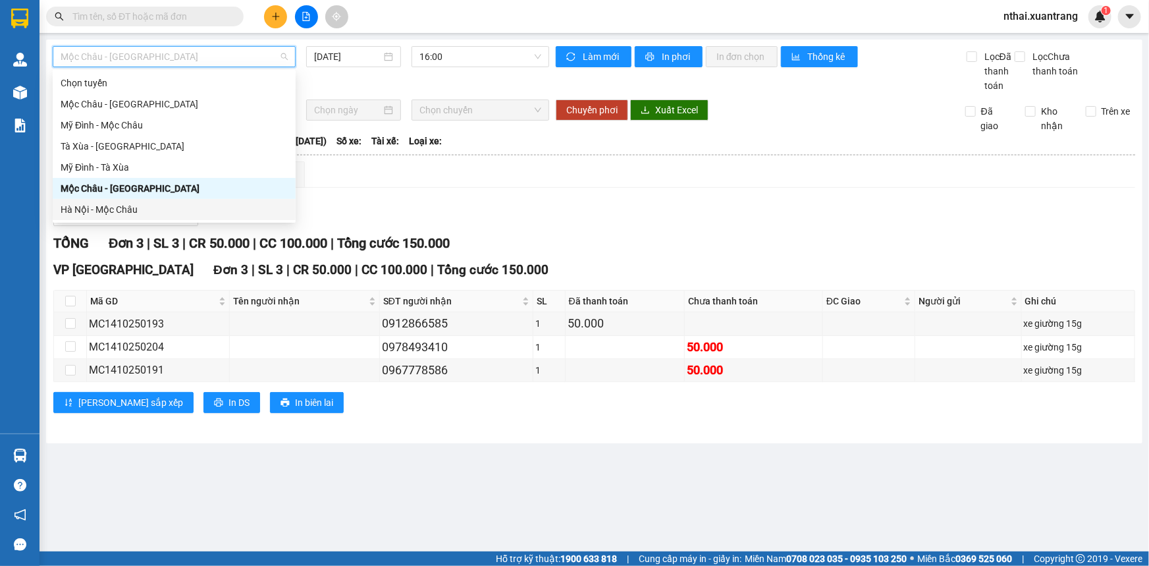
click at [97, 213] on div "Hà Nội - Mộc Châu" at bounding box center [174, 209] width 227 height 14
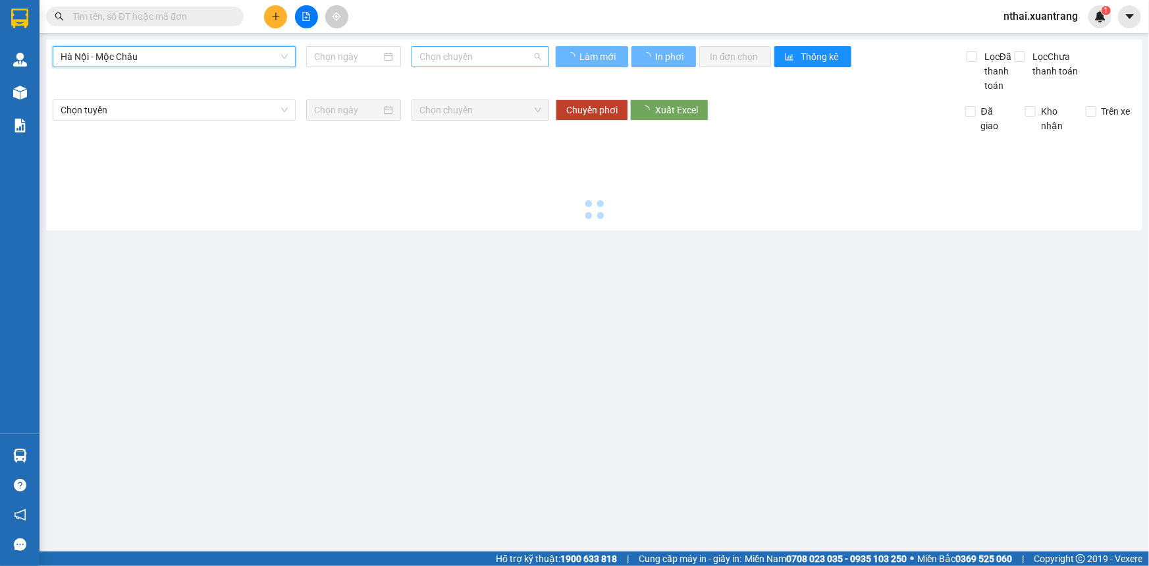
click at [469, 47] on span "Chọn chuyến" at bounding box center [480, 57] width 122 height 20
type input "[DATE]"
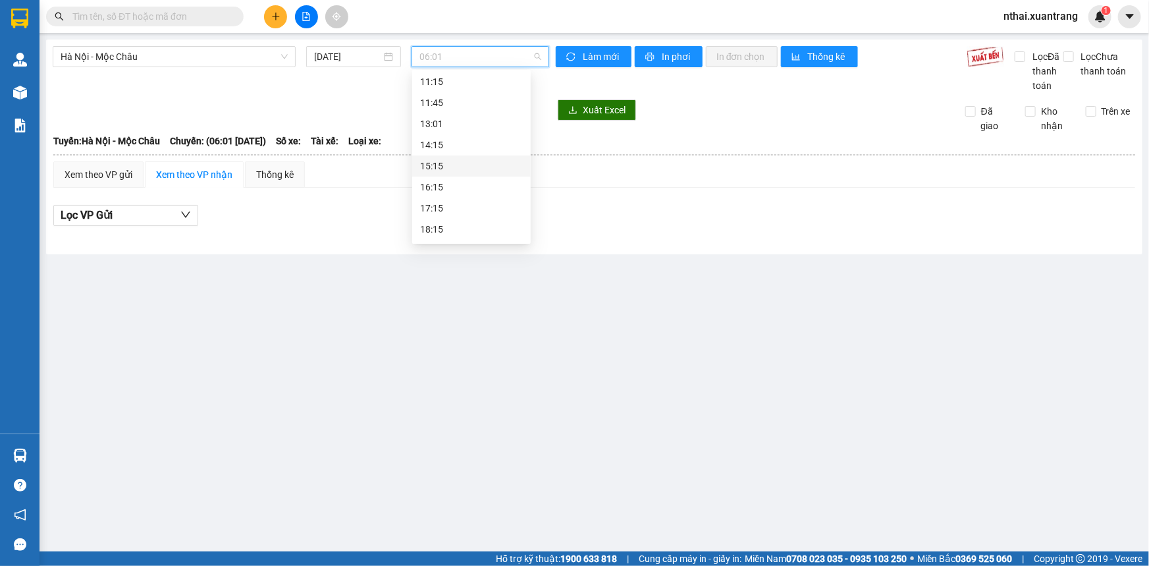
scroll to position [179, 0]
click at [446, 125] on div "14:15" at bounding box center [471, 135] width 119 height 21
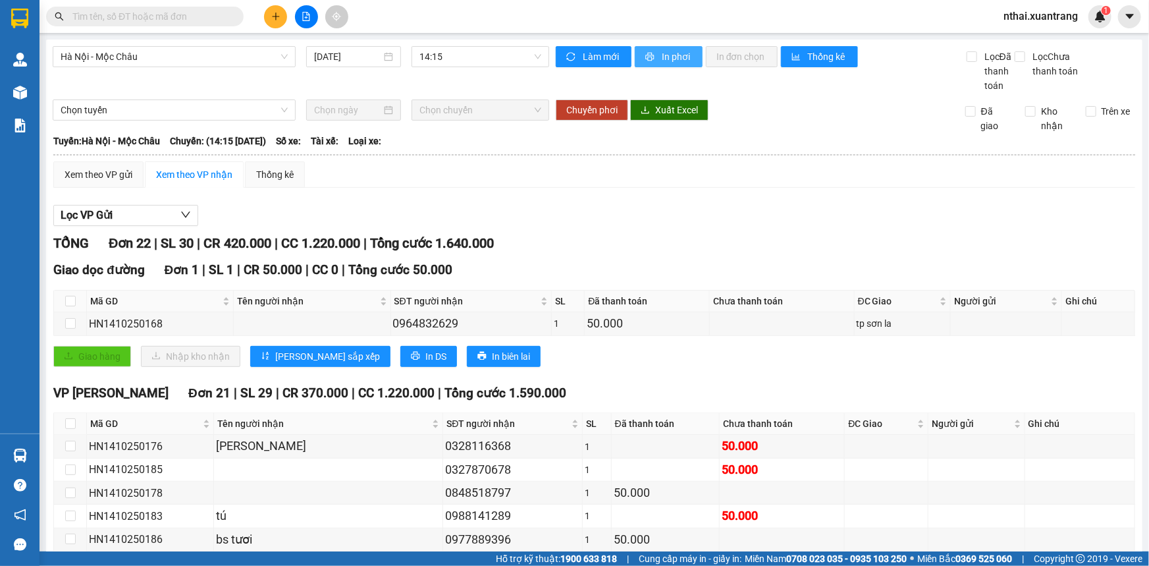
click at [666, 59] on span "In phơi" at bounding box center [677, 56] width 30 height 14
drag, startPoint x: 458, startPoint y: 58, endPoint x: 446, endPoint y: 78, distance: 23.3
click at [457, 58] on span "14:15" at bounding box center [480, 57] width 122 height 20
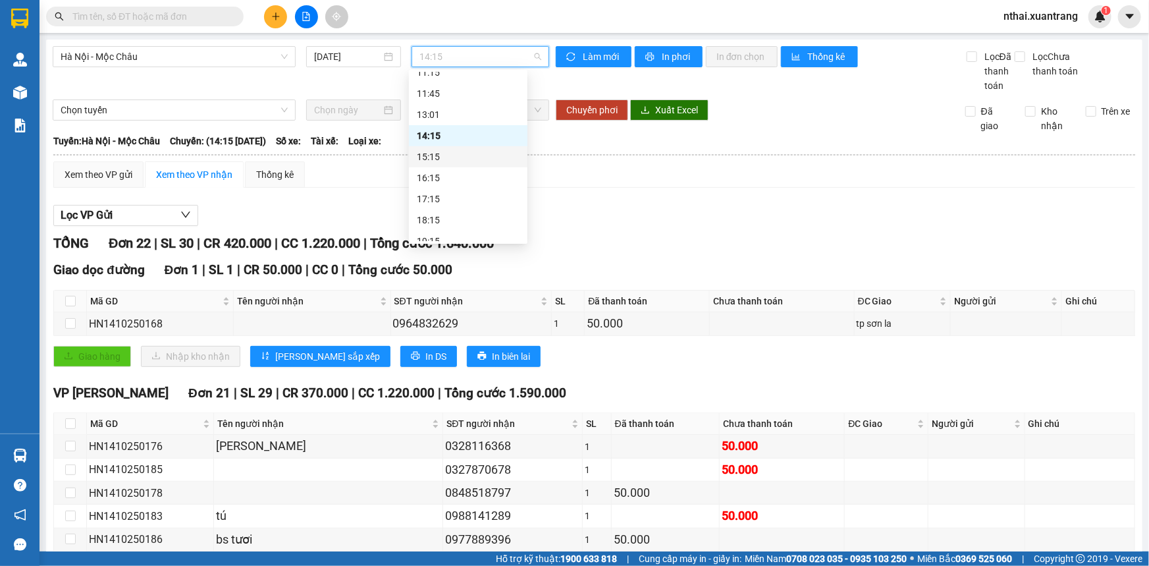
click at [432, 157] on div "15:15" at bounding box center [468, 156] width 103 height 14
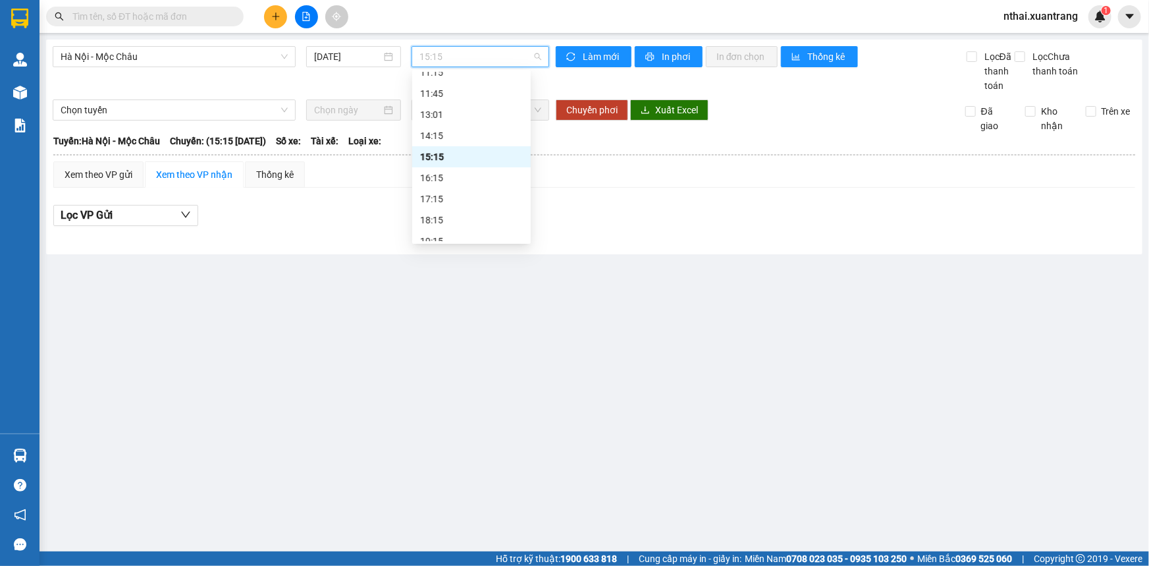
click at [464, 57] on span "15:15" at bounding box center [480, 57] width 122 height 20
click at [428, 174] on div "16:15" at bounding box center [471, 178] width 103 height 14
click at [481, 61] on span "16:15" at bounding box center [480, 57] width 122 height 20
